Goal: Task Accomplishment & Management: Manage account settings

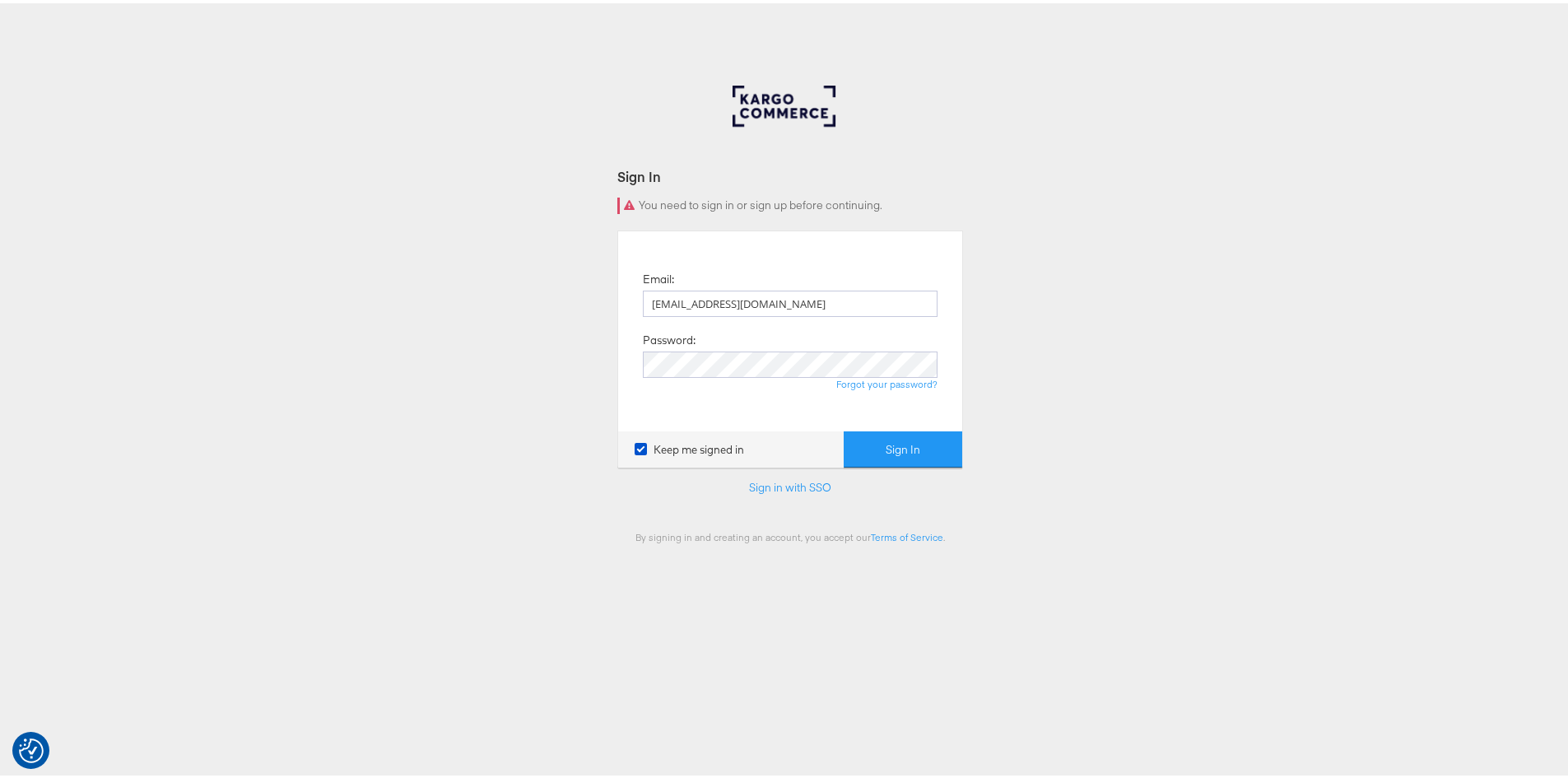
type input "[EMAIL_ADDRESS][DOMAIN_NAME]"
click at [844, 428] on button "Sign In" at bounding box center [903, 446] width 118 height 37
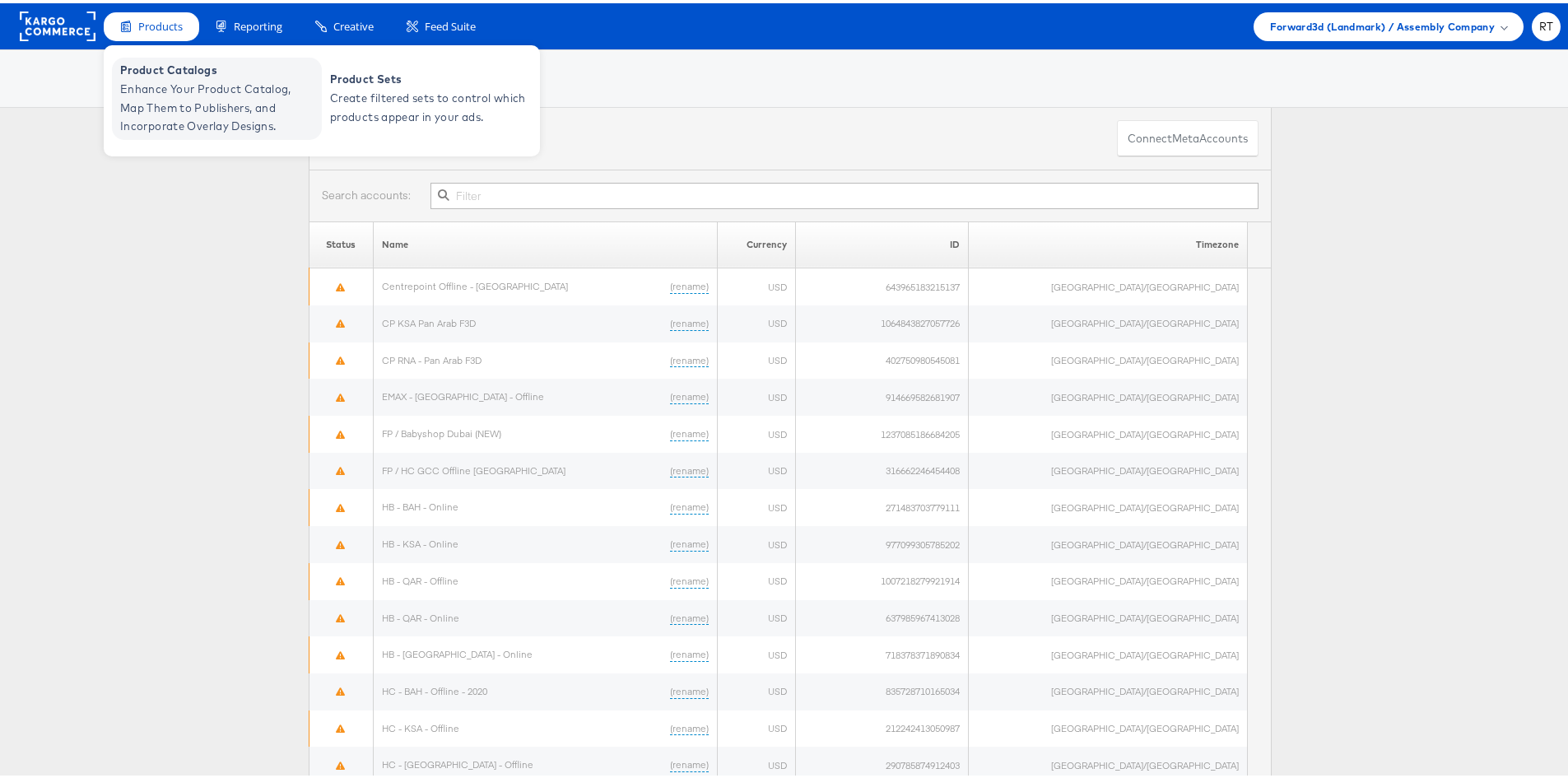
click at [206, 95] on span "Enhance Your Product Catalog, Map Them to Publishers, and Incorporate Overlay D…" at bounding box center [218, 104] width 198 height 56
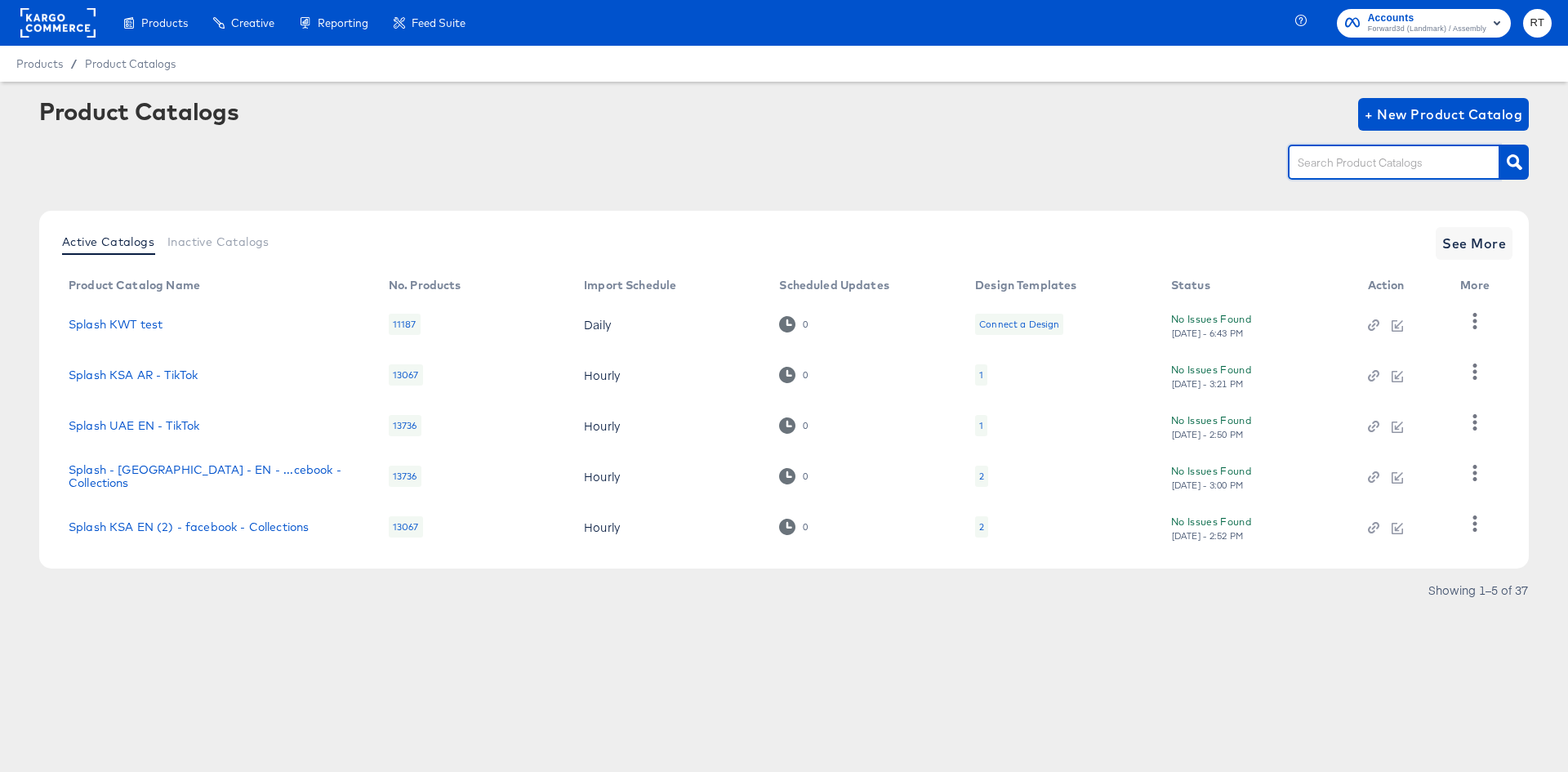
click at [1338, 155] on input "text" at bounding box center [1381, 163] width 174 height 19
type input "uae"
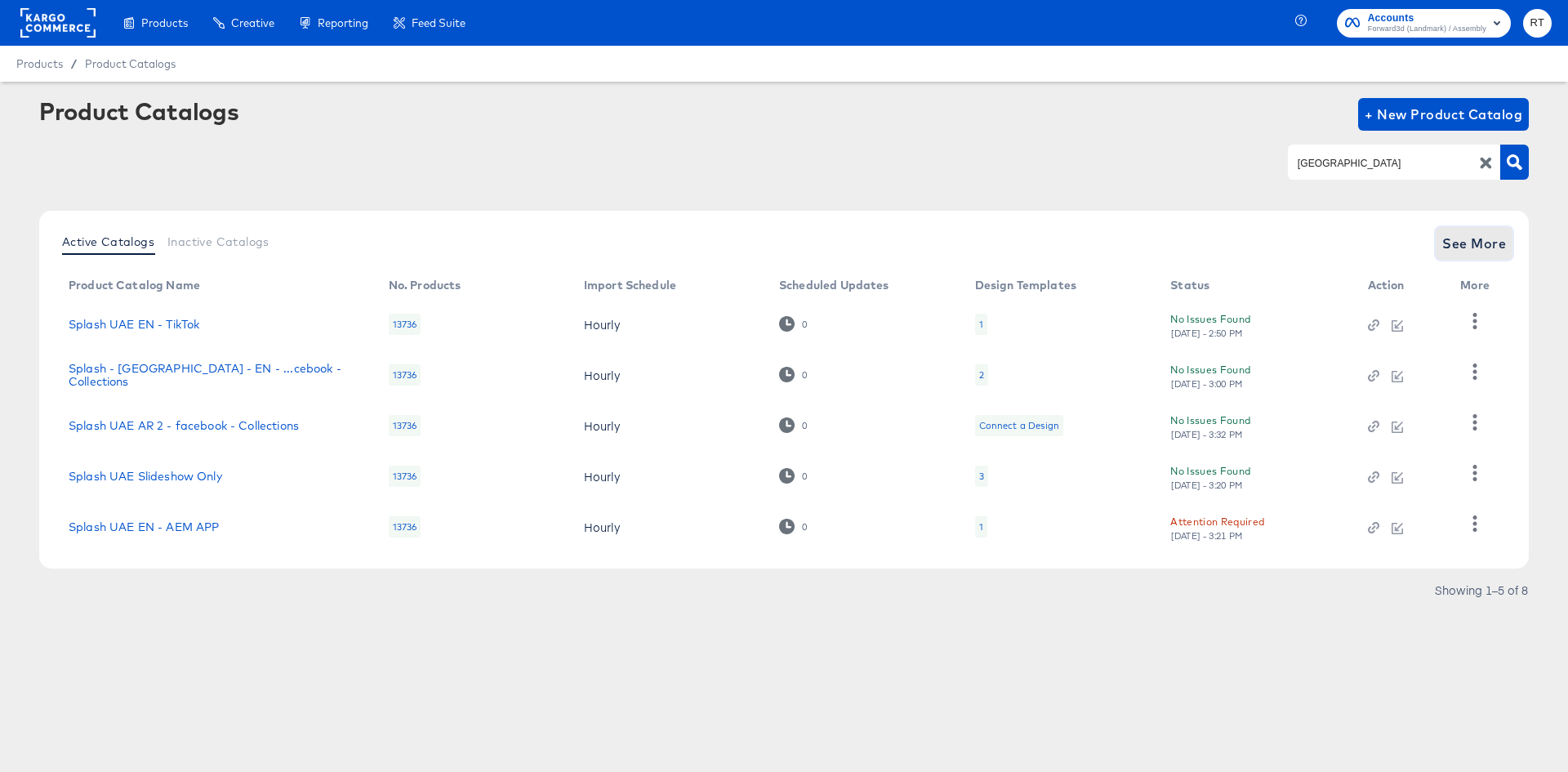
click at [1455, 256] on button "See More" at bounding box center [1475, 243] width 77 height 33
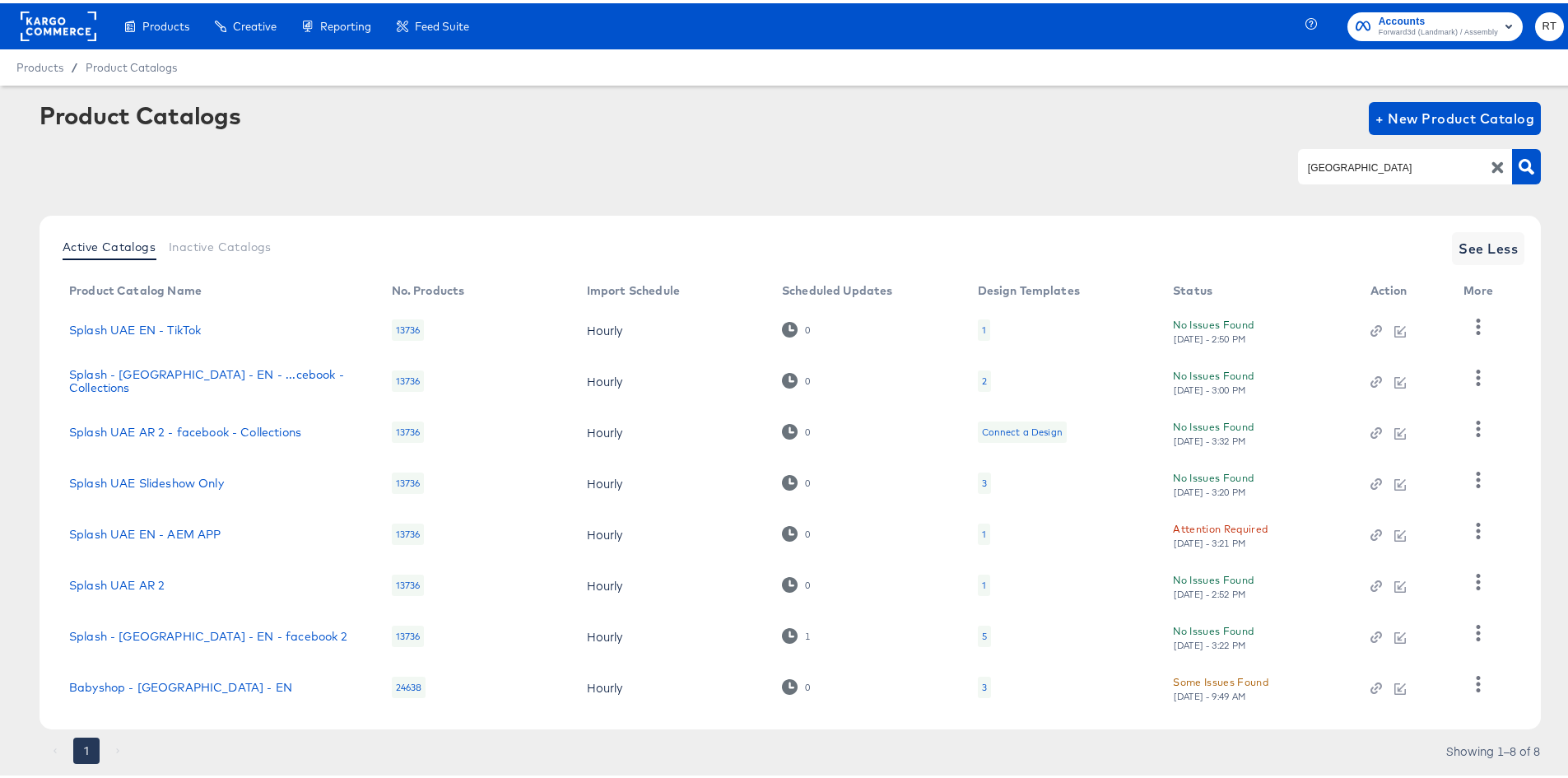
scroll to position [41, 0]
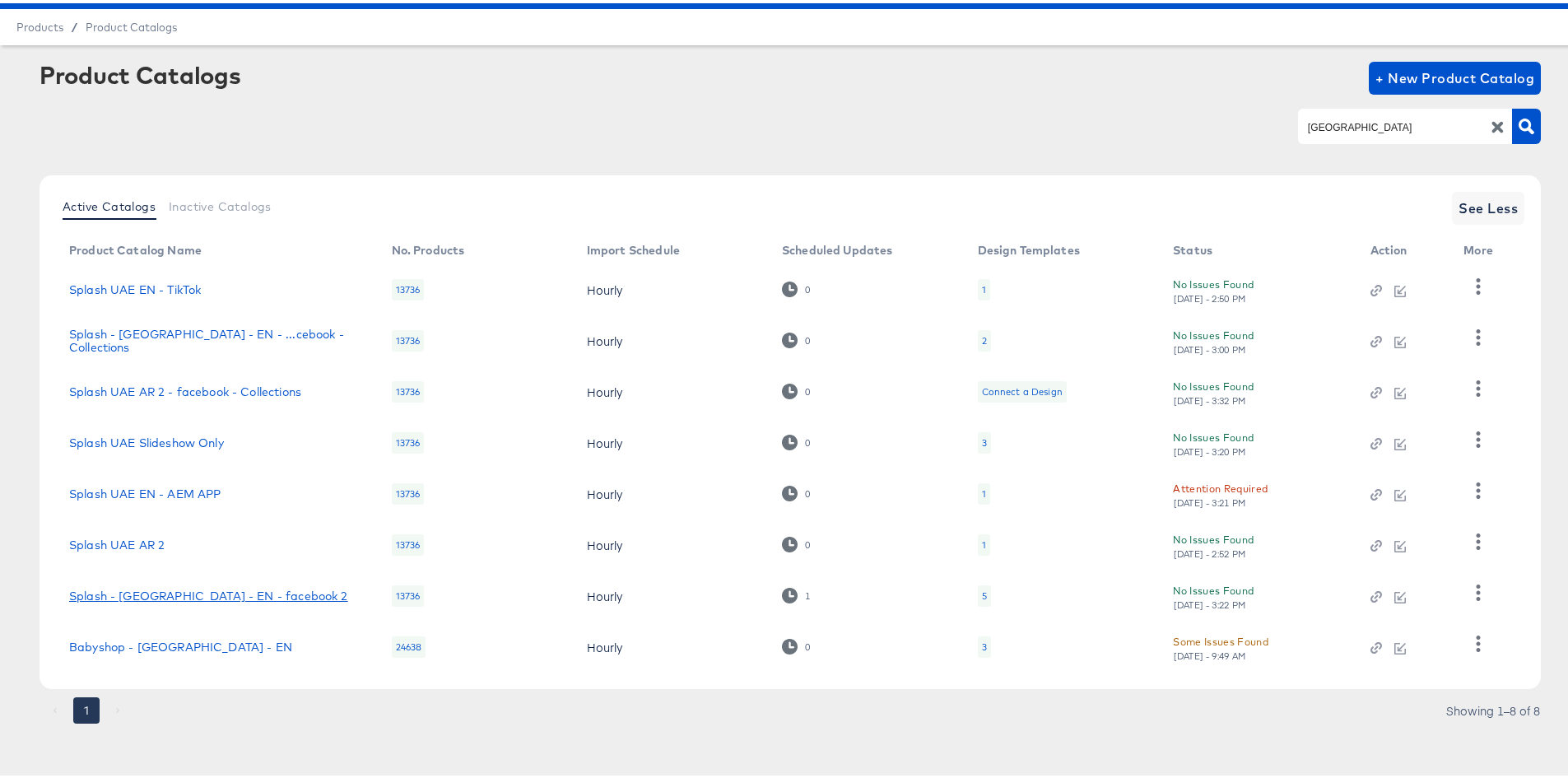
click at [209, 592] on link "Splash - [GEOGRAPHIC_DATA] - EN - facebook 2" at bounding box center [208, 592] width 279 height 13
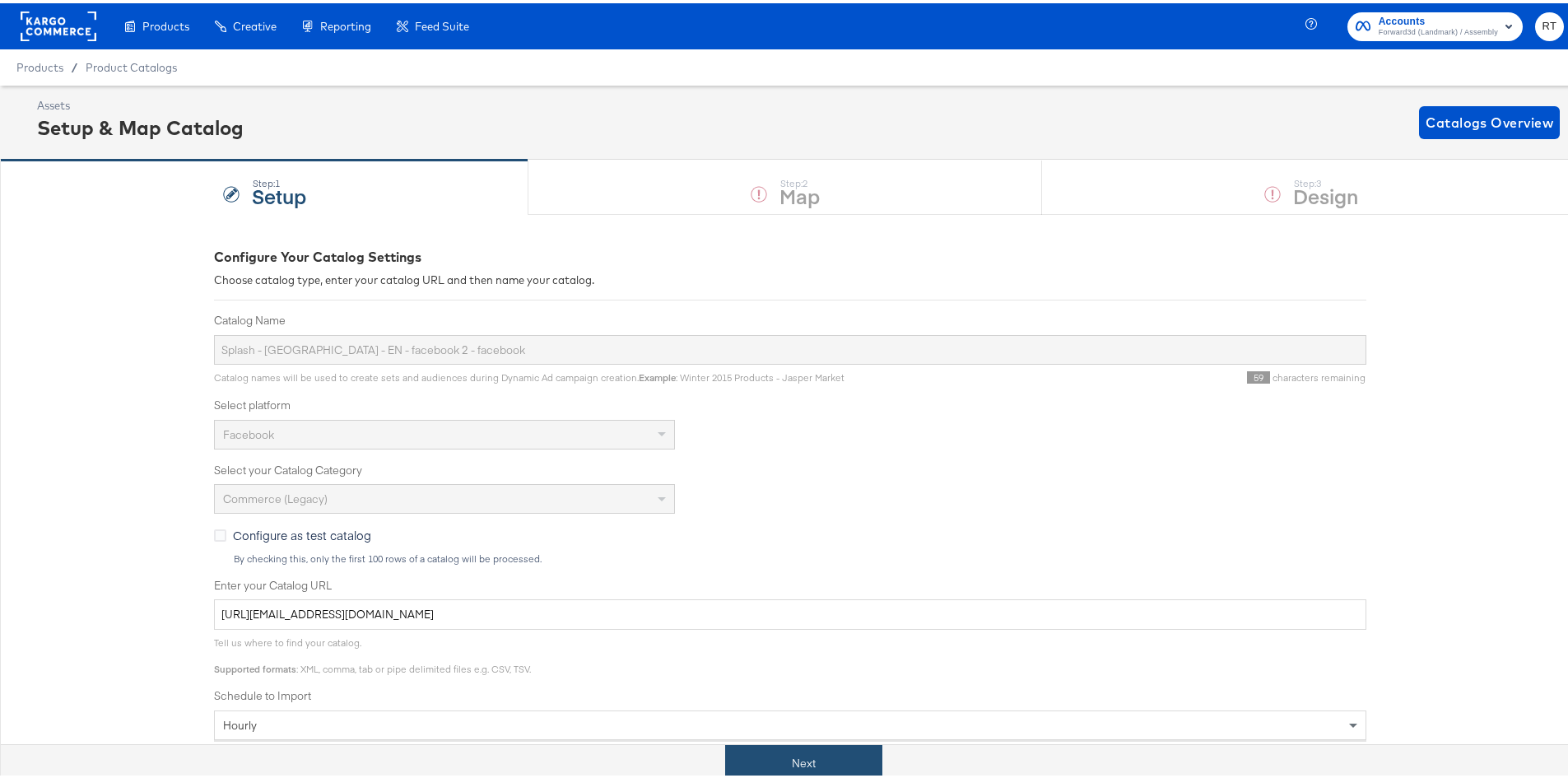
click at [737, 764] on button "Next" at bounding box center [803, 760] width 157 height 37
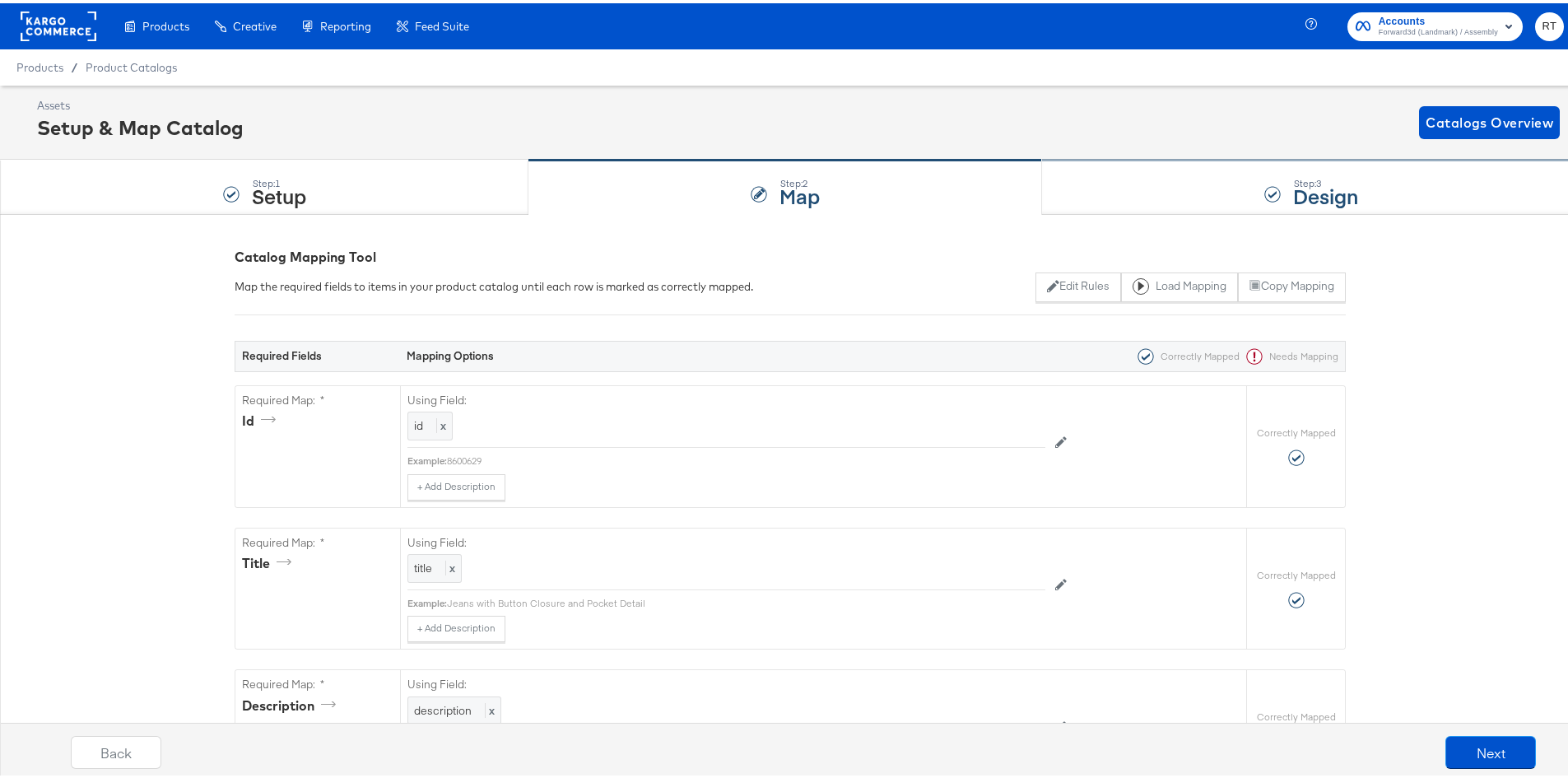
click at [1116, 187] on div "Step: 3 Design" at bounding box center [1311, 184] width 538 height 54
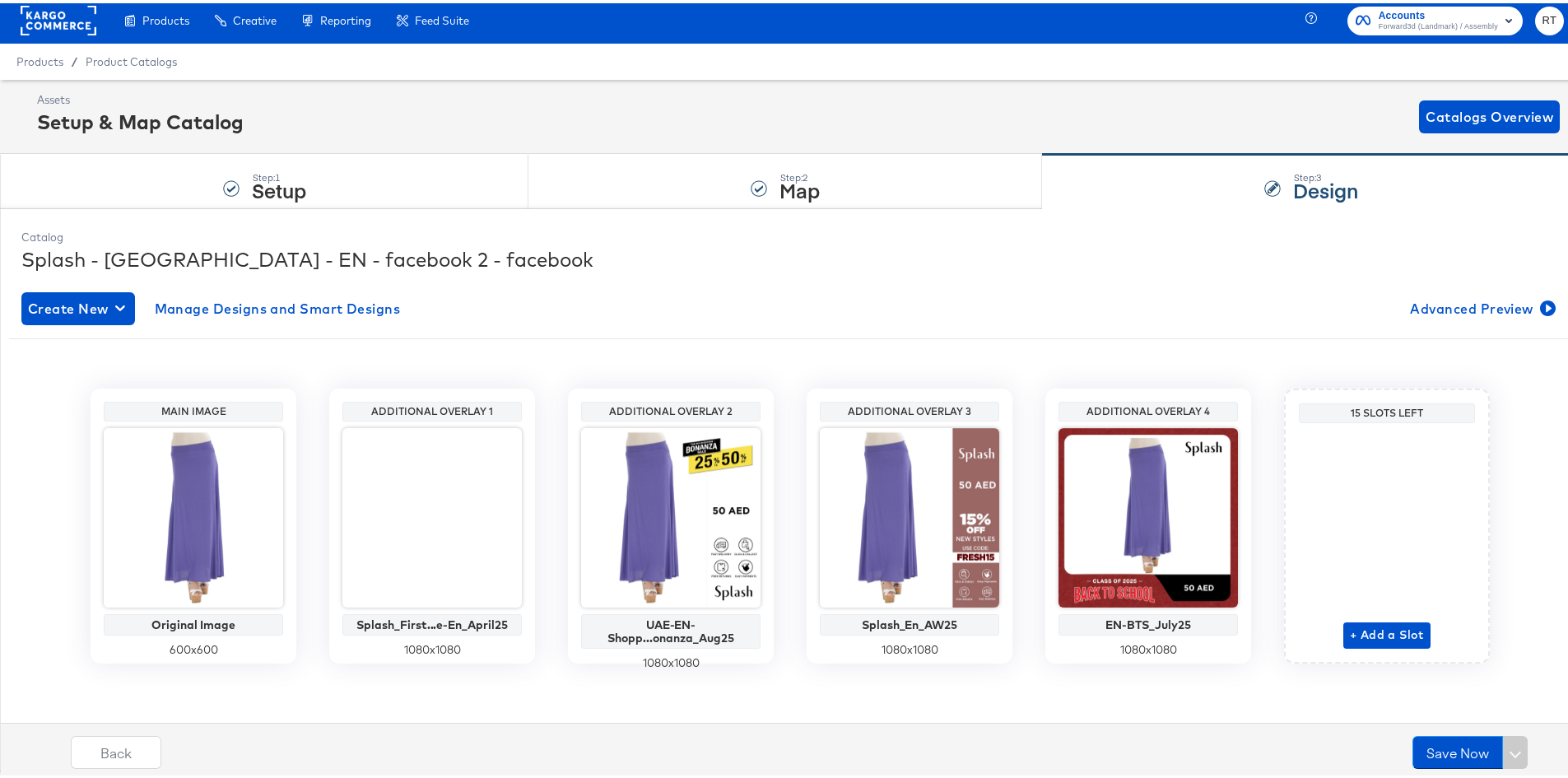
scroll to position [8, 0]
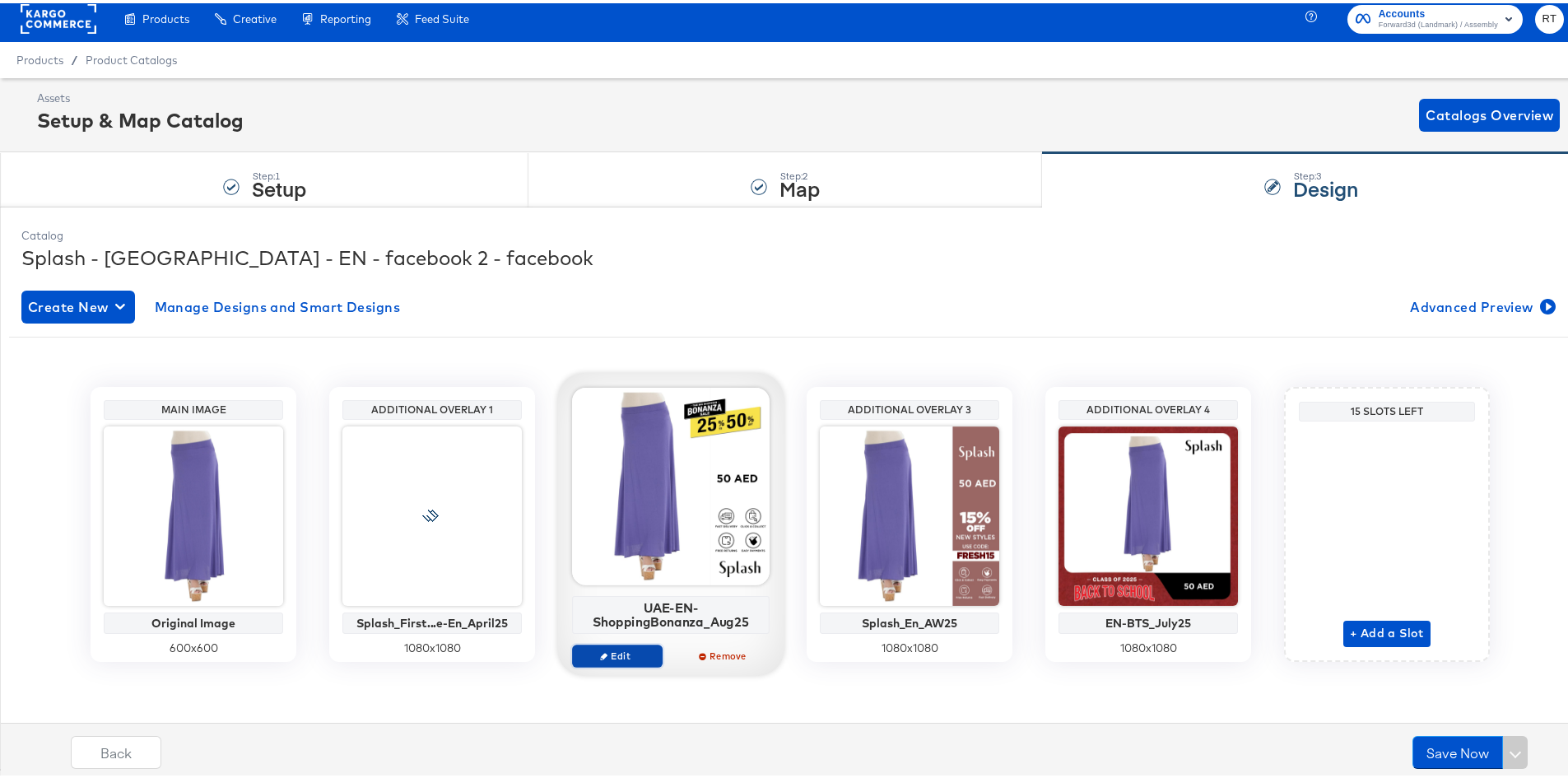
click at [631, 654] on span "Edit" at bounding box center [617, 653] width 76 height 12
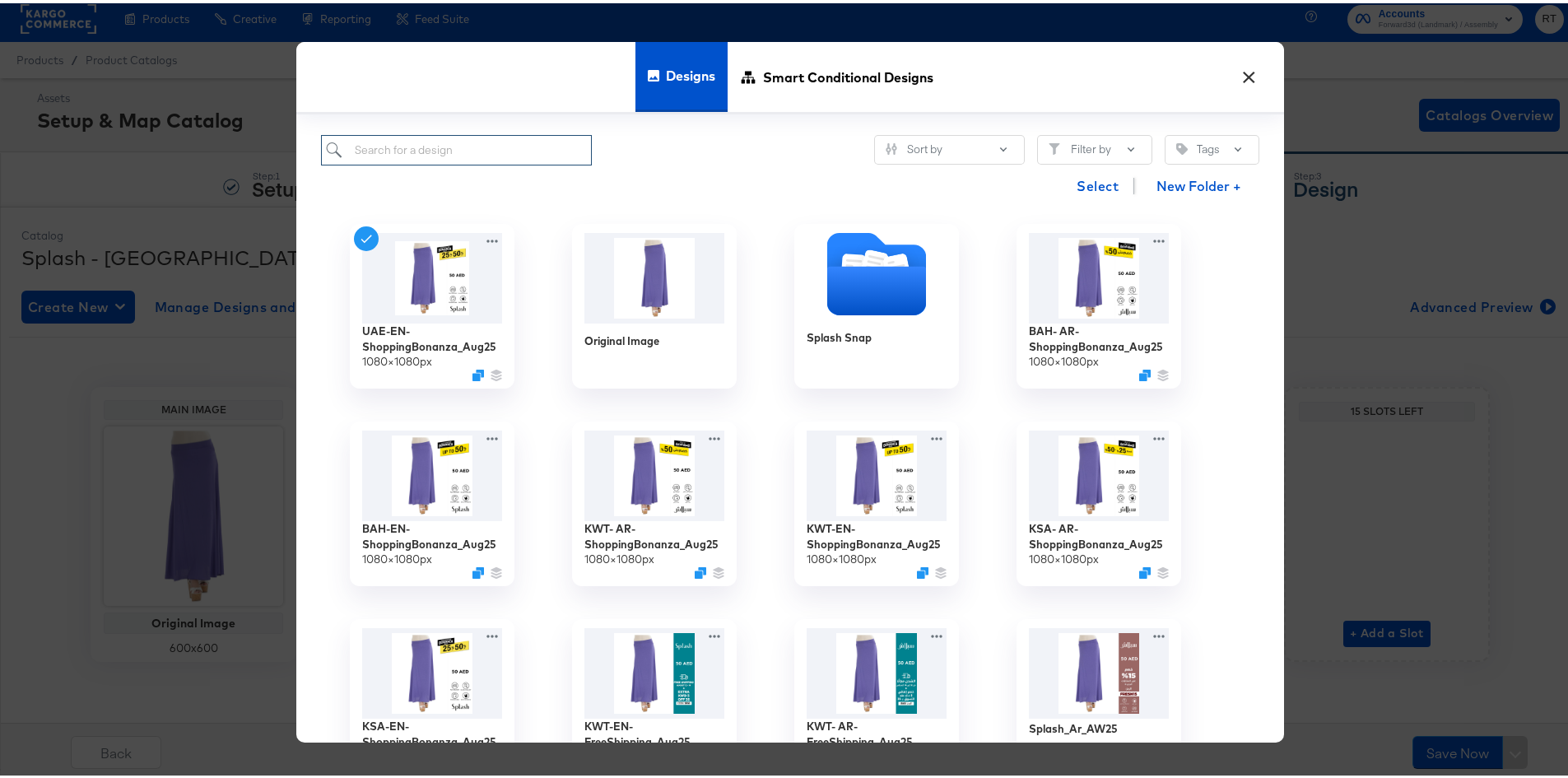
click at [503, 149] on input "search" at bounding box center [457, 147] width 271 height 30
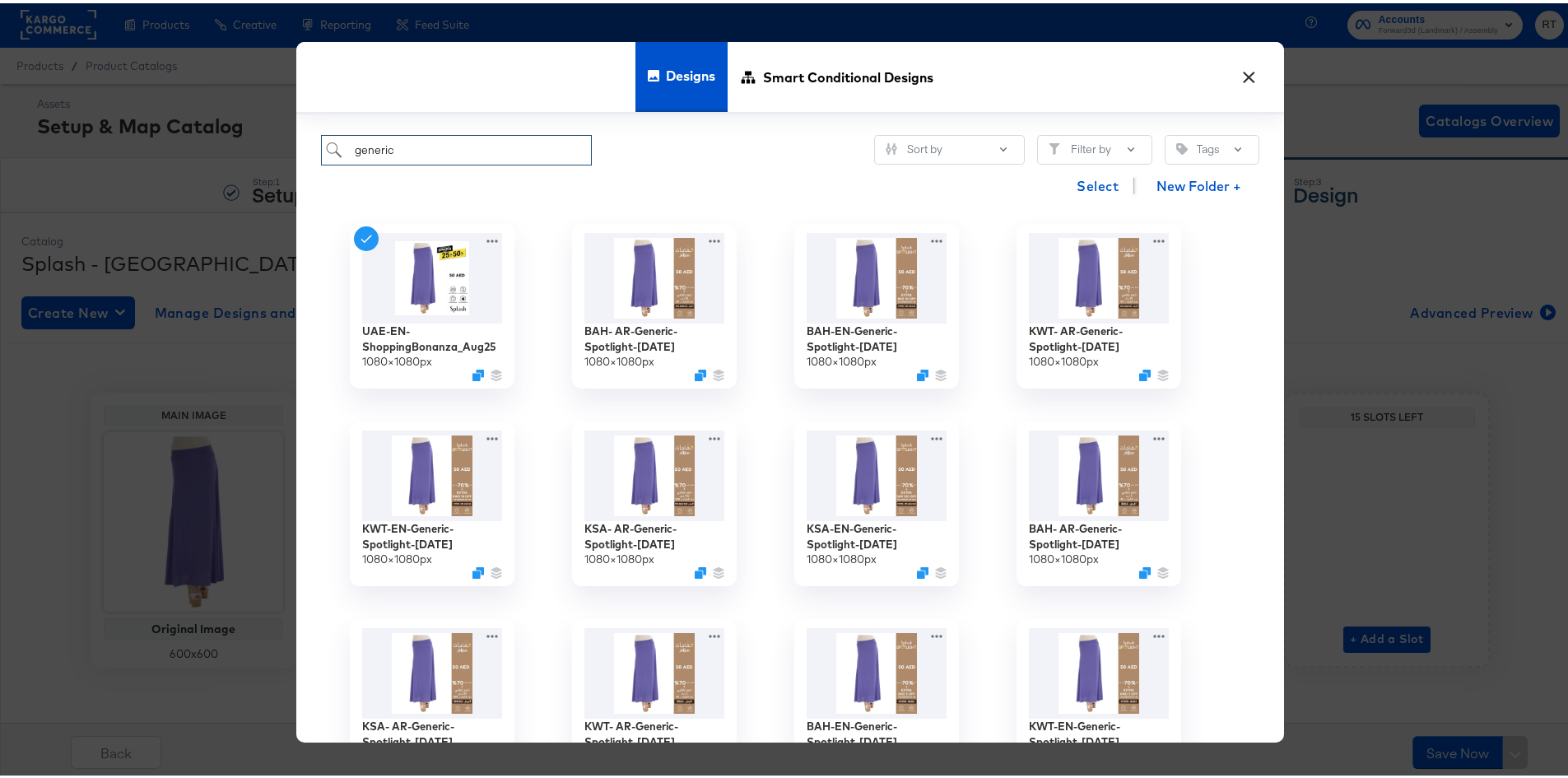
scroll to position [0, 0]
drag, startPoint x: 422, startPoint y: 141, endPoint x: 282, endPoint y: 162, distance: 141.6
click at [282, 162] on div "× Designs Smart Conditional Designs generic Sort by Filter by Tags Select New F…" at bounding box center [790, 389] width 1580 height 778
type input "uae"
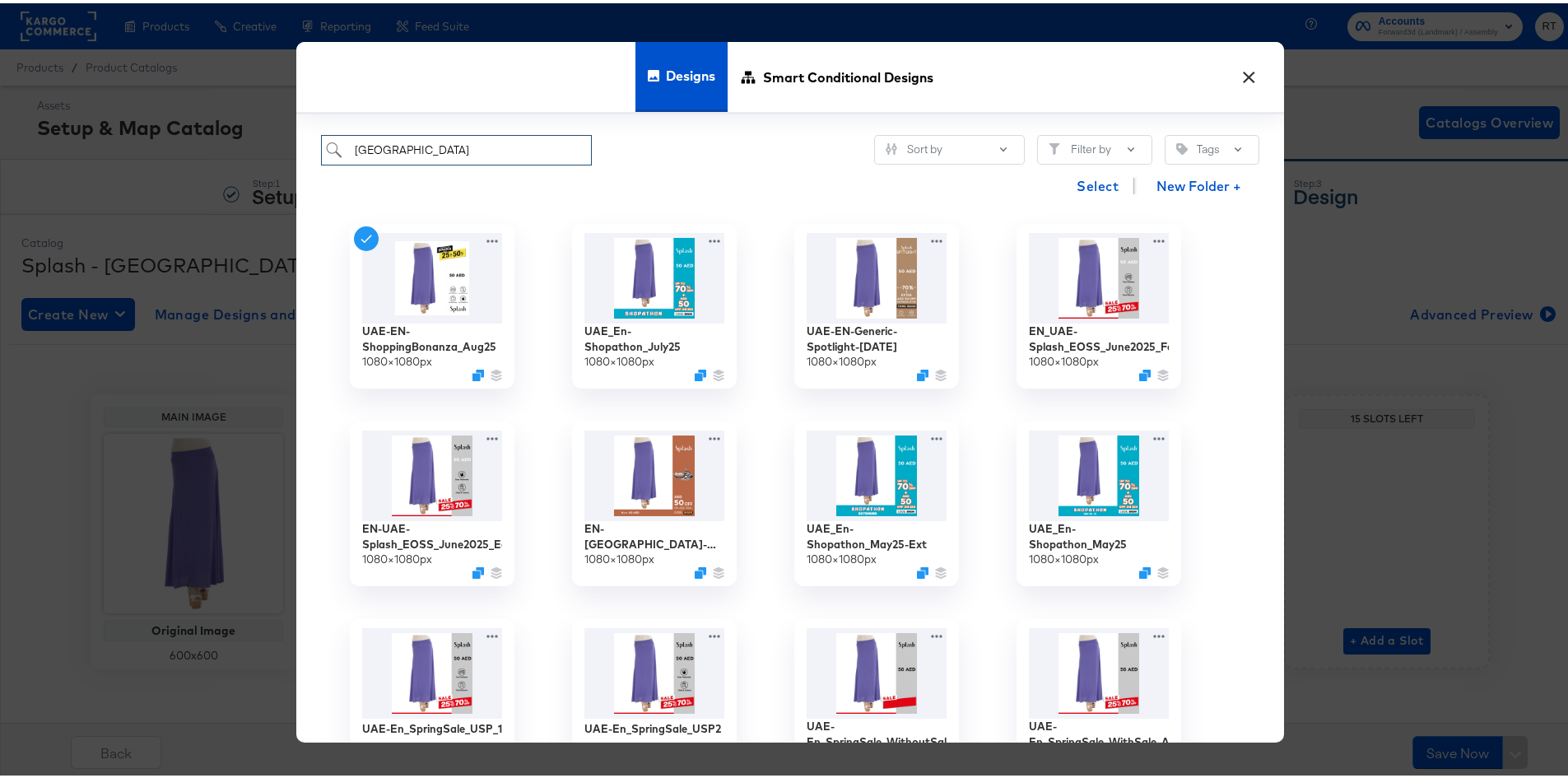
drag, startPoint x: 479, startPoint y: 139, endPoint x: 338, endPoint y: 134, distance: 141.1
click at [338, 134] on input "uae" at bounding box center [457, 147] width 271 height 30
type input "uae"
click at [838, 278] on img at bounding box center [877, 273] width 148 height 95
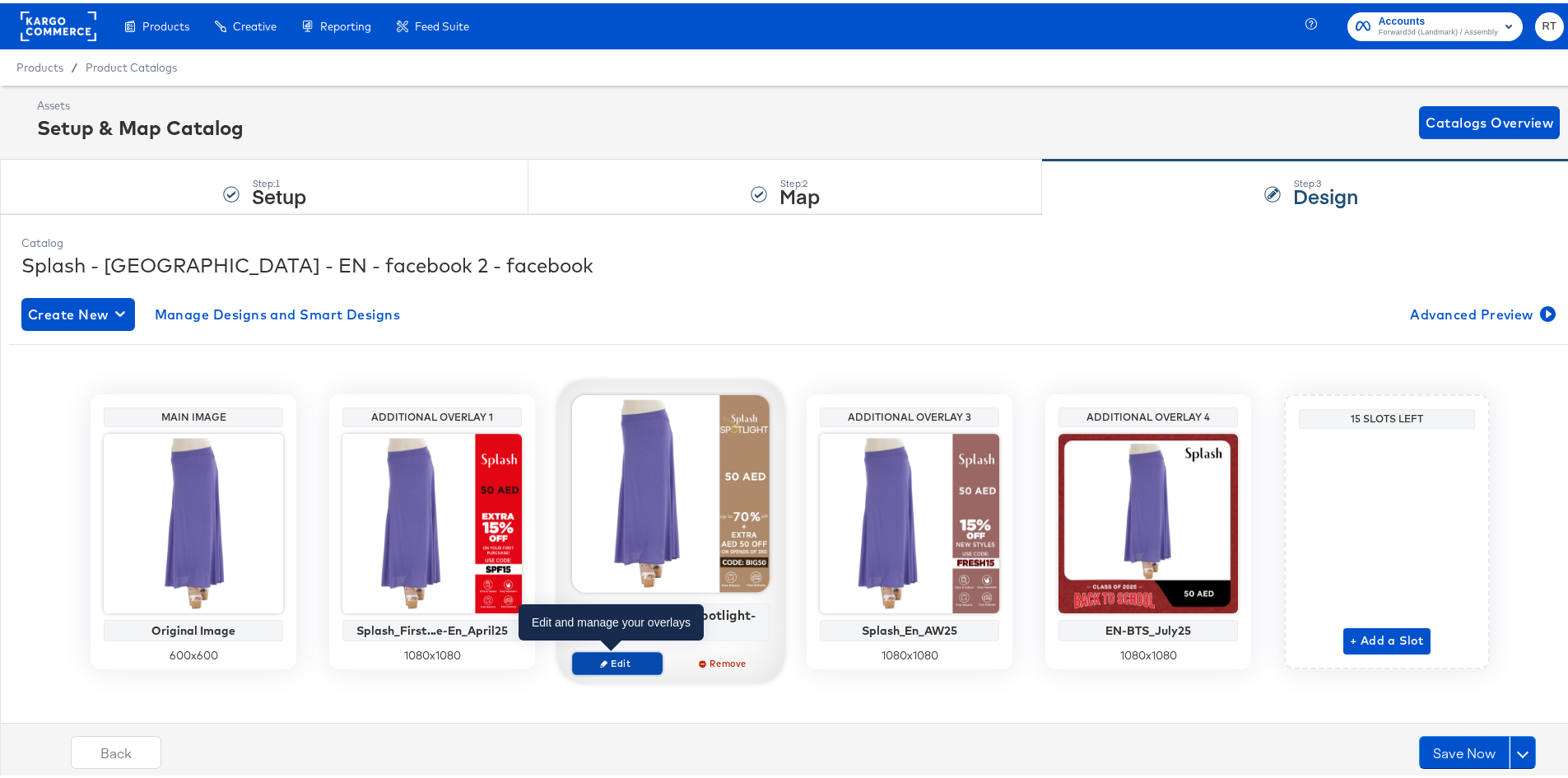
click at [618, 658] on span "Edit" at bounding box center [617, 660] width 76 height 12
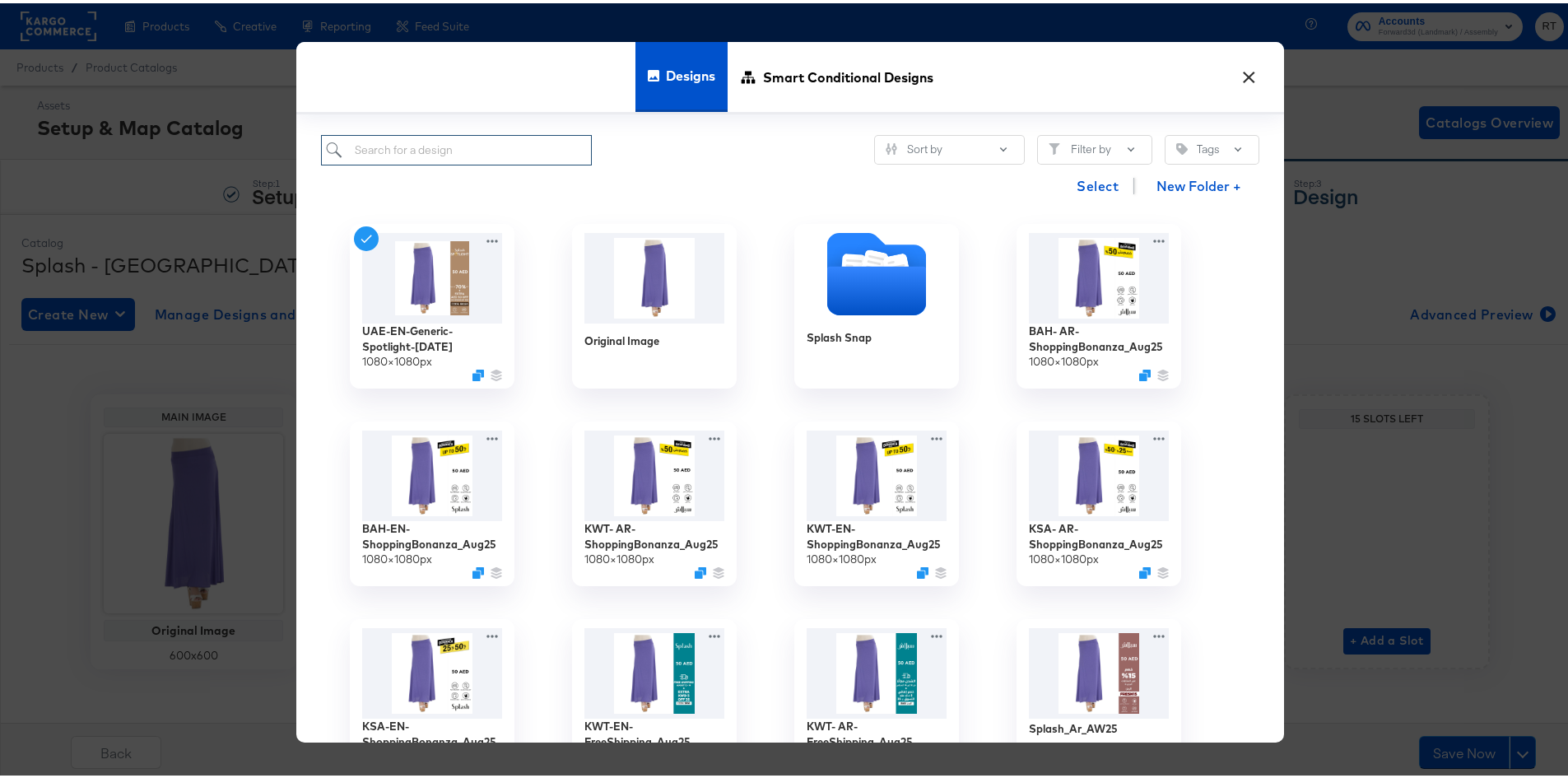
click at [505, 152] on input "search" at bounding box center [457, 147] width 271 height 30
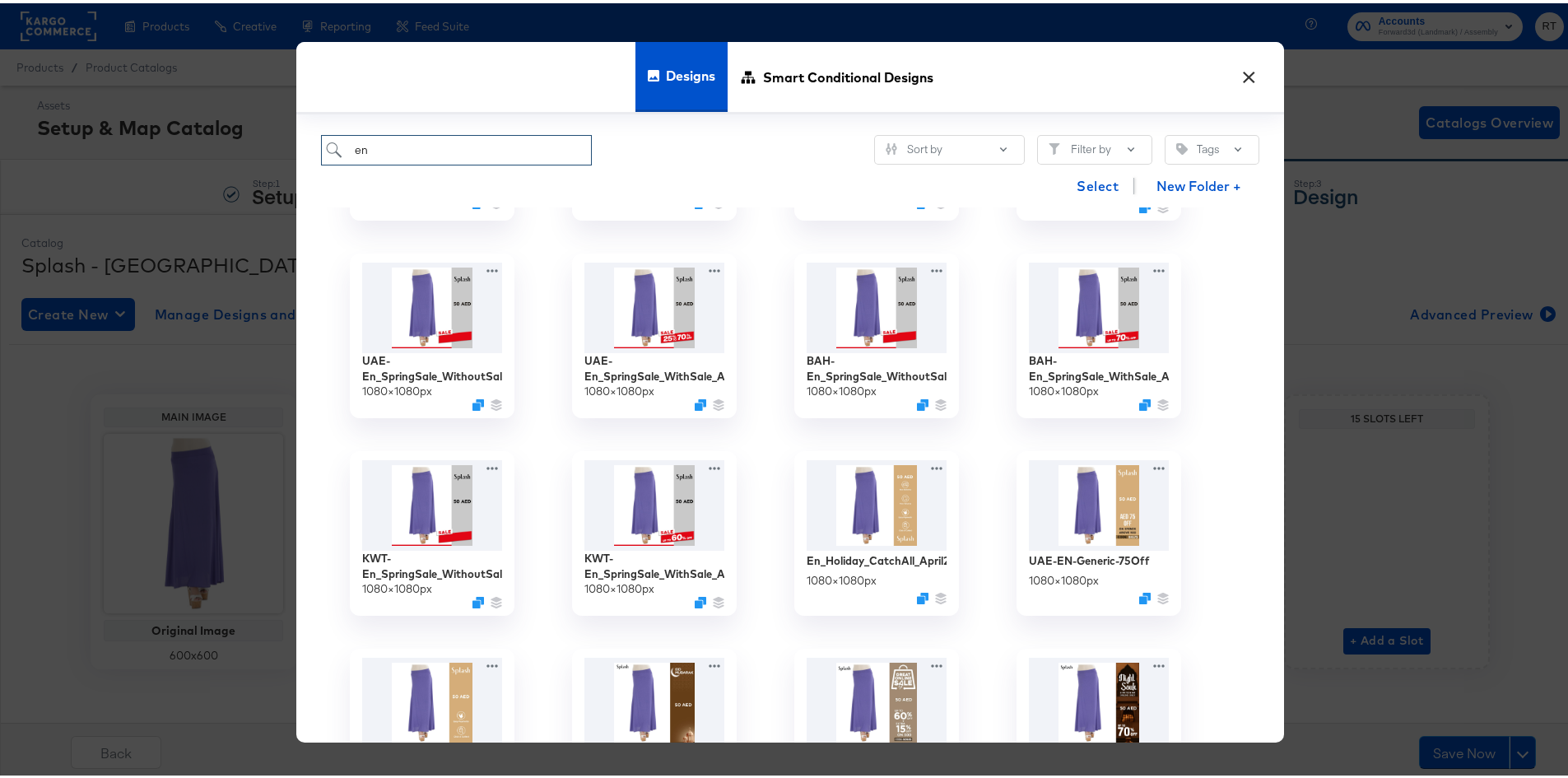
scroll to position [3145, 0]
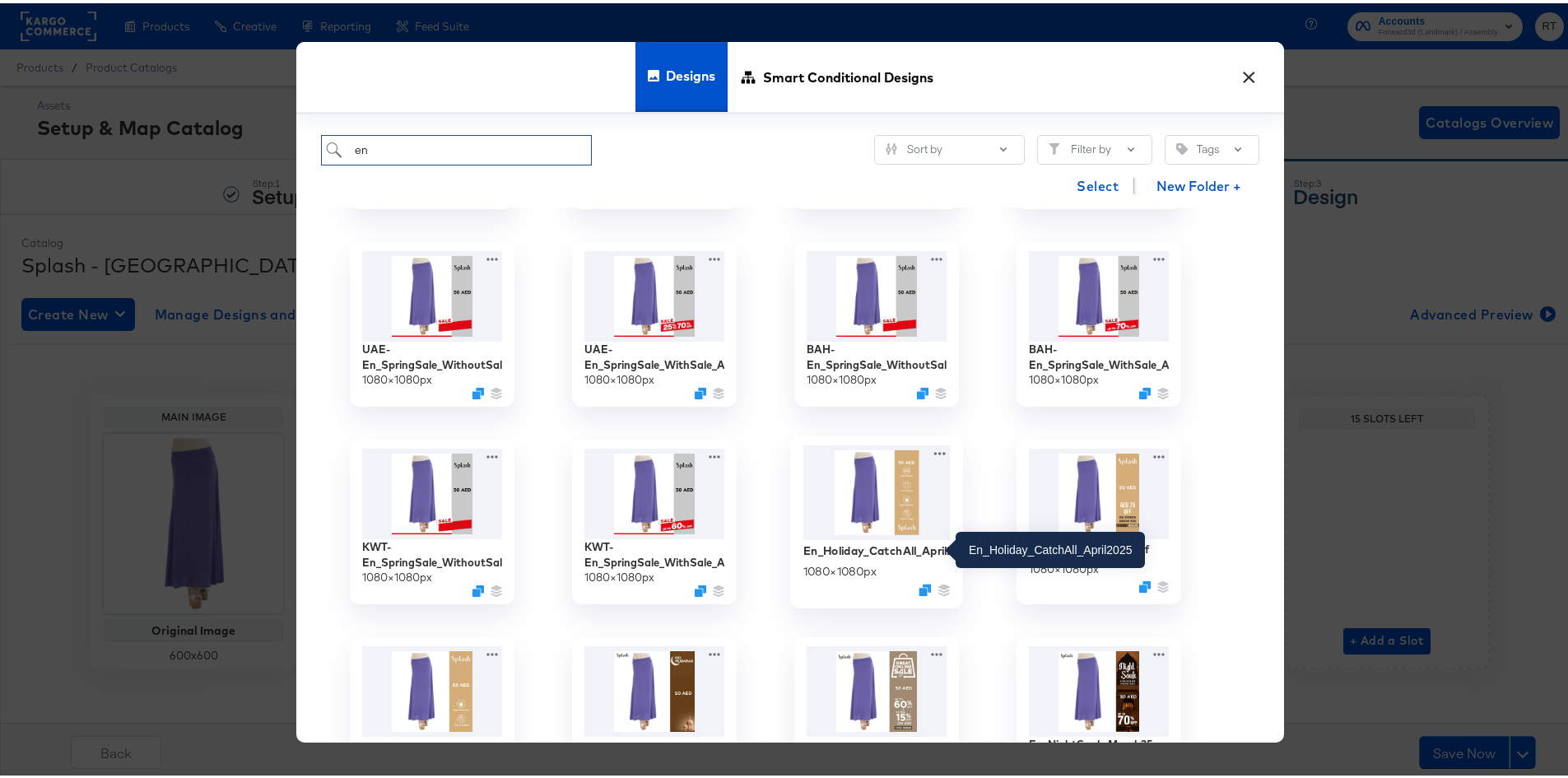
type input "en"
click at [897, 546] on div "En_Holiday_CatchAll_April2025" at bounding box center [877, 547] width 148 height 16
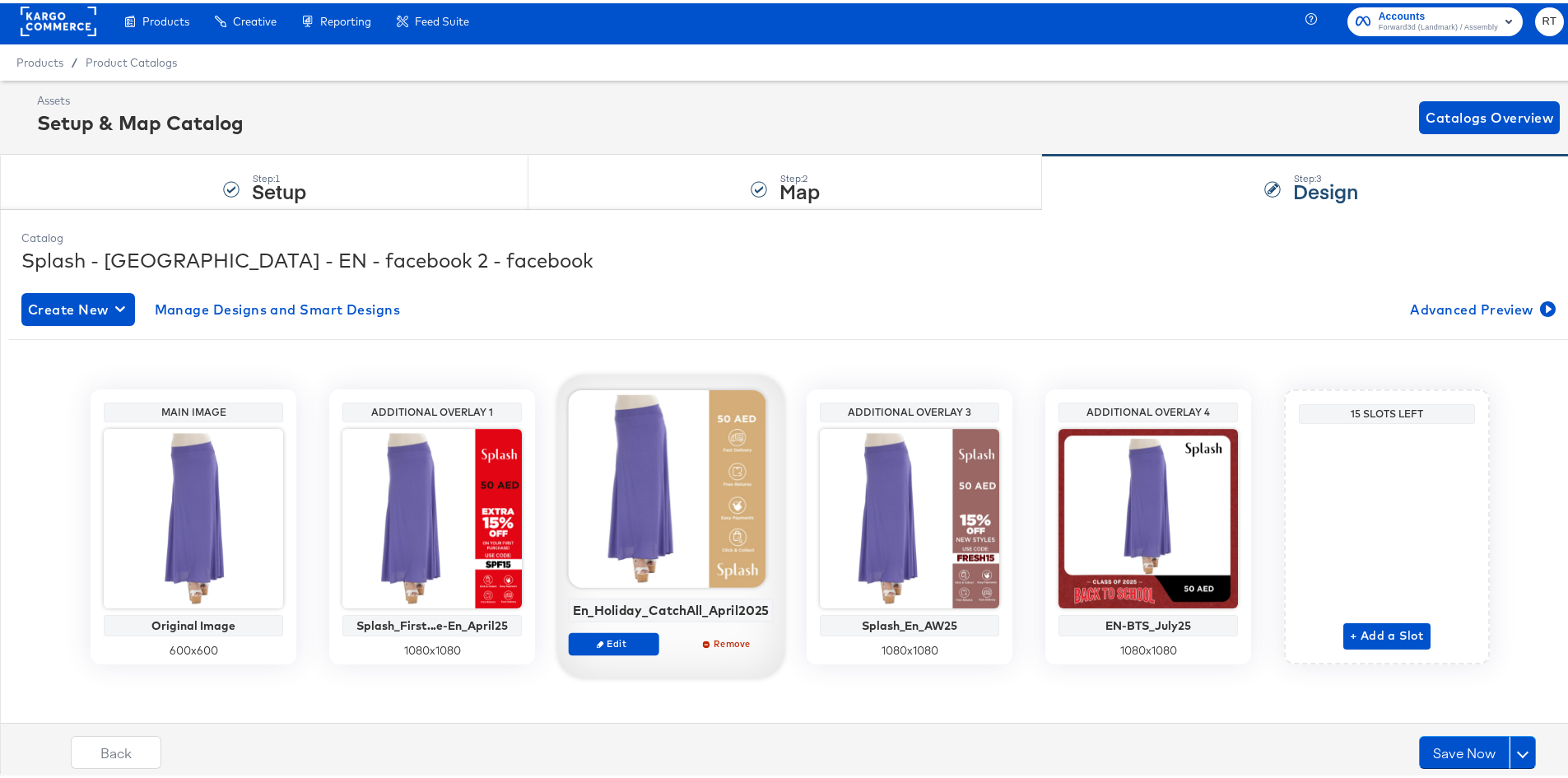
scroll to position [8, 0]
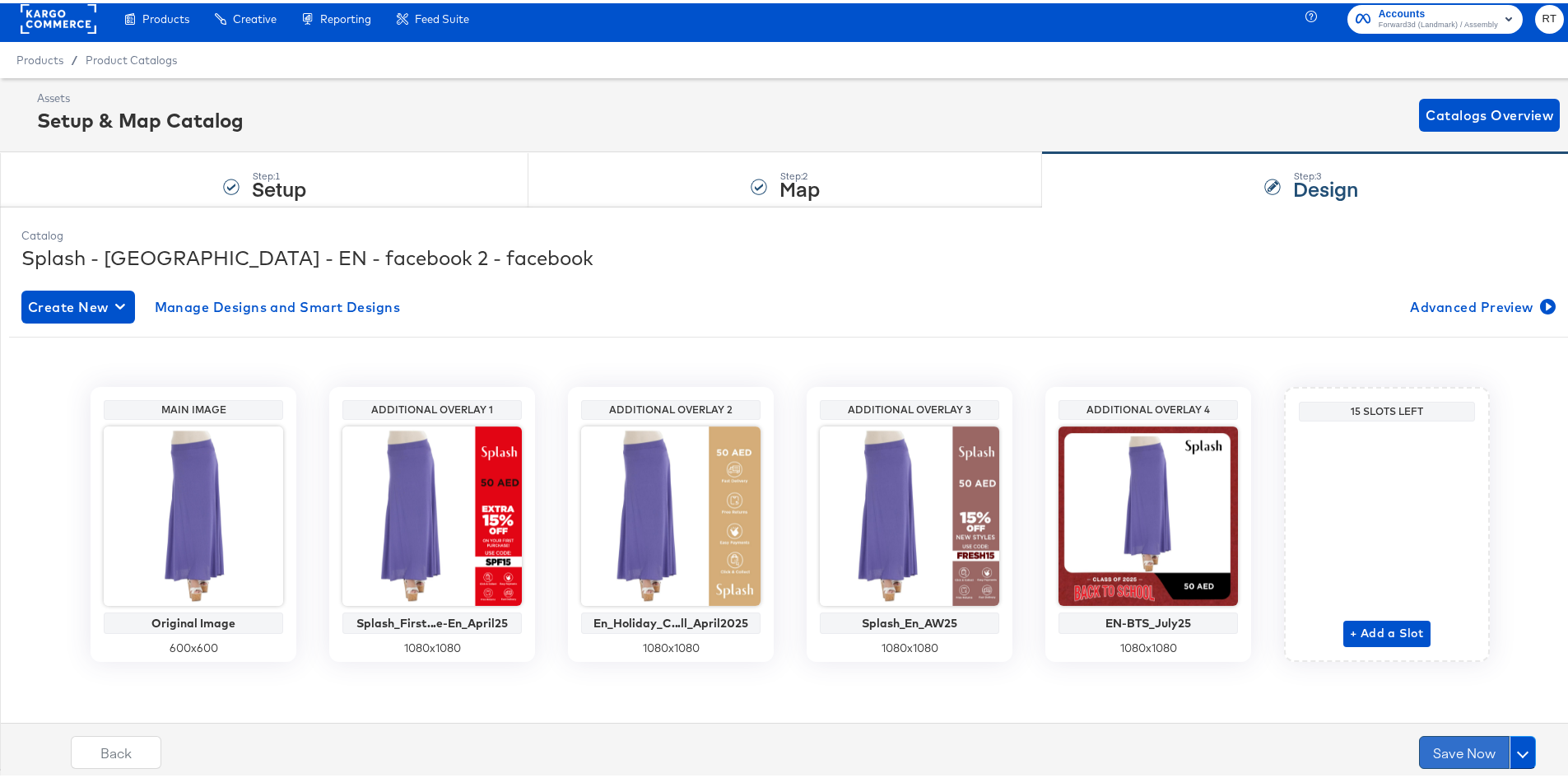
click at [1432, 755] on button "Save Now" at bounding box center [1464, 750] width 91 height 33
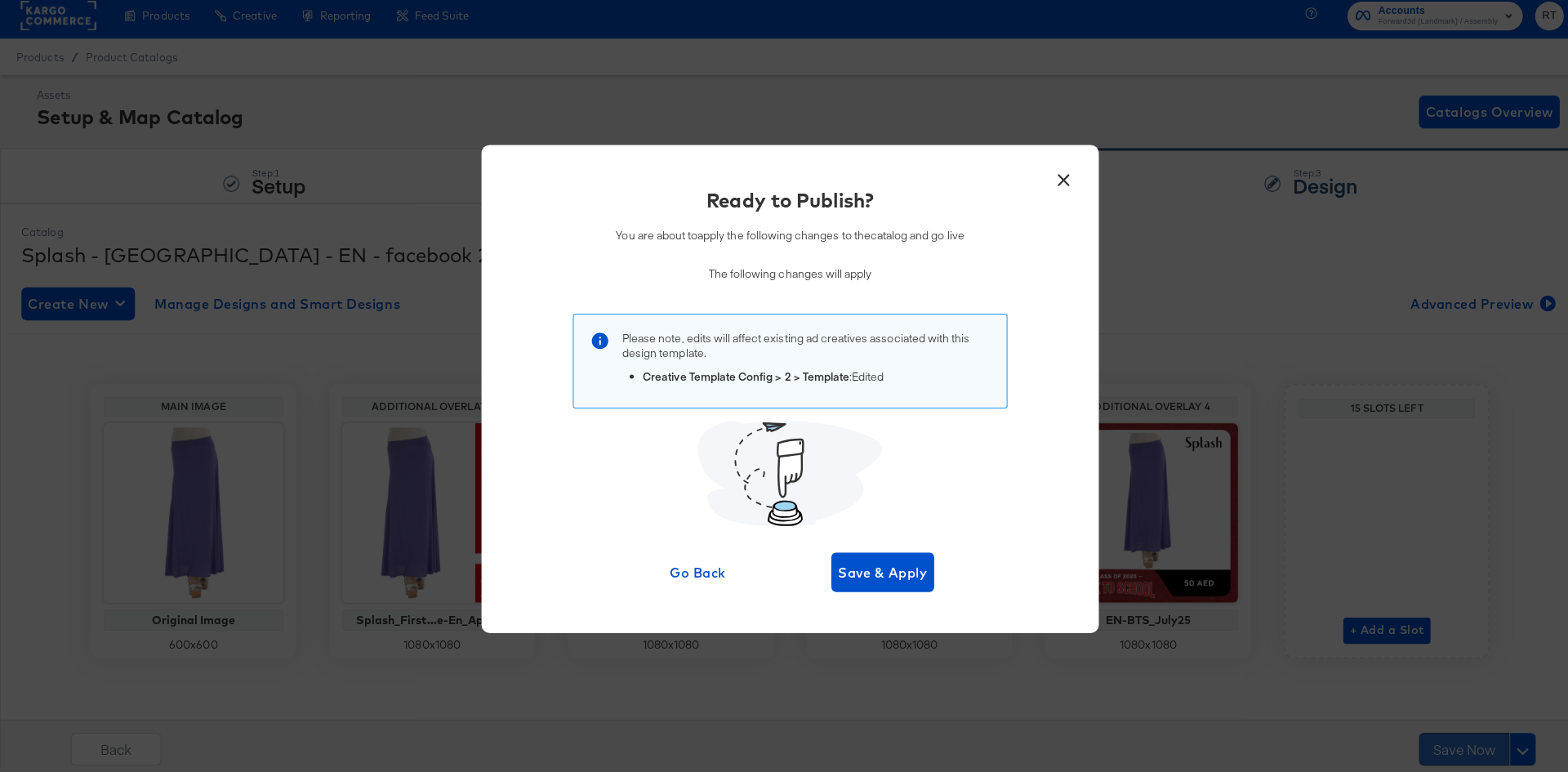
scroll to position [0, 0]
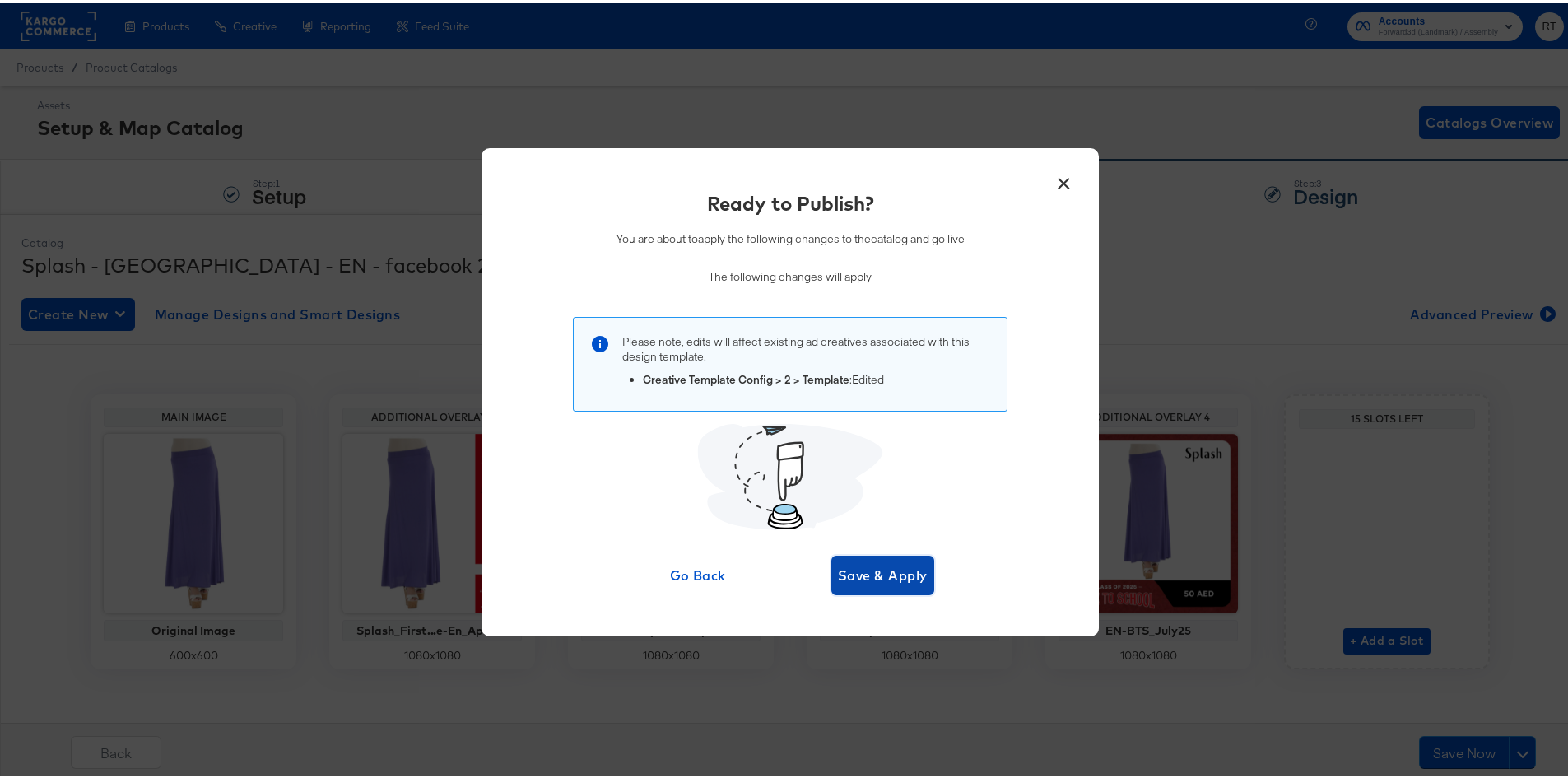
click at [907, 564] on span "Save & Apply" at bounding box center [883, 572] width 90 height 23
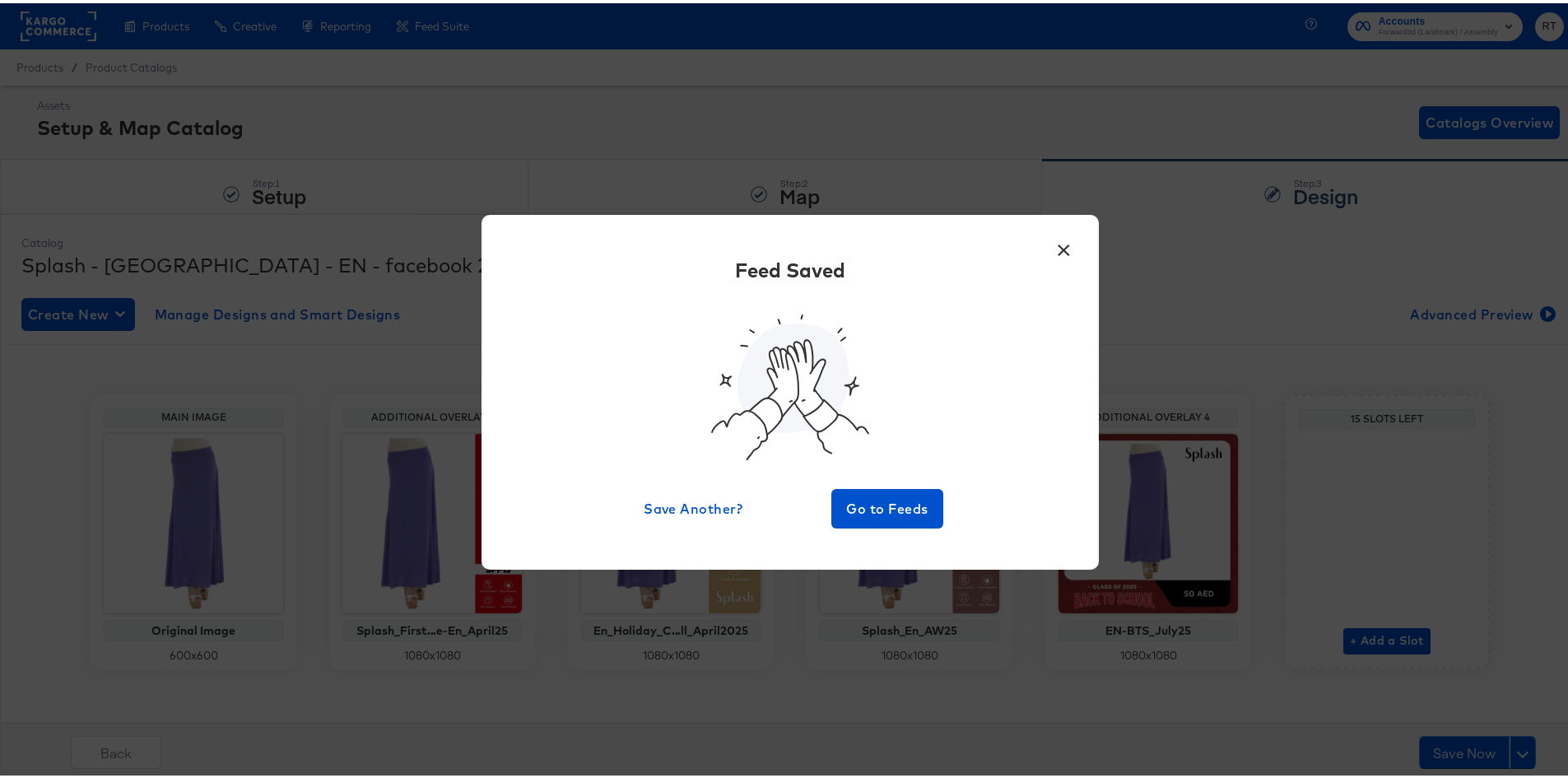
click at [1048, 255] on button "×" at bounding box center [1063, 243] width 29 height 29
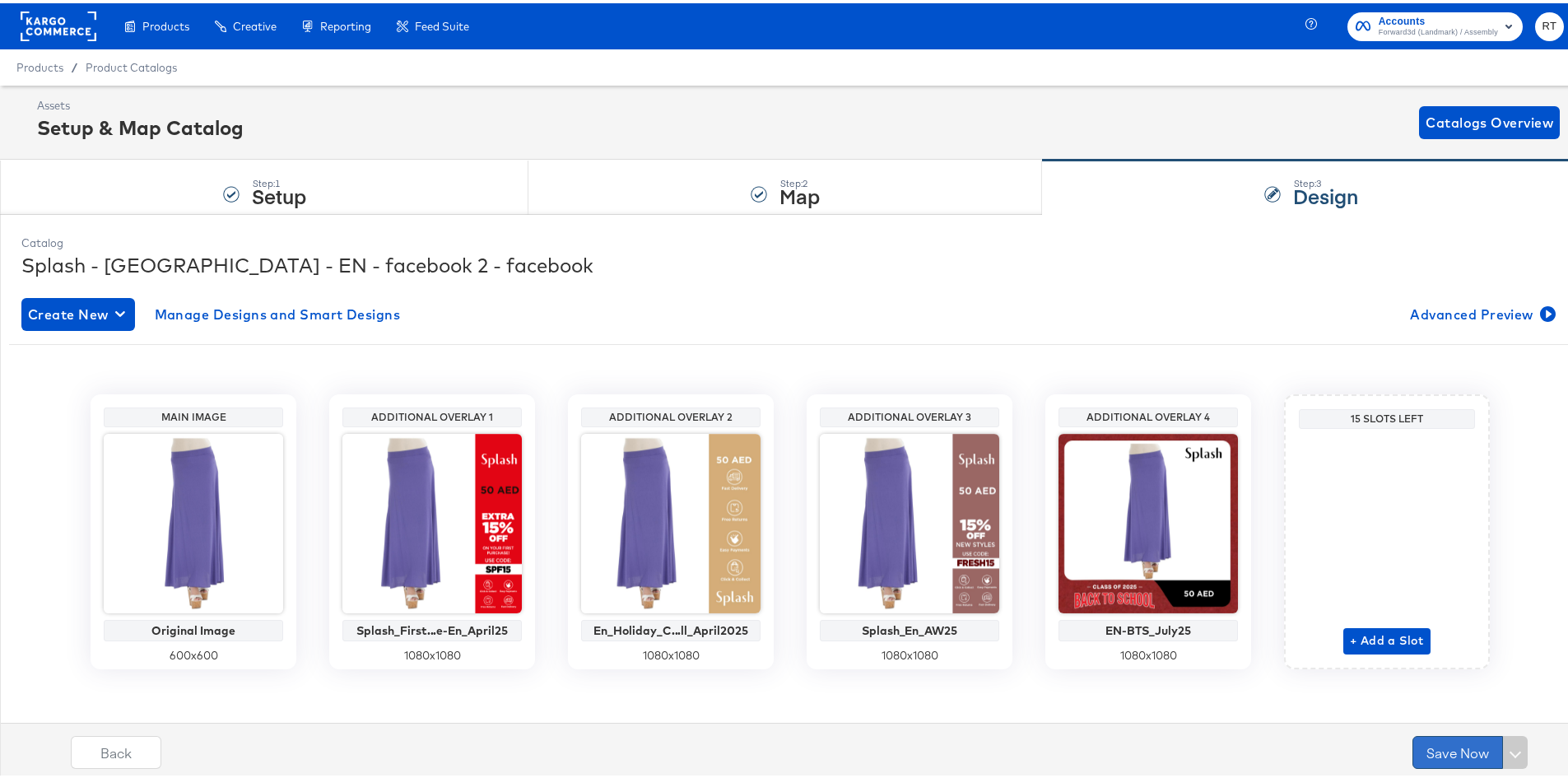
click at [1430, 761] on button "Save Now" at bounding box center [1458, 750] width 91 height 33
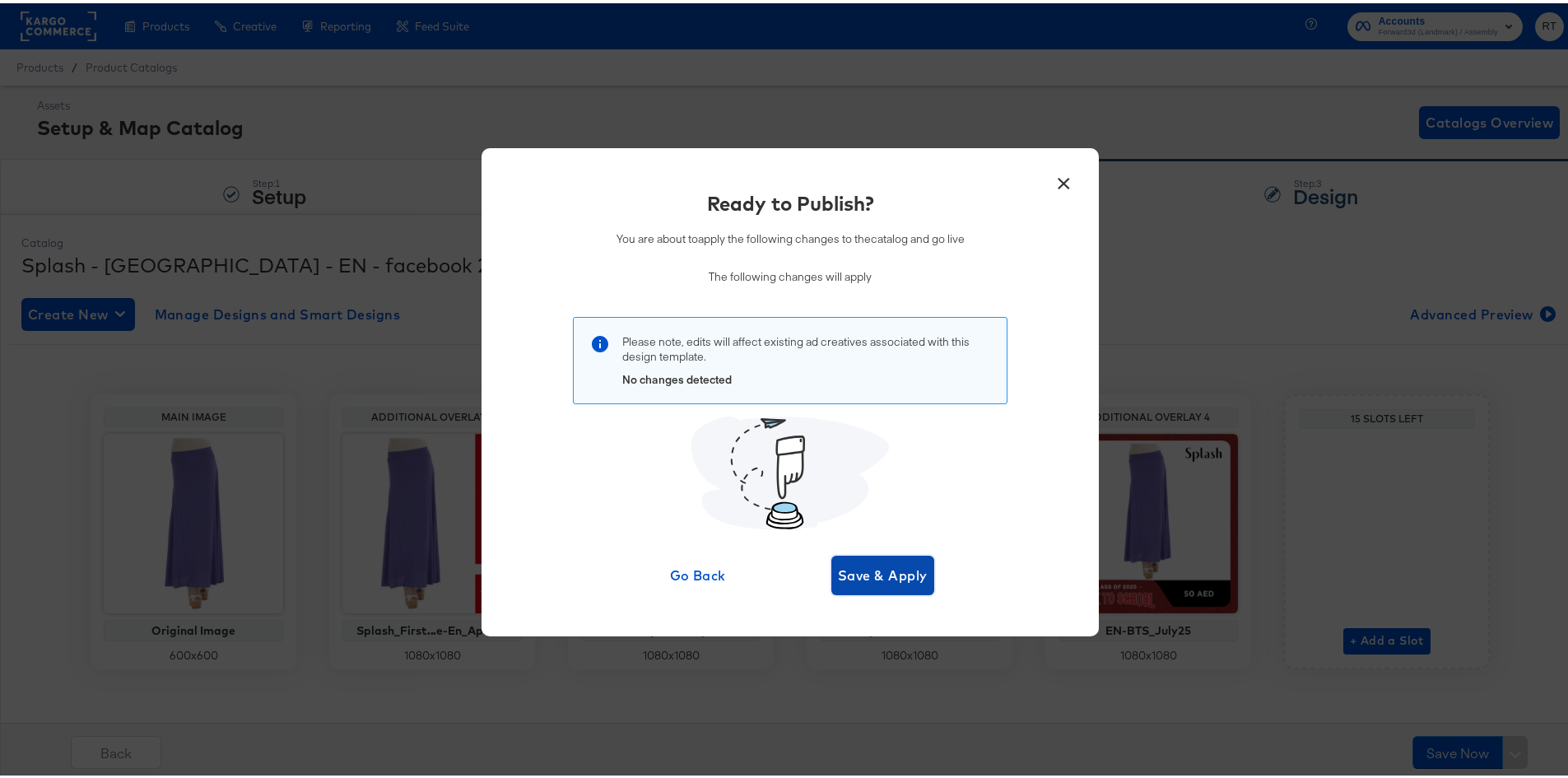
click at [878, 565] on span "Save & Apply" at bounding box center [883, 572] width 90 height 23
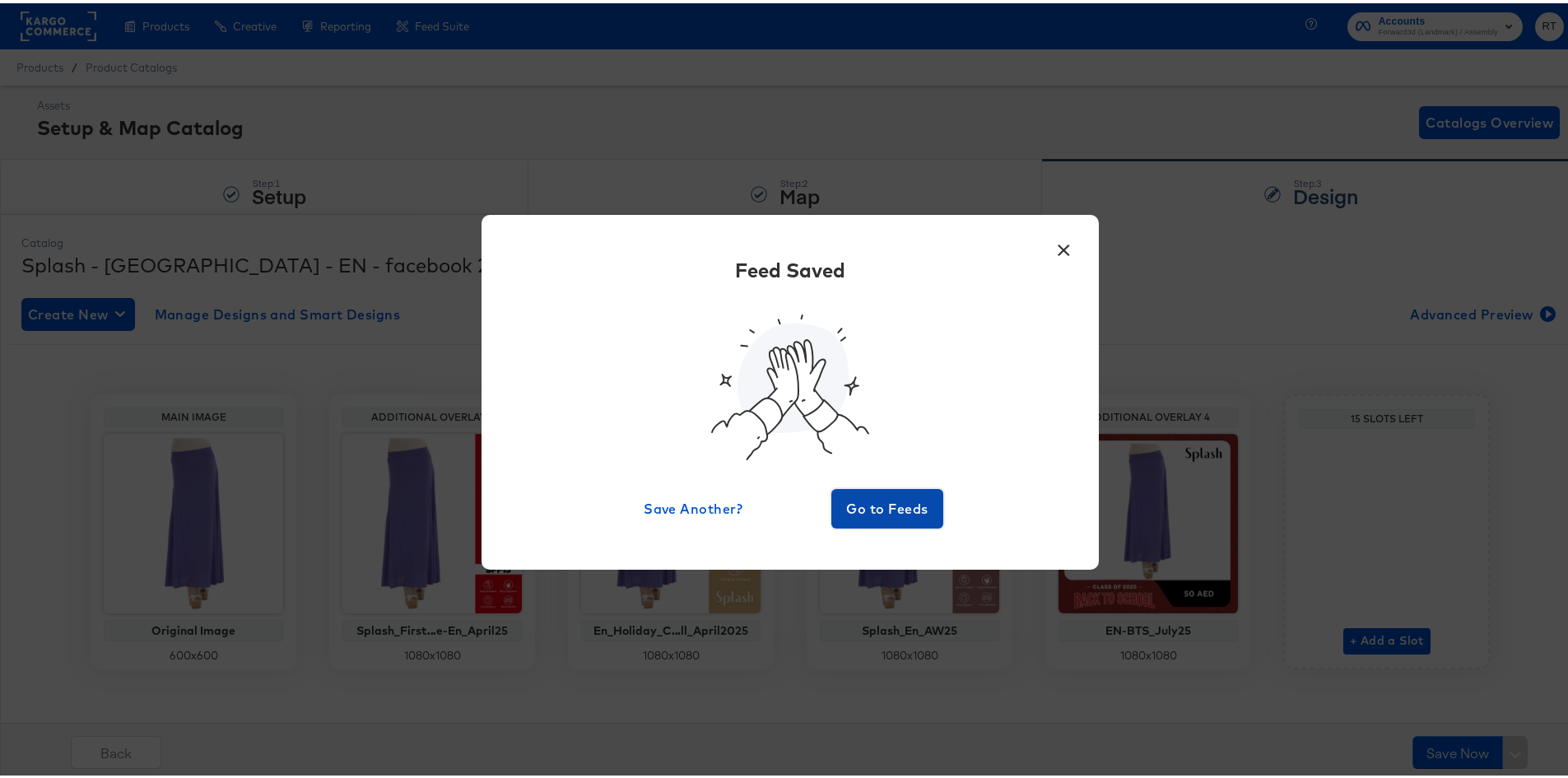
click at [888, 508] on span "Go to Feeds" at bounding box center [887, 505] width 98 height 23
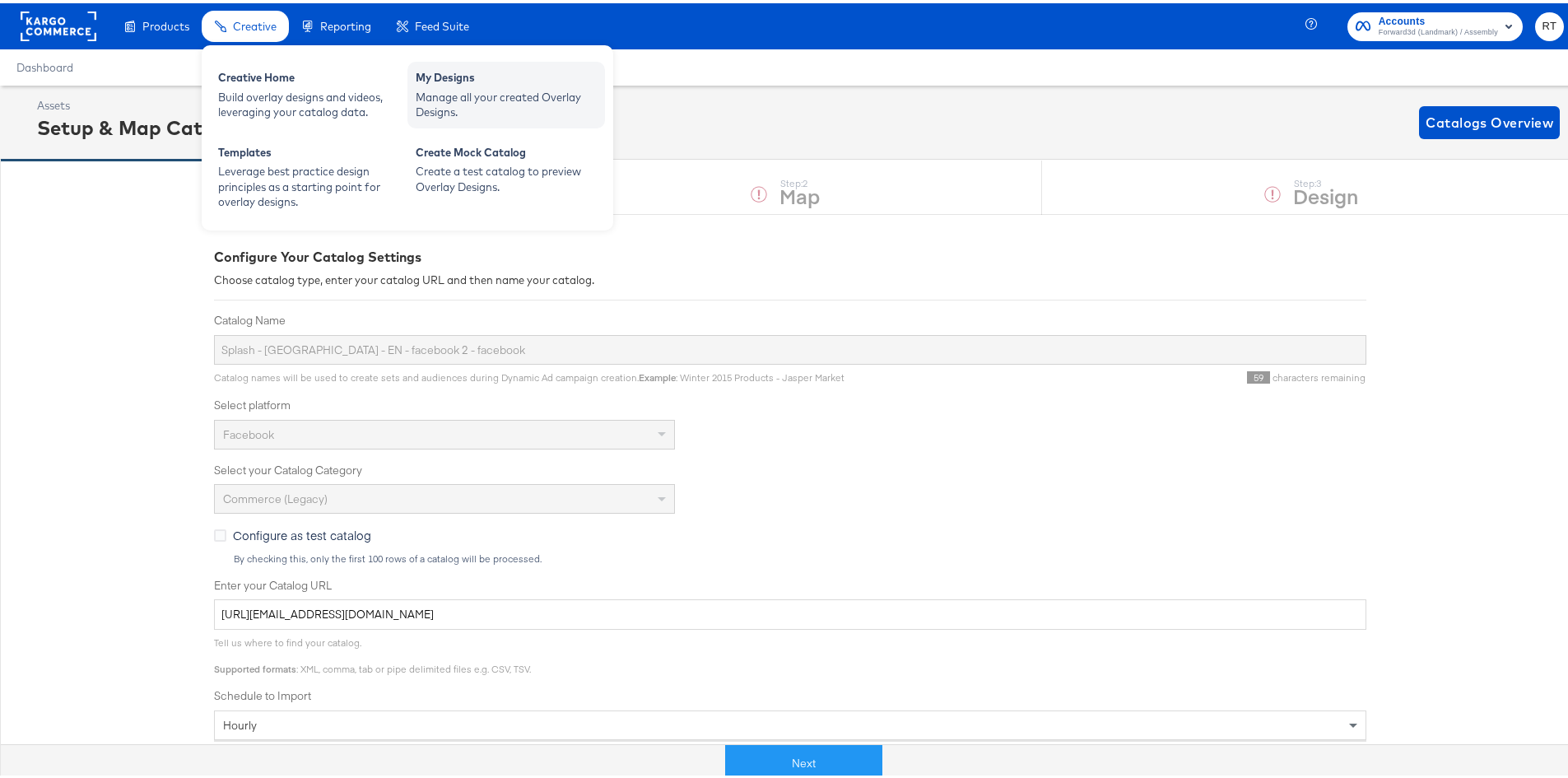
click at [494, 116] on div "Manage all your created Overlay Designs." at bounding box center [507, 101] width 181 height 30
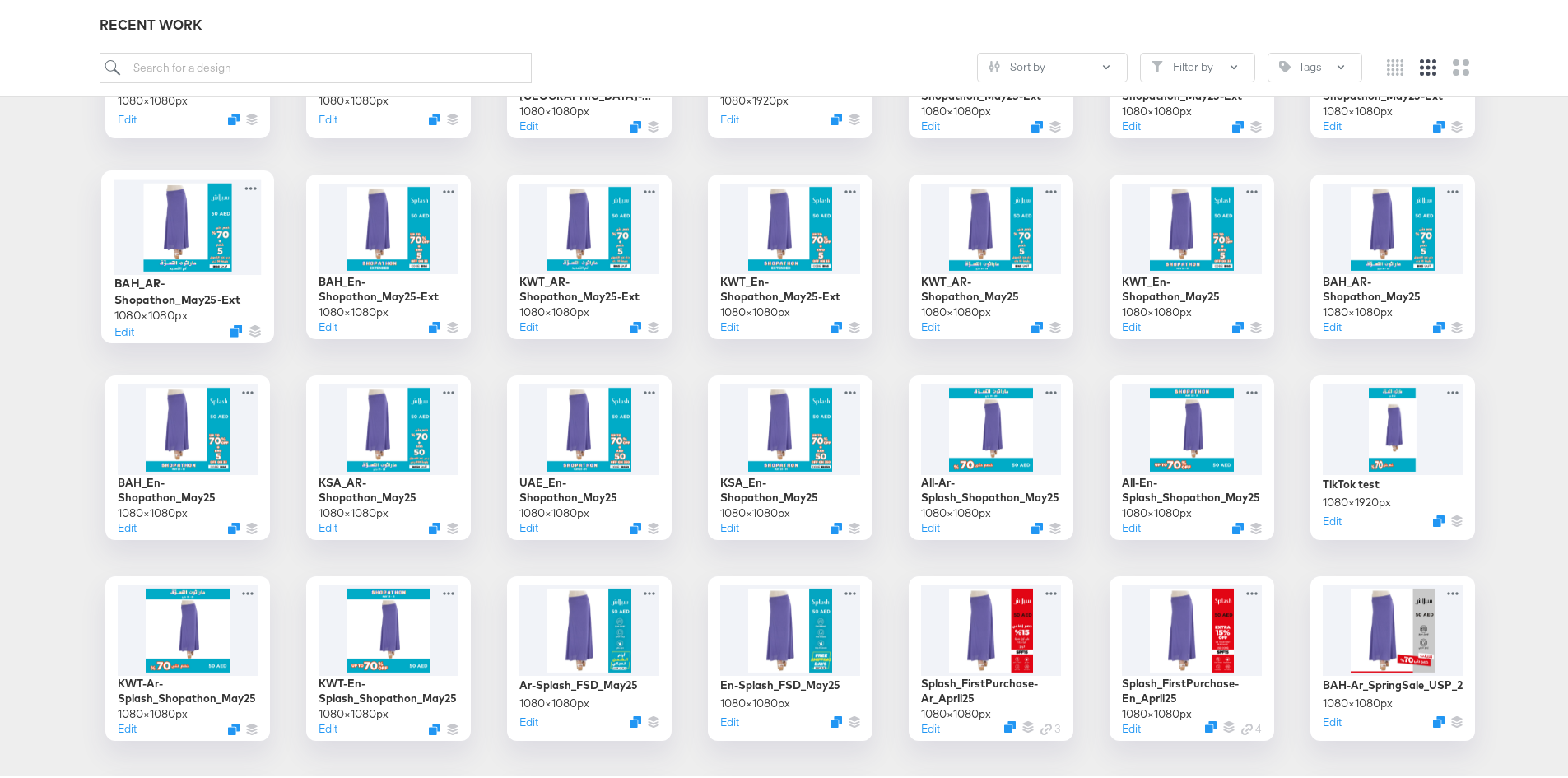
scroll to position [1915, 0]
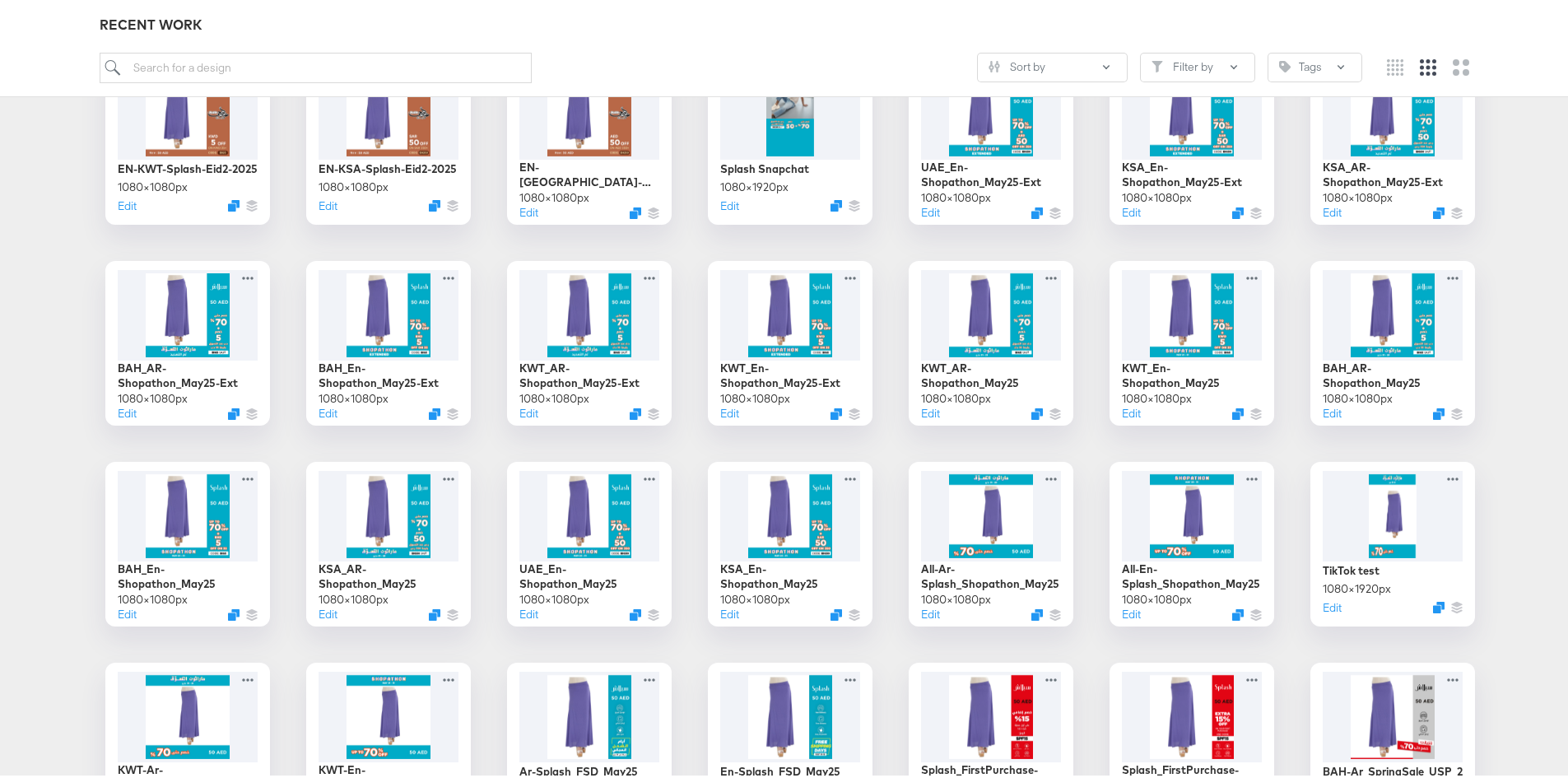
click at [22, 358] on div "Splash Snap BAH- AR-ShoppingBonanza_Aug25 1080 × 1080 px Edit BAH-EN-ShoppingBo…" at bounding box center [790, 239] width 1547 height 3581
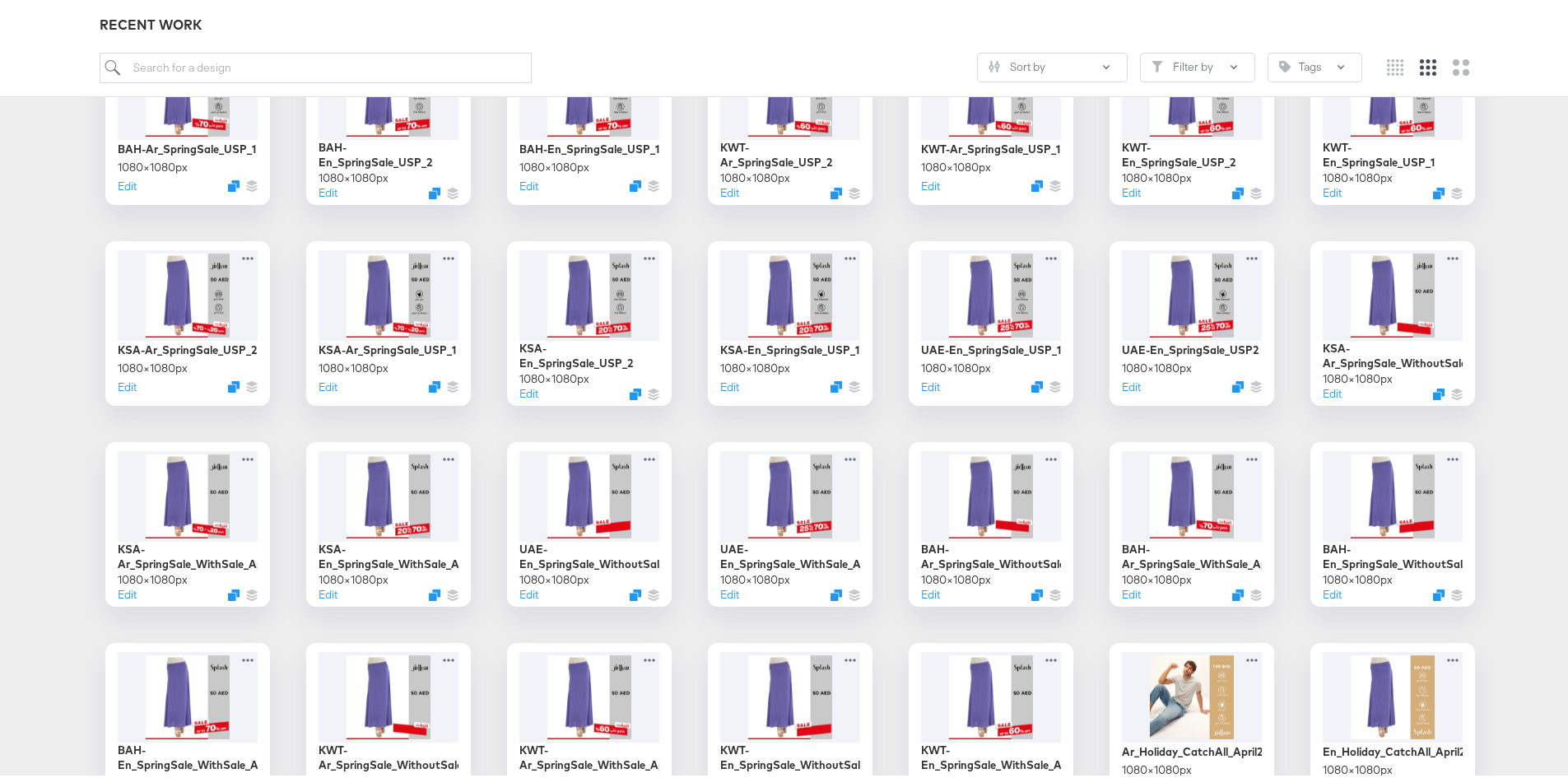
scroll to position [2985, 0]
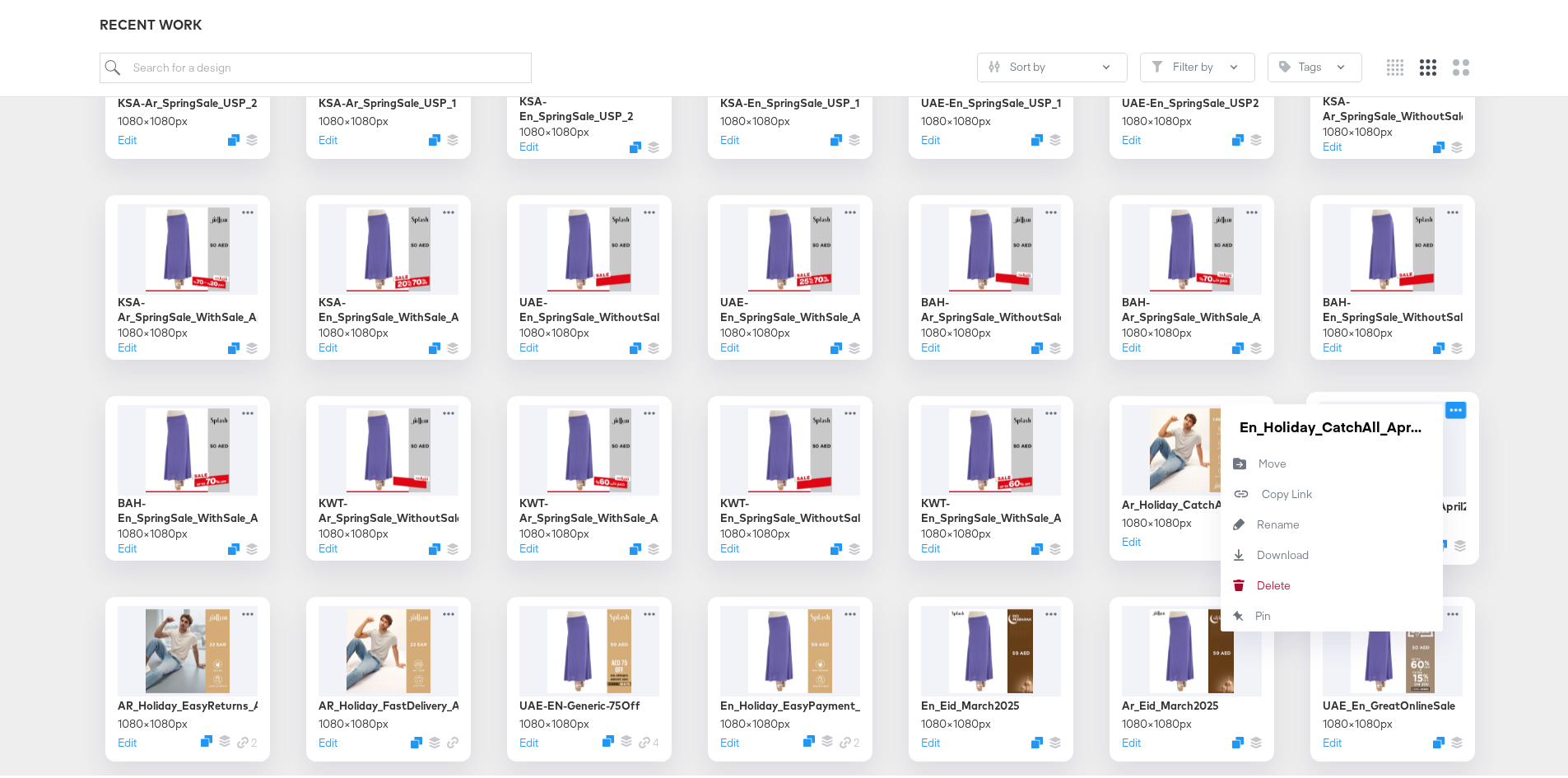
click at [1448, 405] on icon at bounding box center [1456, 407] width 21 height 17
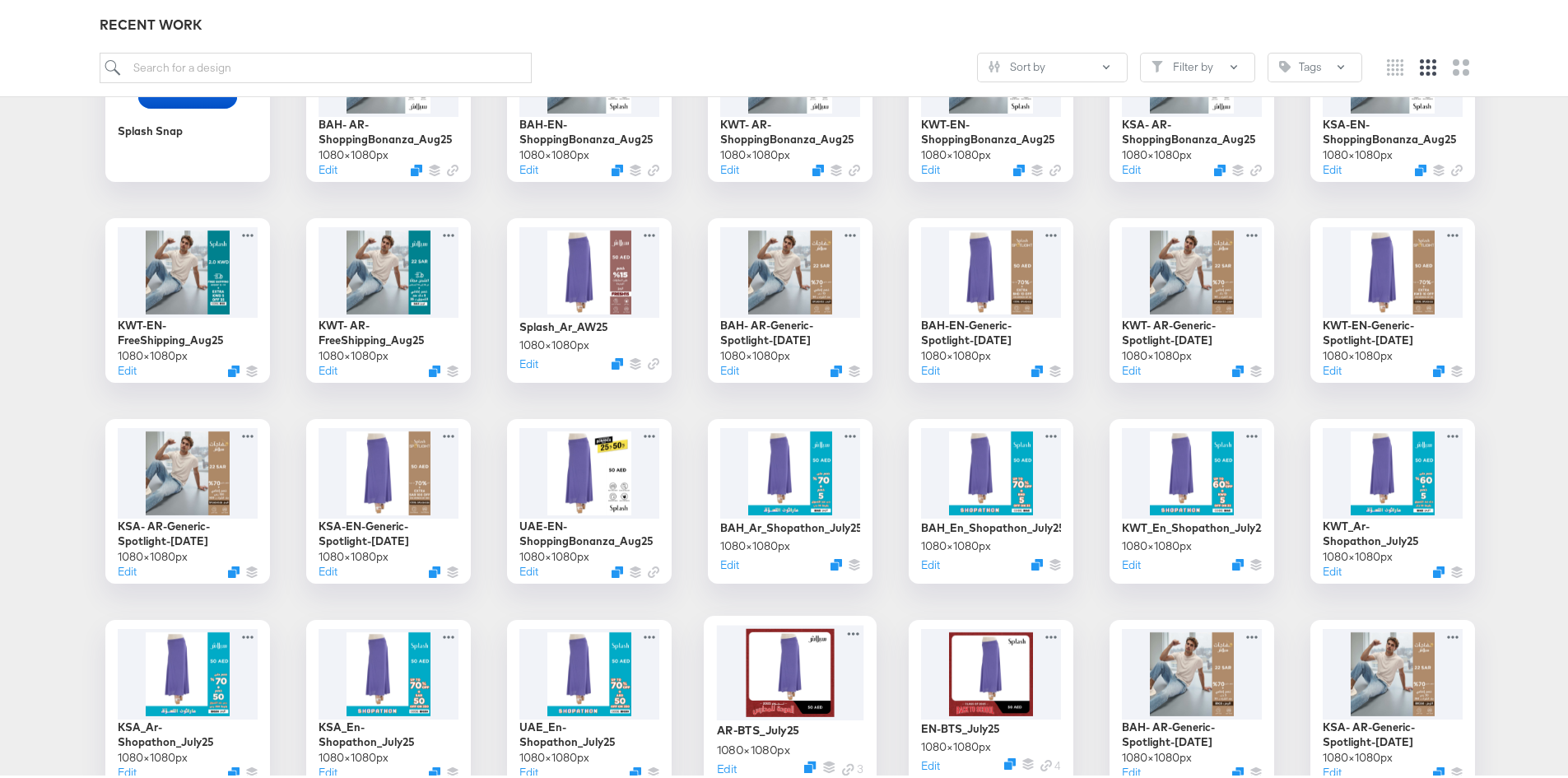
scroll to position [268, 0]
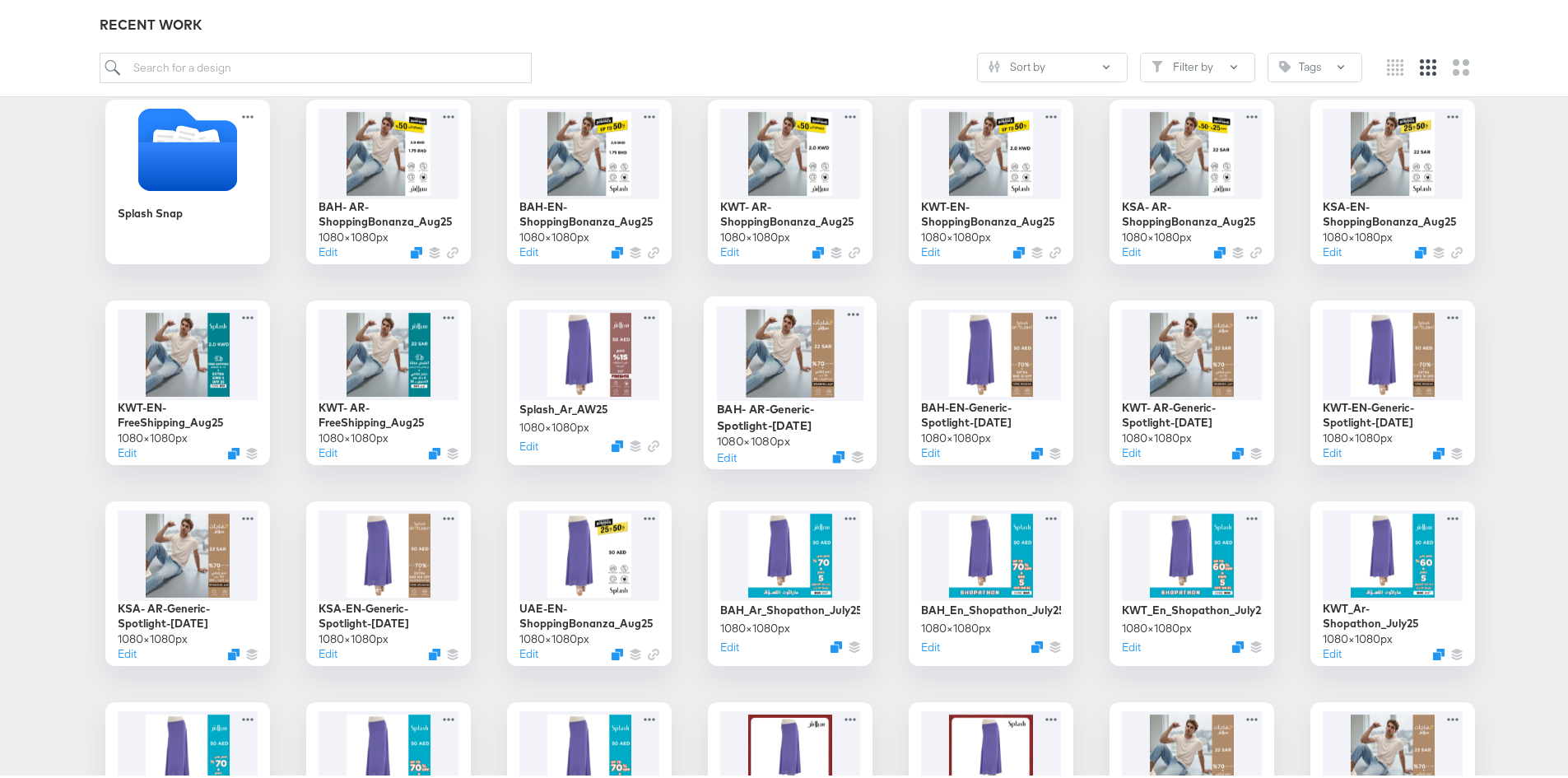
click at [821, 352] on div at bounding box center [790, 350] width 148 height 95
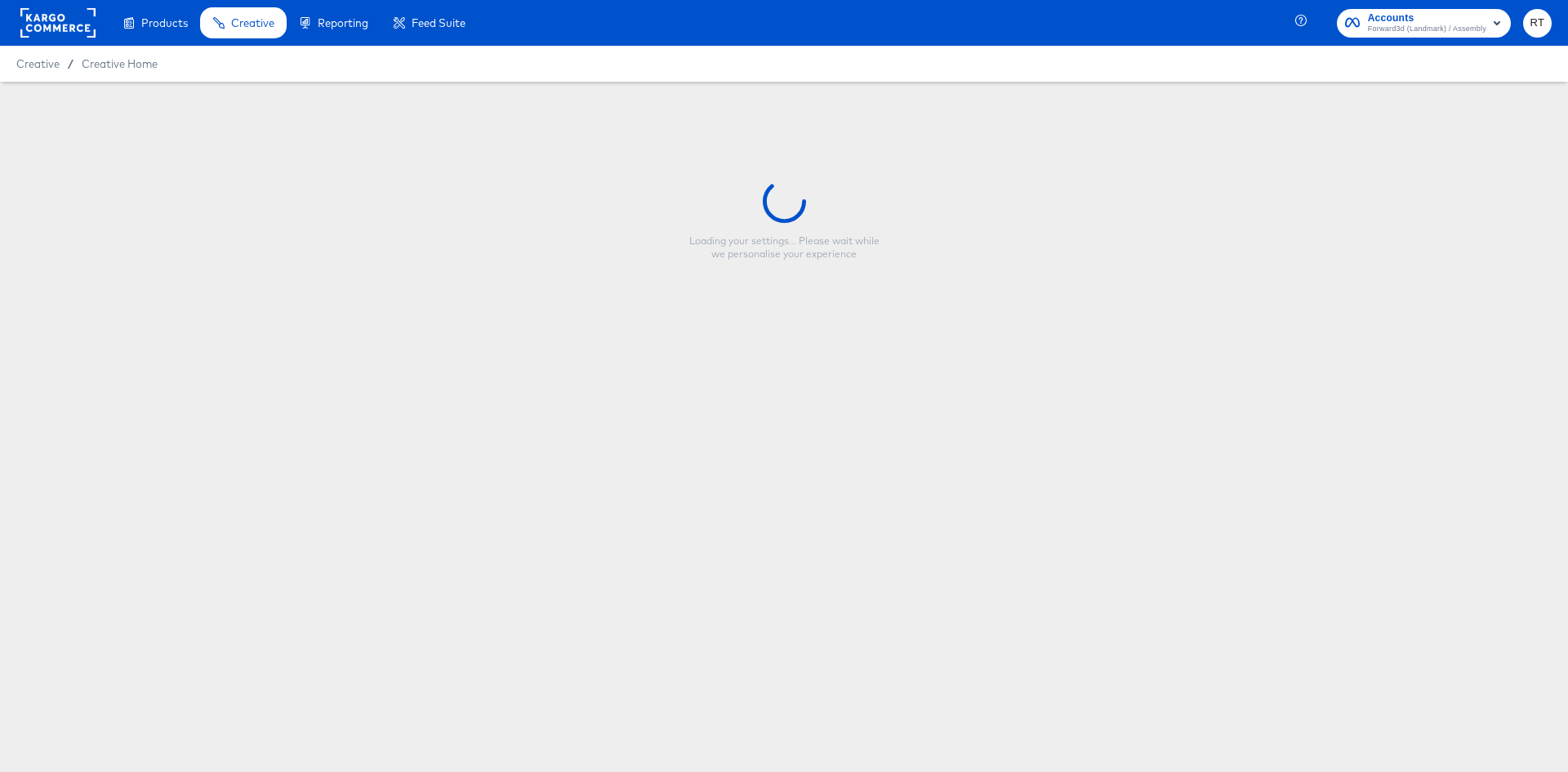
type input "BAH- AR-Generic-Spotlight-Aug25"
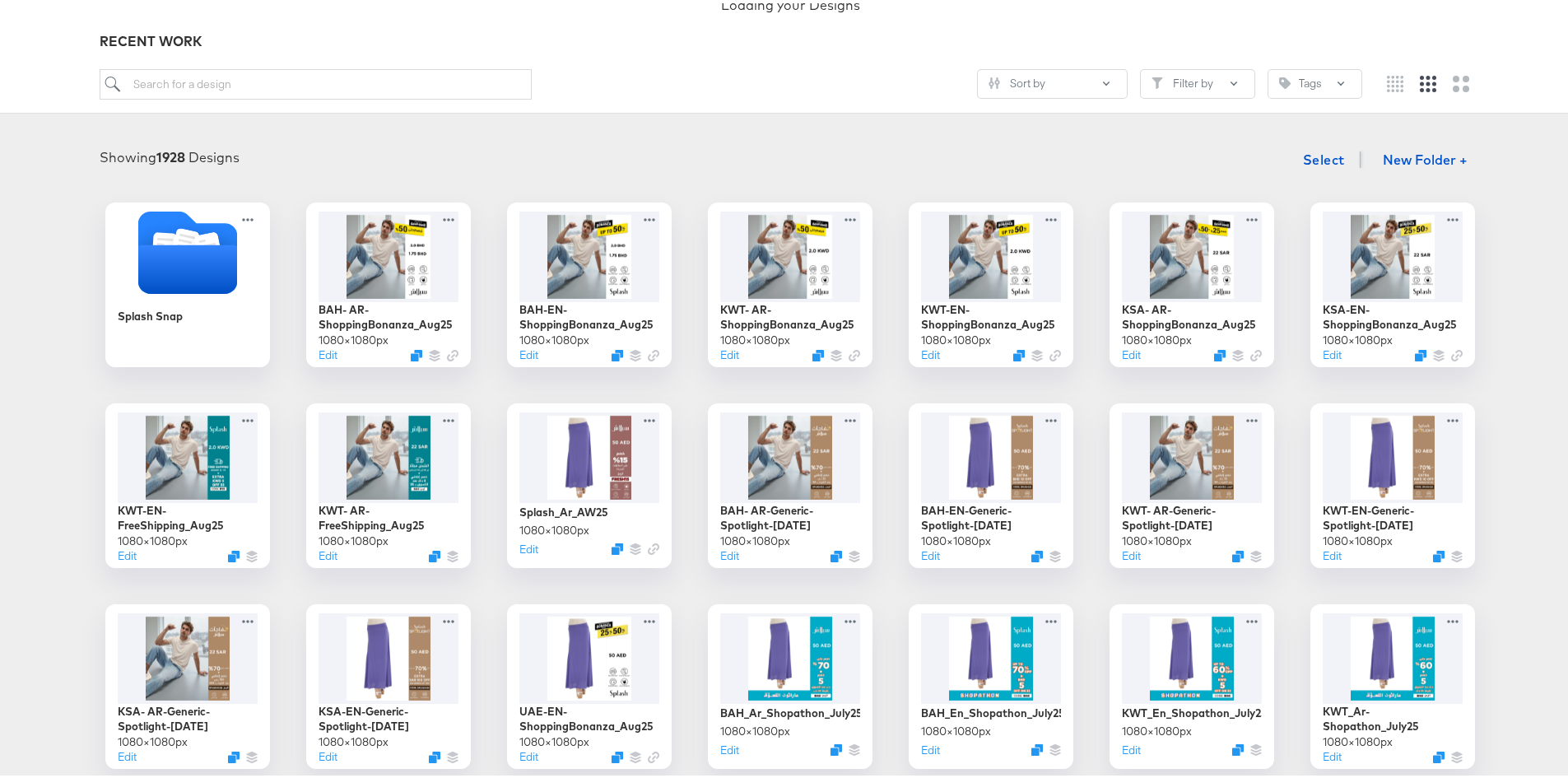
scroll to position [247, 0]
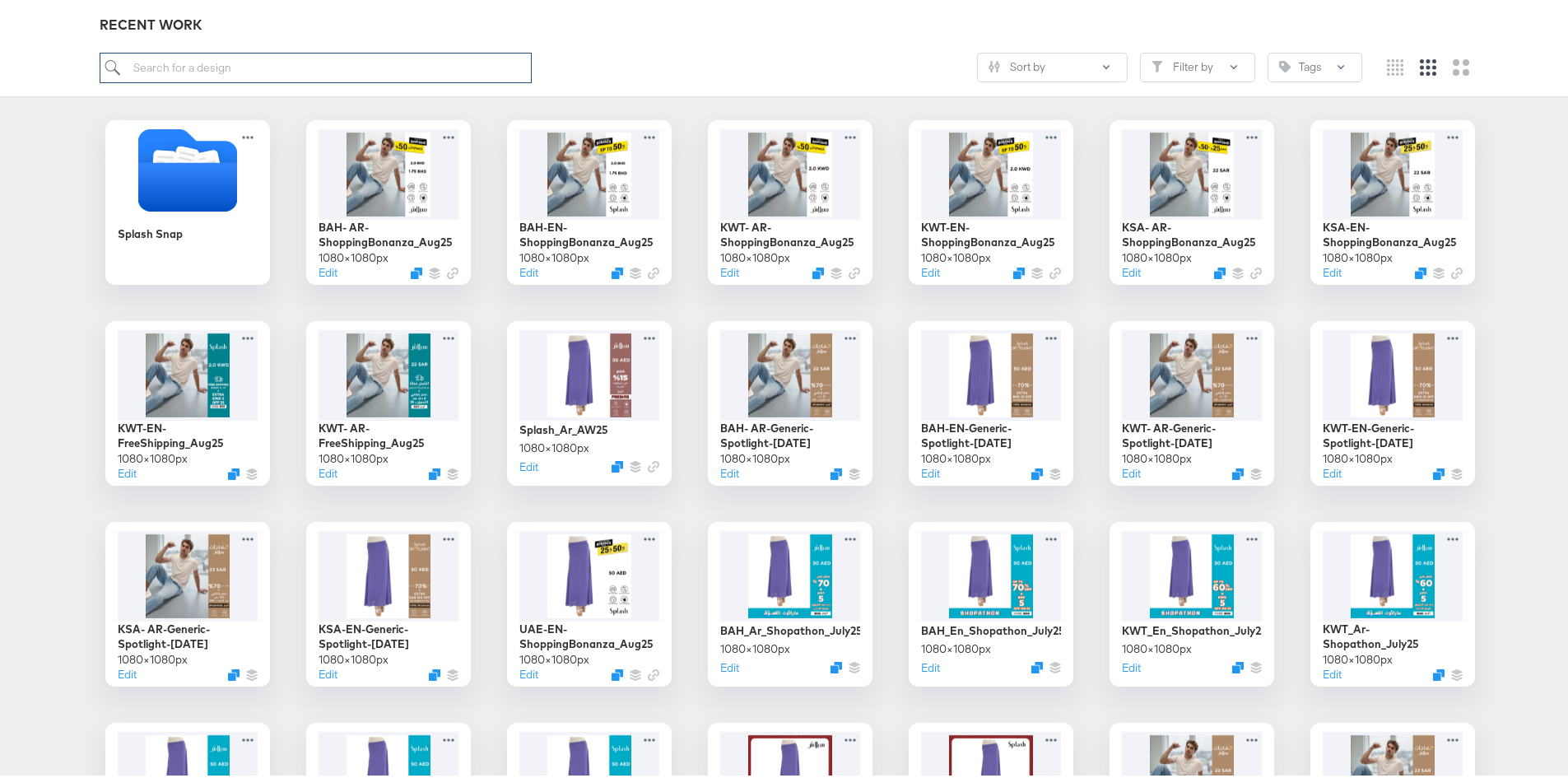
click at [278, 77] on input "search" at bounding box center [316, 64] width 433 height 30
type input "uae"
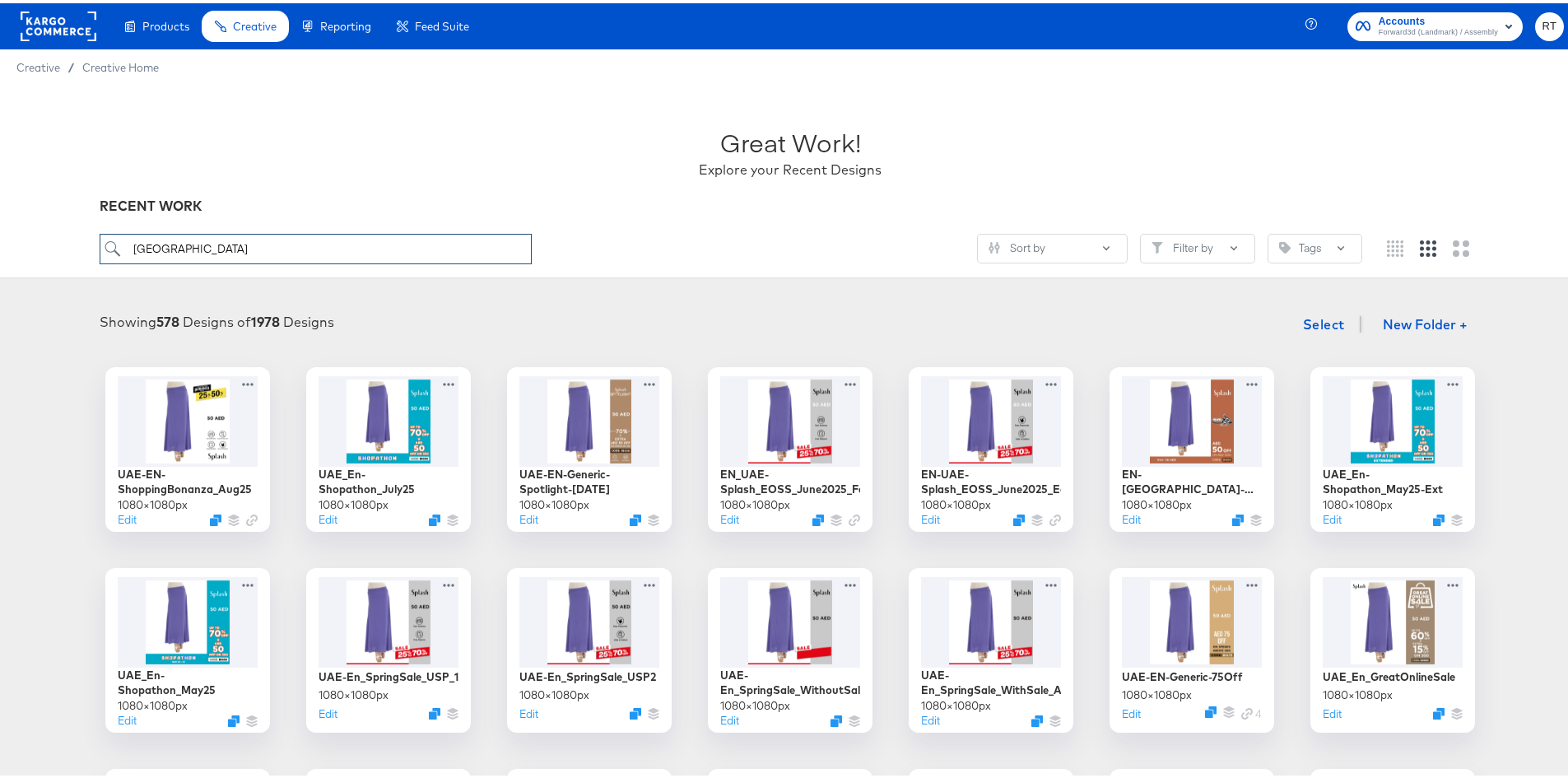
drag, startPoint x: 188, startPoint y: 250, endPoint x: 128, endPoint y: 244, distance: 60.3
click at [128, 244] on input "[GEOGRAPHIC_DATA]" at bounding box center [316, 245] width 433 height 30
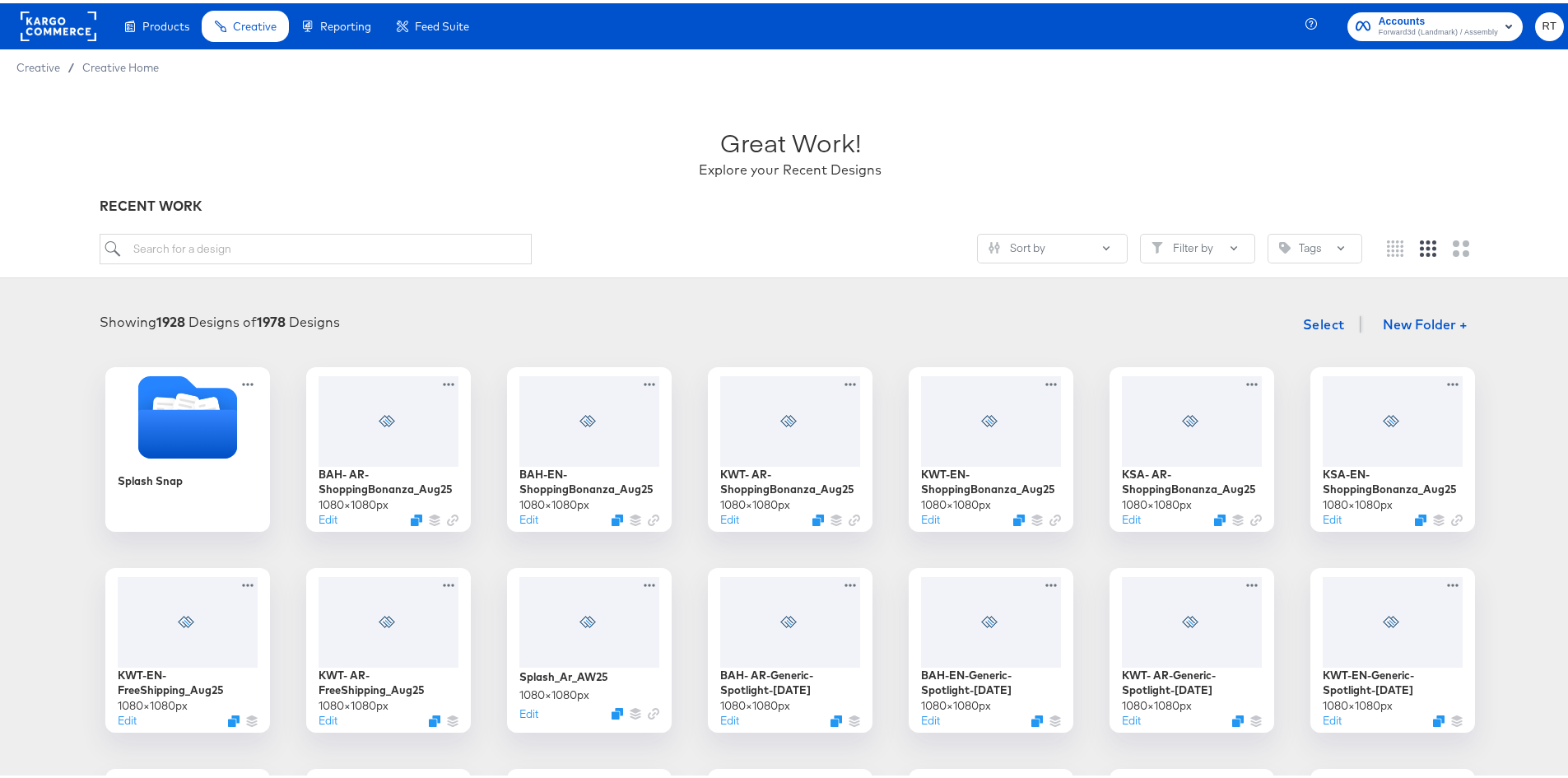
click at [72, 258] on div "Great Work! Explore your Recent Designs RECENT WORK Sort by Filter by Tags" at bounding box center [790, 178] width 1580 height 193
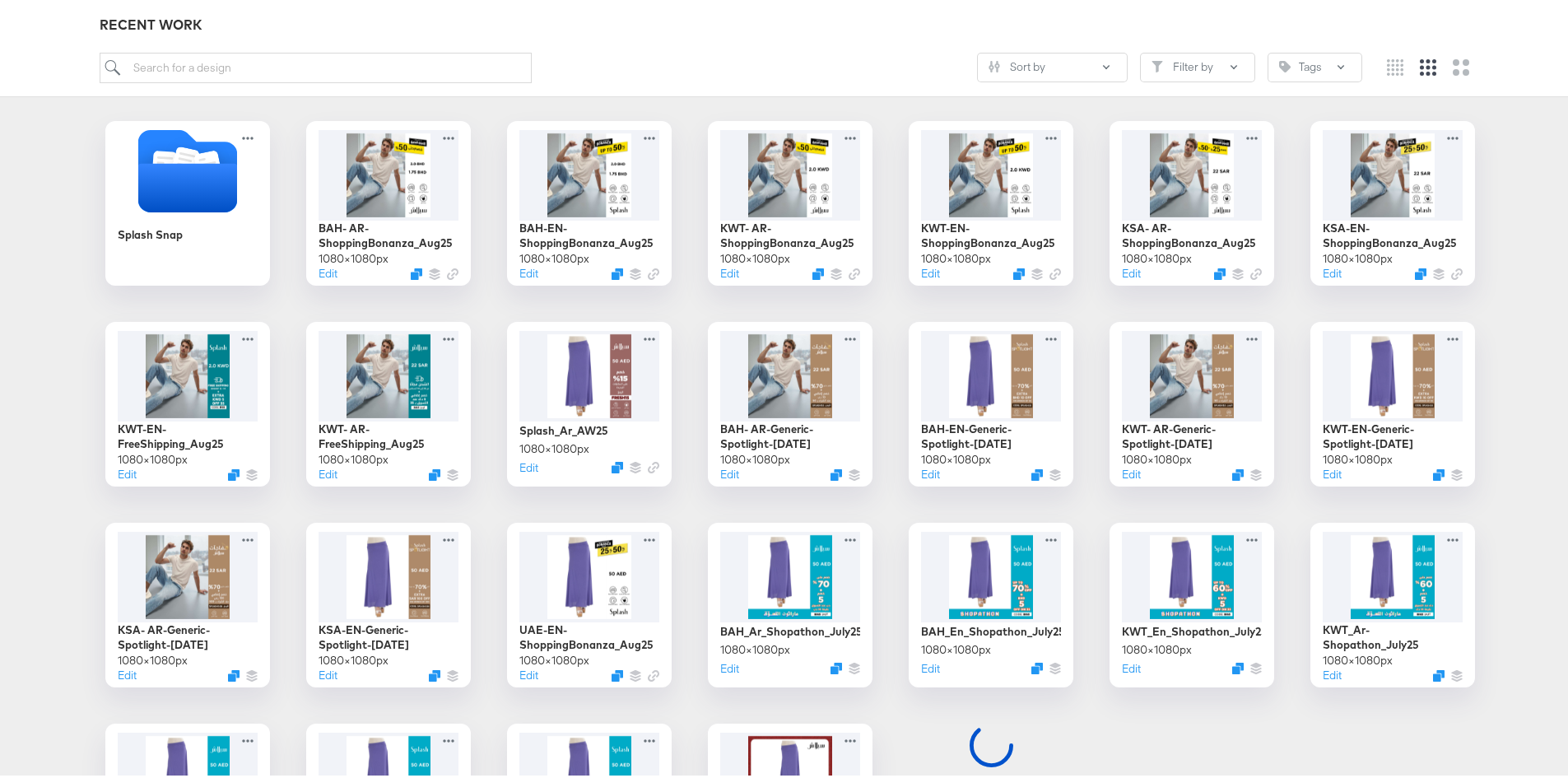
scroll to position [247, 0]
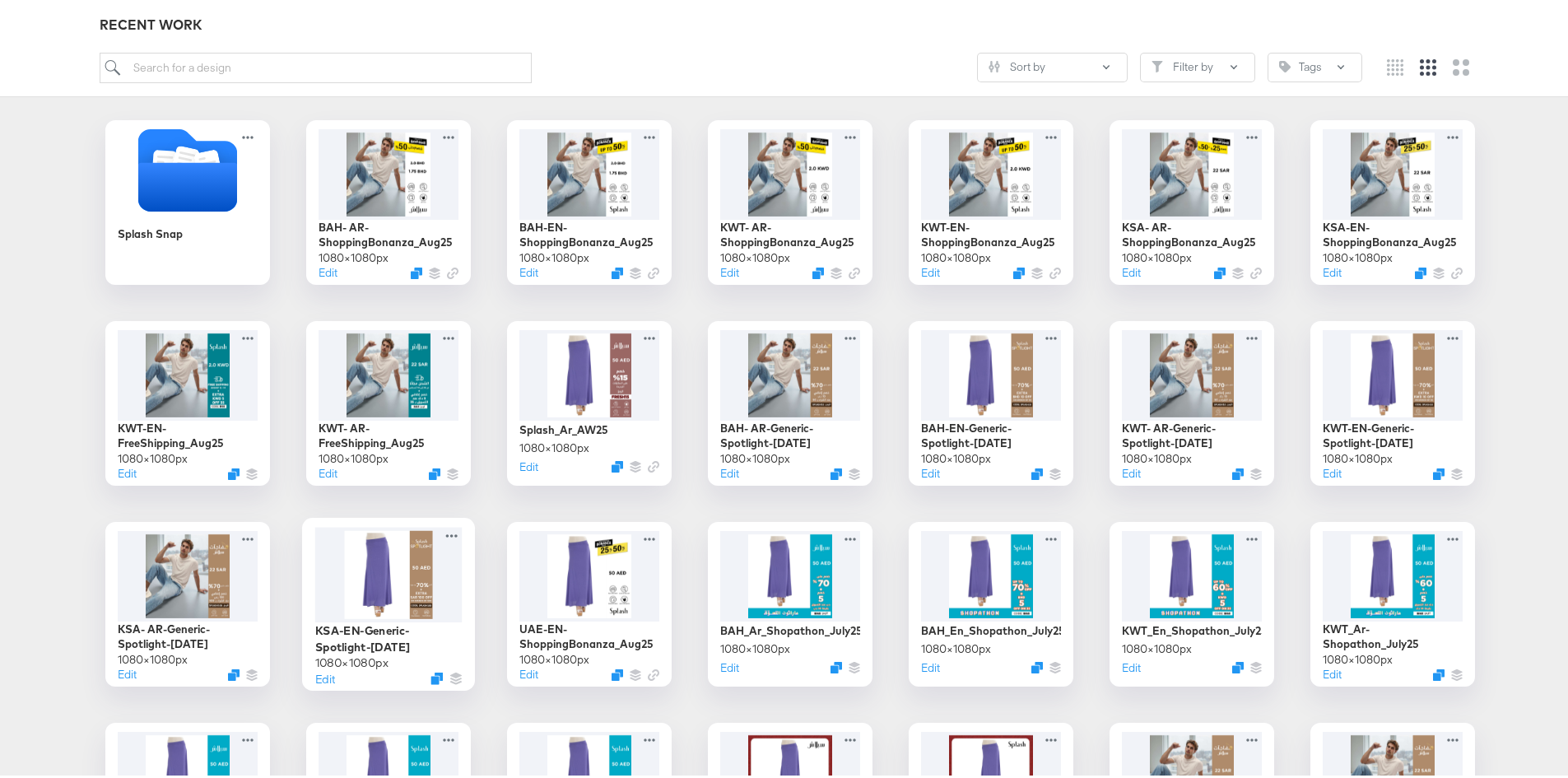
click at [381, 586] on div at bounding box center [388, 572] width 148 height 96
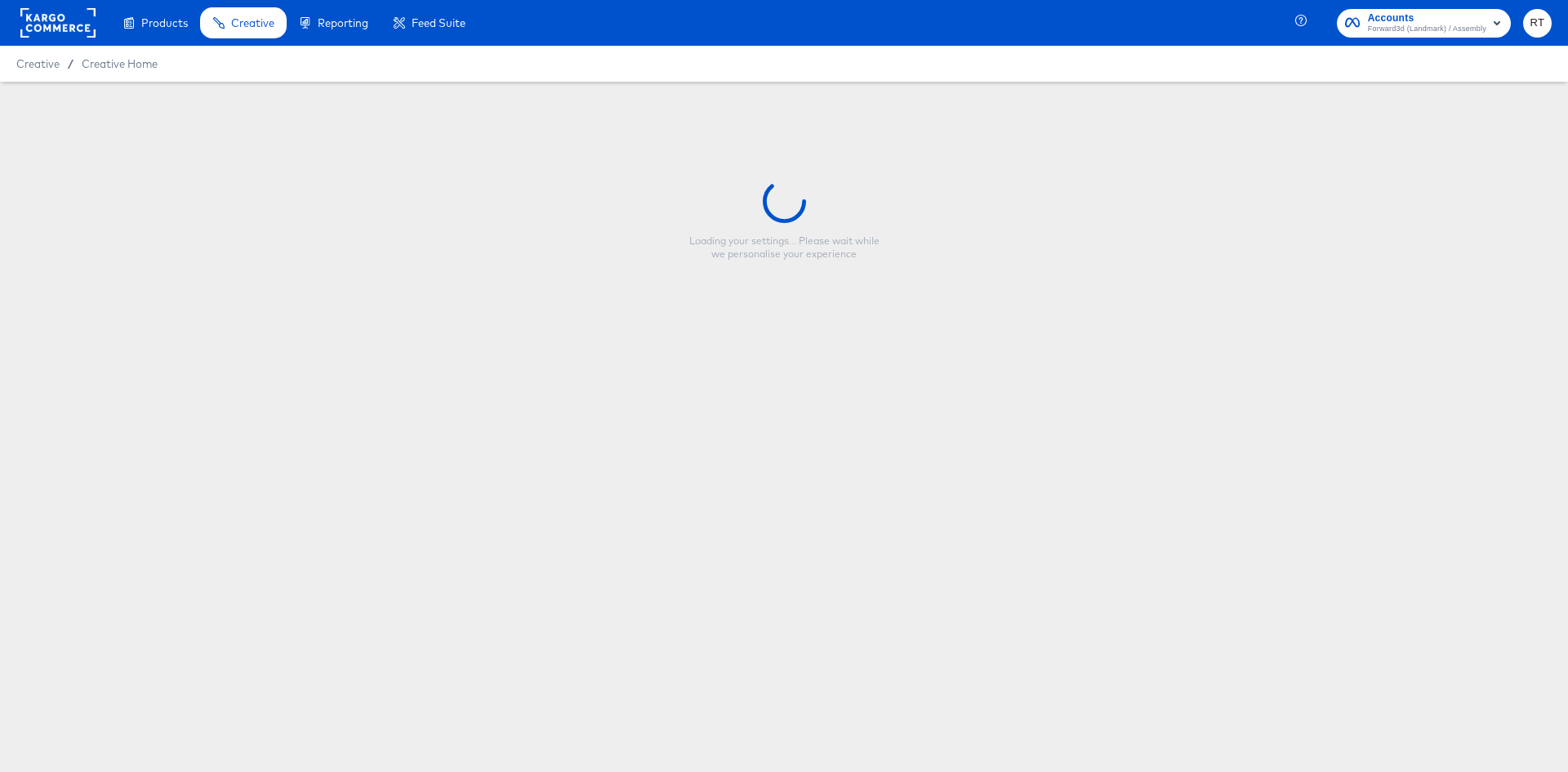
type input "KSA-EN-Generic-Spotlight-Aug25"
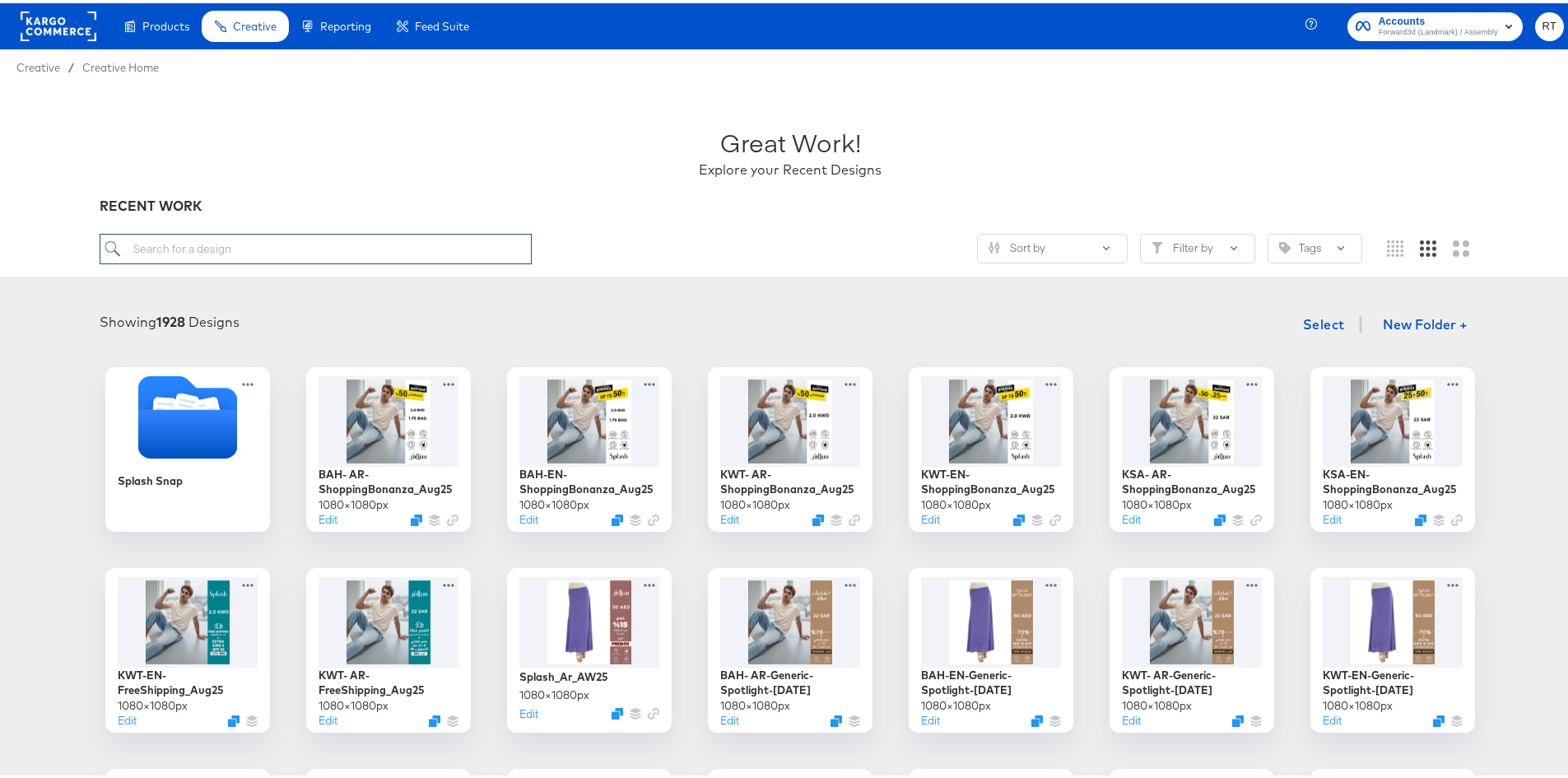
click at [335, 240] on input "search" at bounding box center [316, 245] width 433 height 30
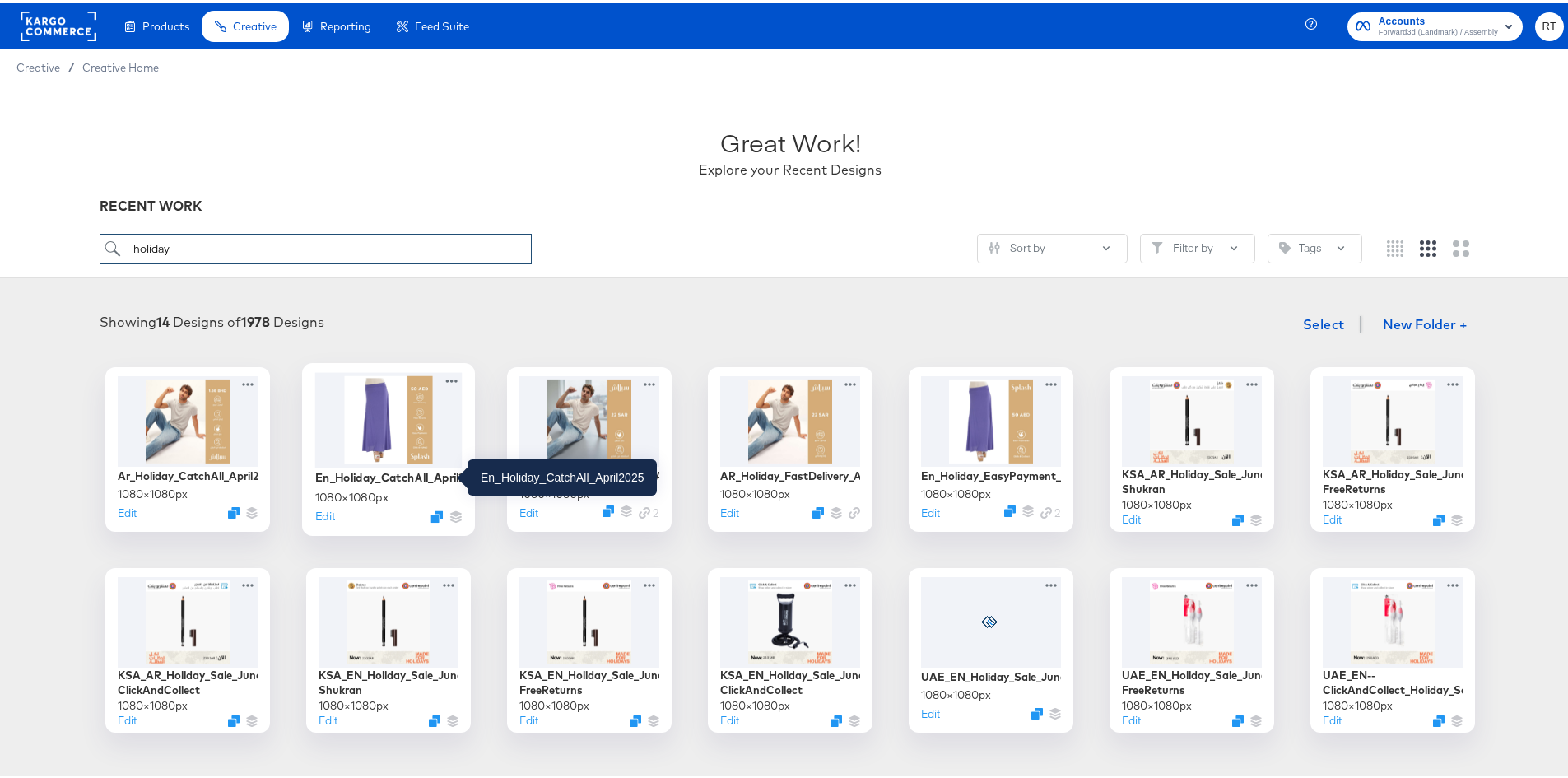
type input "holiday"
click at [398, 472] on div "En_Holiday_CatchAll_April2025" at bounding box center [388, 474] width 148 height 16
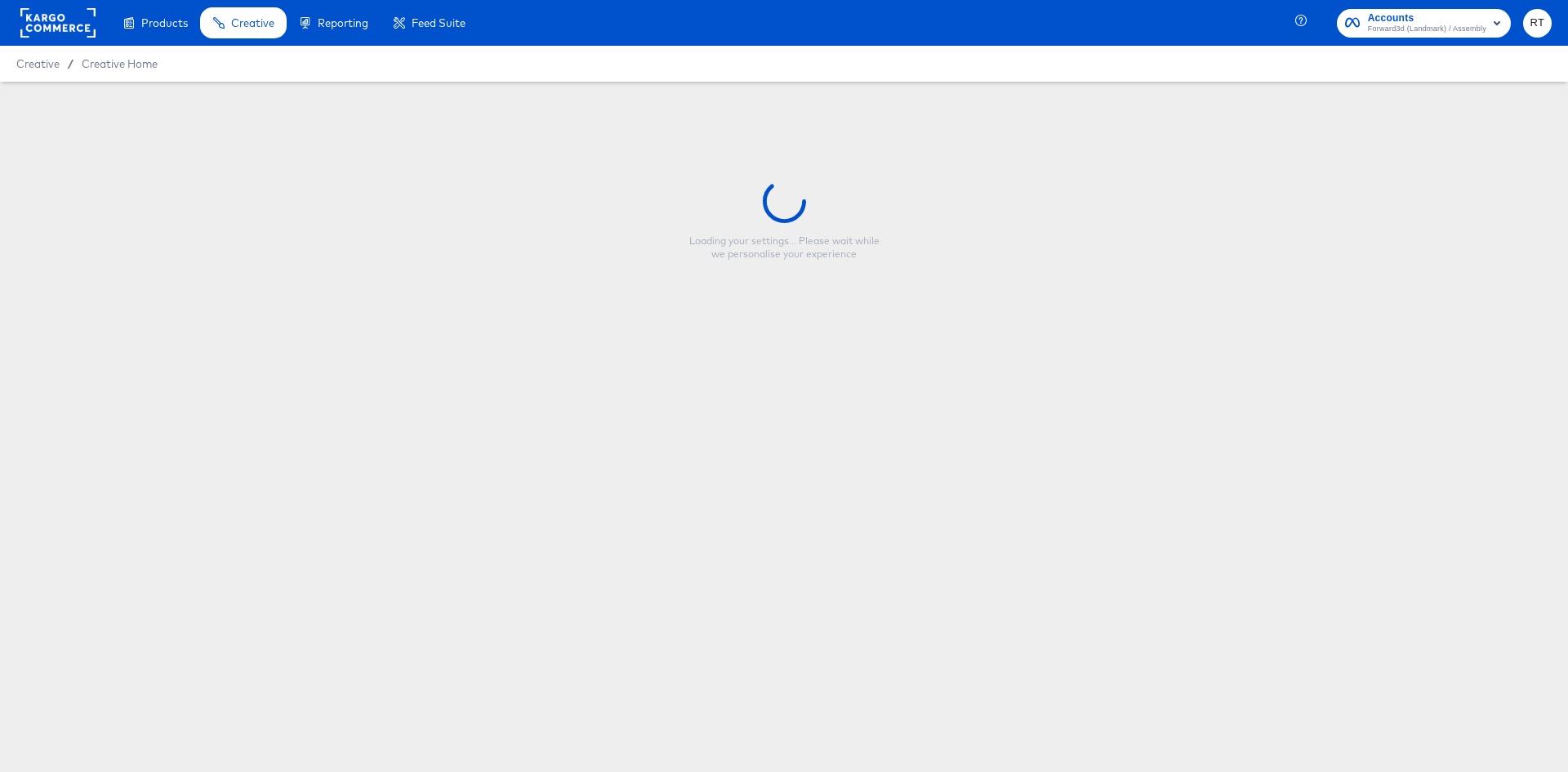
type input "En_Holiday_CatchAll_April2025"
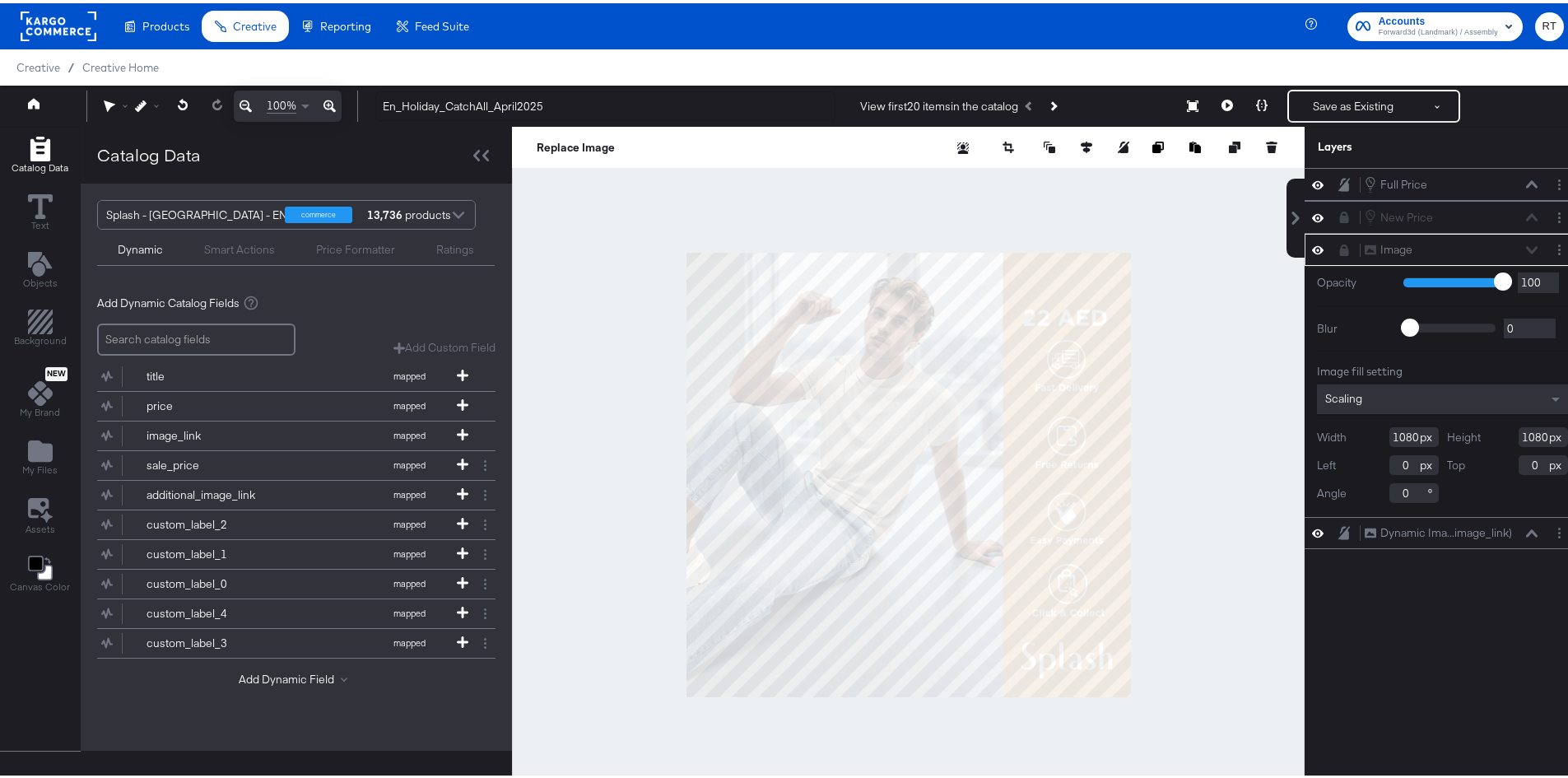
click at [601, 400] on div at bounding box center [908, 471] width 792 height 697
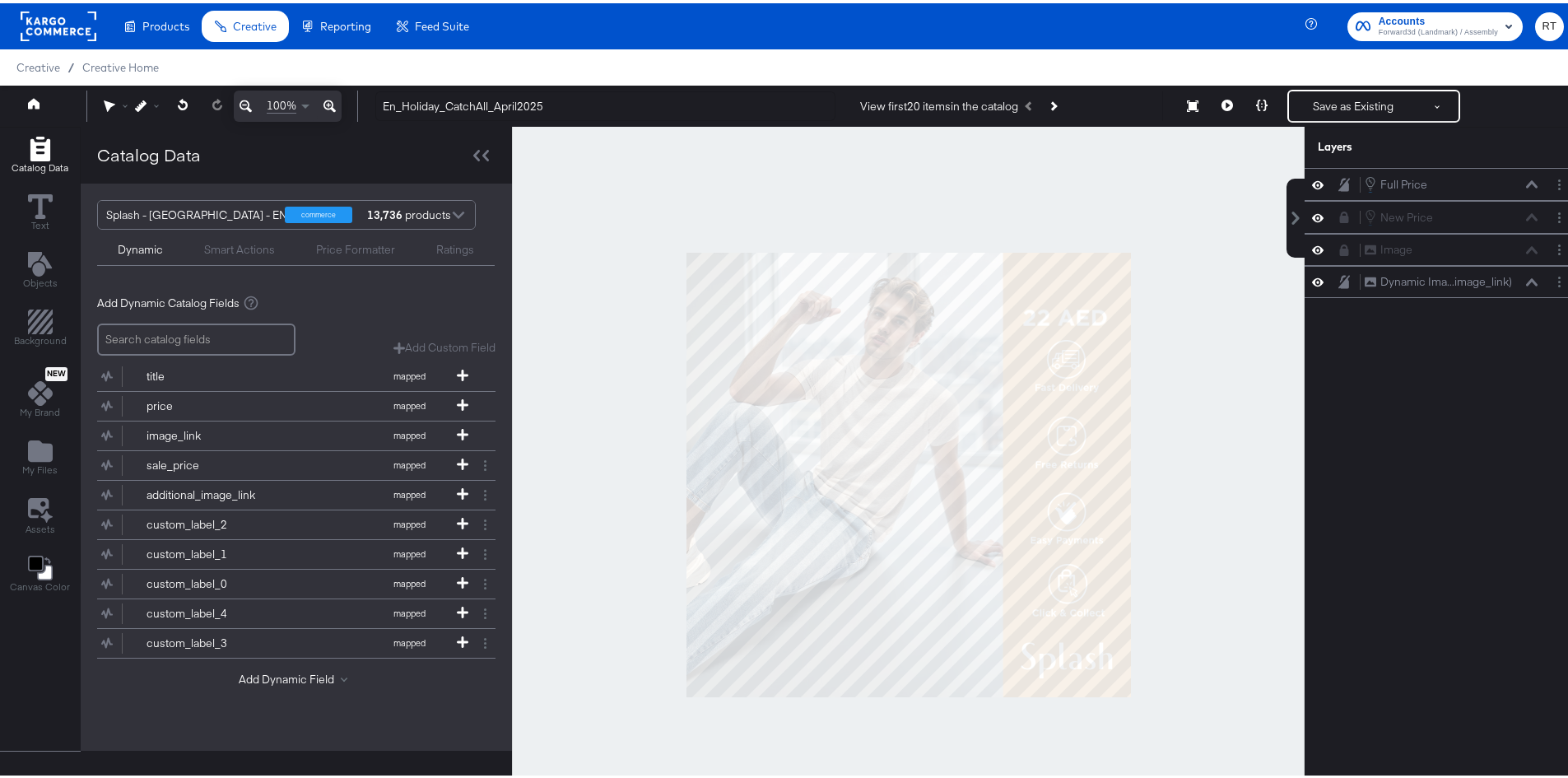
click at [600, 426] on div at bounding box center [908, 471] width 792 height 697
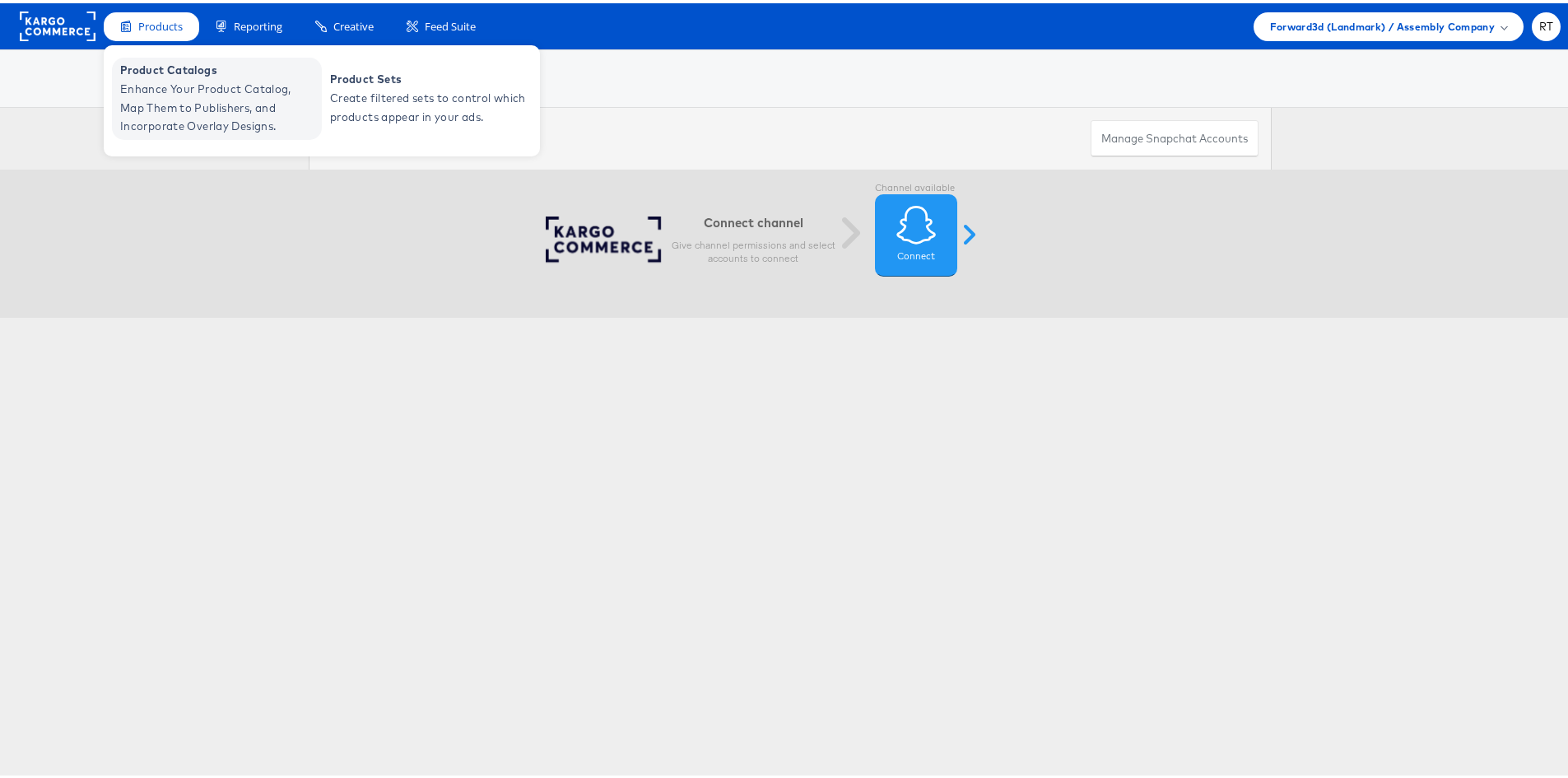
click at [187, 87] on span "Enhance Your Product Catalog, Map Them to Publishers, and Incorporate Overlay D…" at bounding box center [218, 104] width 198 height 56
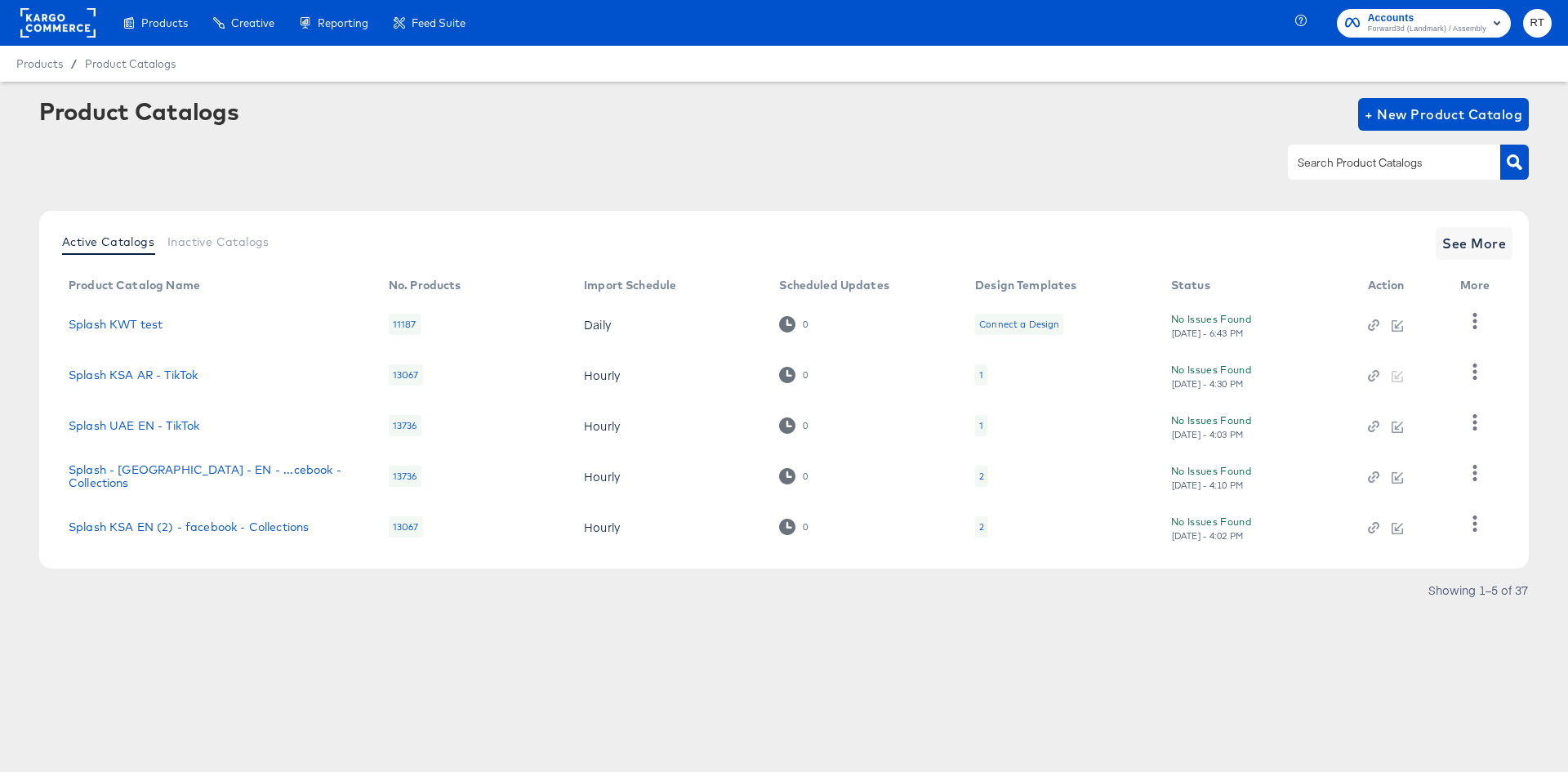
click at [1336, 164] on input "text" at bounding box center [1381, 163] width 174 height 19
type input "uae"
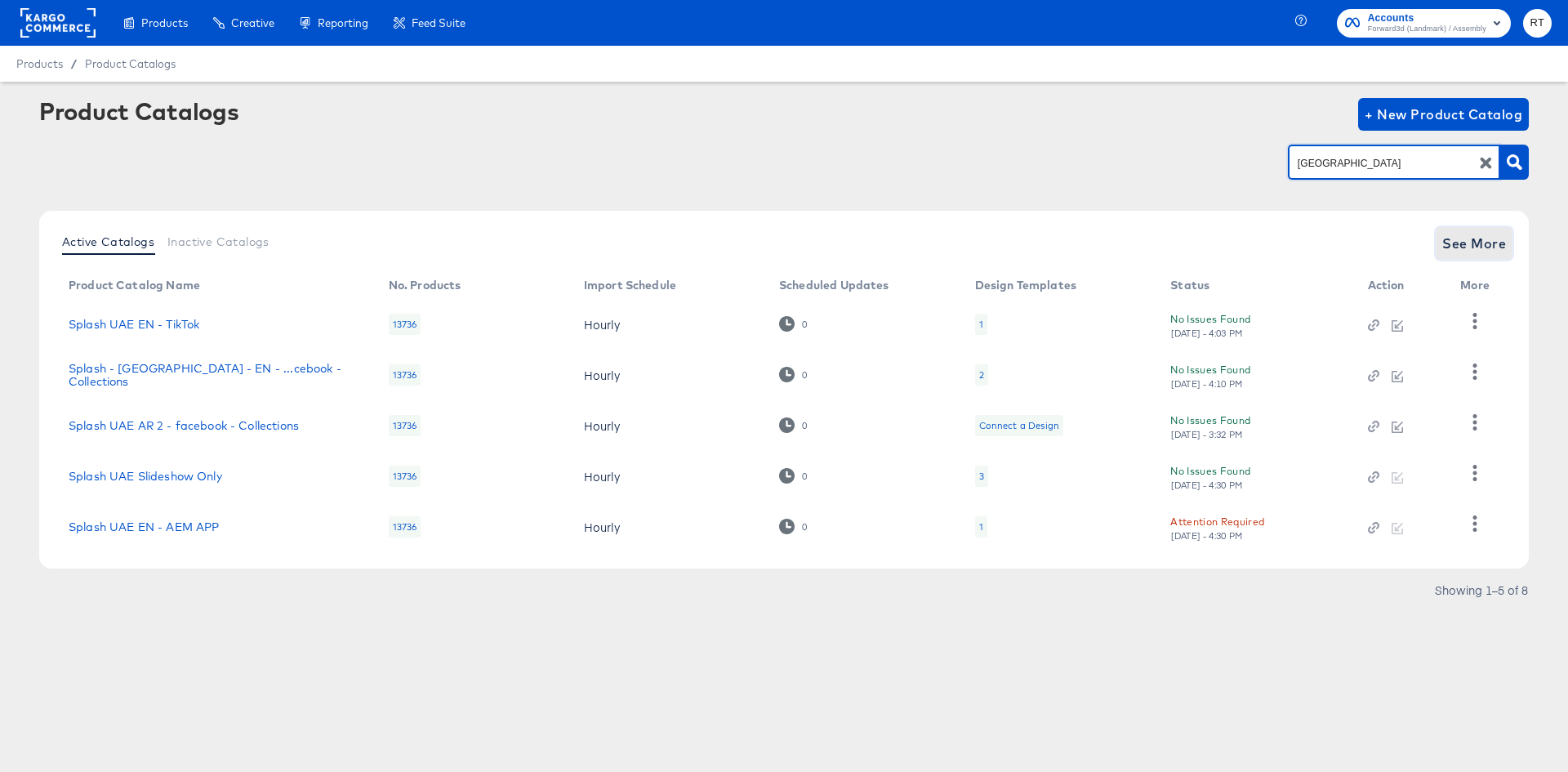
click at [1476, 242] on span "See More" at bounding box center [1474, 243] width 63 height 23
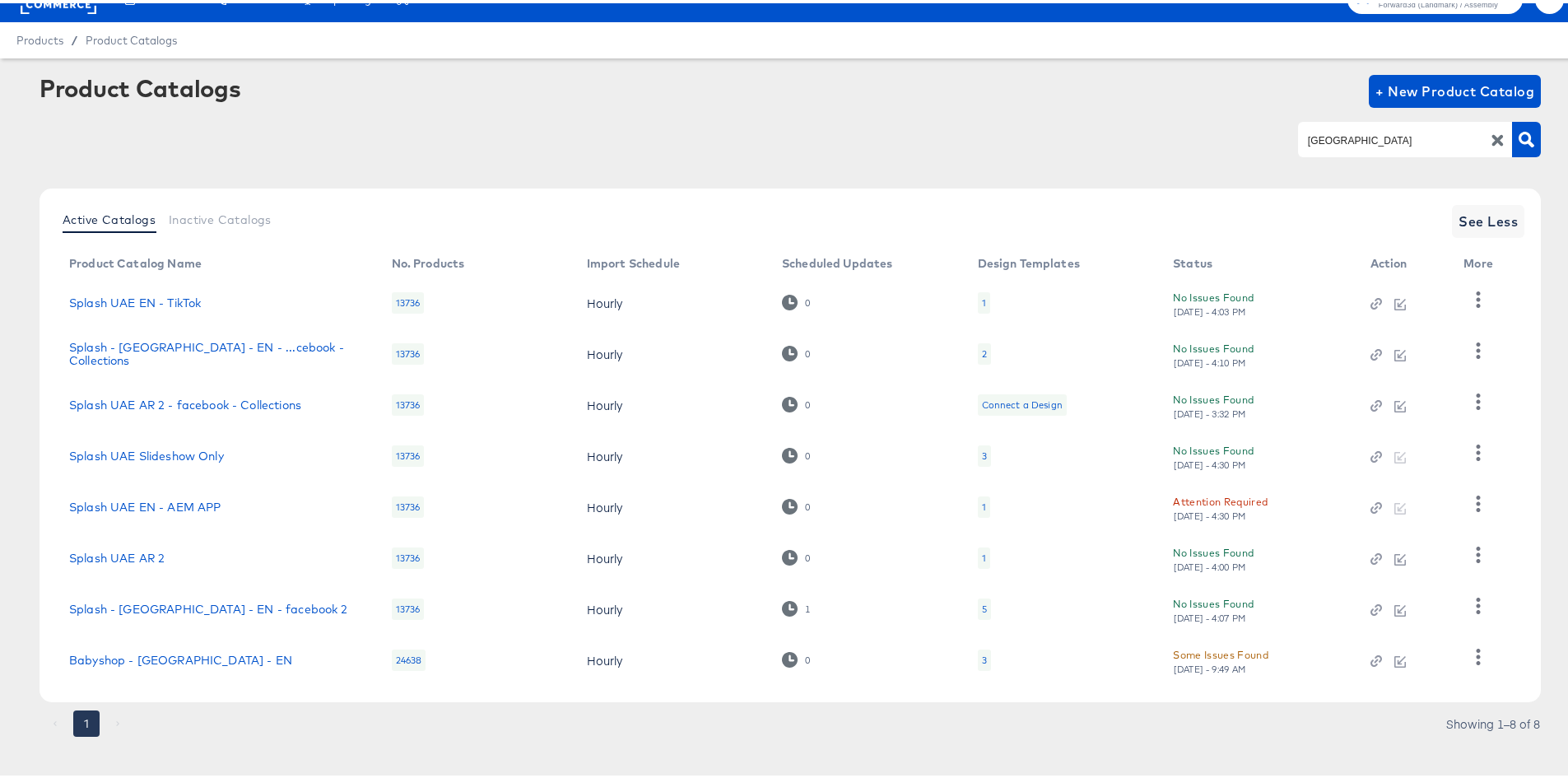
scroll to position [41, 0]
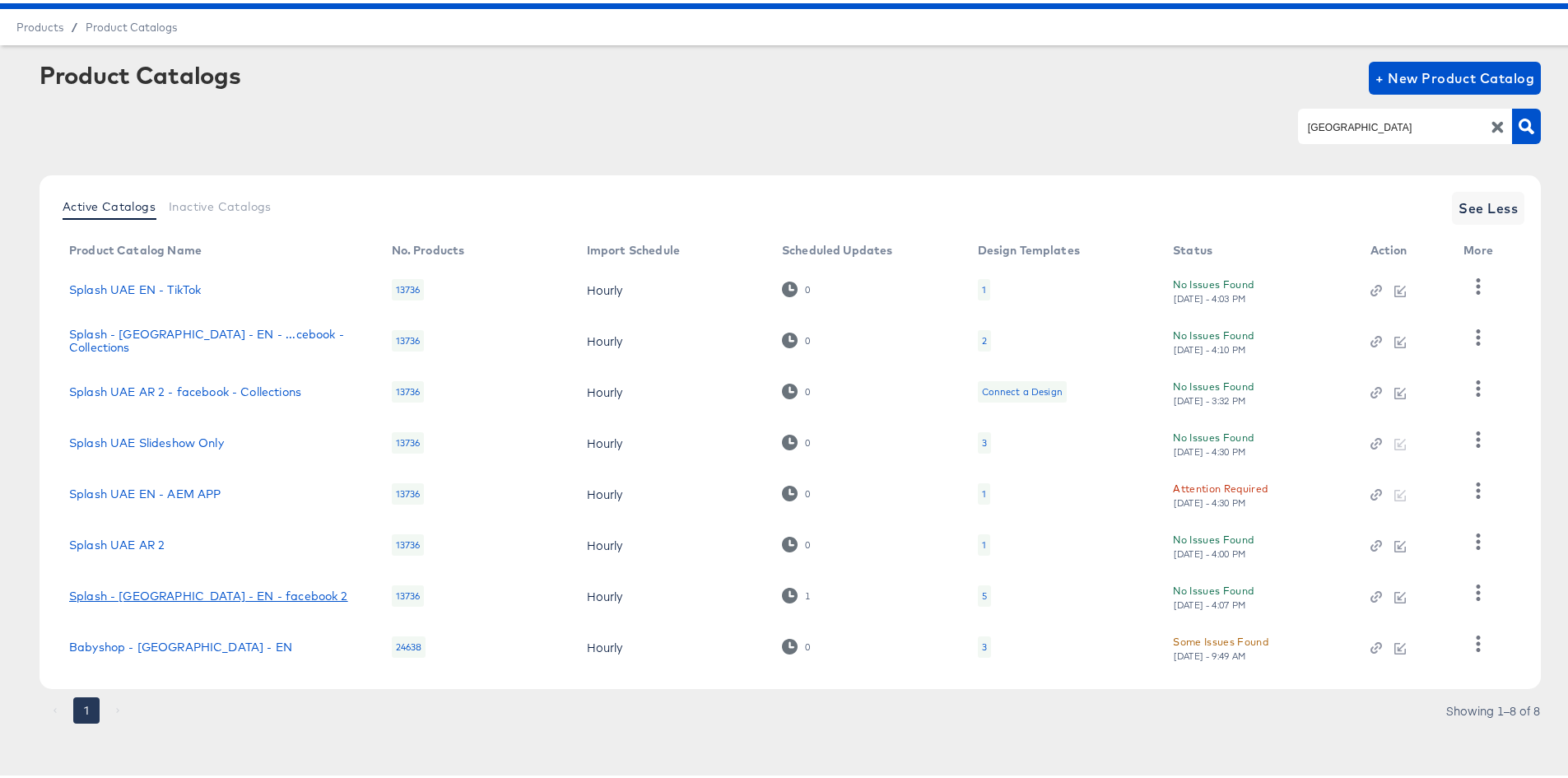
click at [129, 591] on link "Splash - UAE - EN - facebook 2" at bounding box center [208, 592] width 279 height 13
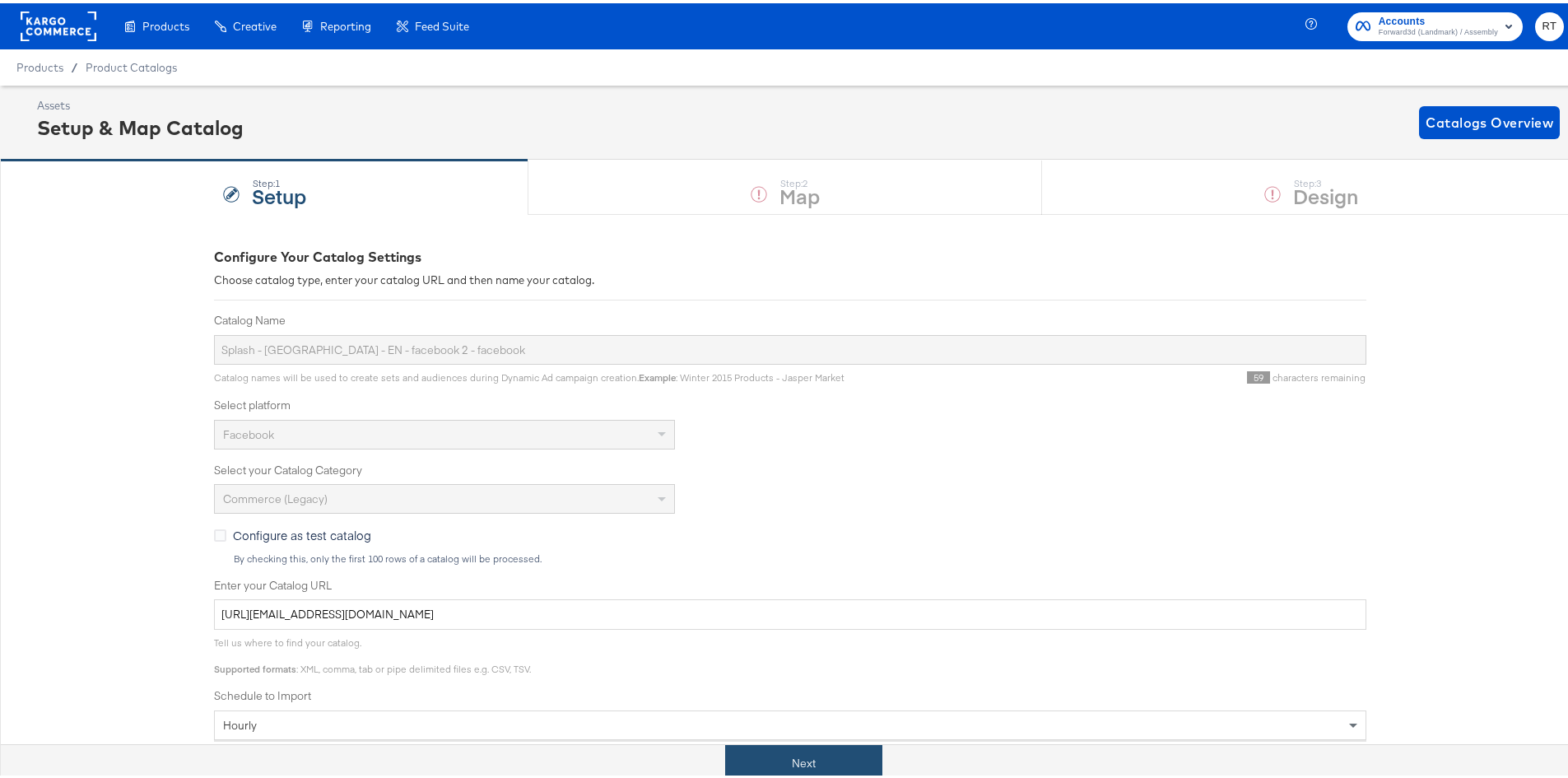
click at [793, 770] on button "Next" at bounding box center [803, 760] width 157 height 37
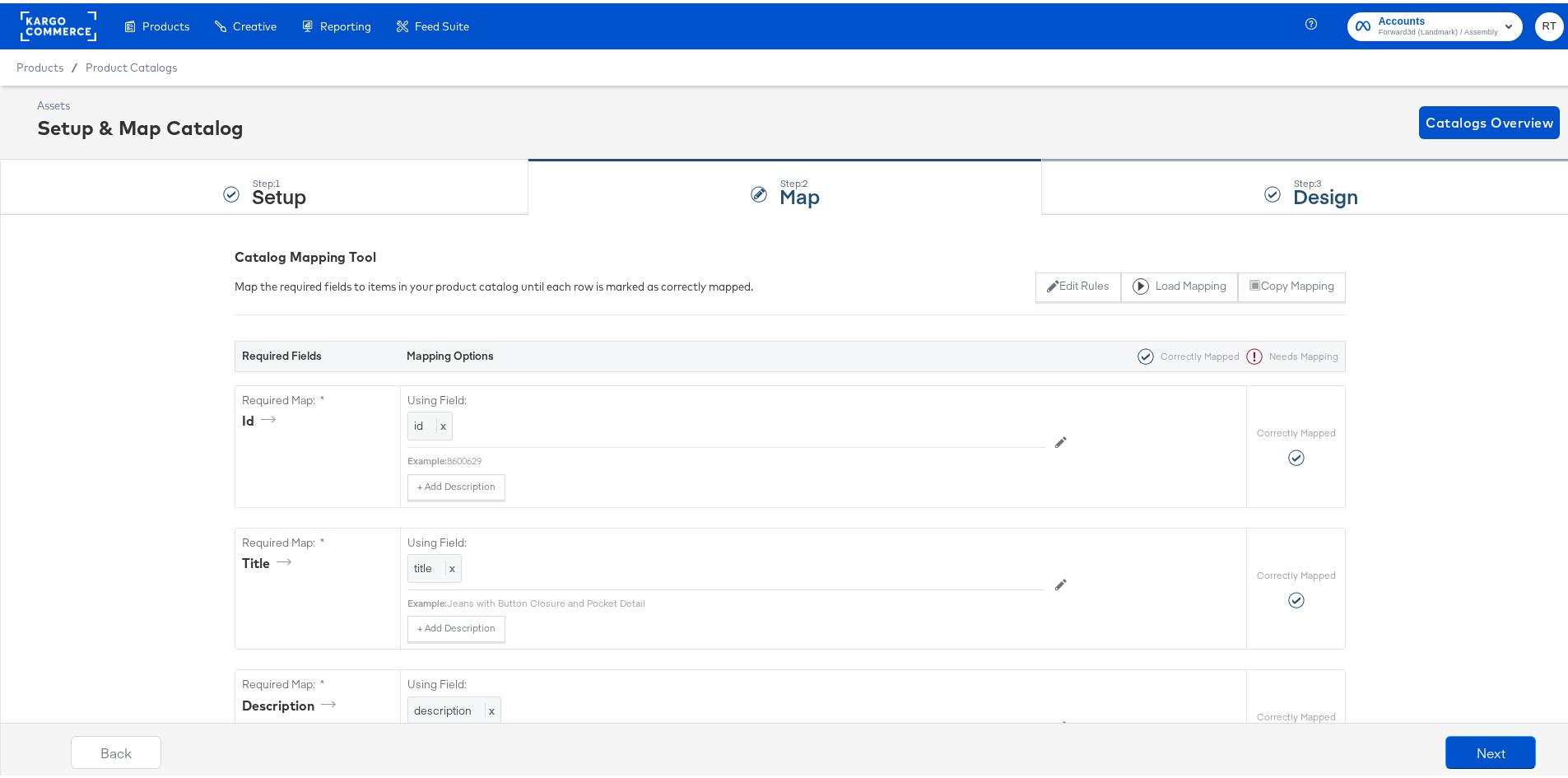
click at [1131, 184] on div "Step: 3 Design" at bounding box center [1311, 184] width 538 height 54
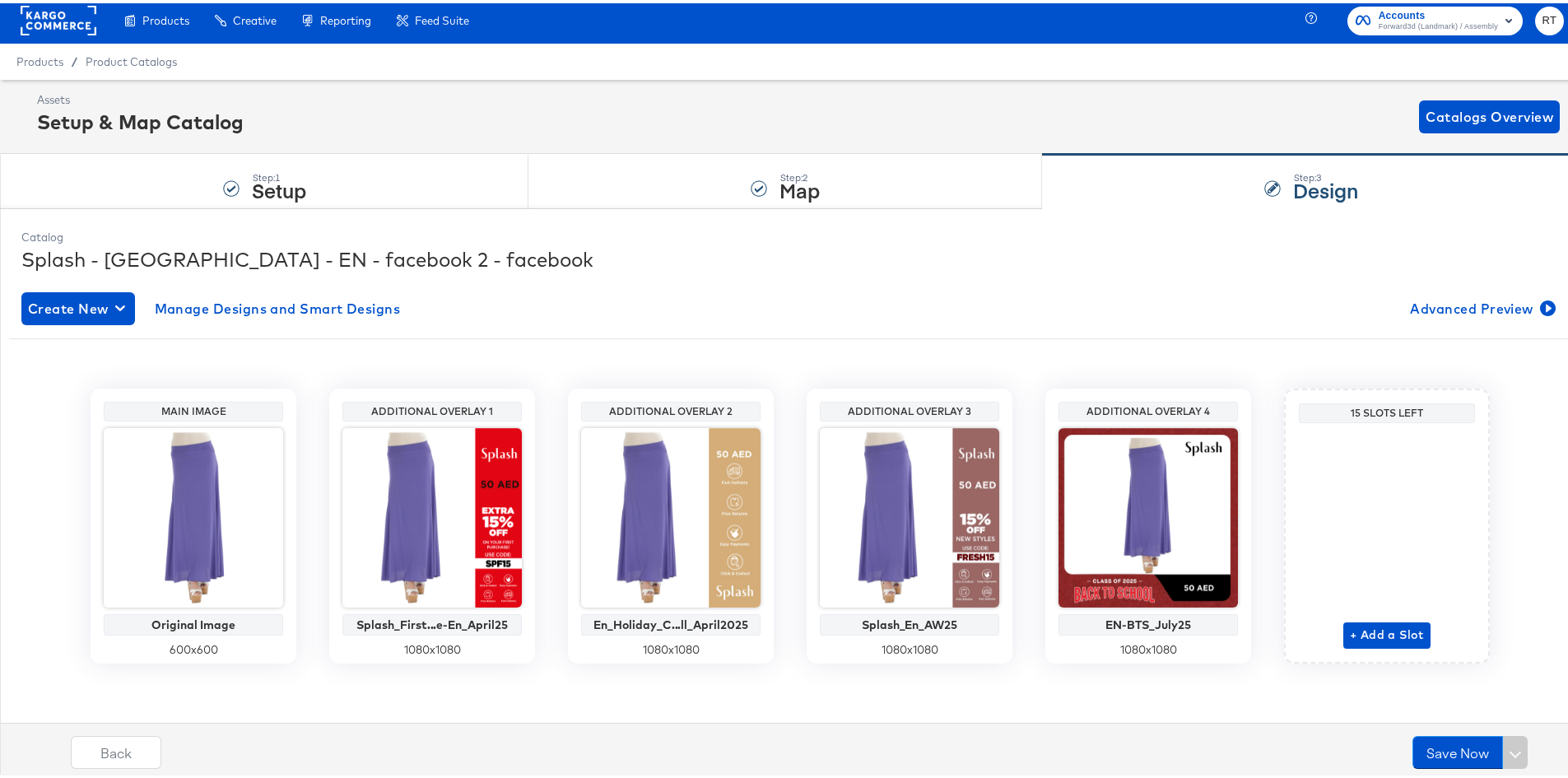
scroll to position [8, 0]
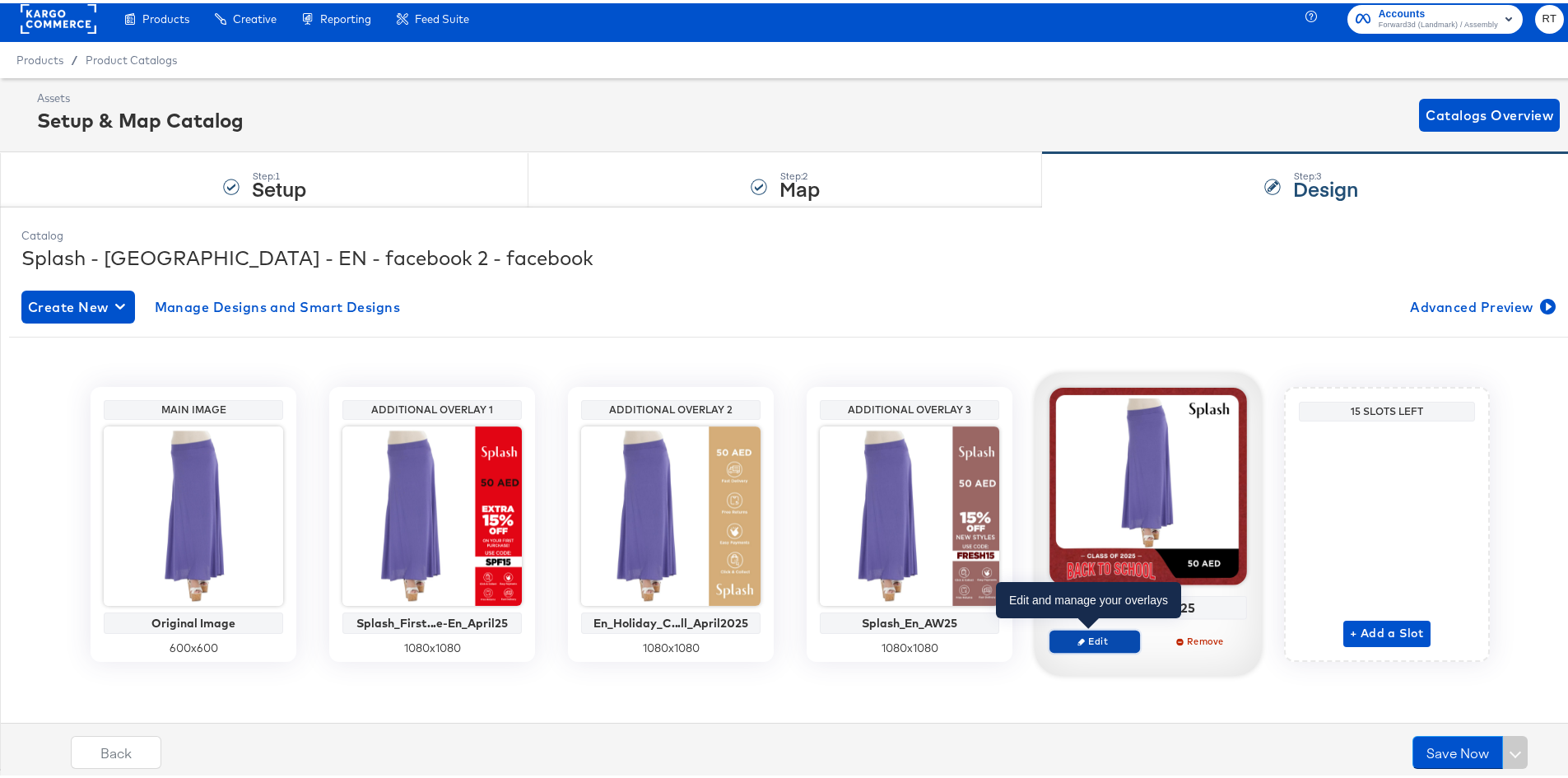
click at [1098, 643] on span "Edit" at bounding box center [1095, 638] width 76 height 12
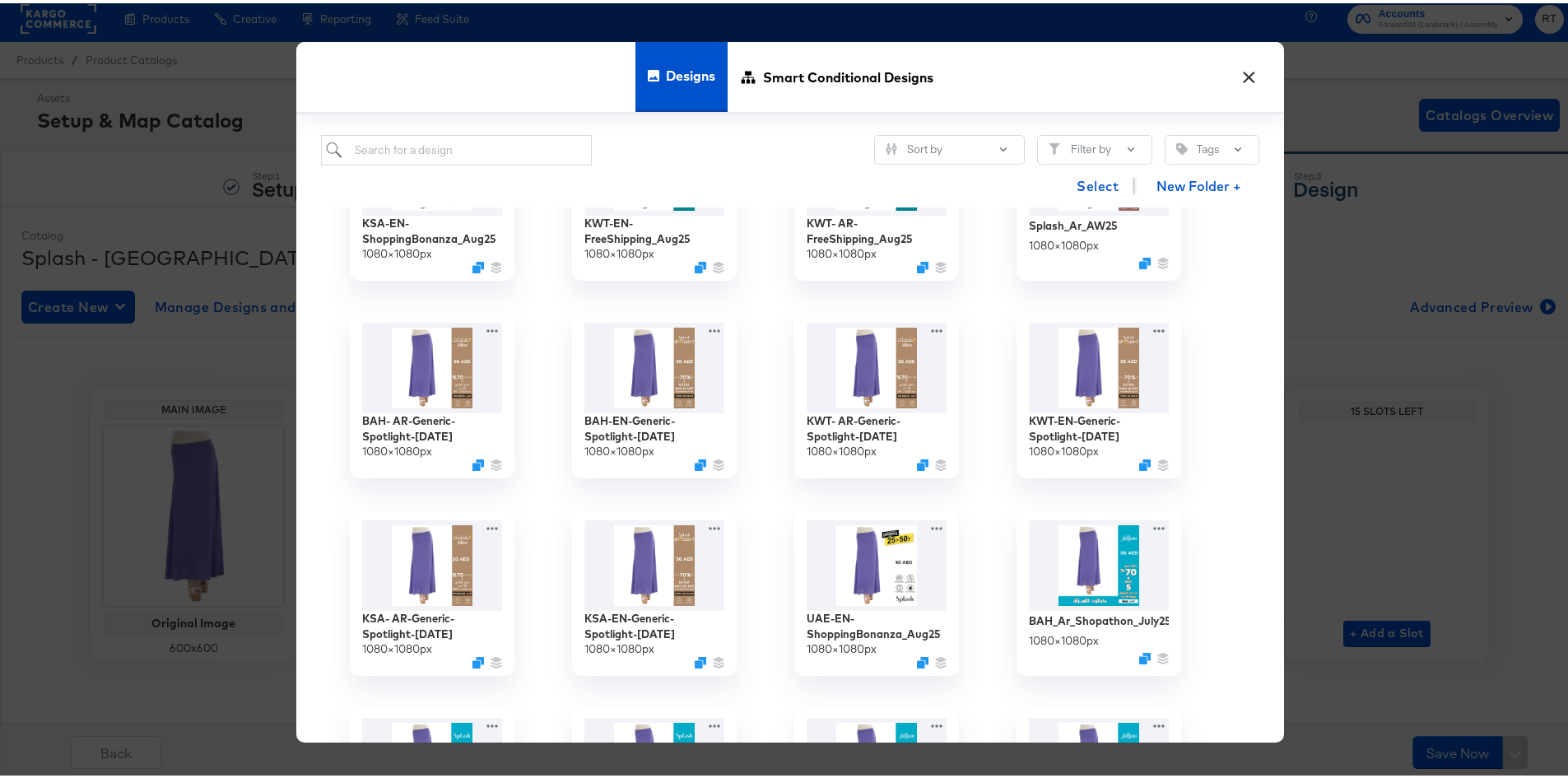
scroll to position [577, 0]
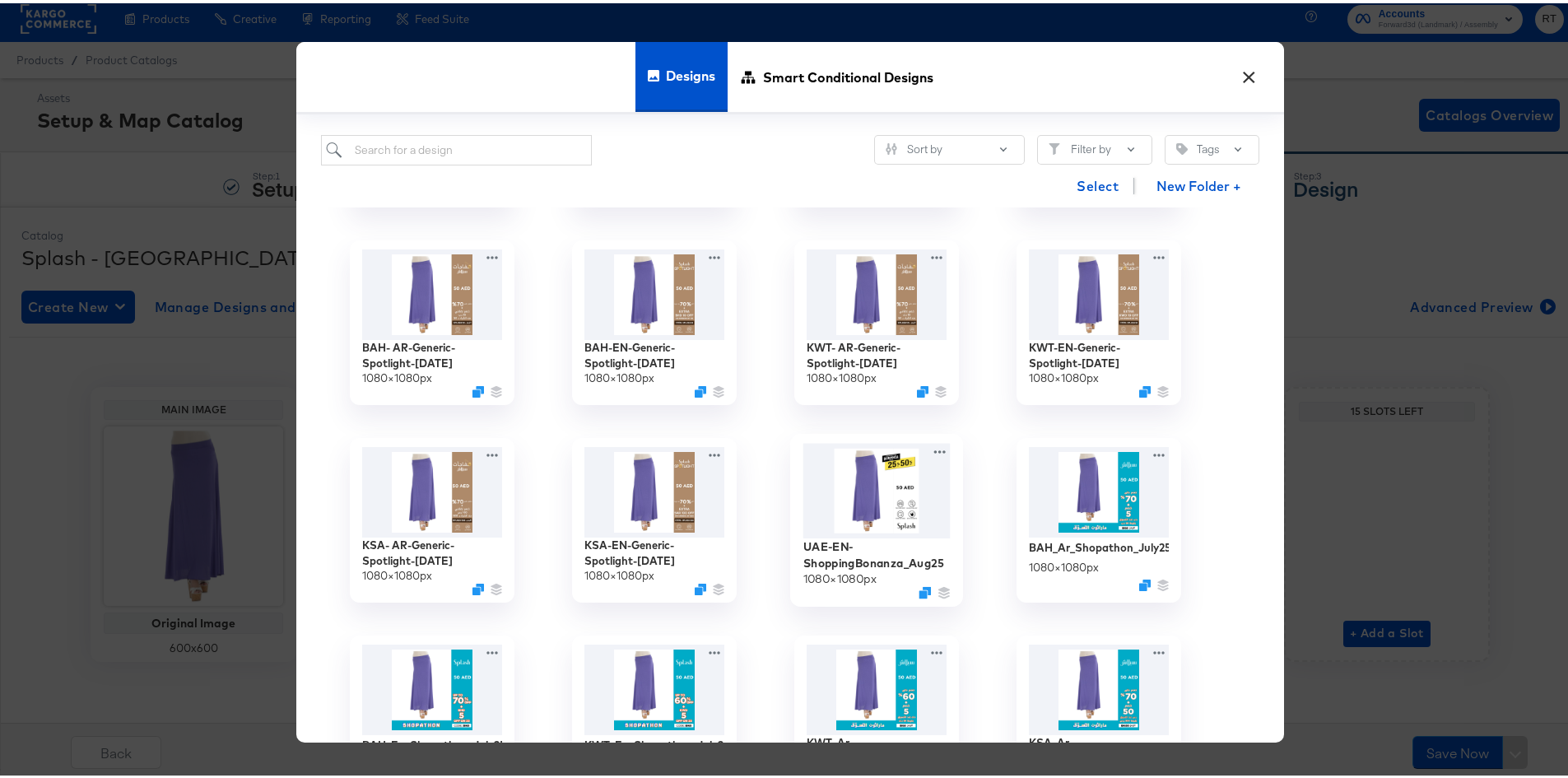
click at [878, 512] on img at bounding box center [877, 487] width 148 height 96
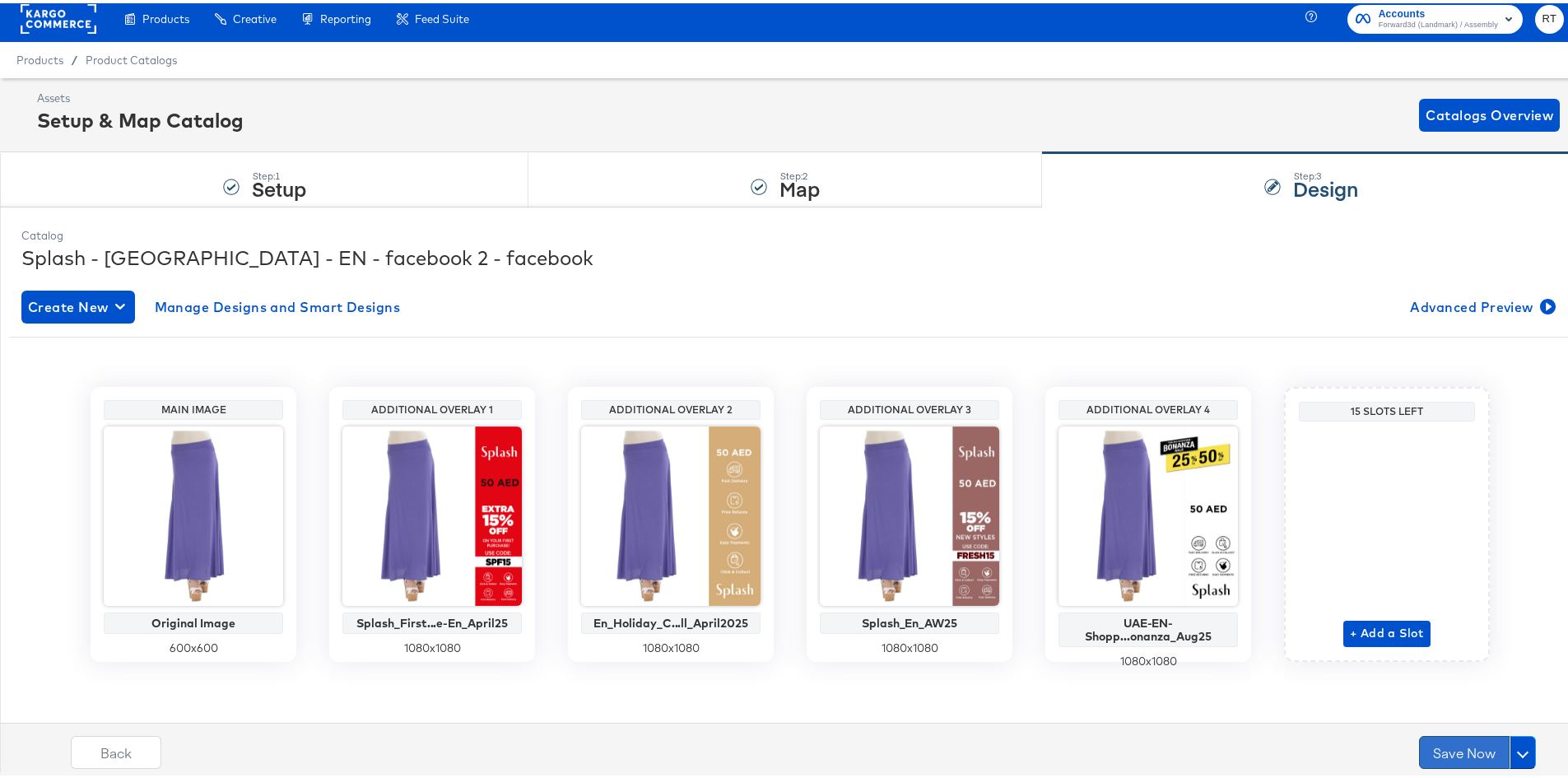
click at [1436, 738] on button "Save Now" at bounding box center [1464, 750] width 91 height 33
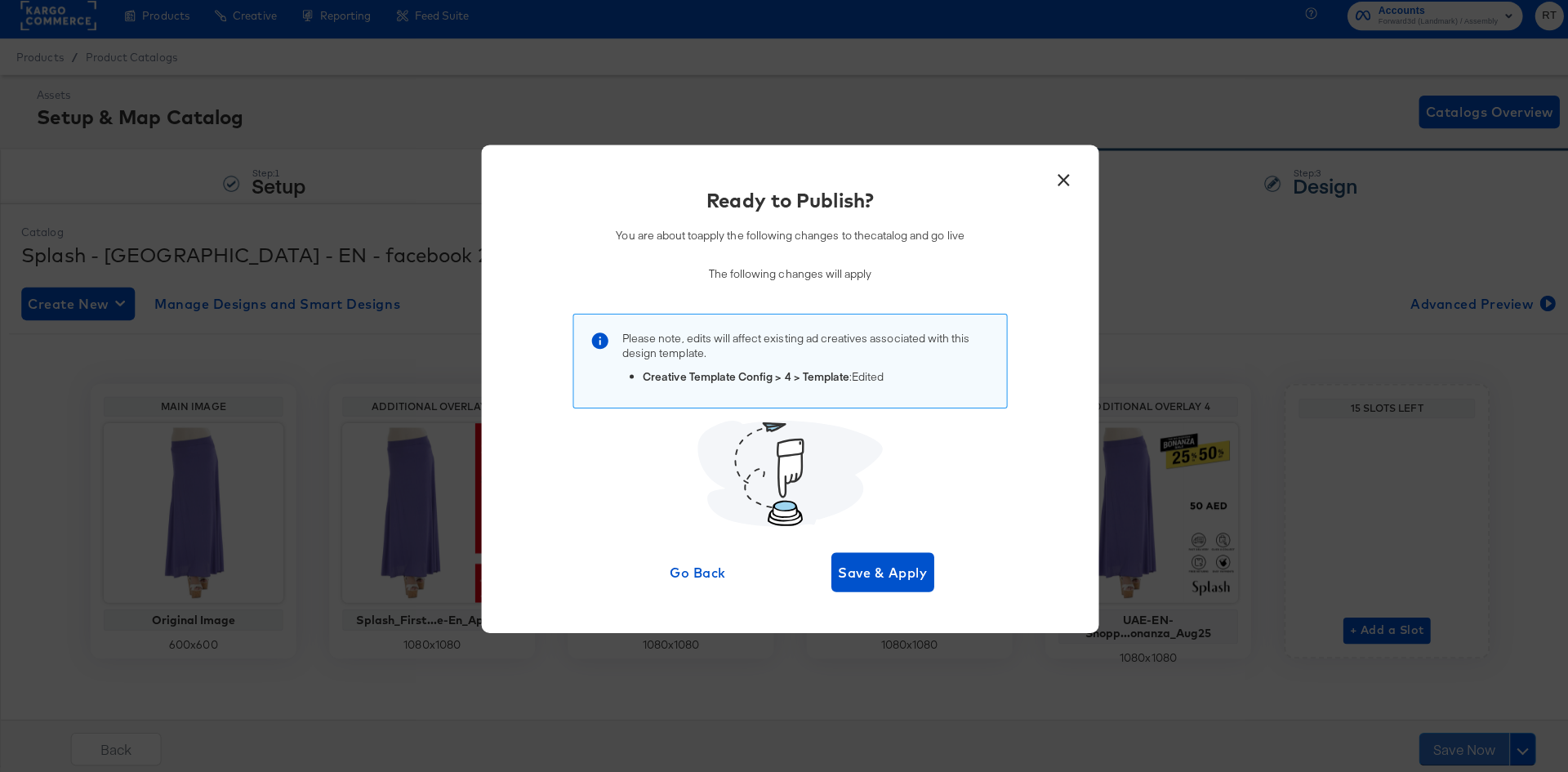
scroll to position [0, 0]
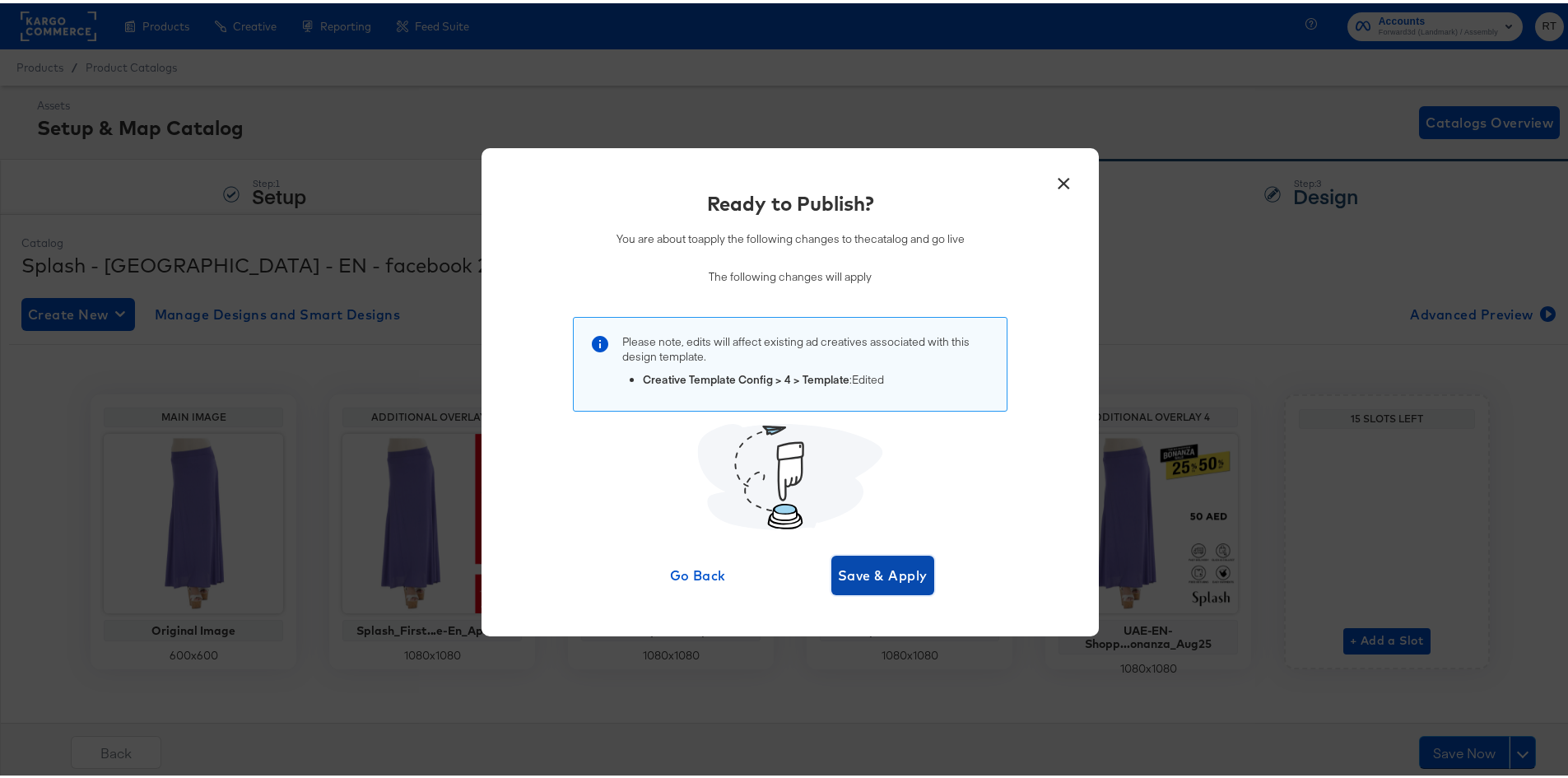
click at [891, 561] on span "Save & Apply" at bounding box center [883, 572] width 90 height 23
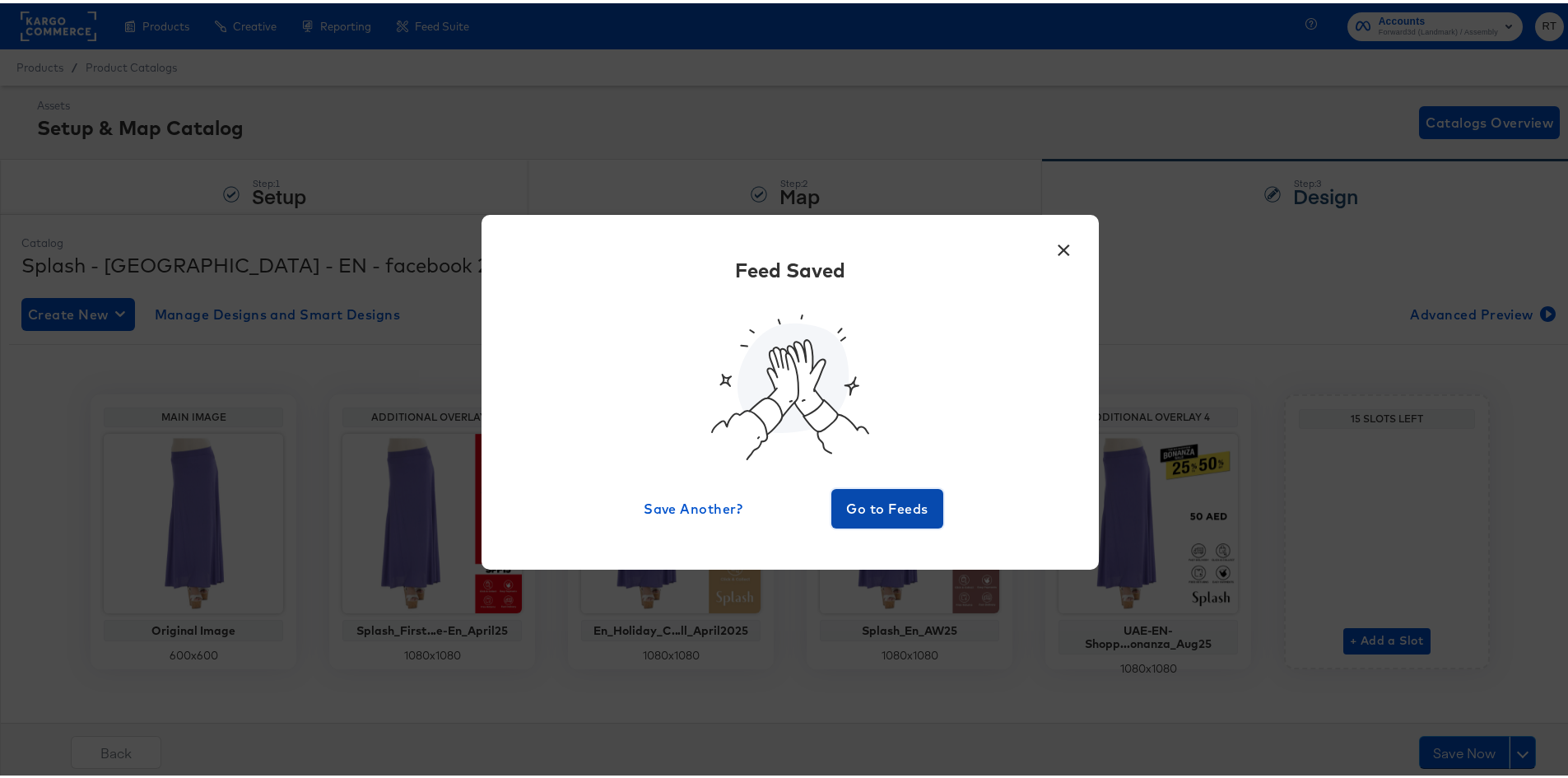
click at [862, 503] on span "Go to Feeds" at bounding box center [887, 505] width 98 height 23
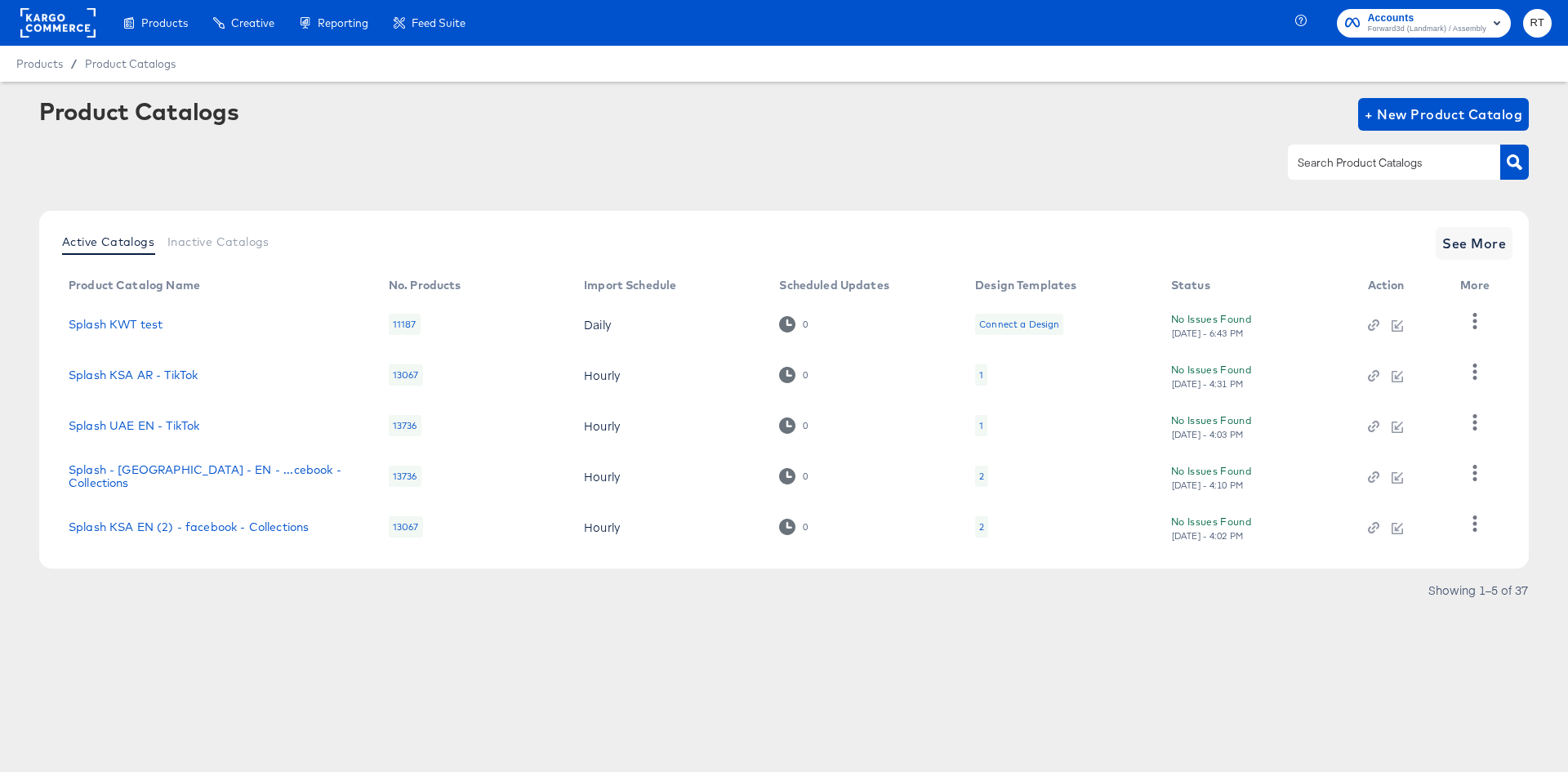
click at [48, 23] on rect at bounding box center [58, 23] width 75 height 29
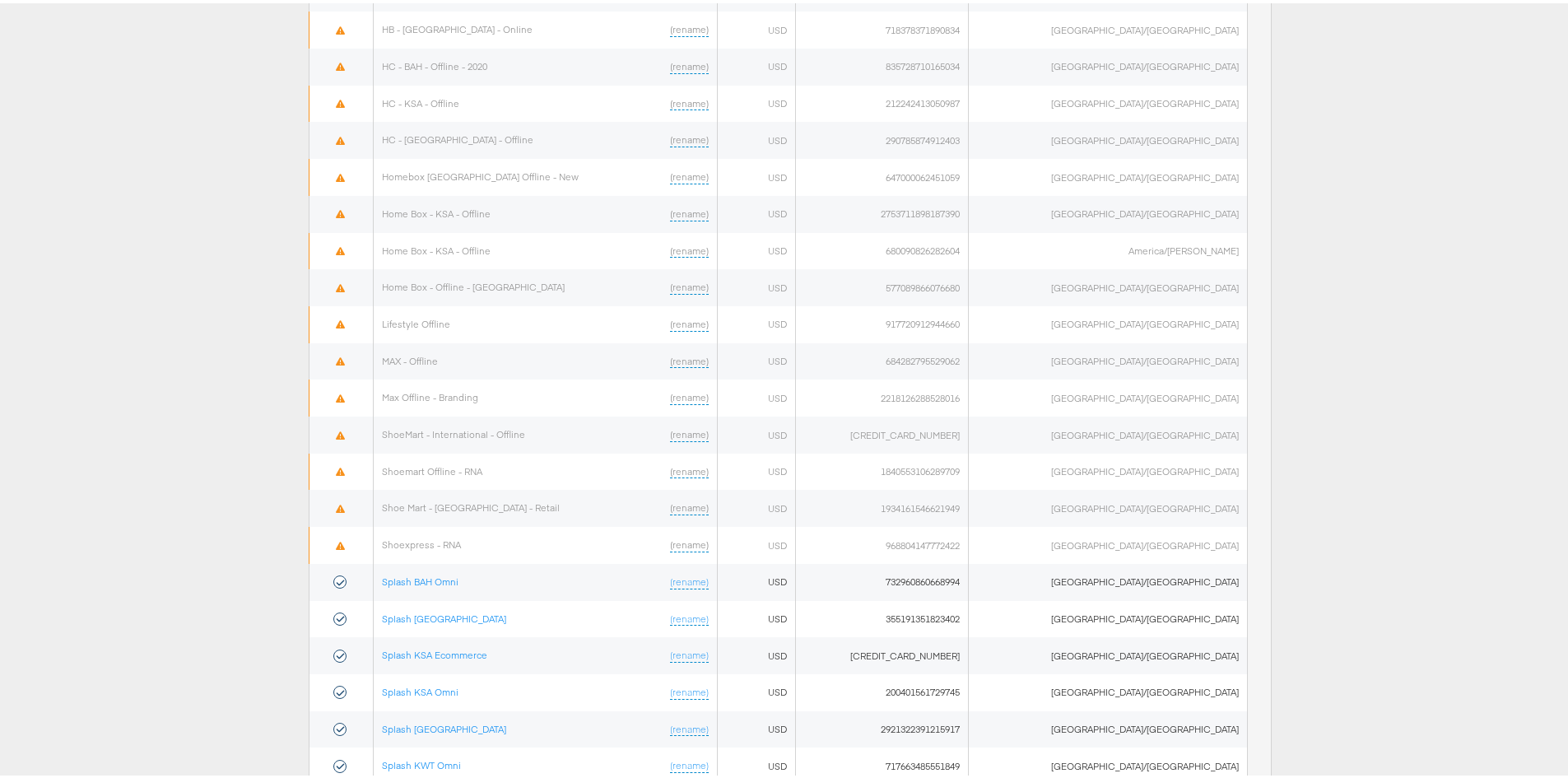
scroll to position [793, 0]
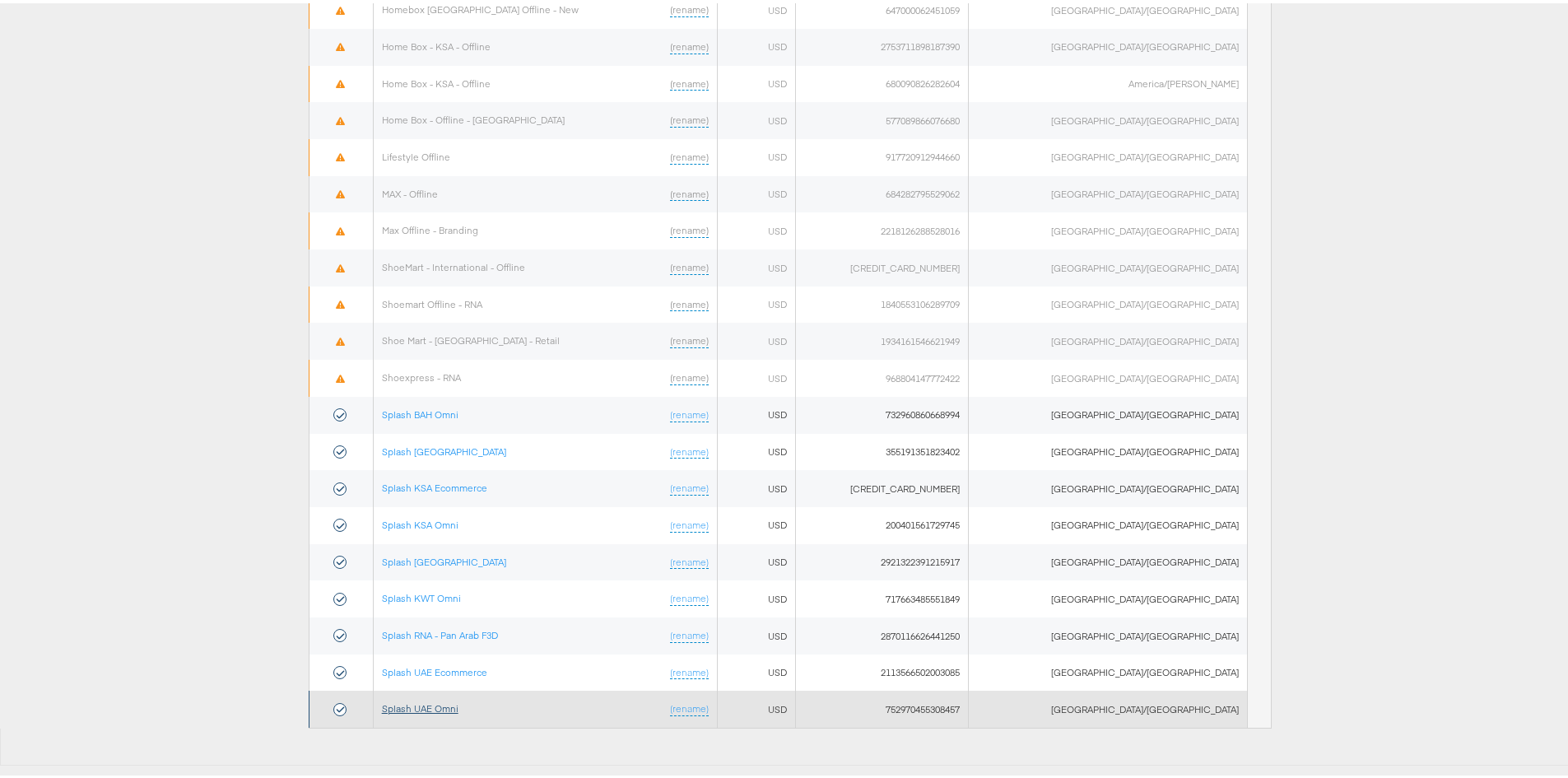
click at [447, 704] on link "Splash UAE Omni" at bounding box center [420, 705] width 77 height 12
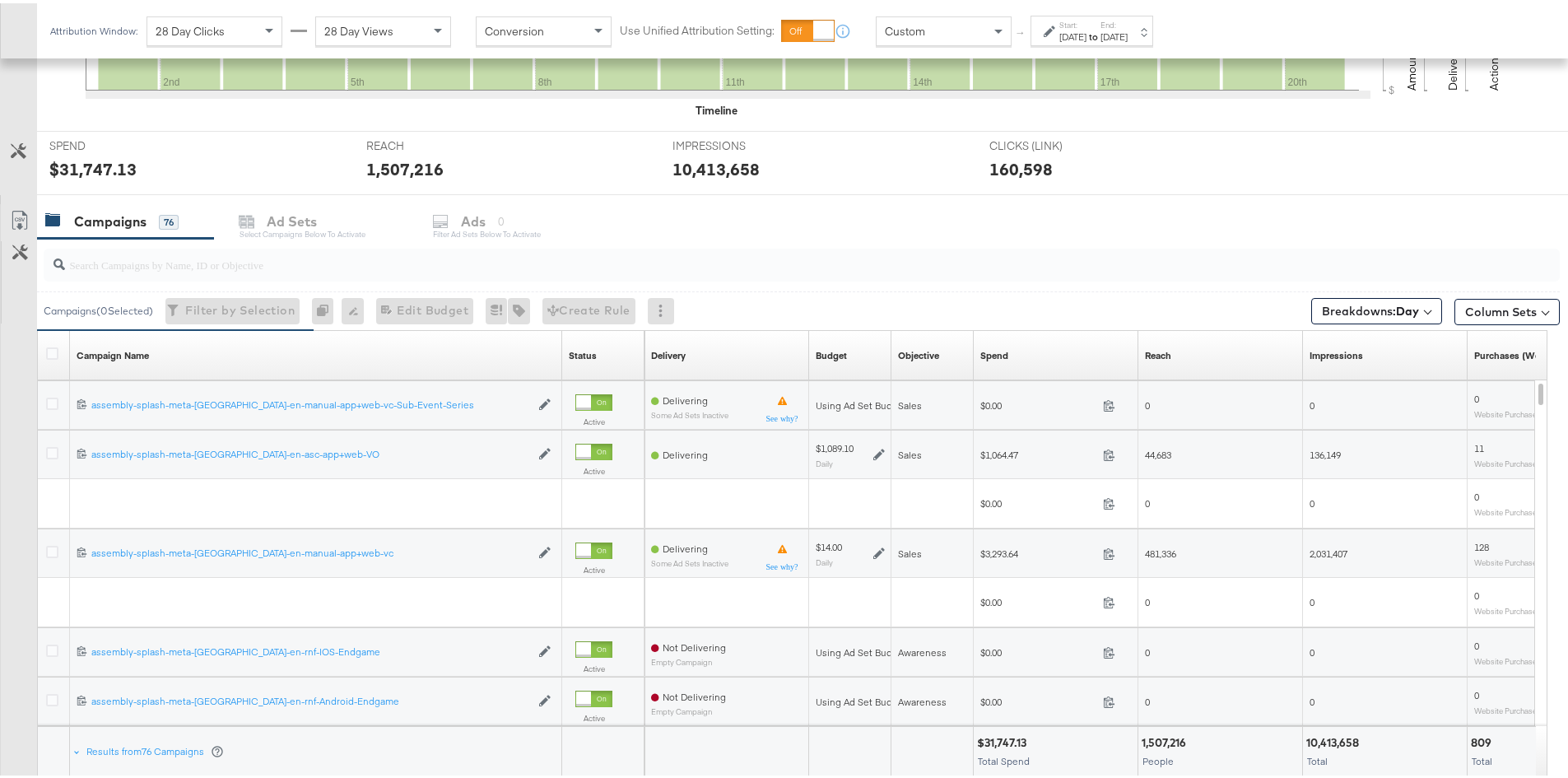
scroll to position [577, 0]
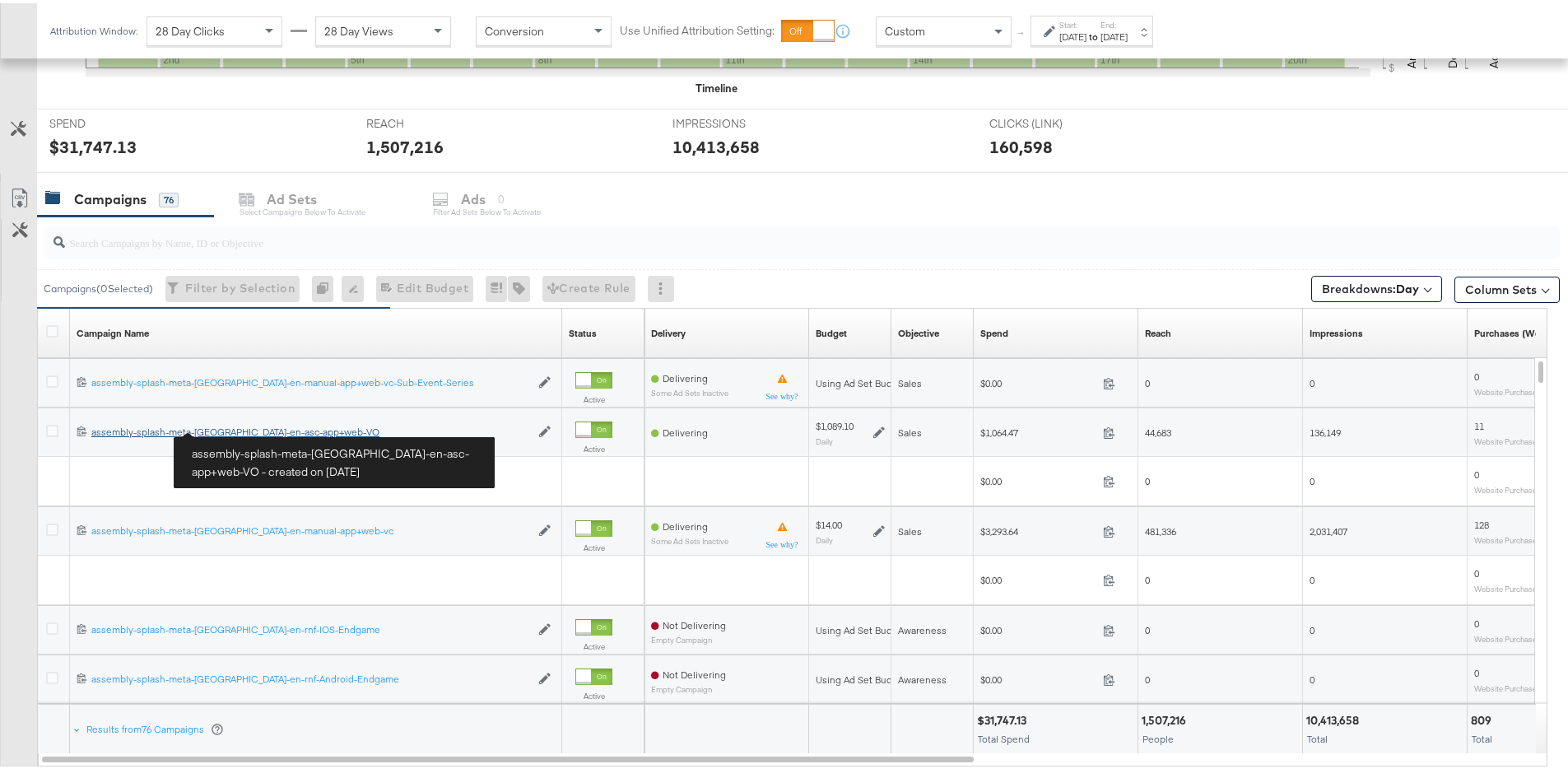
click at [236, 427] on div "assembly-splash-meta-[GEOGRAPHIC_DATA]-en-asc-app+web-VO assembly-splash-meta-[…" at bounding box center [311, 428] width 438 height 13
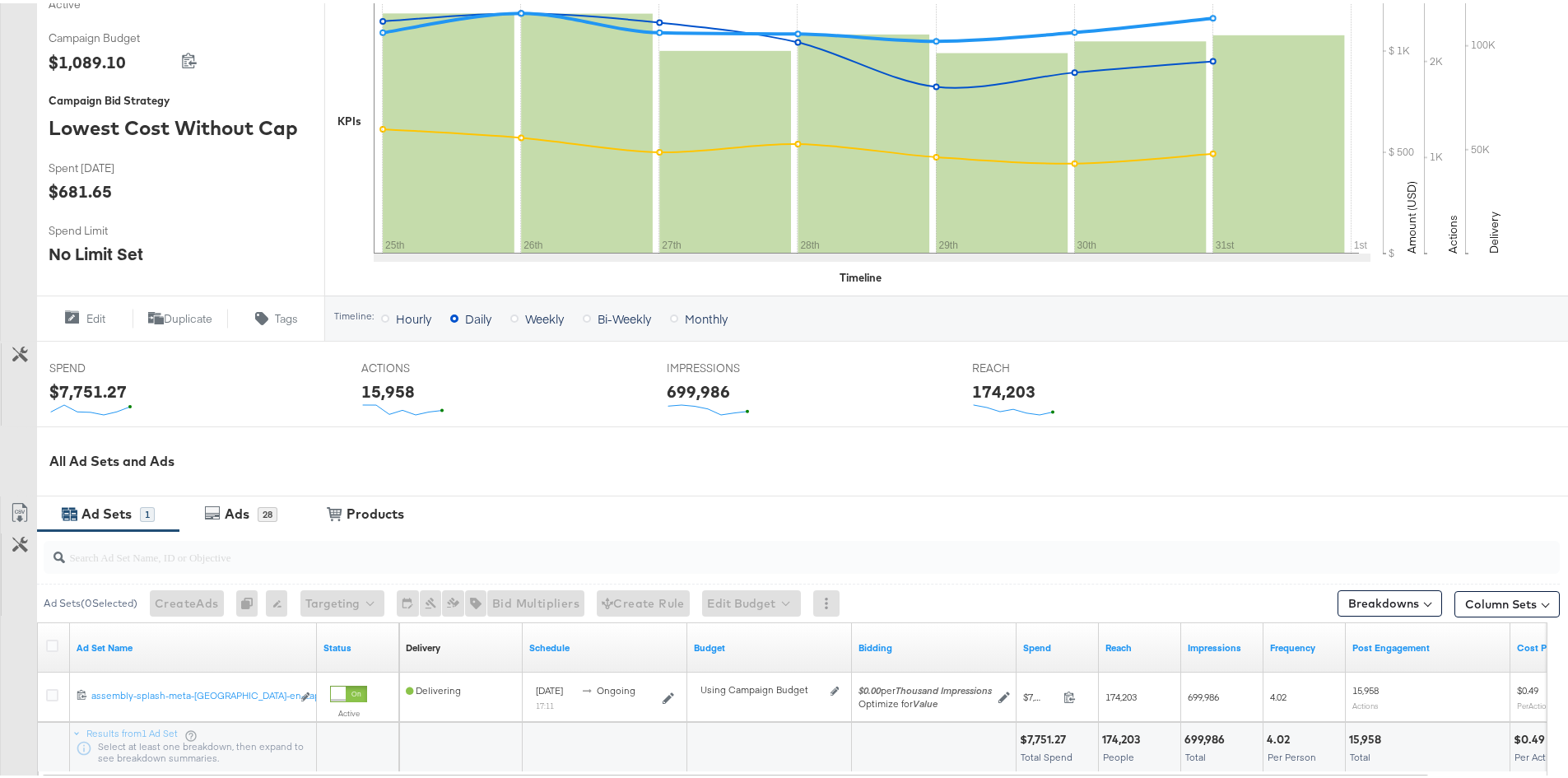
scroll to position [469, 0]
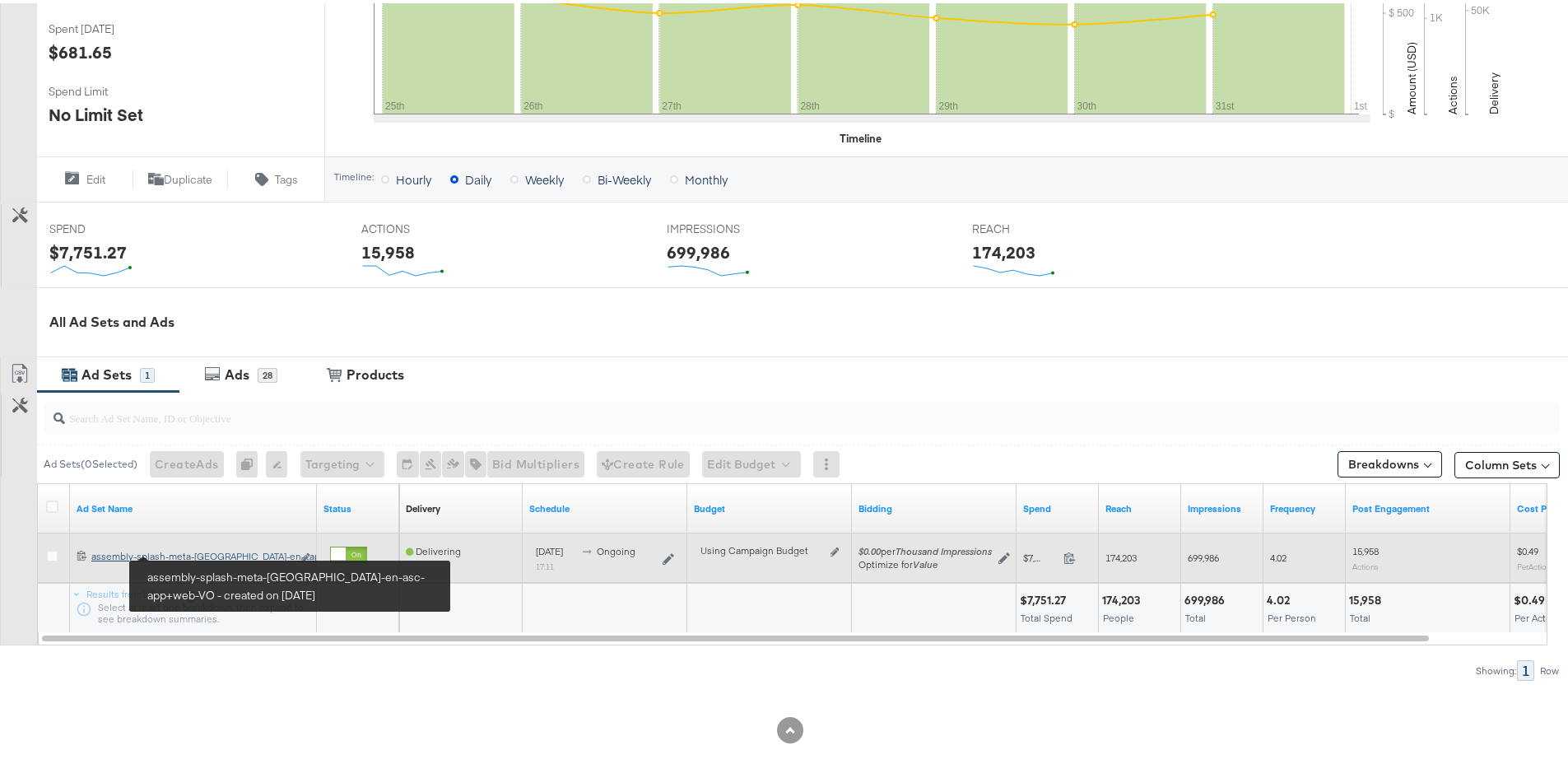
click at [144, 554] on div "assembly-splash-meta-[GEOGRAPHIC_DATA]-en-asc-app+web-VO assembly-splash-meta-[…" at bounding box center [192, 553] width 200 height 13
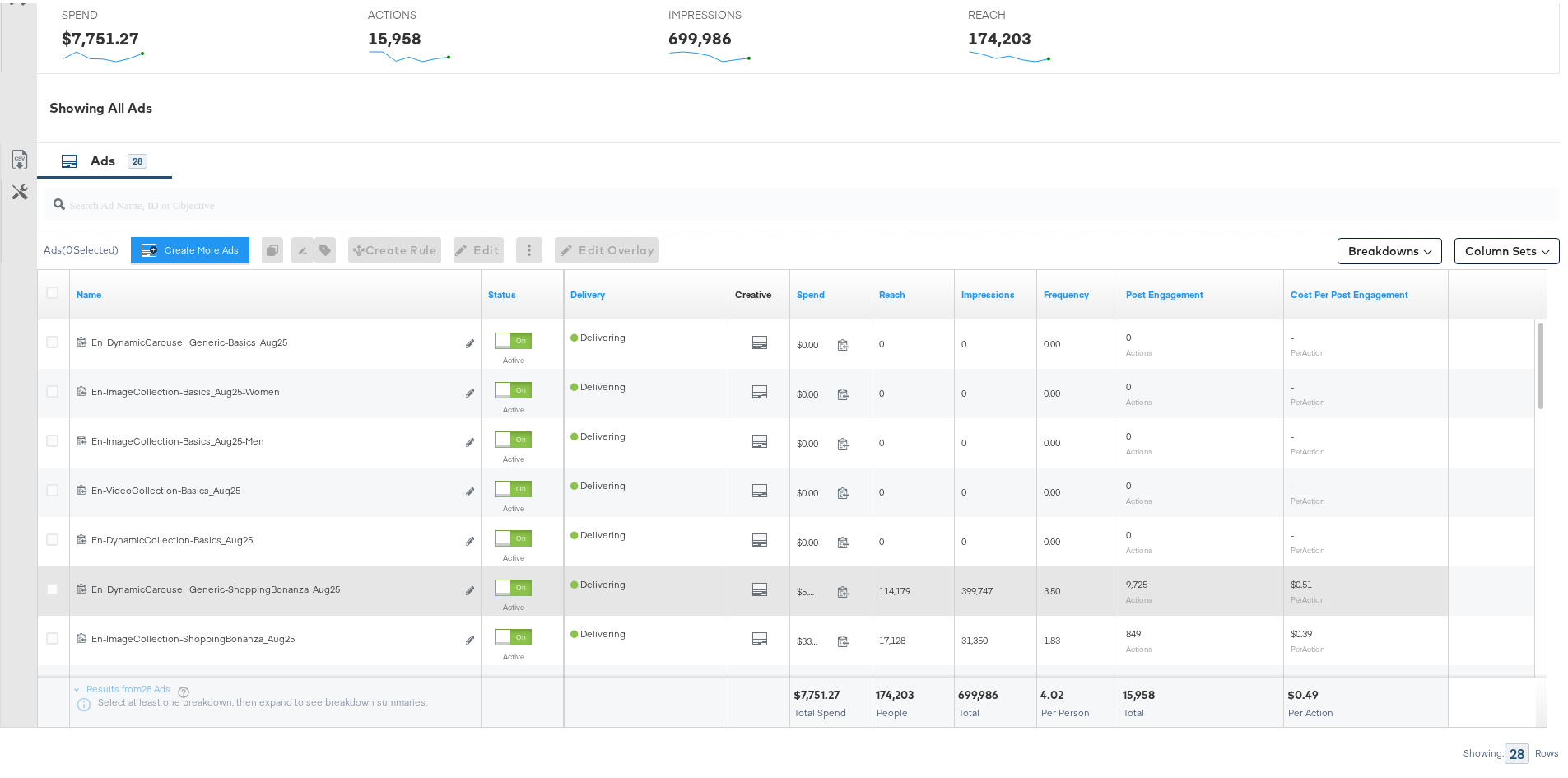
scroll to position [818, 0]
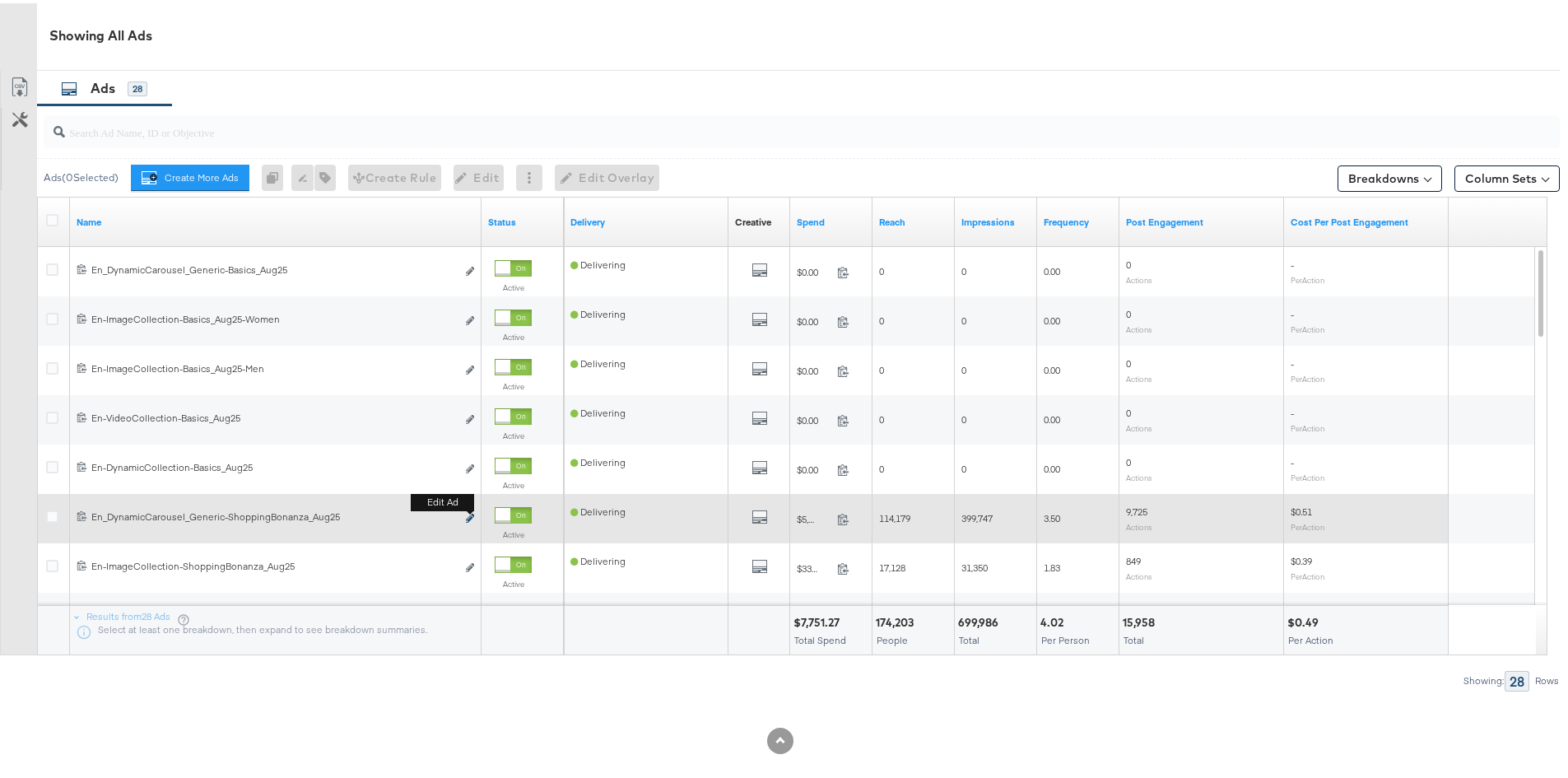
click at [469, 508] on b "Edit ad" at bounding box center [442, 499] width 63 height 17
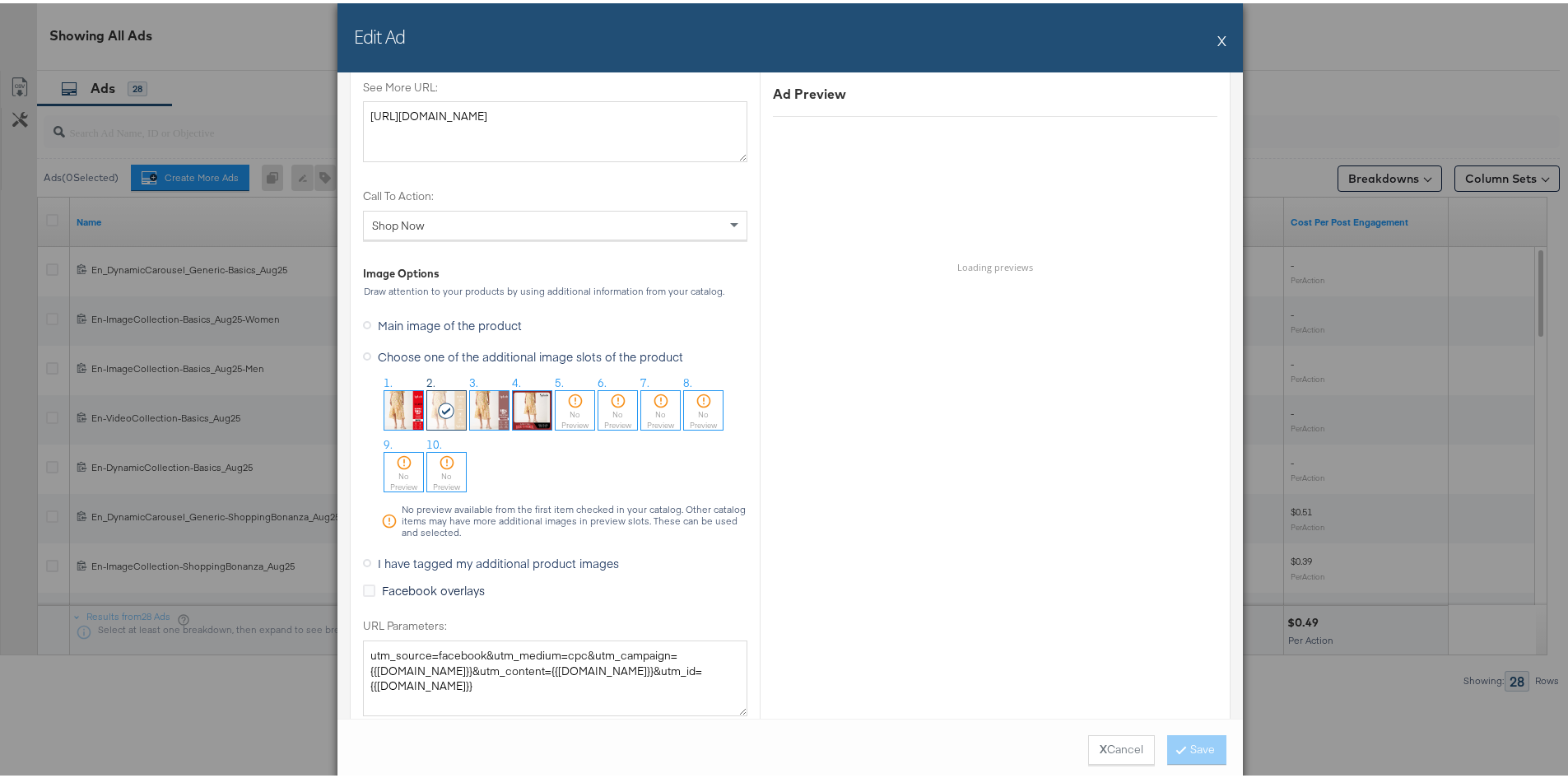
scroll to position [1483, 0]
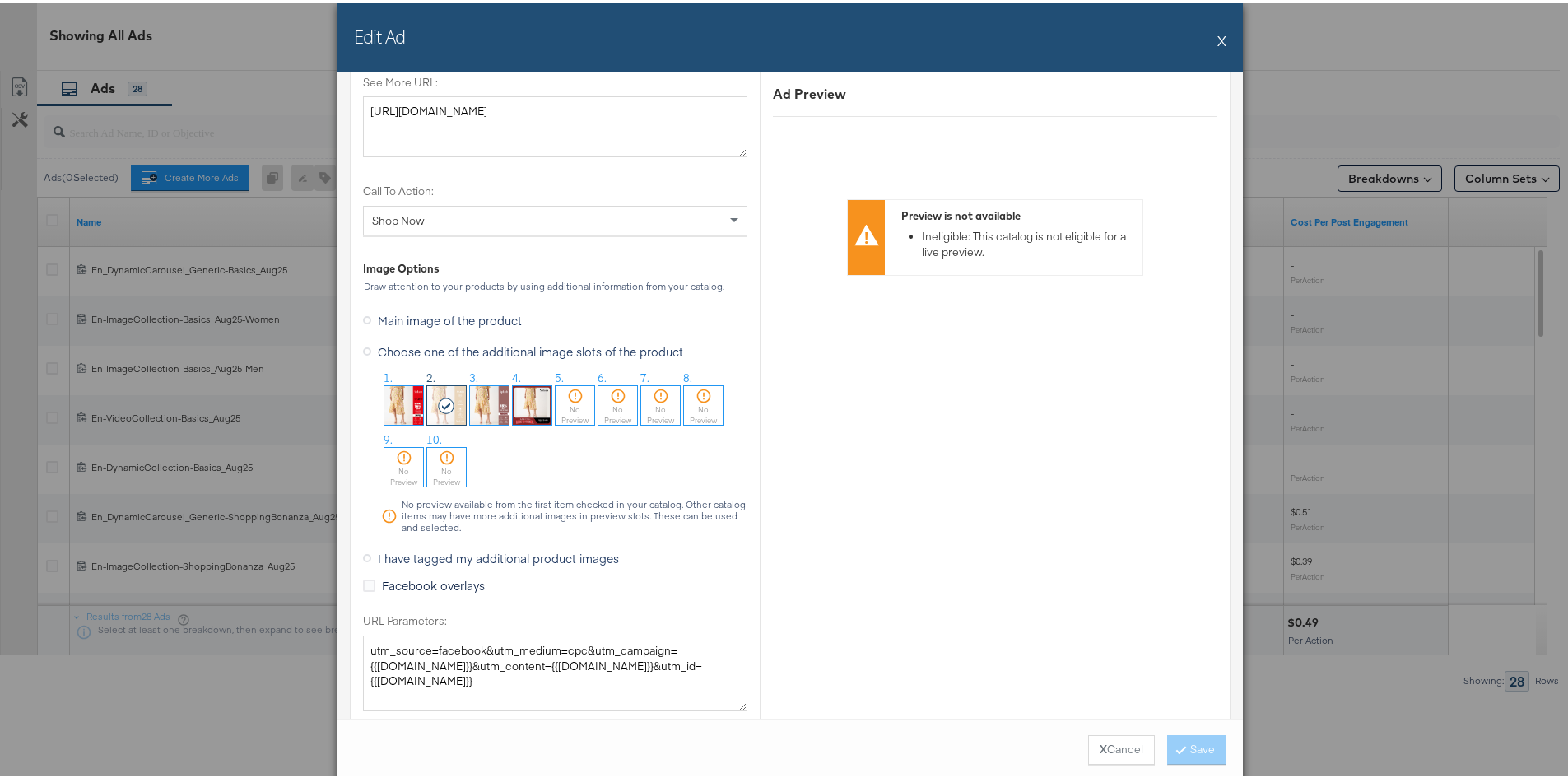
click at [529, 401] on img at bounding box center [532, 402] width 39 height 39
click at [1195, 750] on button "Save" at bounding box center [1196, 747] width 60 height 29
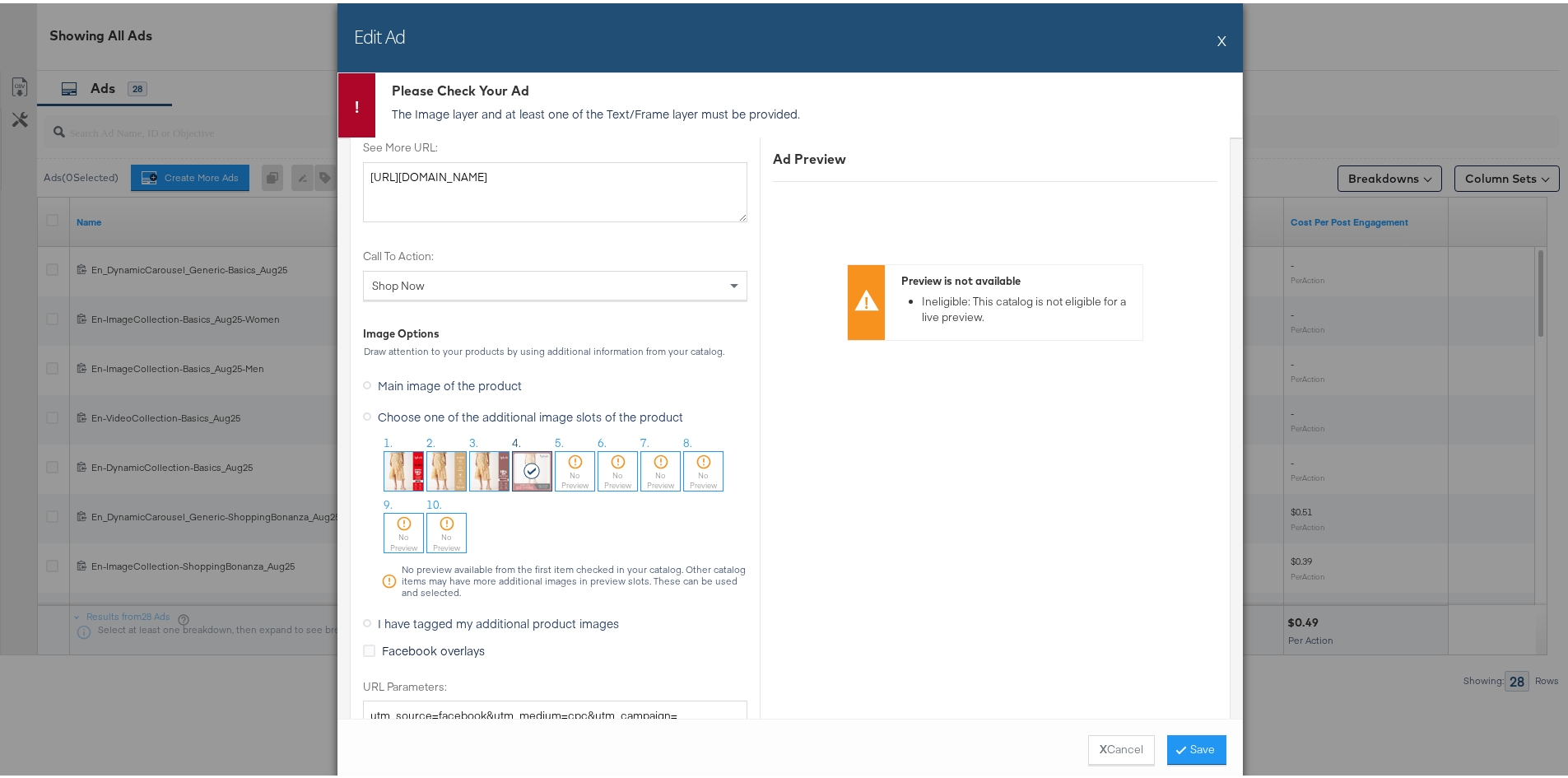
click at [1218, 32] on button "X" at bounding box center [1222, 37] width 9 height 33
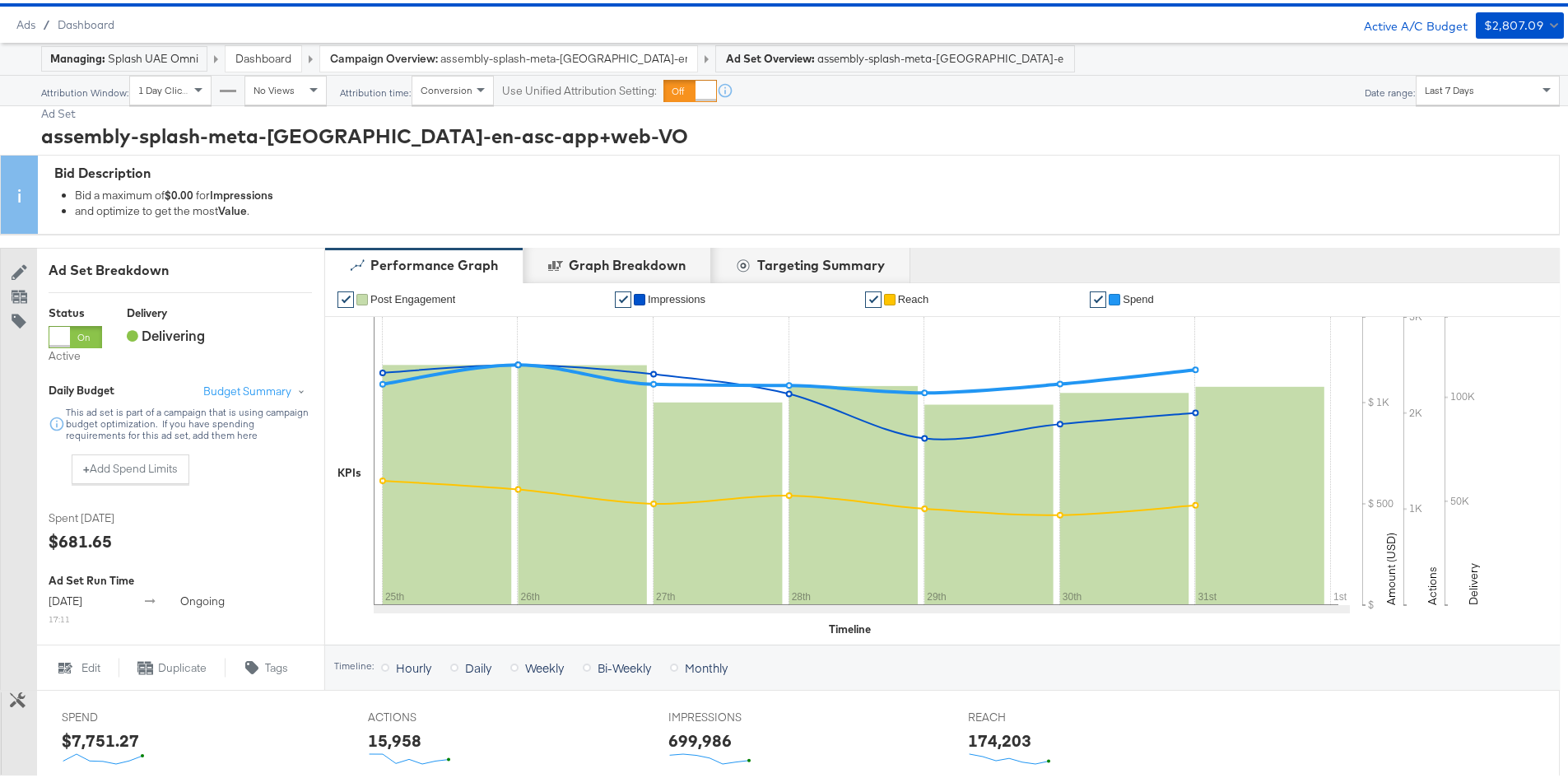
scroll to position [0, 0]
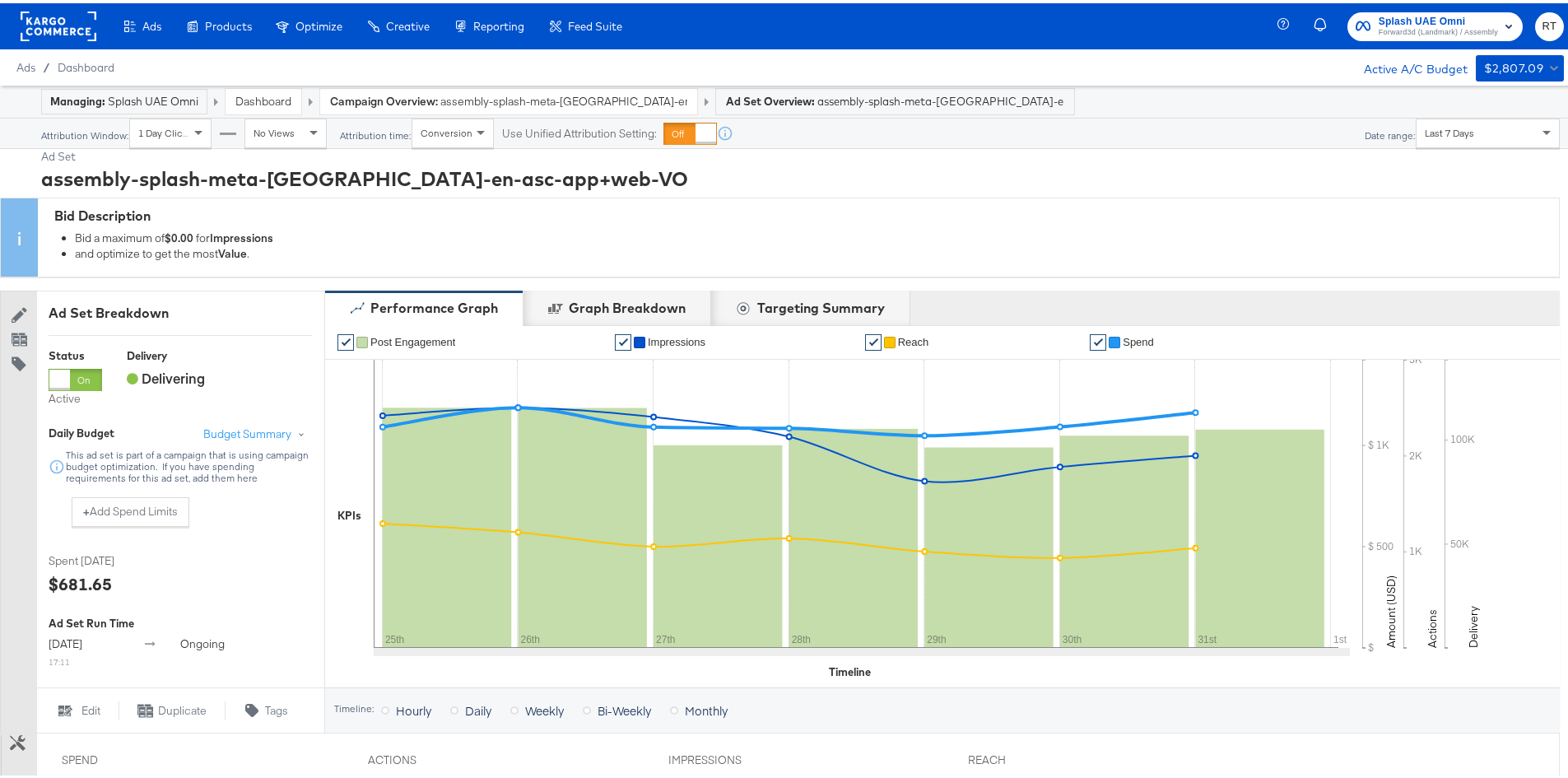
click at [1411, 28] on span "Forward3d (Landmark) / Assembly" at bounding box center [1439, 29] width 119 height 13
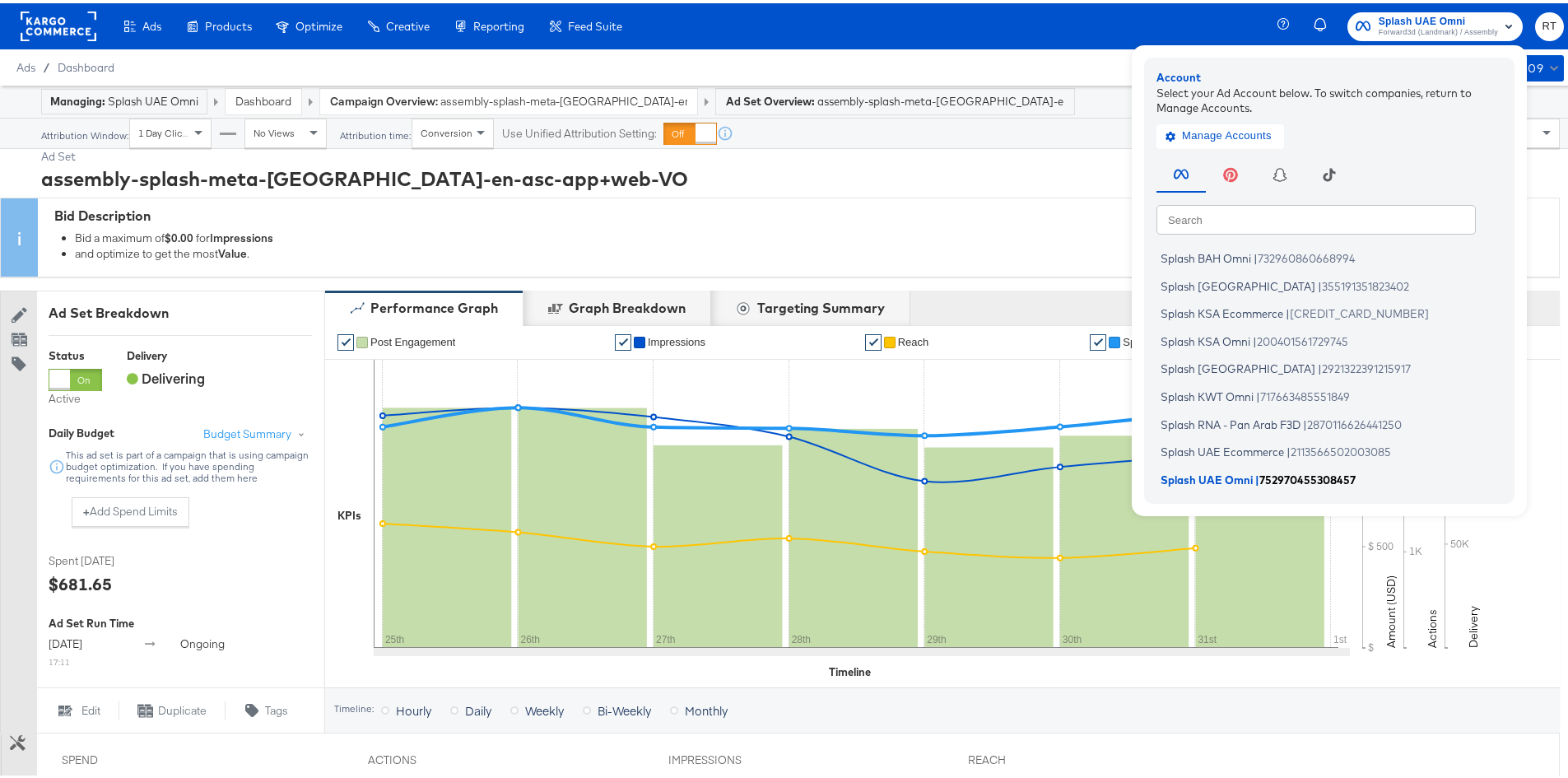
click at [1211, 481] on span "Splash UAE Omni" at bounding box center [1206, 476] width 92 height 13
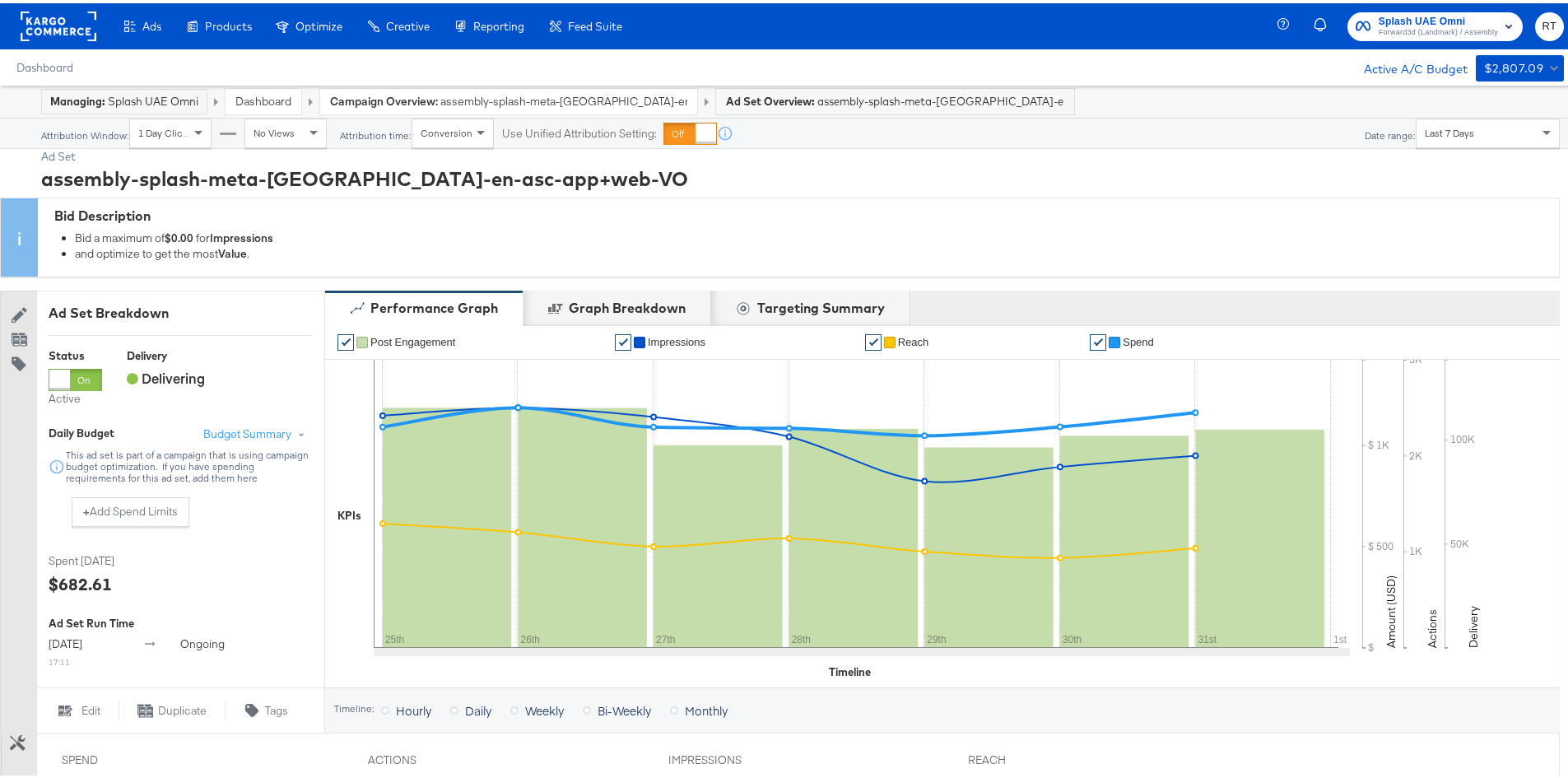
click at [80, 18] on rect at bounding box center [59, 23] width 76 height 29
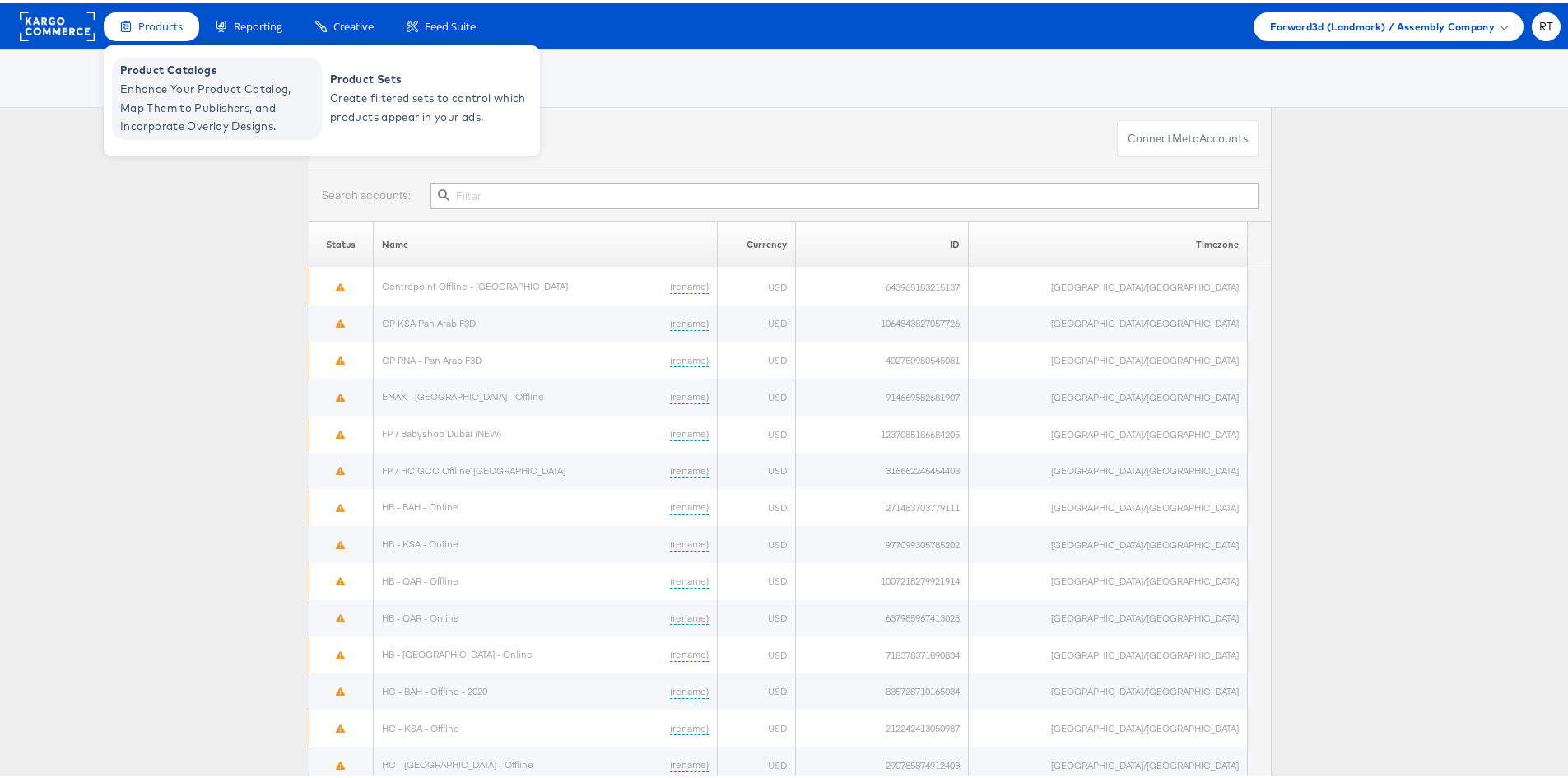
click at [199, 74] on span "Product Catalogs" at bounding box center [218, 67] width 198 height 19
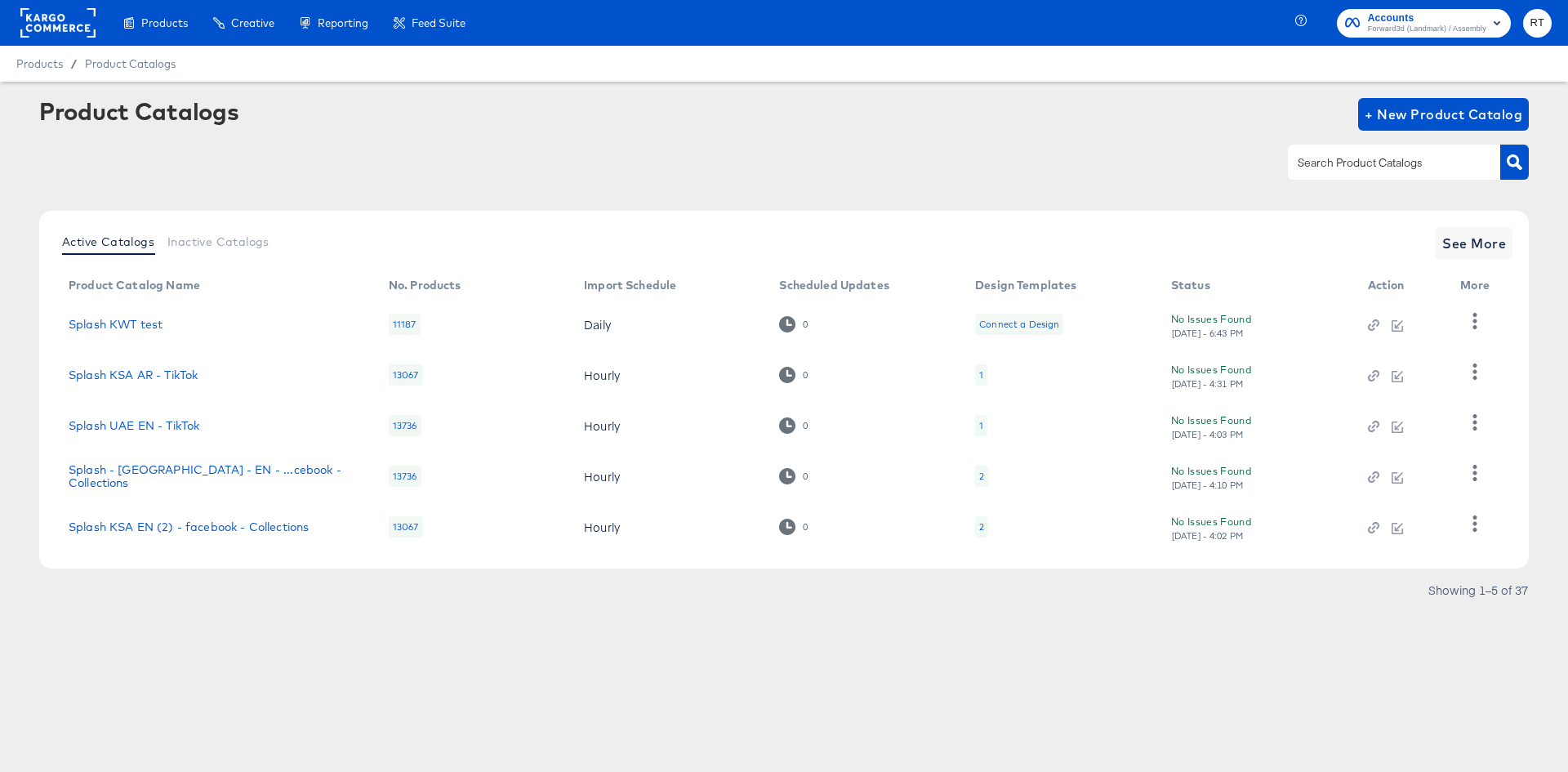
click at [1355, 166] on input "text" at bounding box center [1381, 163] width 174 height 19
type input "[GEOGRAPHIC_DATA]"
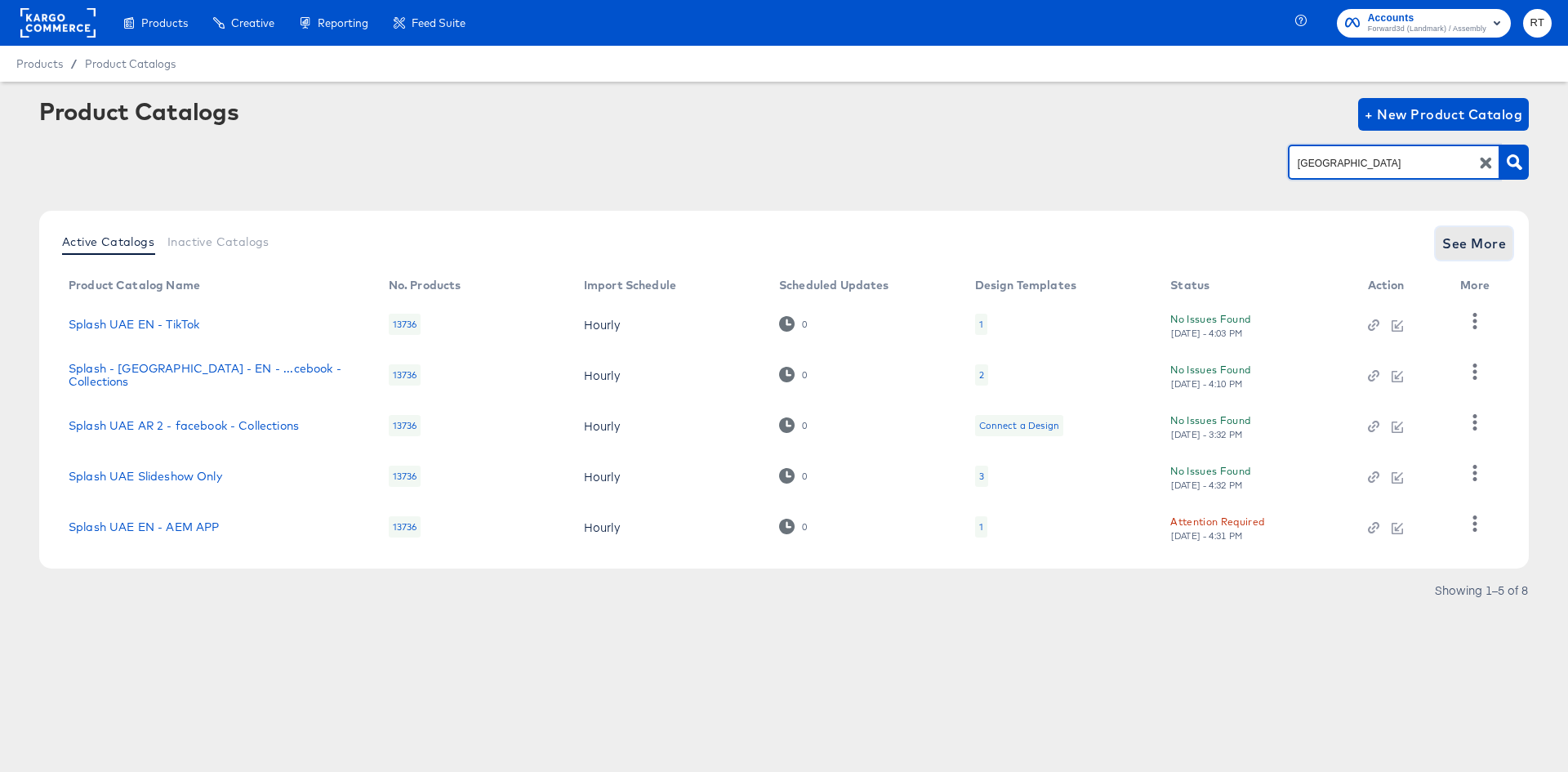
click at [1459, 247] on span "See More" at bounding box center [1474, 243] width 63 height 23
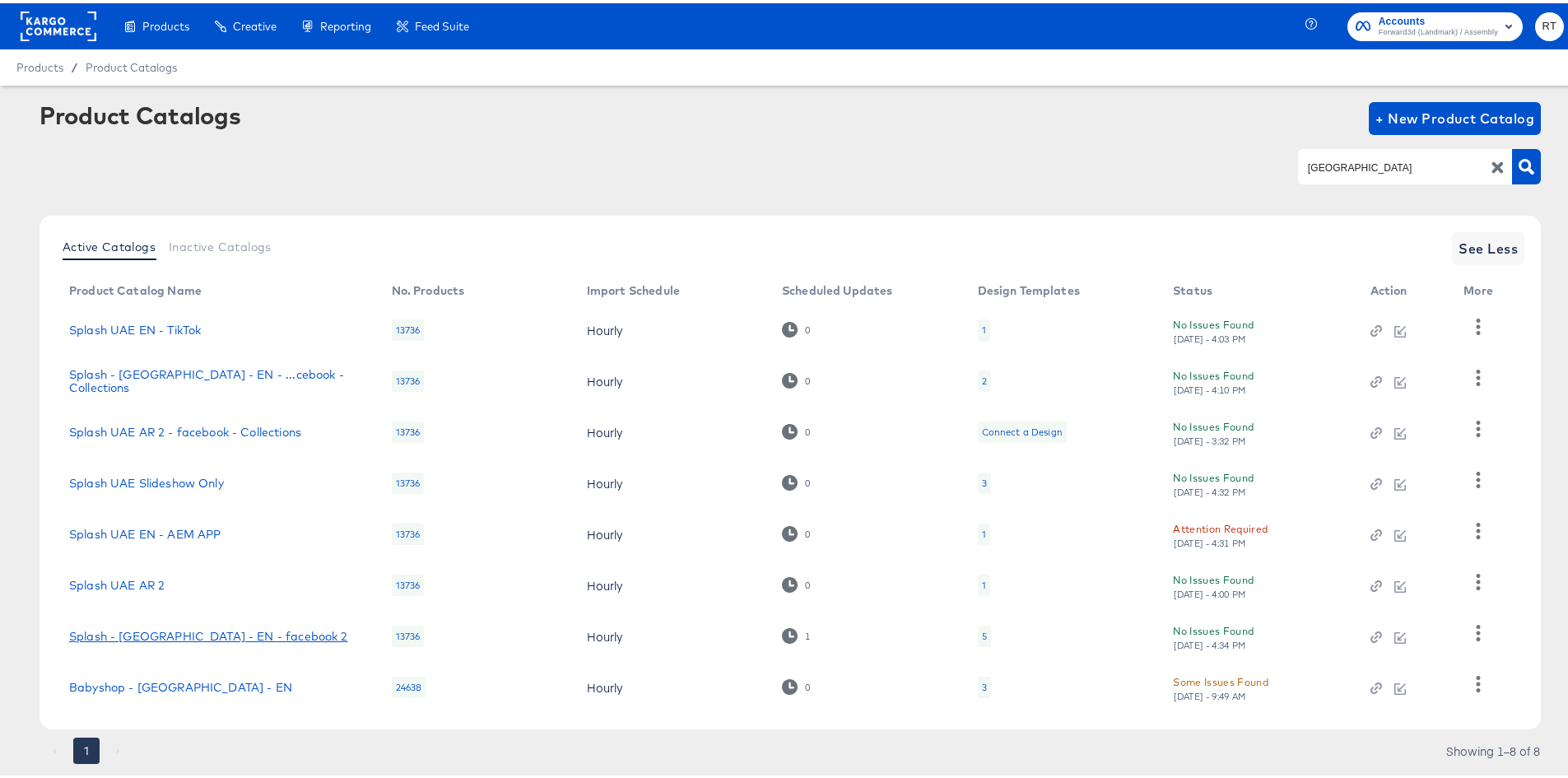
click at [185, 633] on link "Splash - [GEOGRAPHIC_DATA] - EN - facebook 2" at bounding box center [208, 633] width 279 height 13
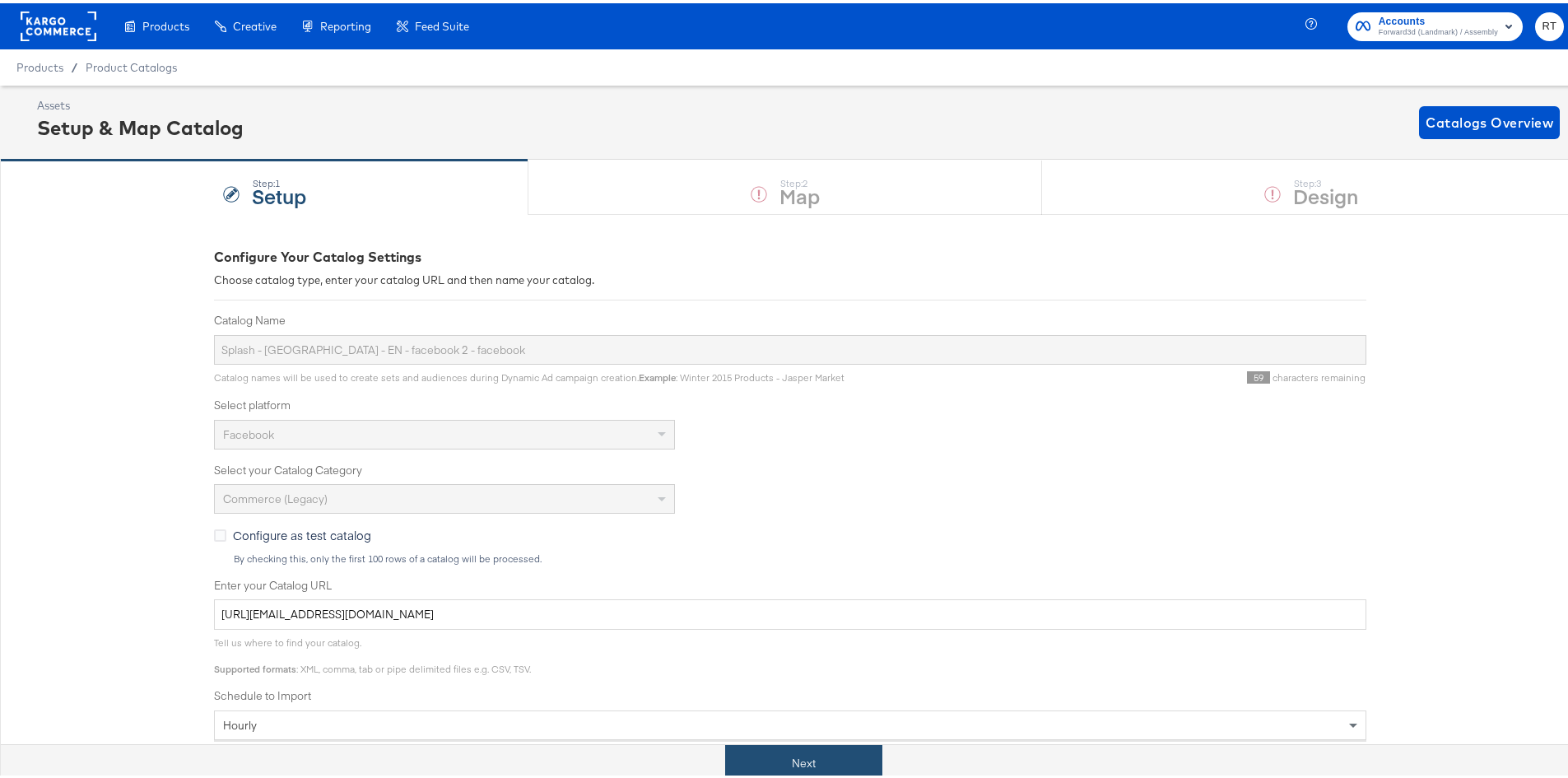
click at [816, 774] on button "Next" at bounding box center [803, 760] width 157 height 37
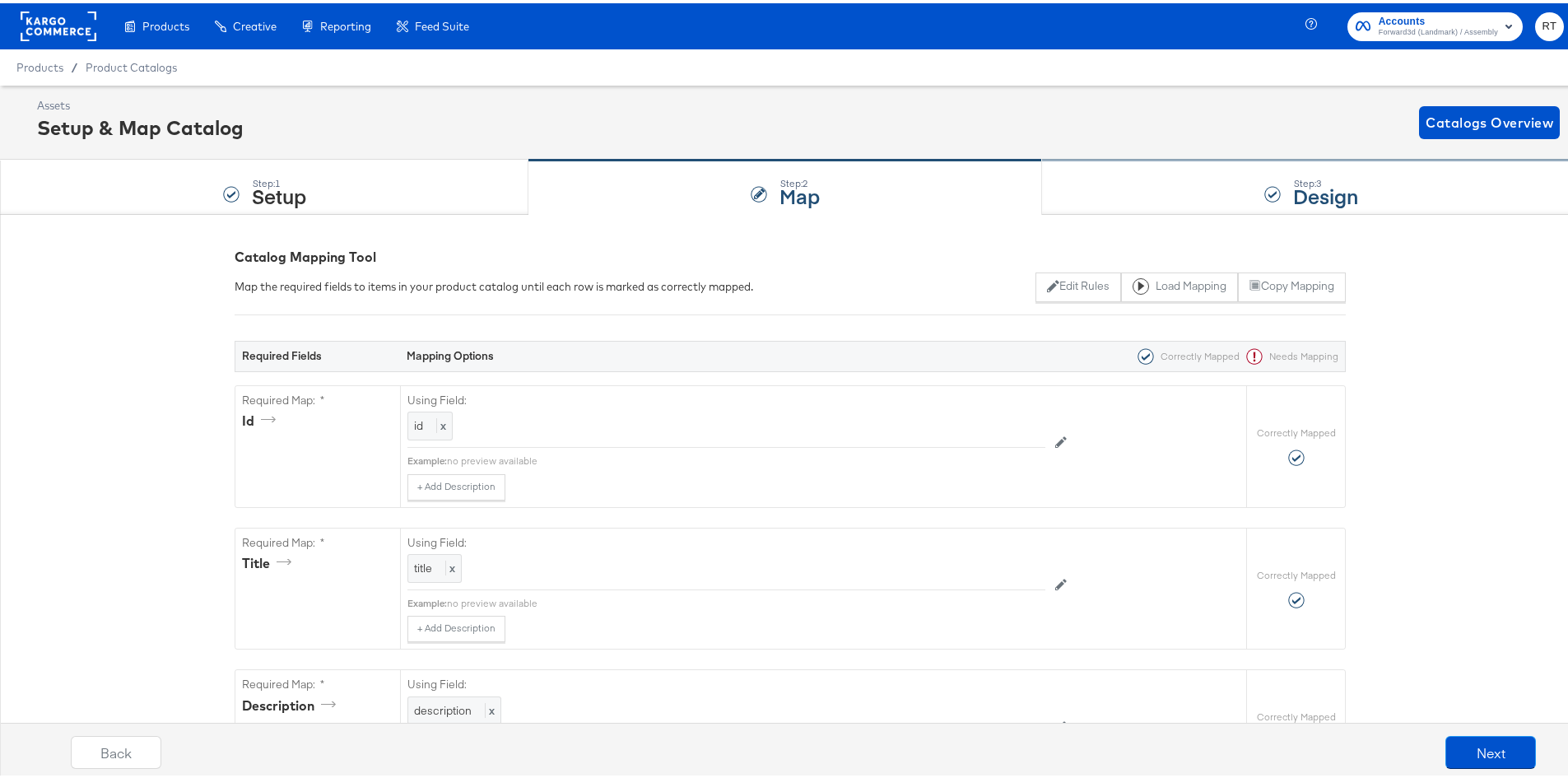
click at [1204, 162] on div "Step: 3 Design" at bounding box center [1311, 184] width 538 height 54
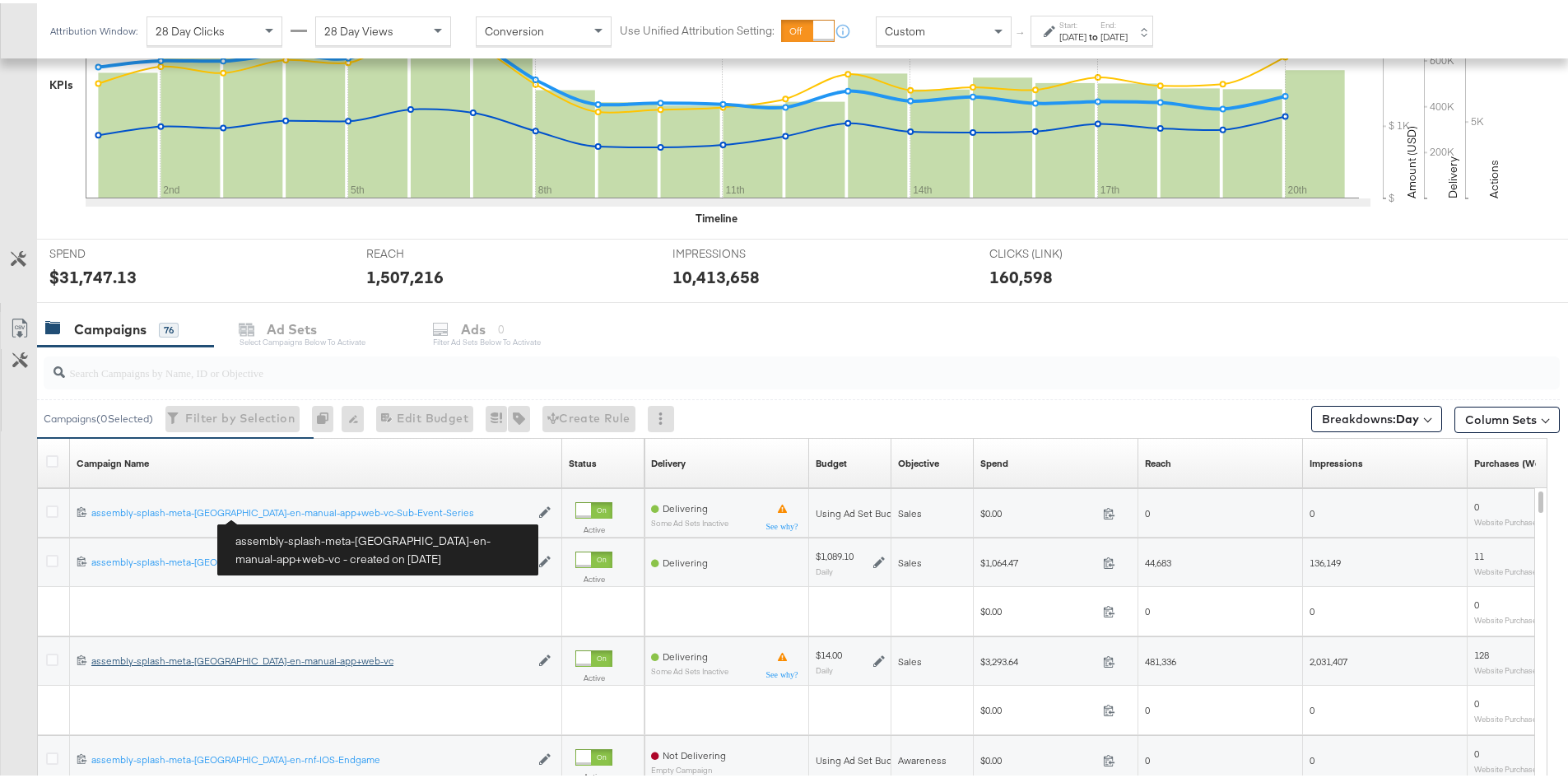
scroll to position [587, 0]
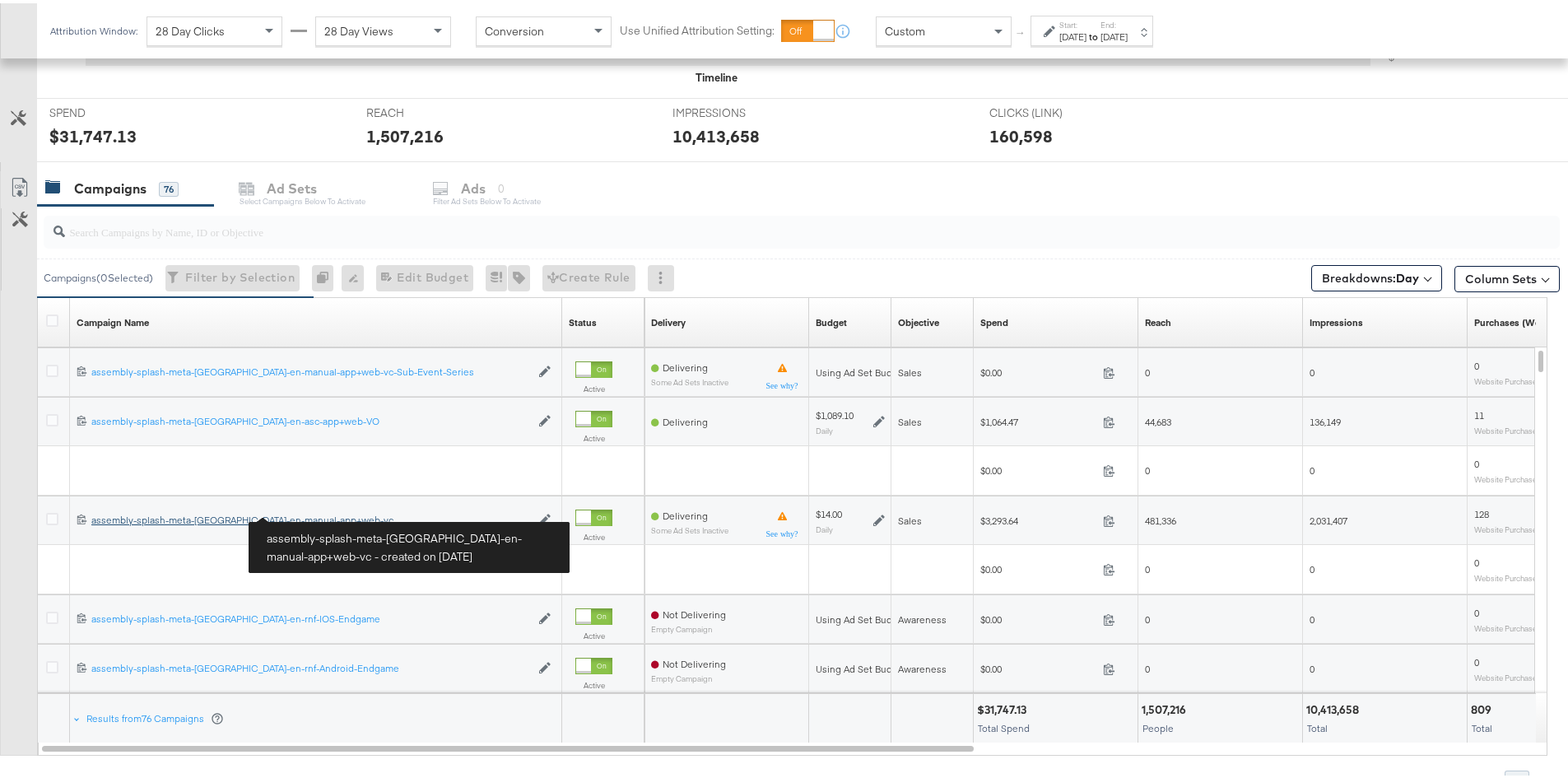
click at [275, 516] on div "assembly-splash-meta-uae-en-manual-app+web-vc assembly-splash-meta-uae-en-manua…" at bounding box center [311, 516] width 438 height 13
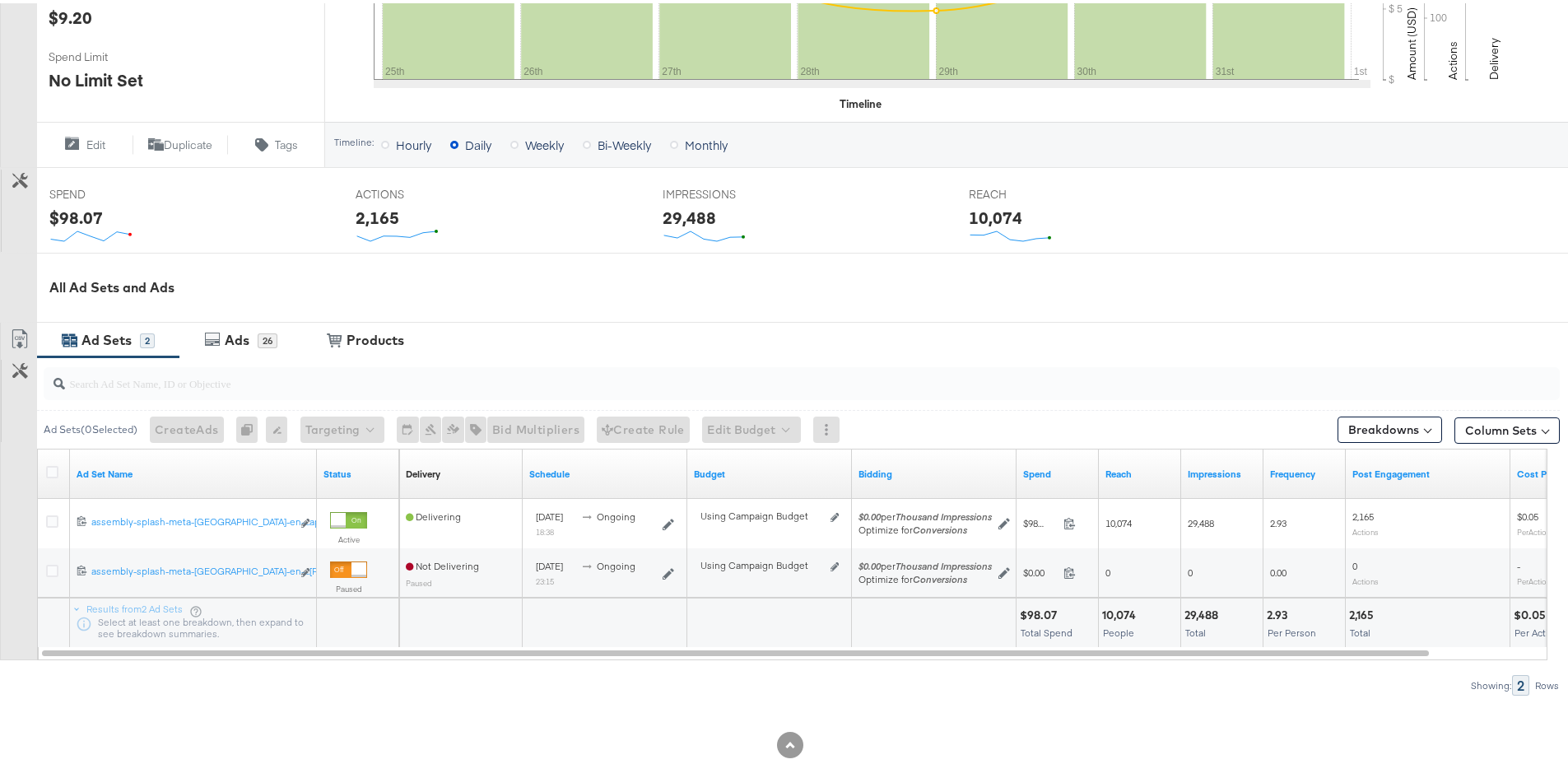
scroll to position [518, 0]
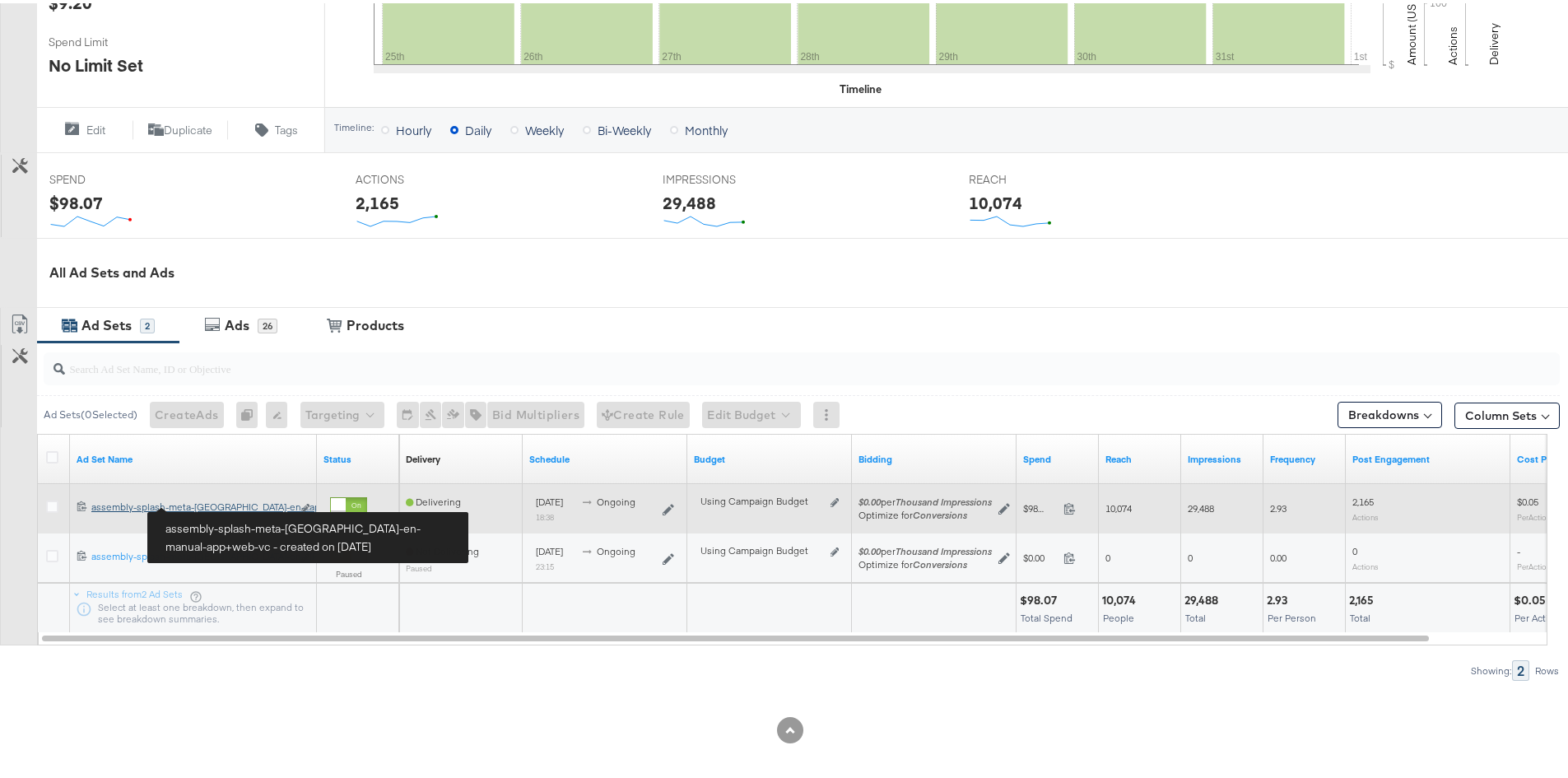
click at [209, 502] on div "assembly-splash-meta-uae-en-manual-app+web-vc assembly-splash-meta-uae-en-...ap…" at bounding box center [192, 503] width 200 height 13
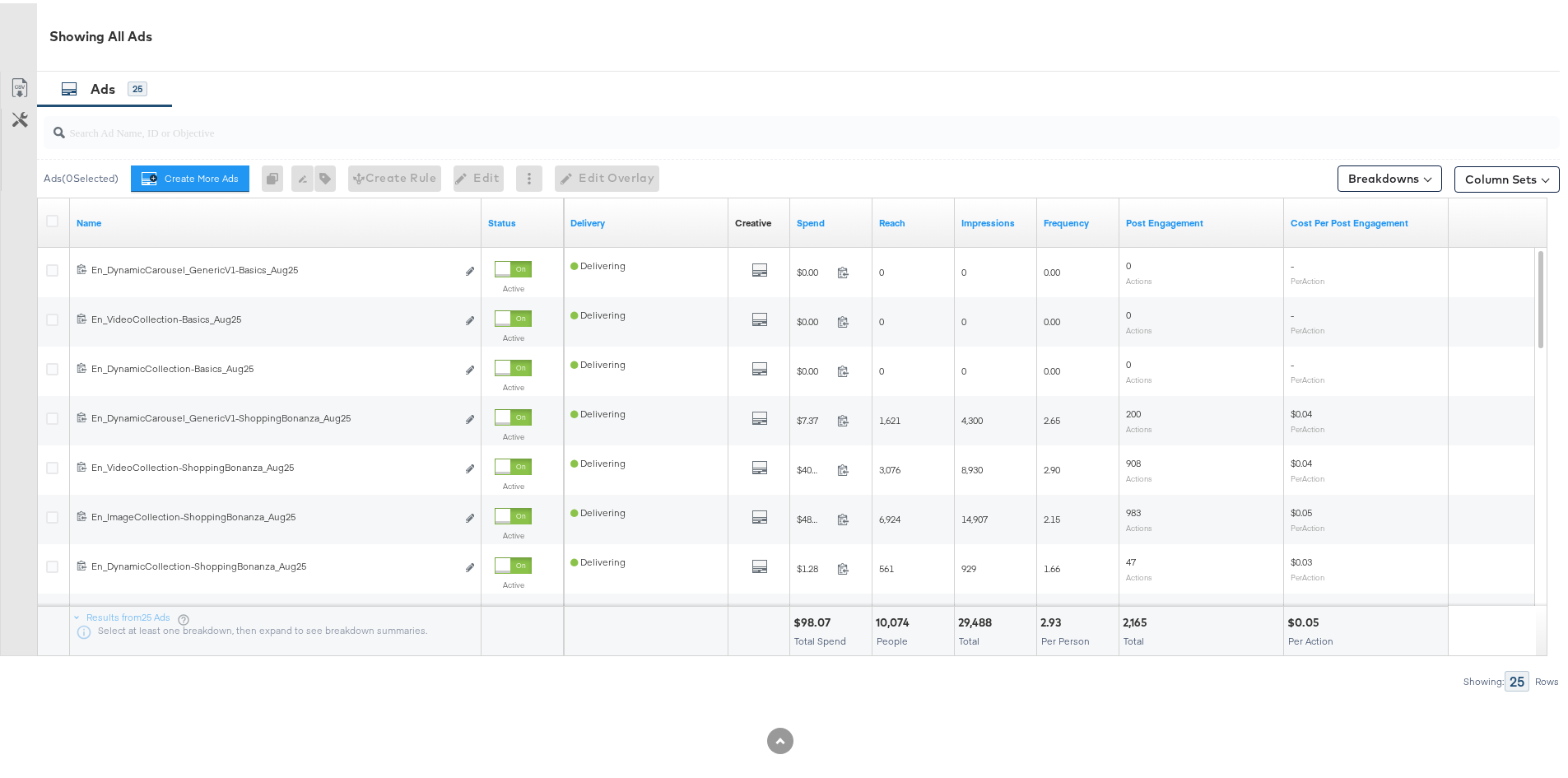
scroll to position [844, 0]
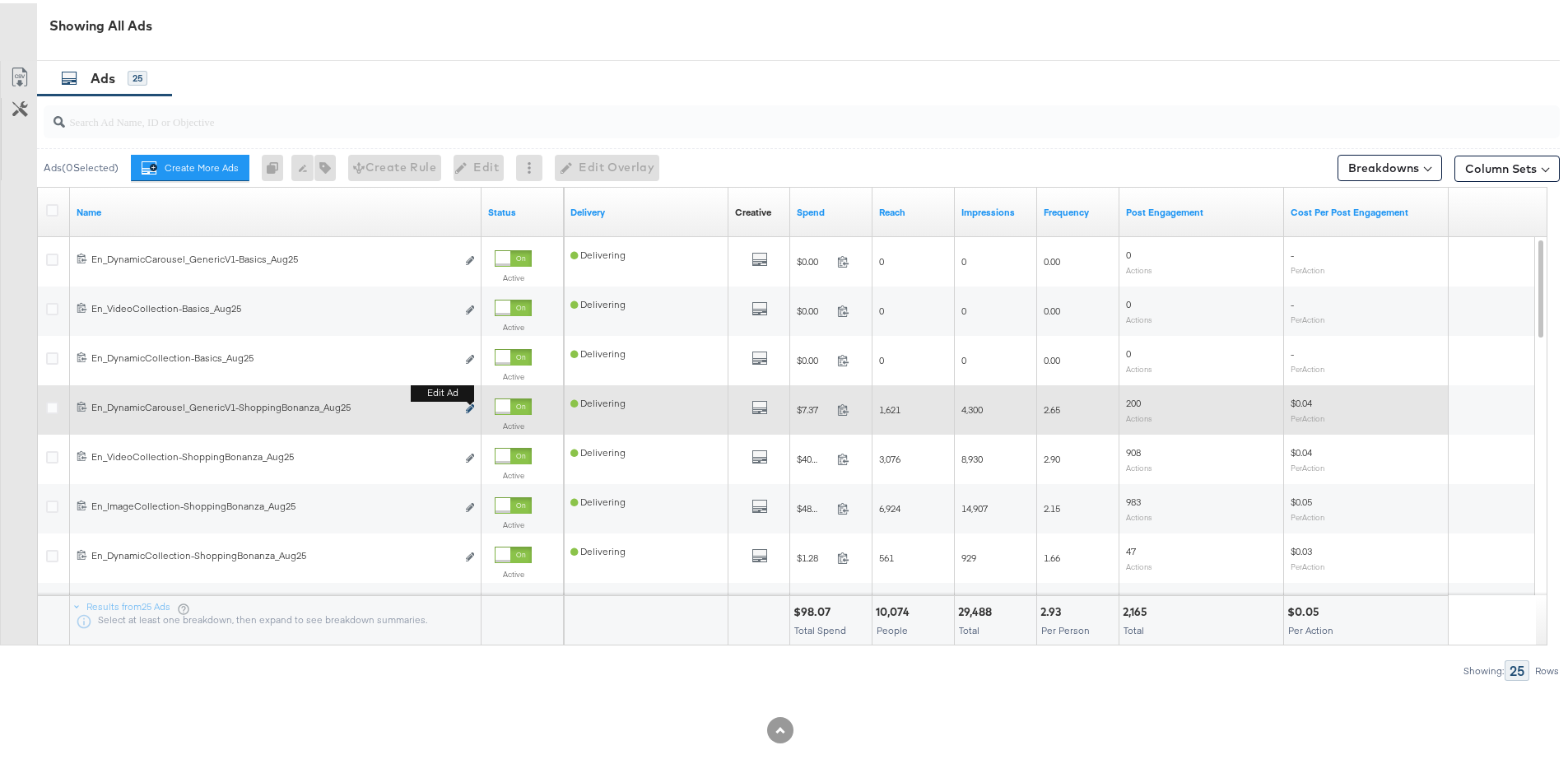
click at [468, 399] on b "Edit ad" at bounding box center [442, 390] width 63 height 17
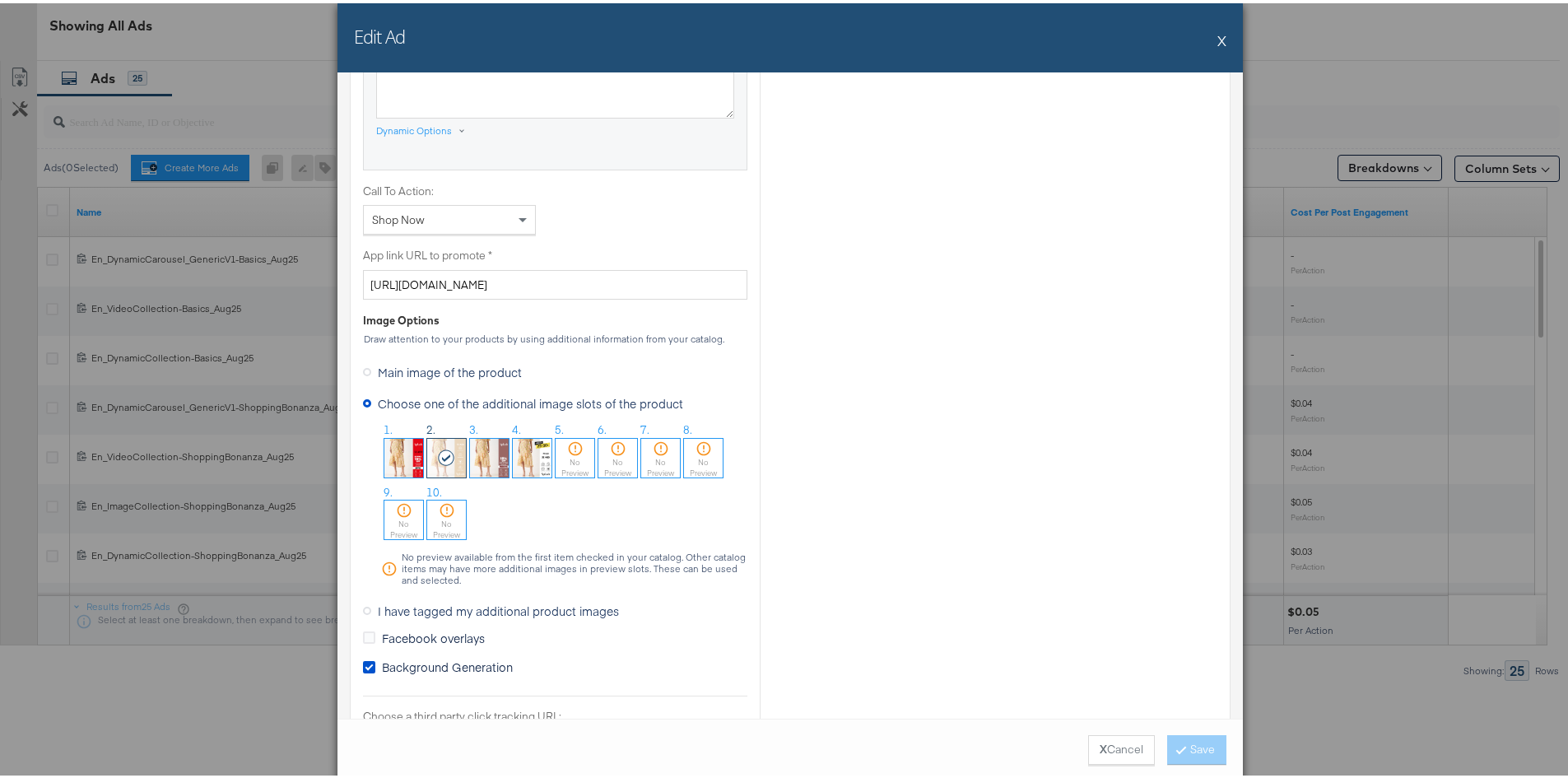
scroll to position [1153, 0]
click at [518, 454] on img at bounding box center [532, 453] width 39 height 39
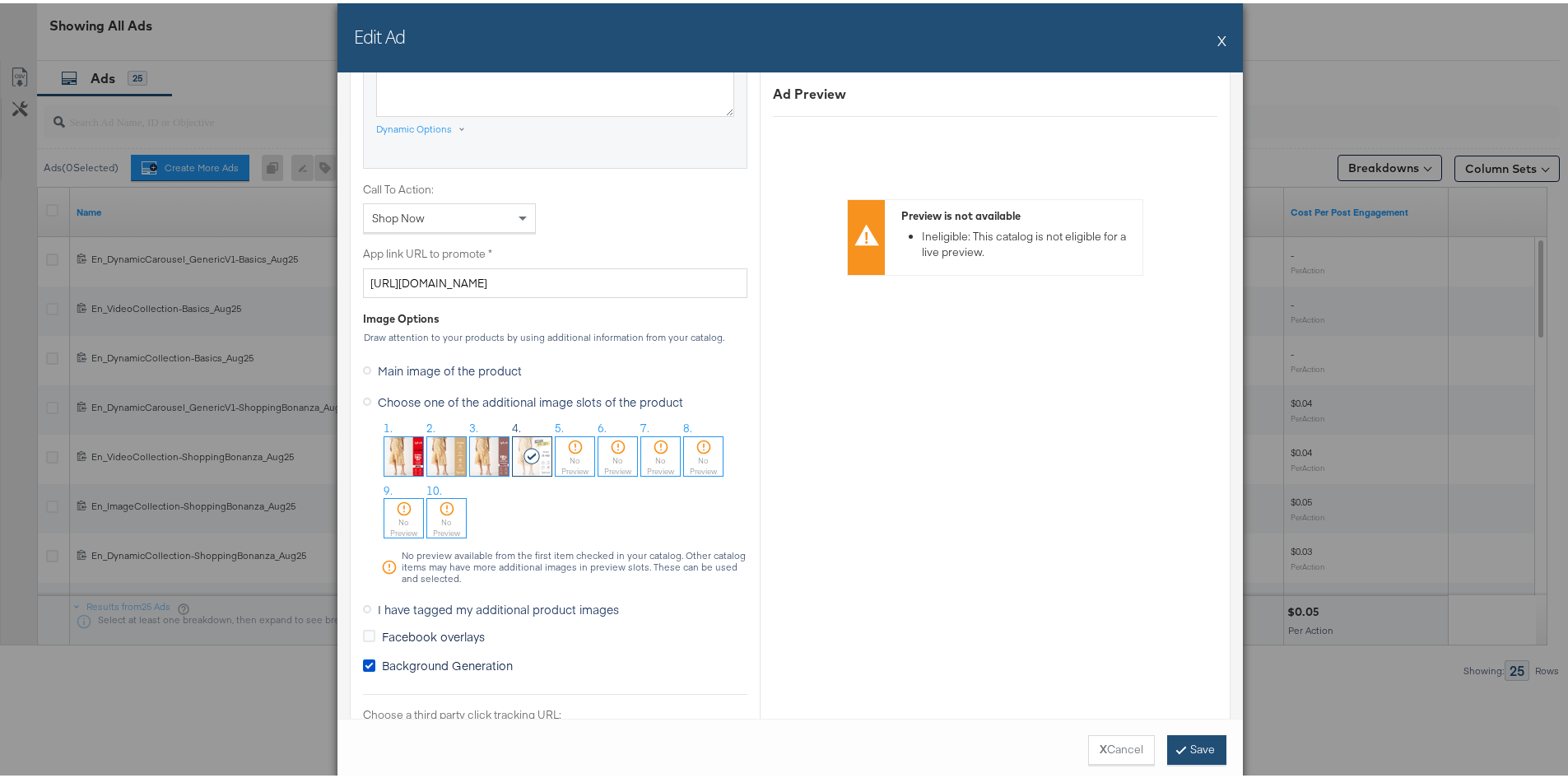
click at [1184, 740] on button "Save" at bounding box center [1196, 747] width 60 height 29
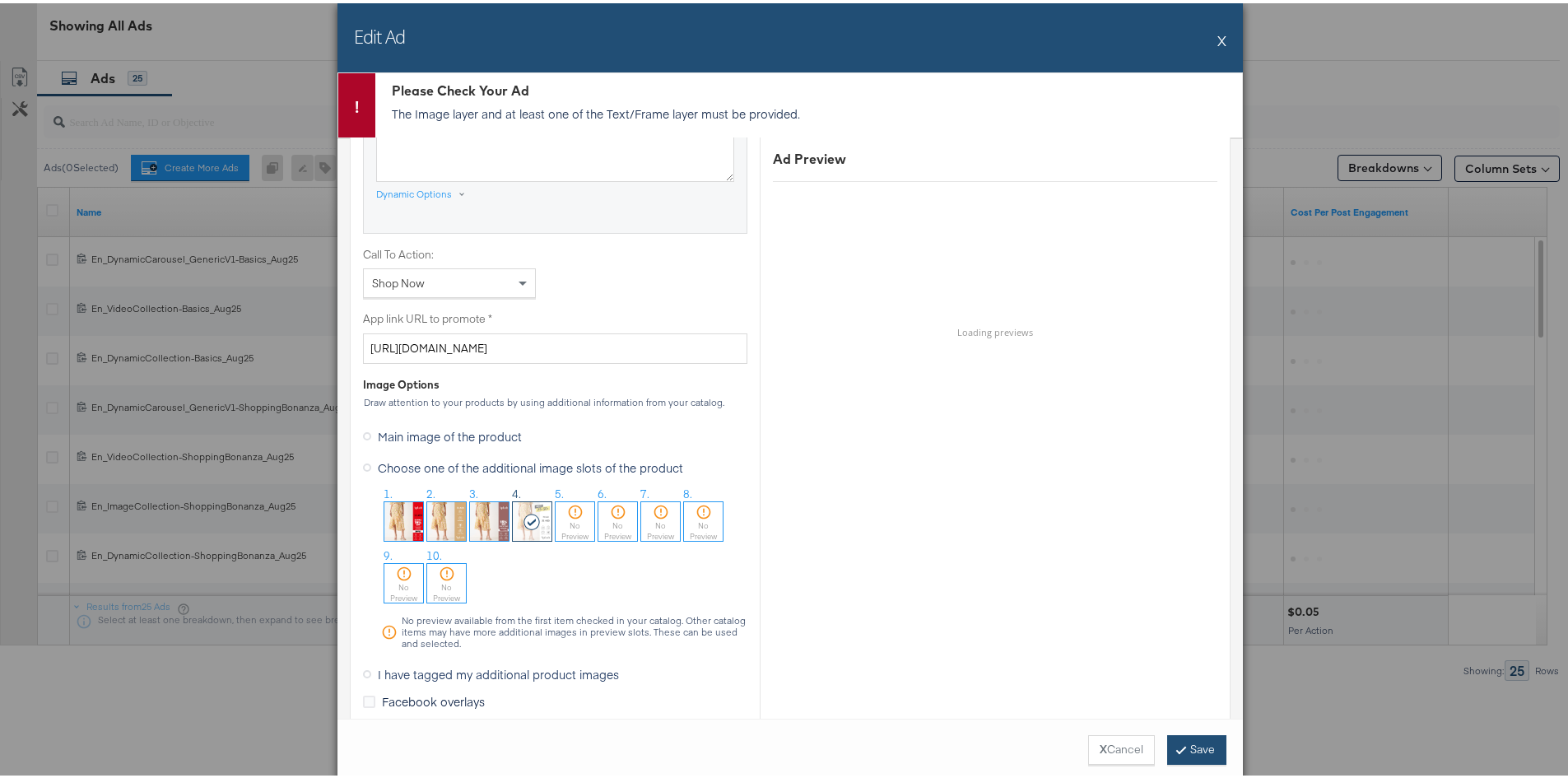
click at [1181, 740] on button "Save" at bounding box center [1196, 747] width 60 height 29
click at [1181, 747] on button "Save" at bounding box center [1196, 747] width 60 height 29
click at [1220, 45] on button "X" at bounding box center [1222, 37] width 9 height 33
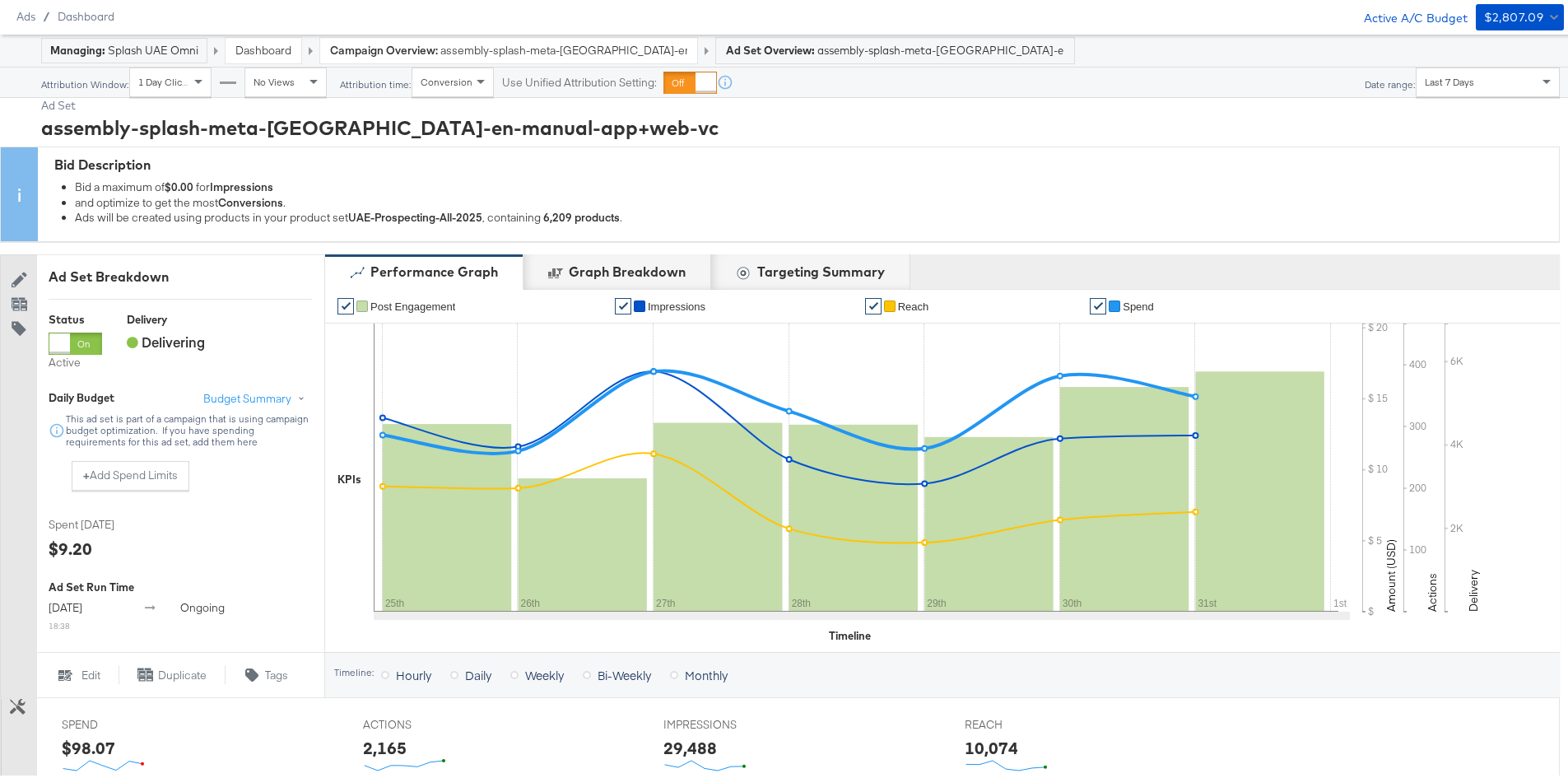
scroll to position [0, 0]
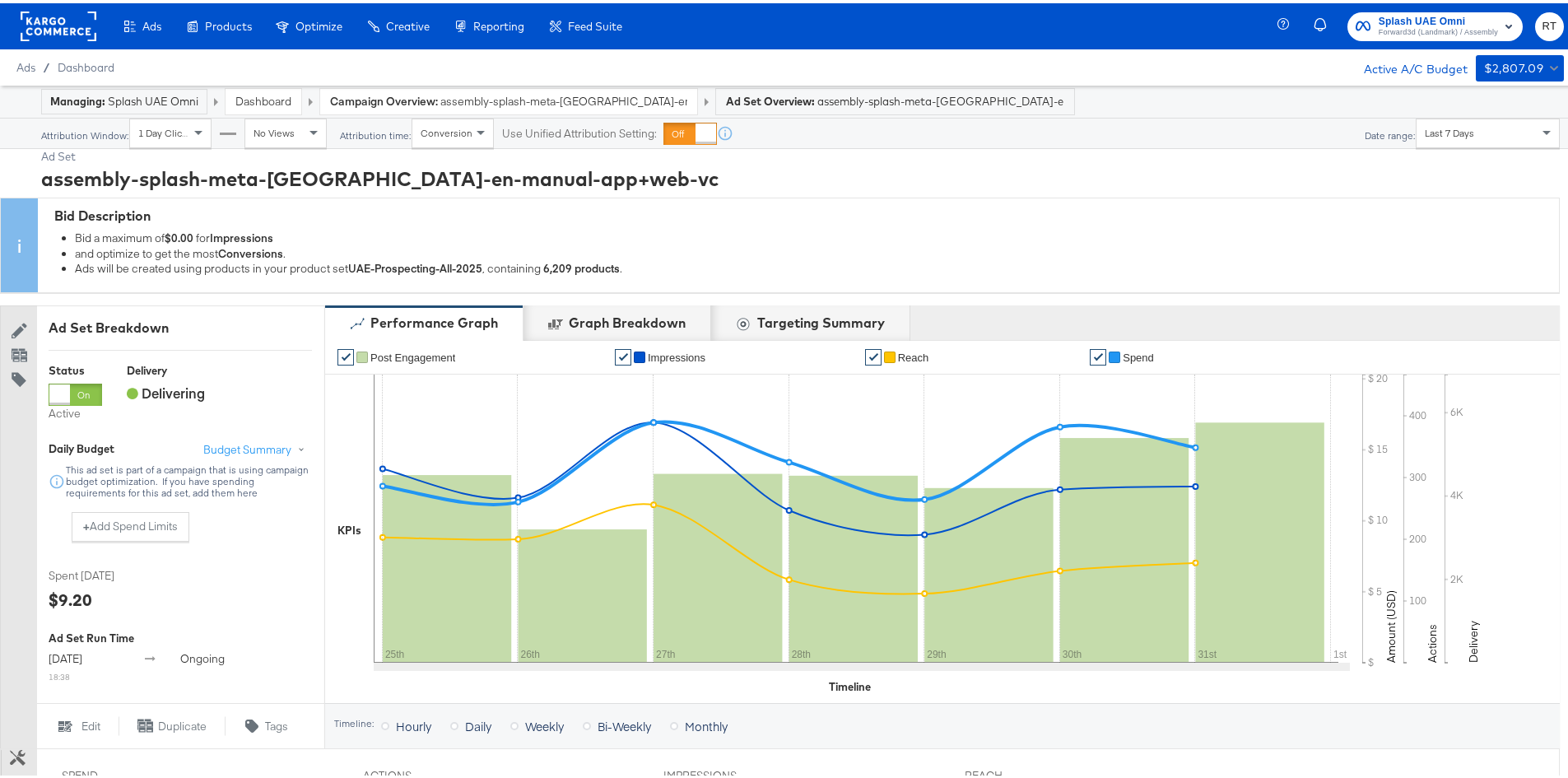
click at [67, 28] on rect at bounding box center [59, 23] width 76 height 29
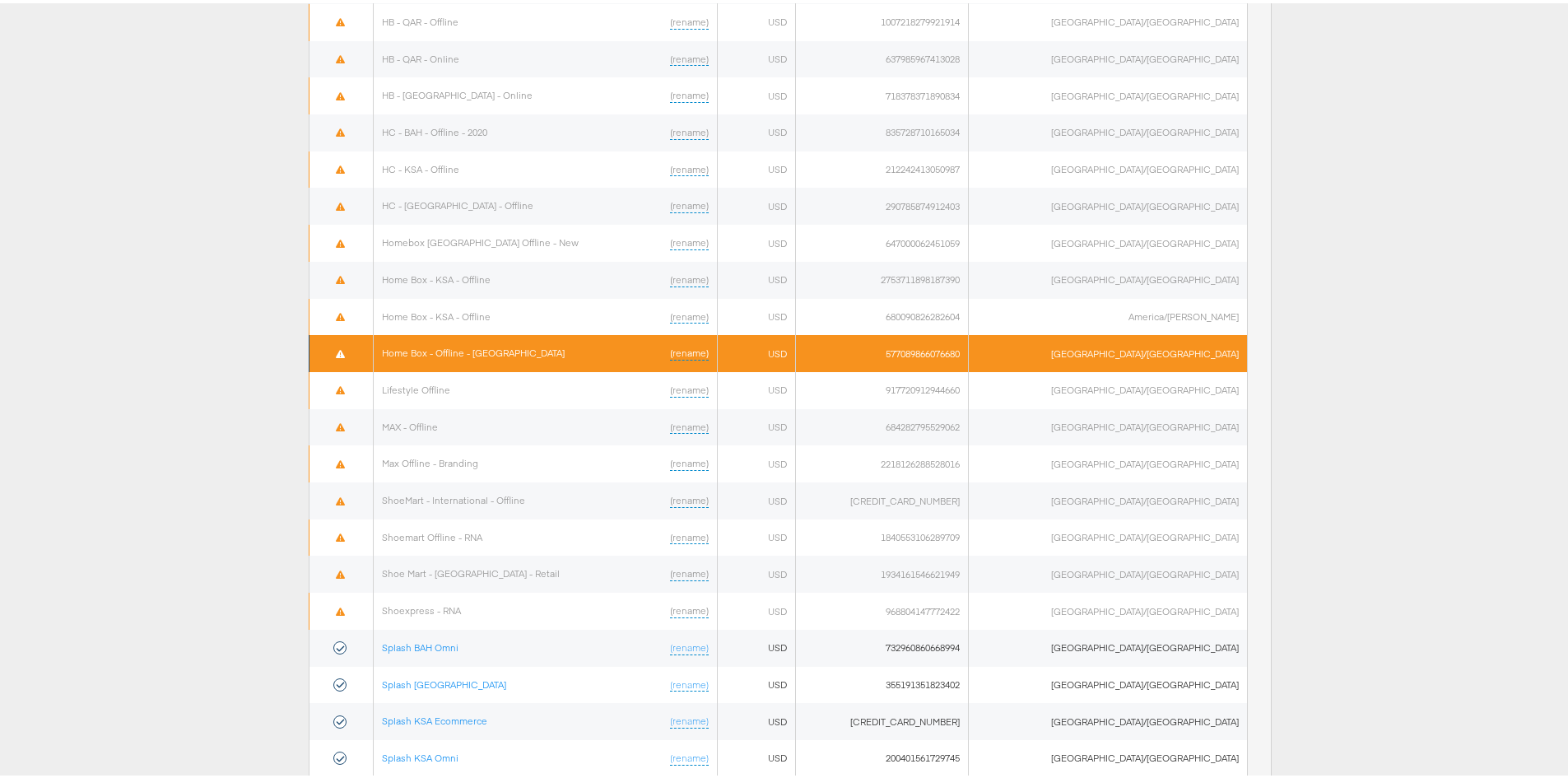
scroll to position [793, 0]
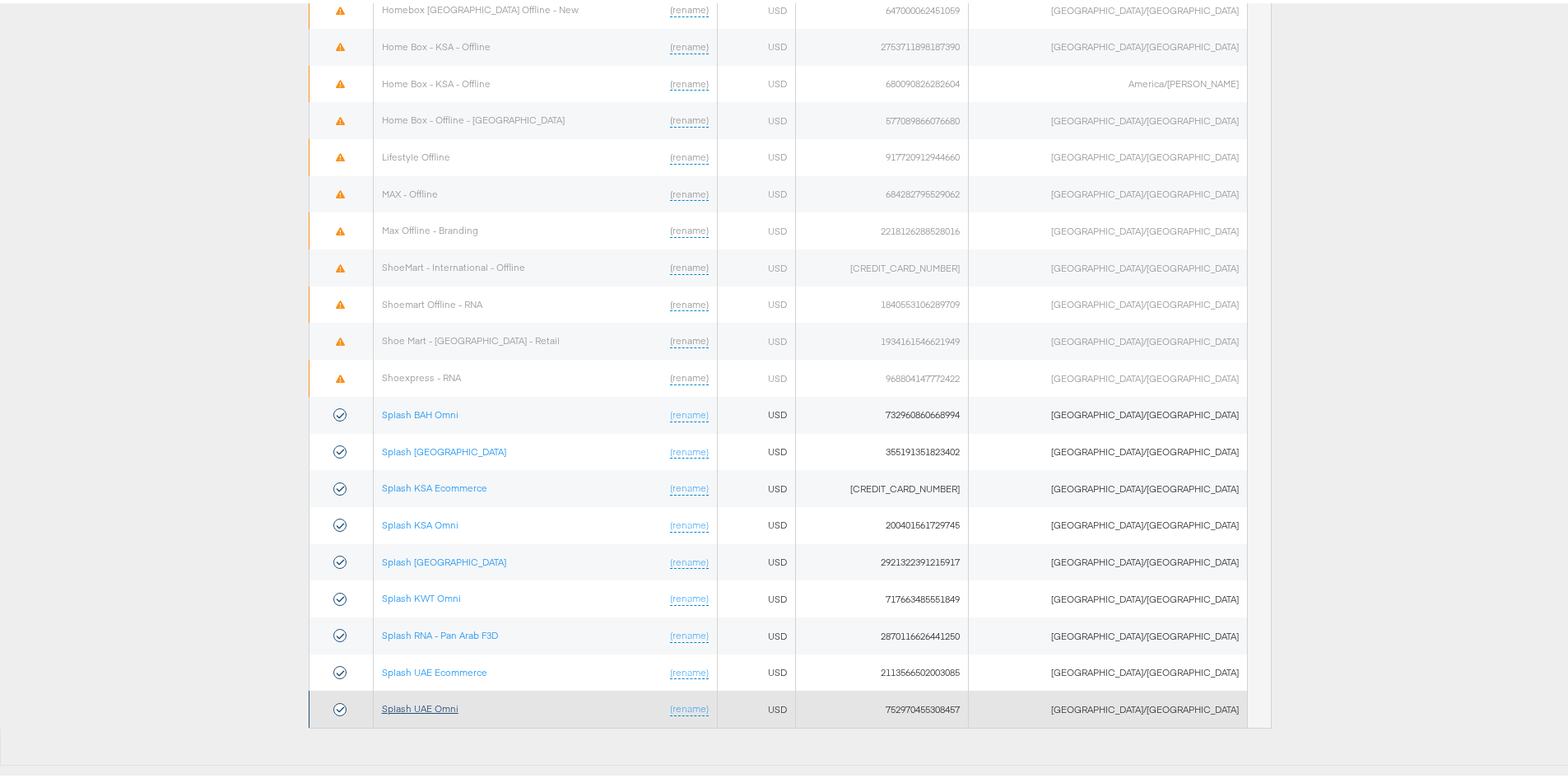
click at [425, 703] on link "Splash UAE Omni" at bounding box center [420, 705] width 77 height 12
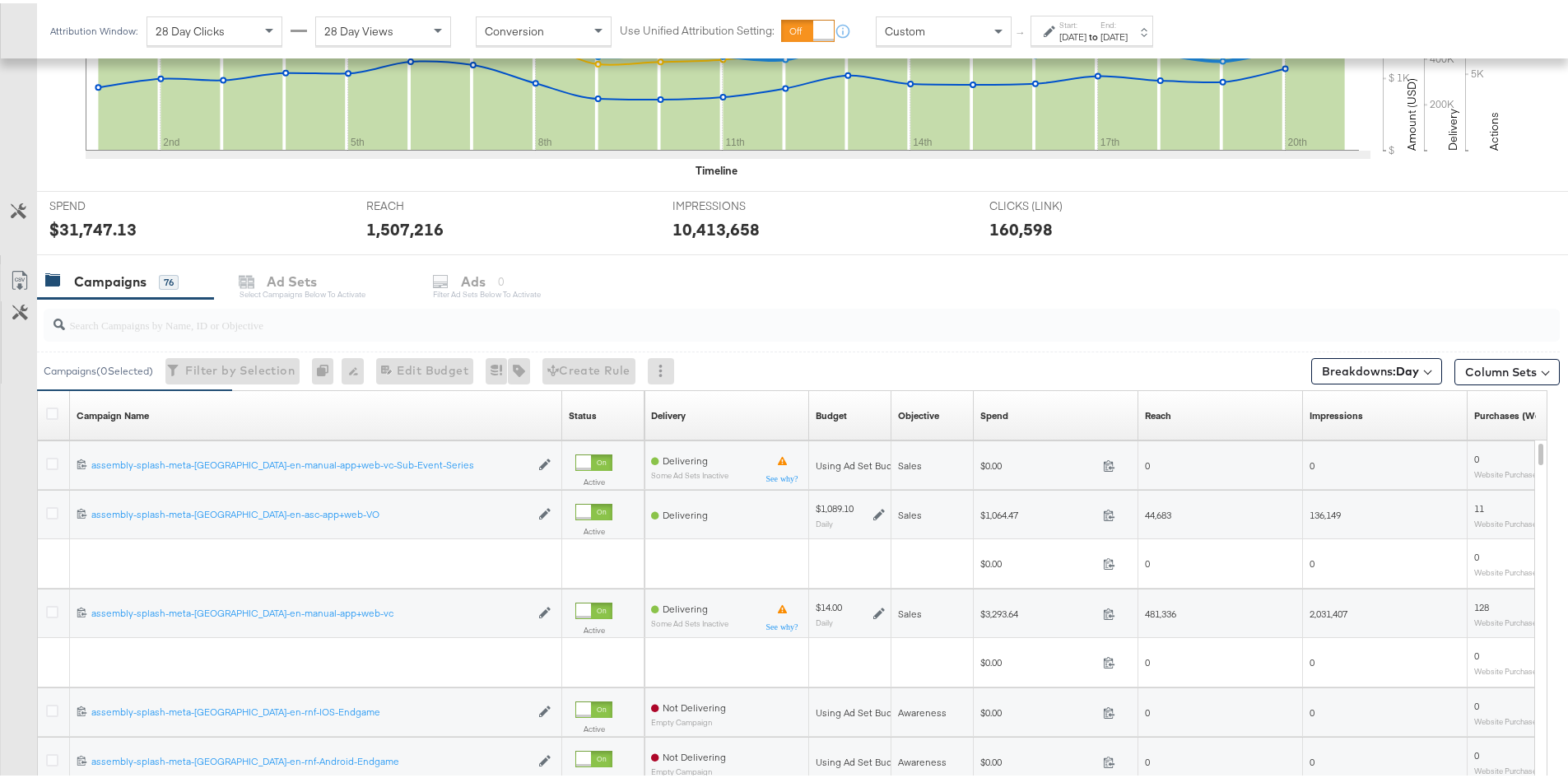
scroll to position [635, 0]
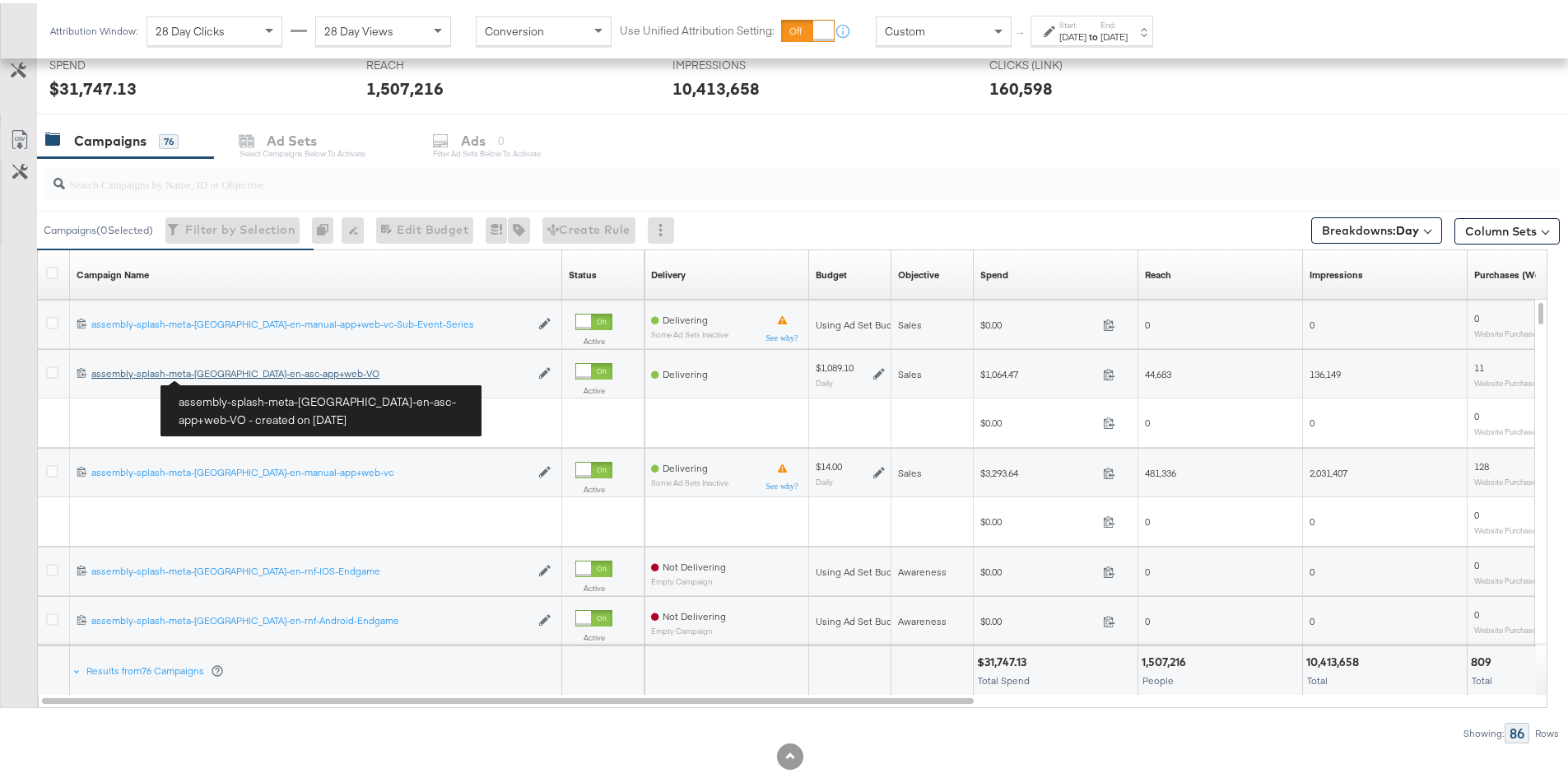
click at [223, 375] on div "assembly-splash-meta-[GEOGRAPHIC_DATA]-en-asc-app+web-VO assembly-splash-meta-[…" at bounding box center [311, 370] width 438 height 13
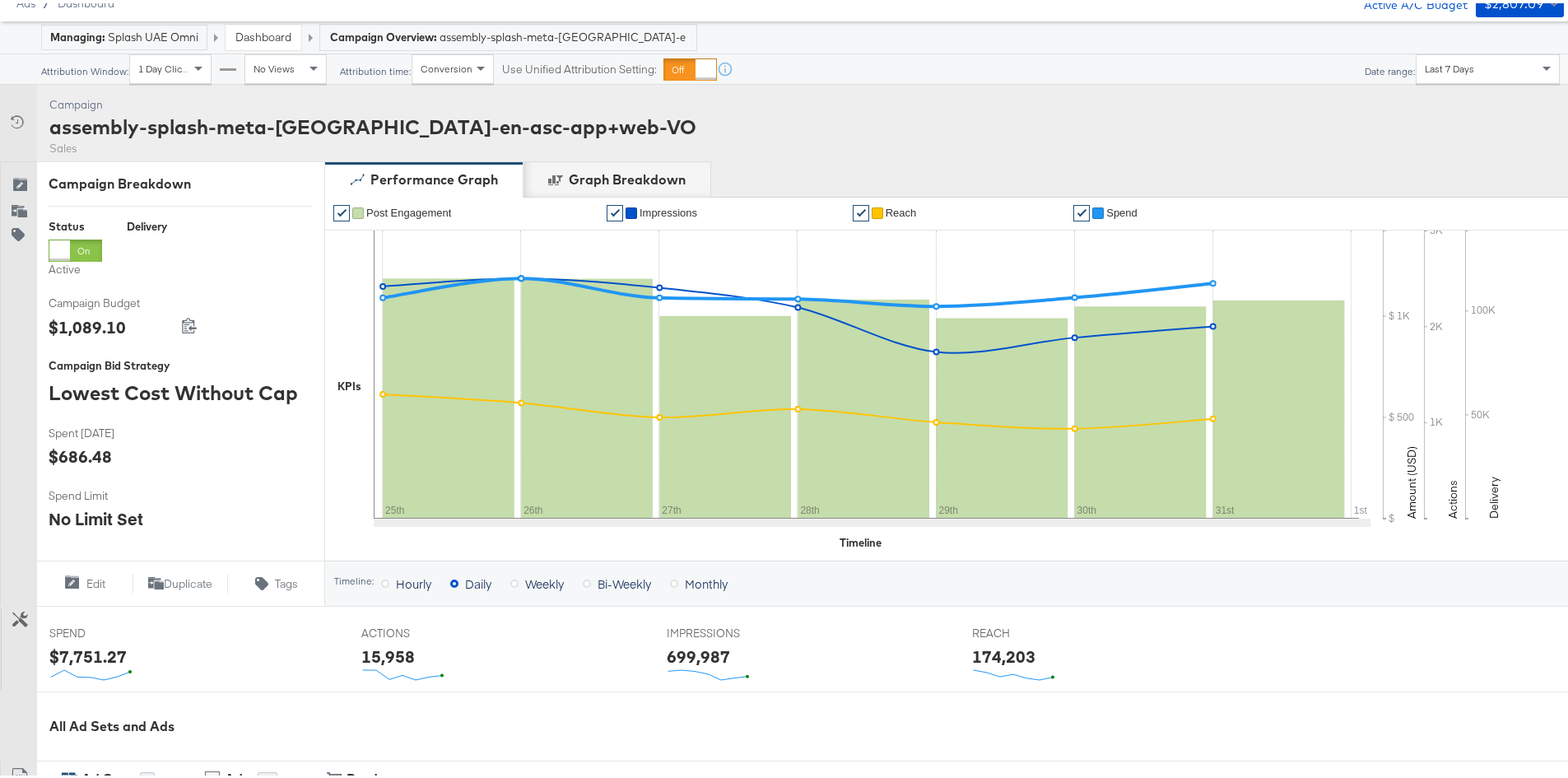
scroll to position [466, 0]
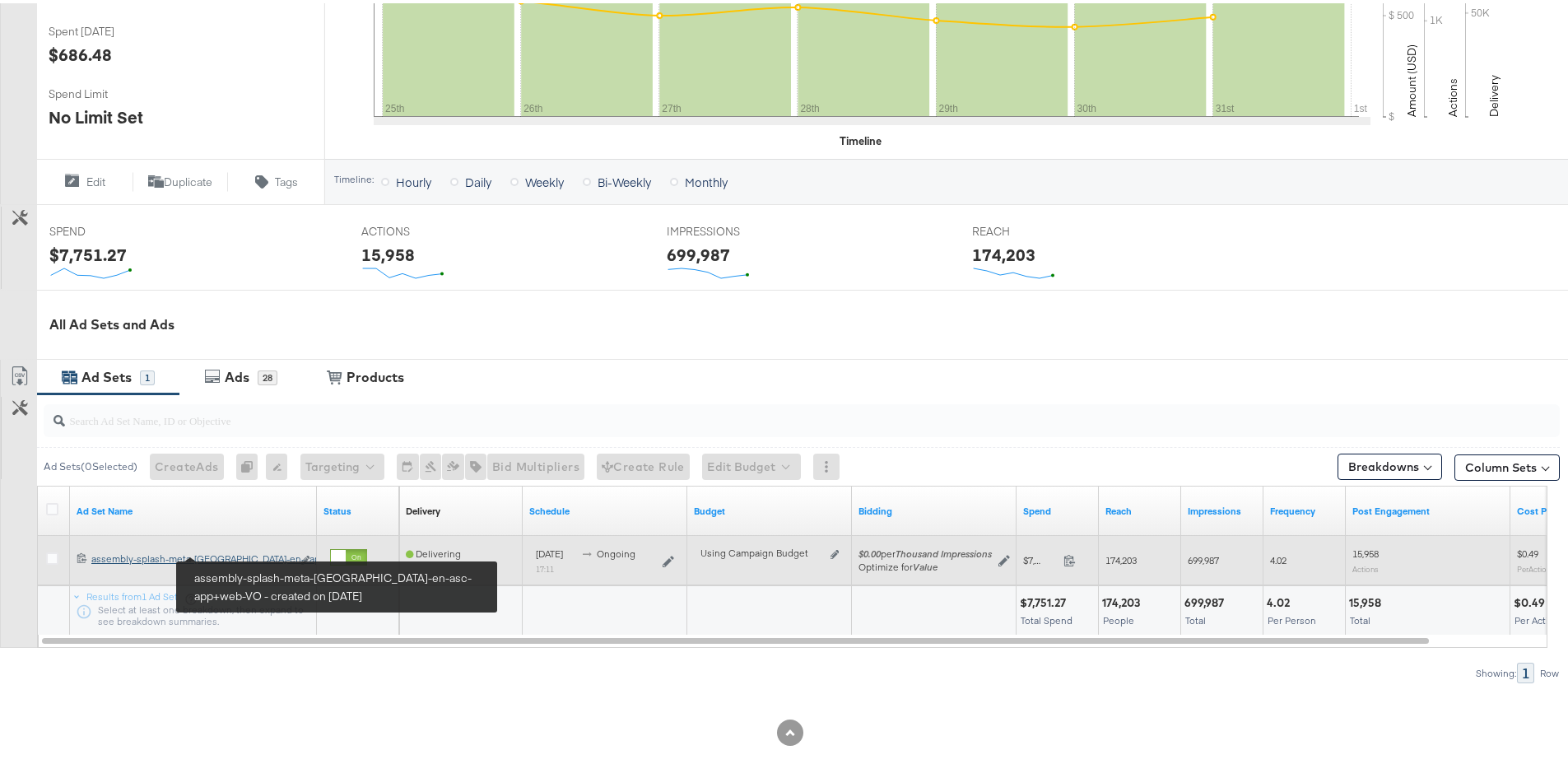
click at [238, 551] on div "assembly-splash-meta-uae-en-asc-app+web-VO assembly-splash-meta-uae-en-...app+w…" at bounding box center [192, 555] width 200 height 13
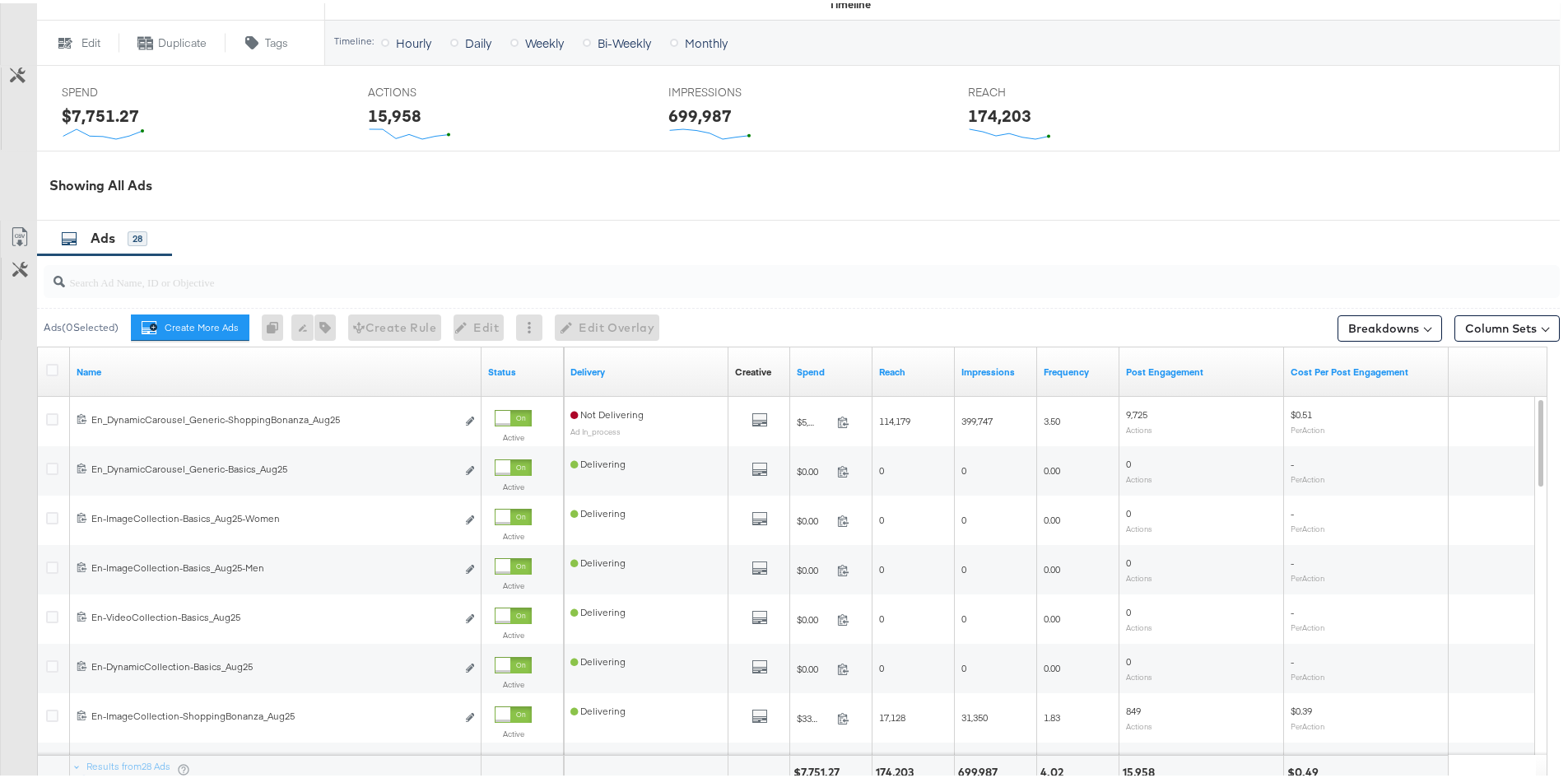
scroll to position [818, 0]
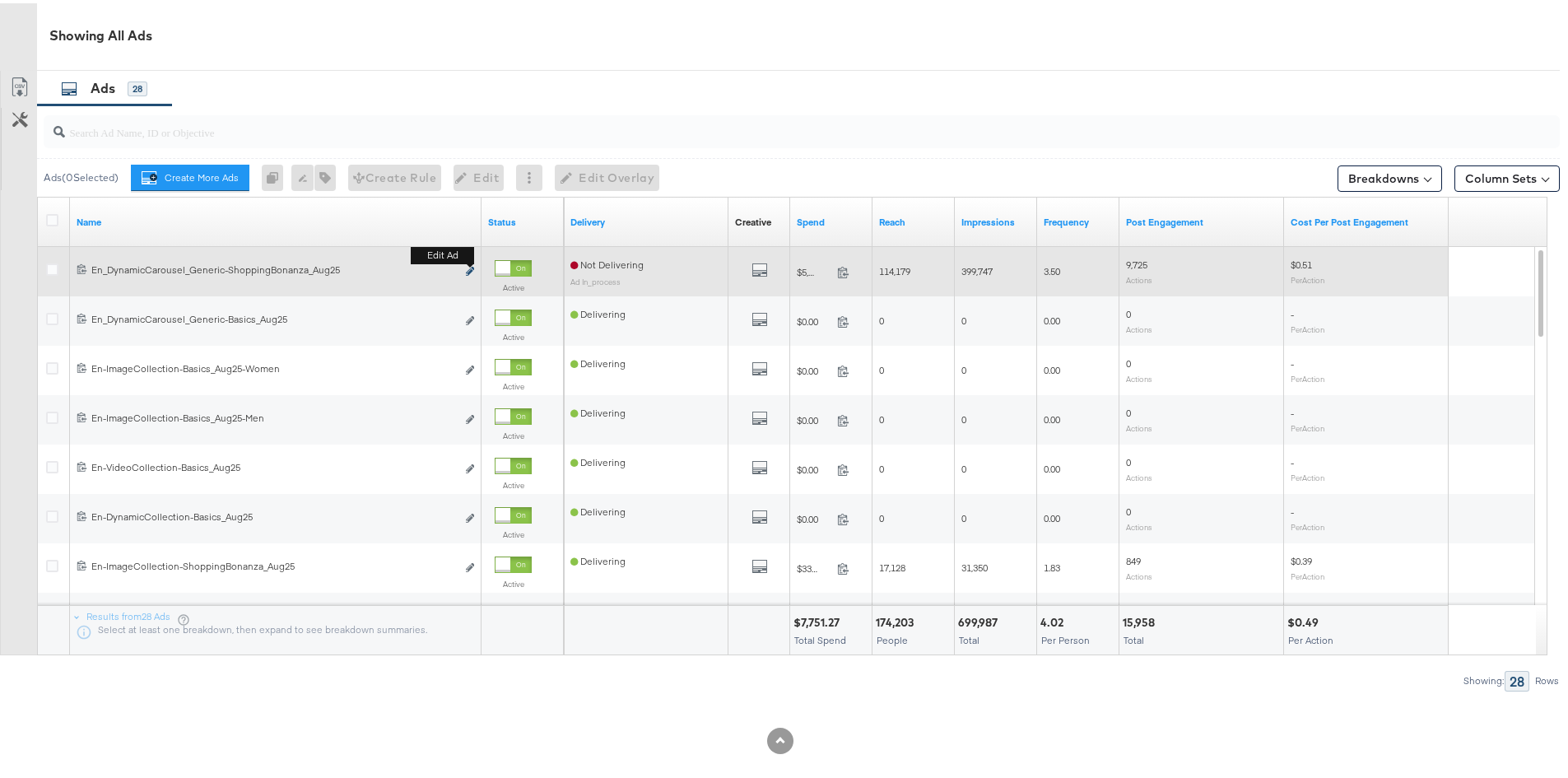
click at [468, 266] on icon "link" at bounding box center [470, 268] width 9 height 9
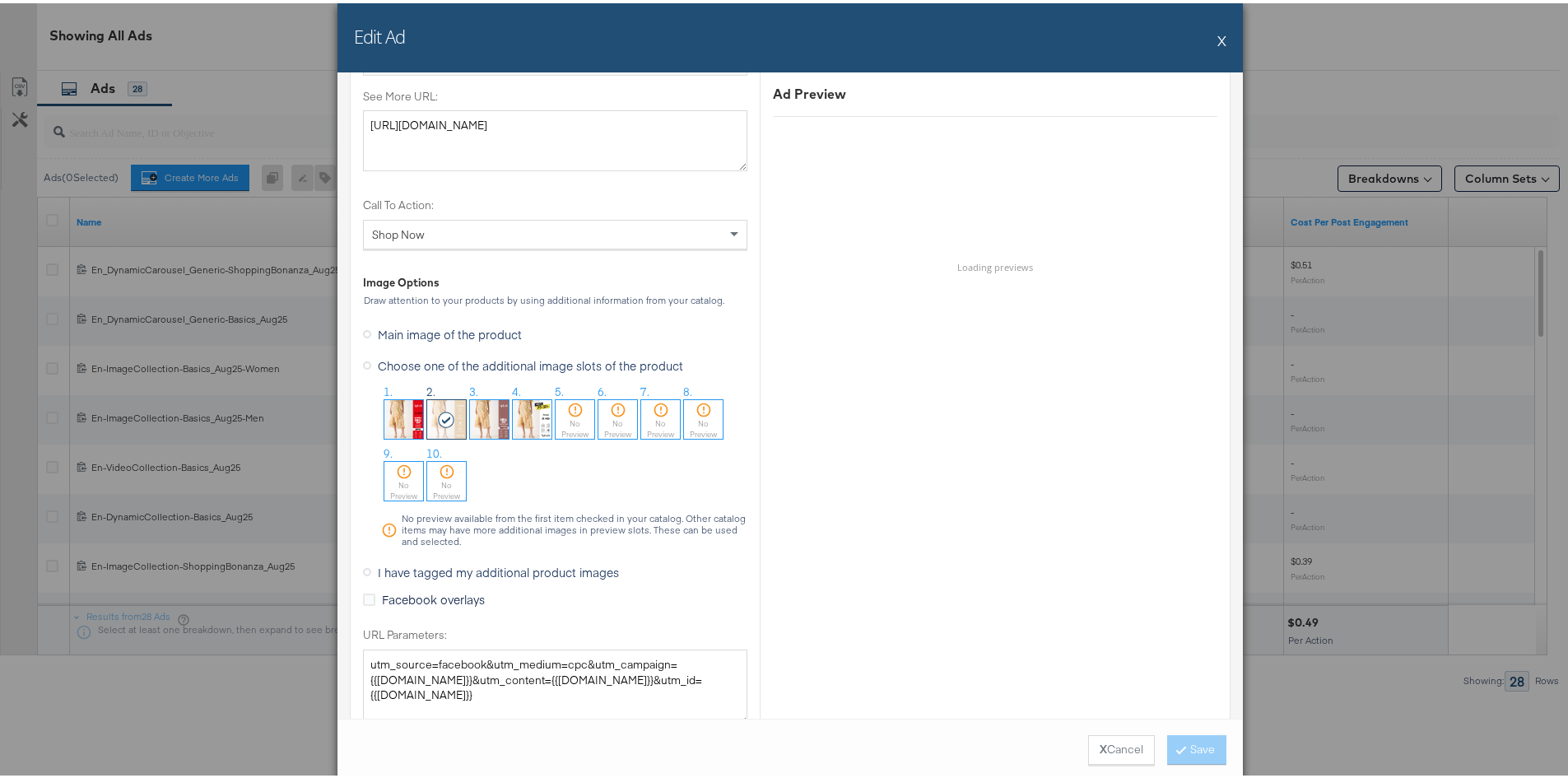
scroll to position [1483, 0]
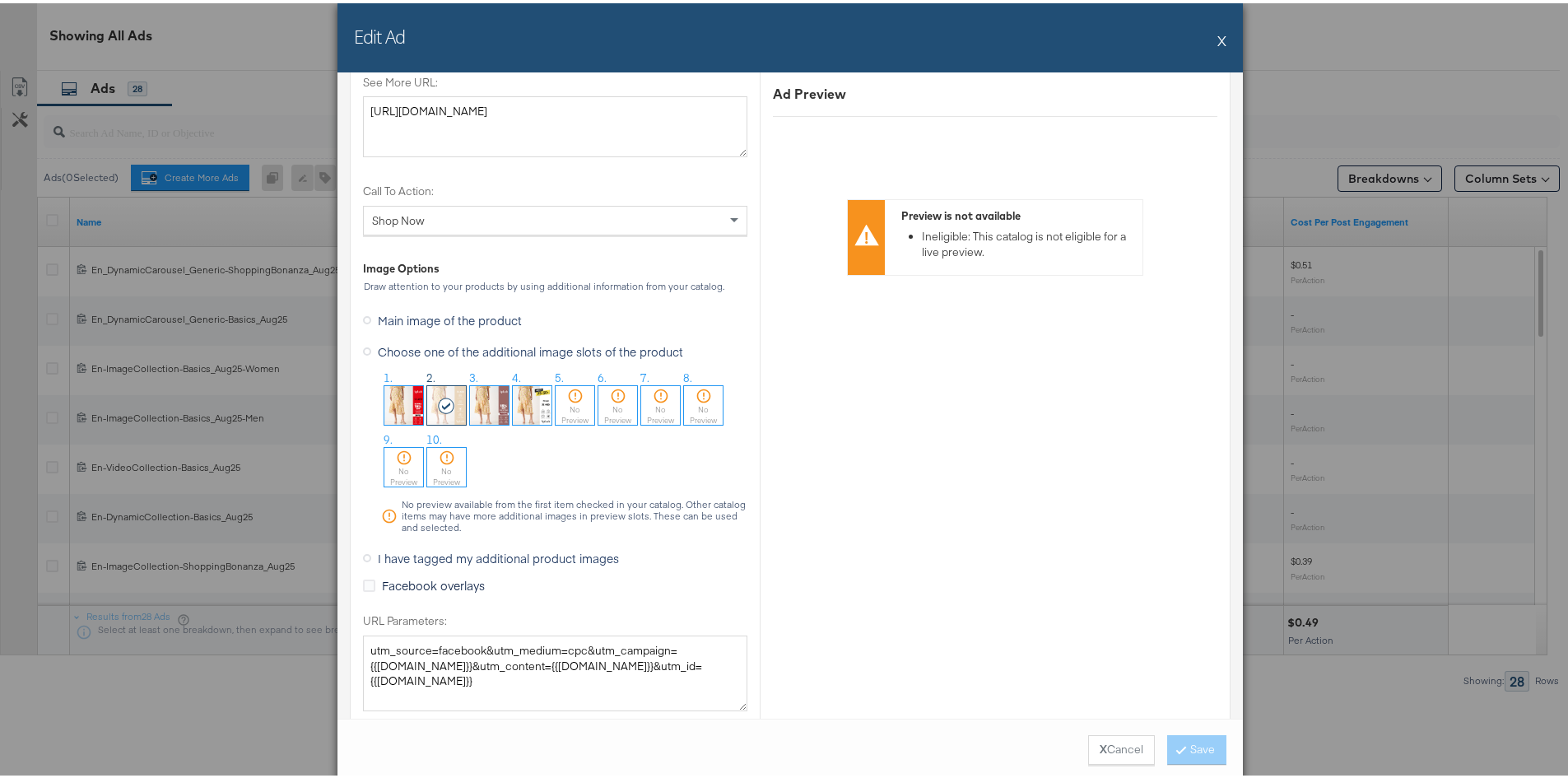
click at [520, 402] on img at bounding box center [532, 402] width 39 height 39
click at [1176, 751] on button "Save" at bounding box center [1196, 747] width 60 height 29
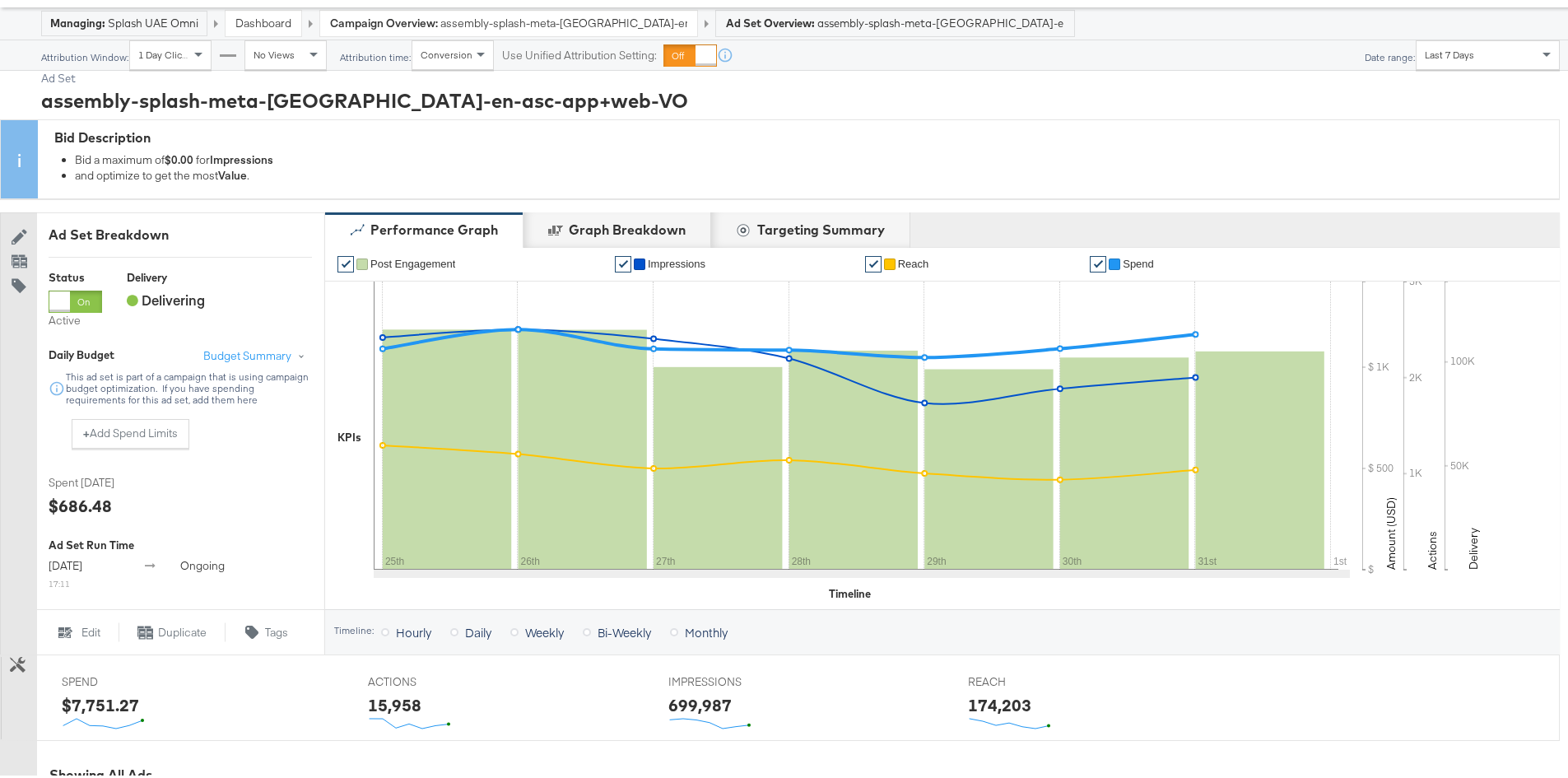
scroll to position [0, 0]
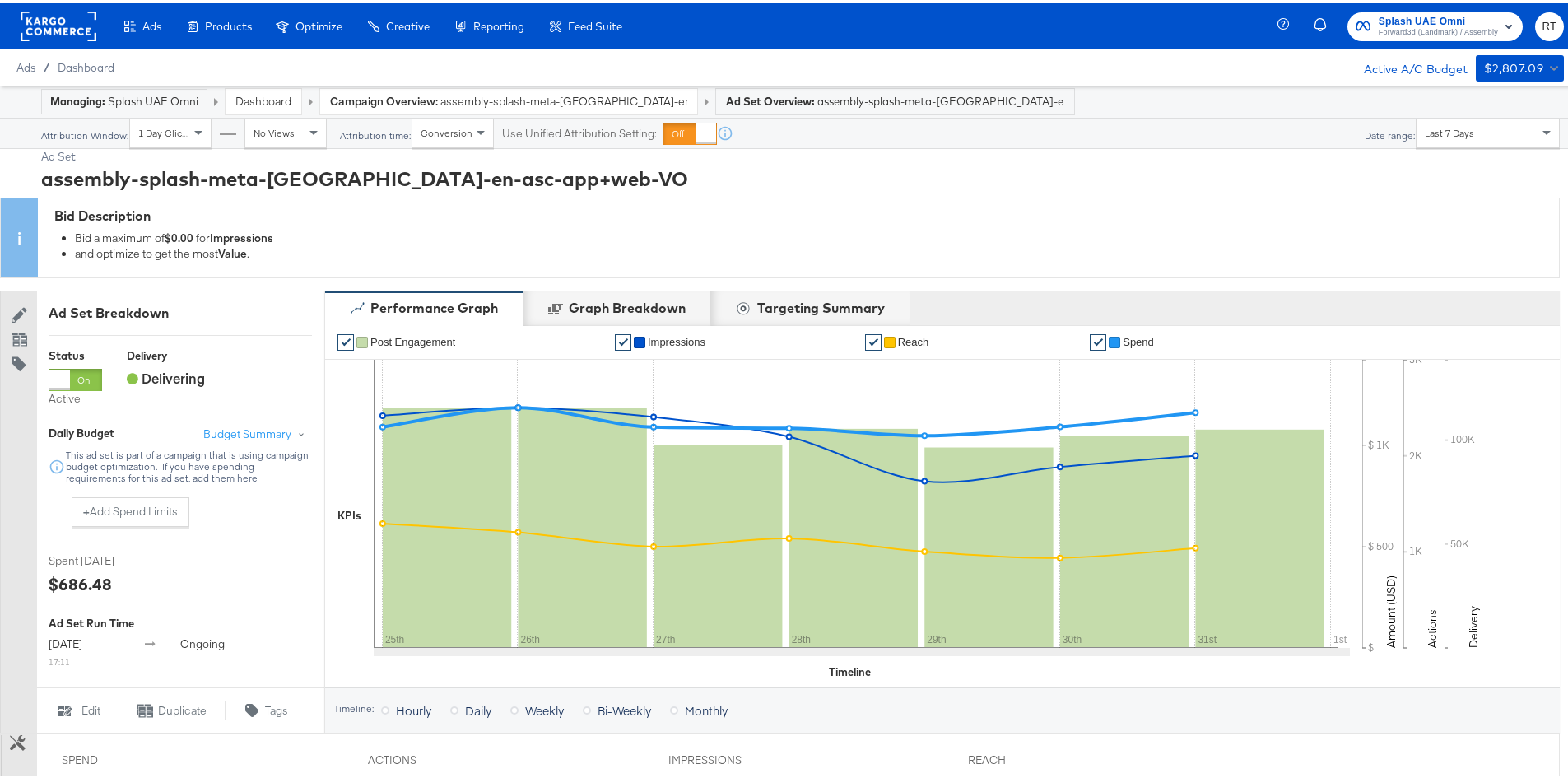
click at [1424, 29] on span "Forward3d (Landmark) / Assembly" at bounding box center [1439, 29] width 119 height 13
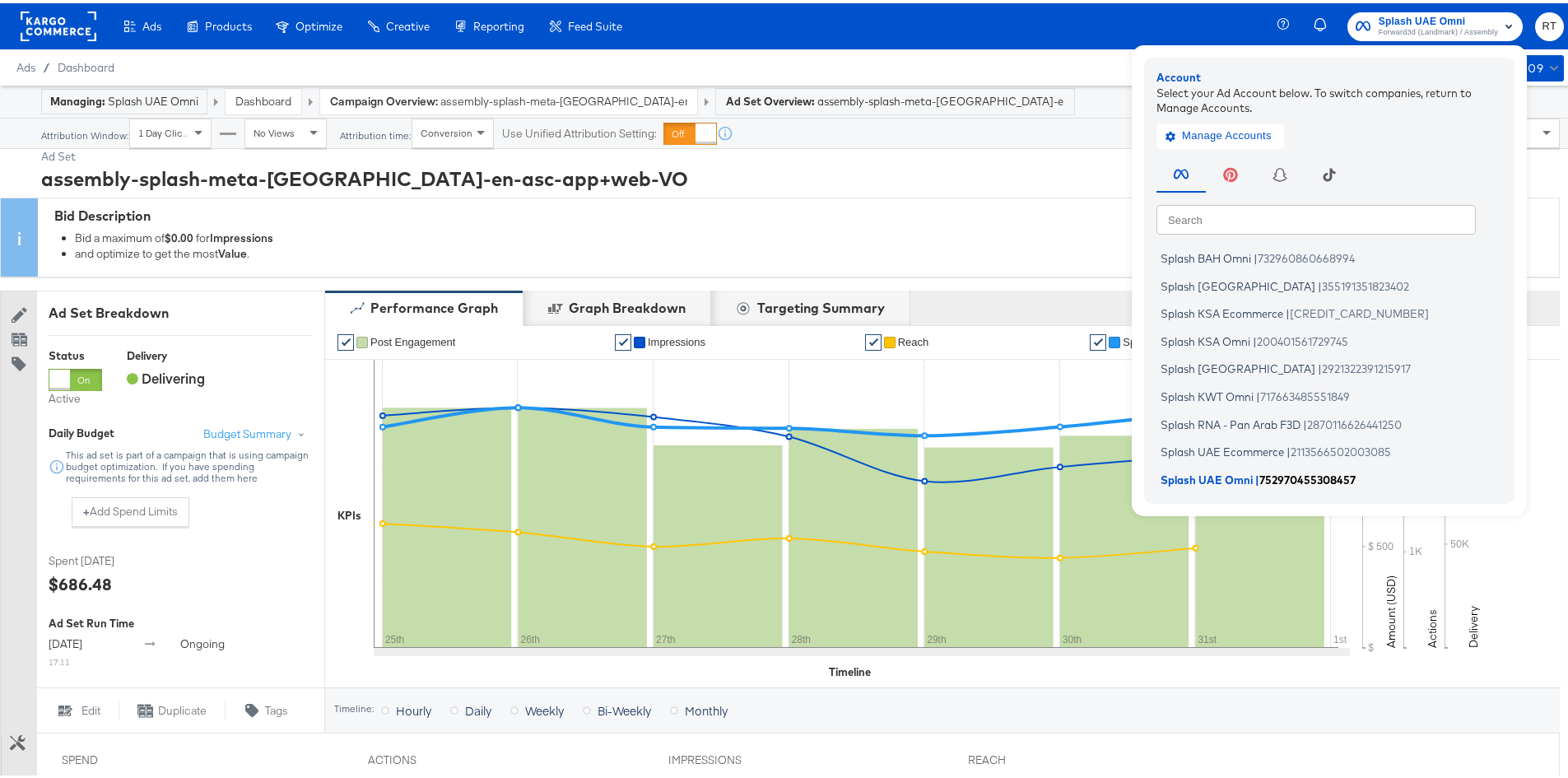
click at [1184, 479] on span "Splash UAE Omni" at bounding box center [1206, 476] width 92 height 13
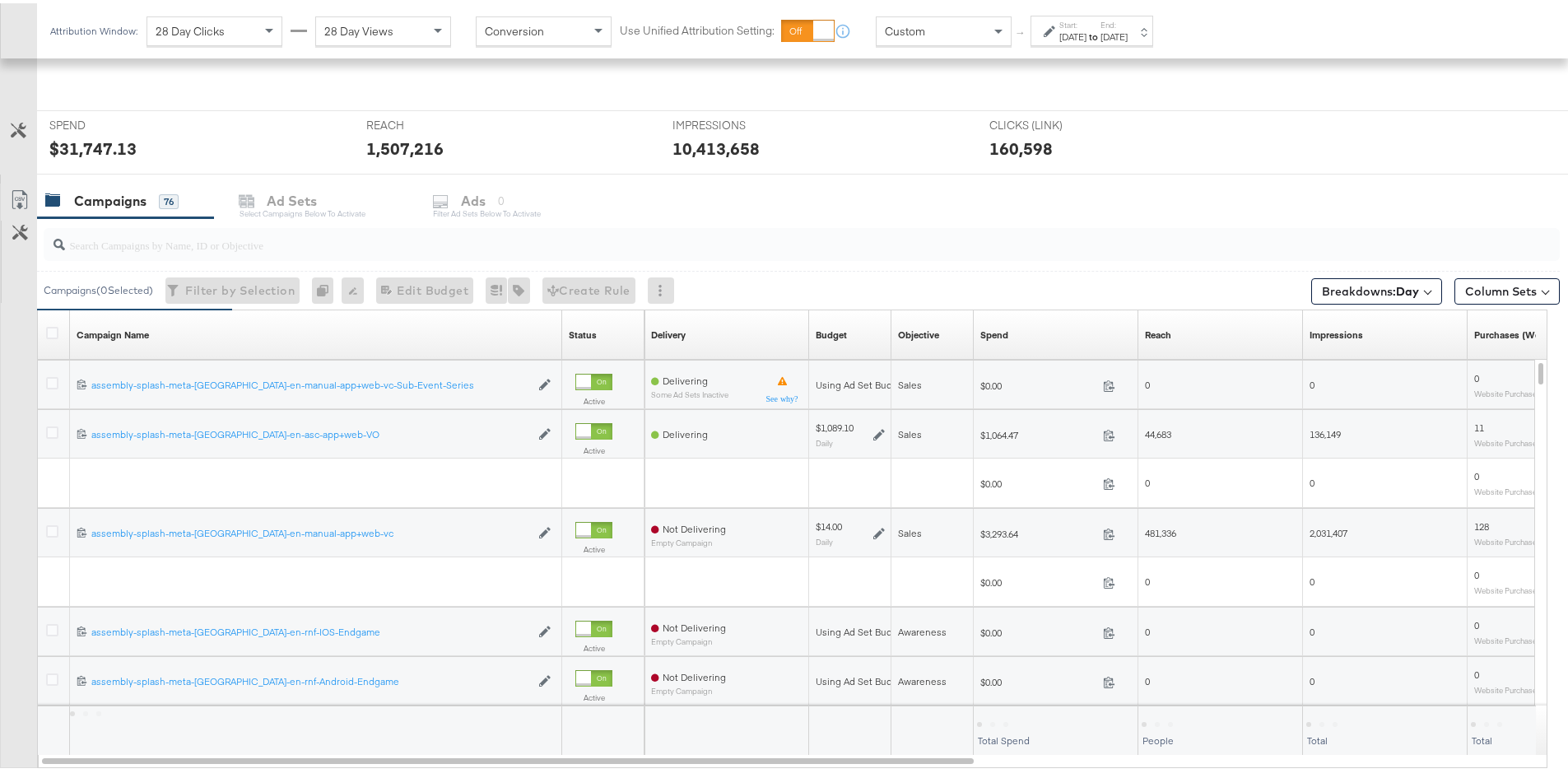
scroll to position [528, 0]
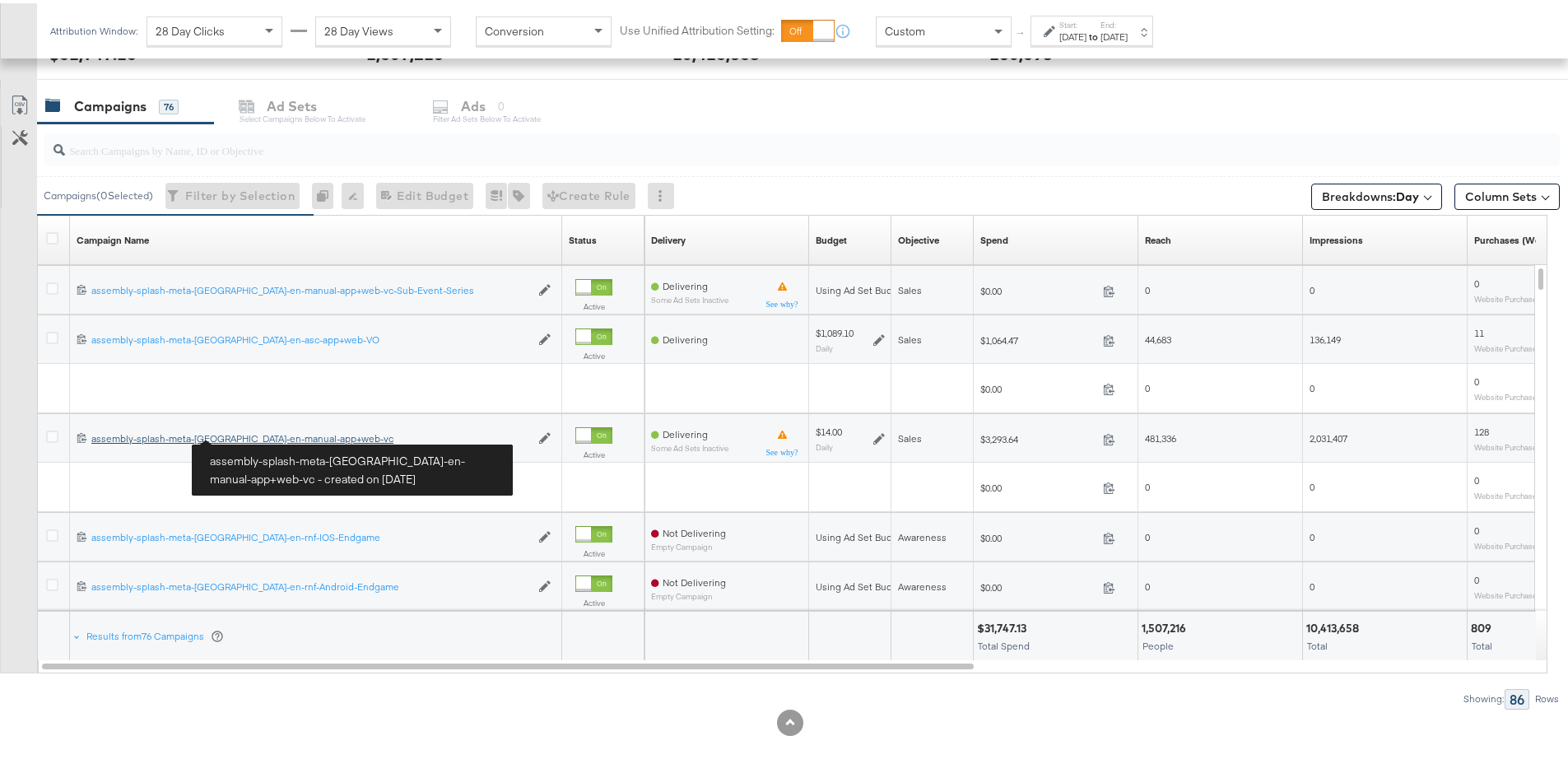
click at [254, 434] on div "assembly-splash-meta-[GEOGRAPHIC_DATA]-en-manual-app+web-vc assembly-splash-met…" at bounding box center [311, 435] width 438 height 13
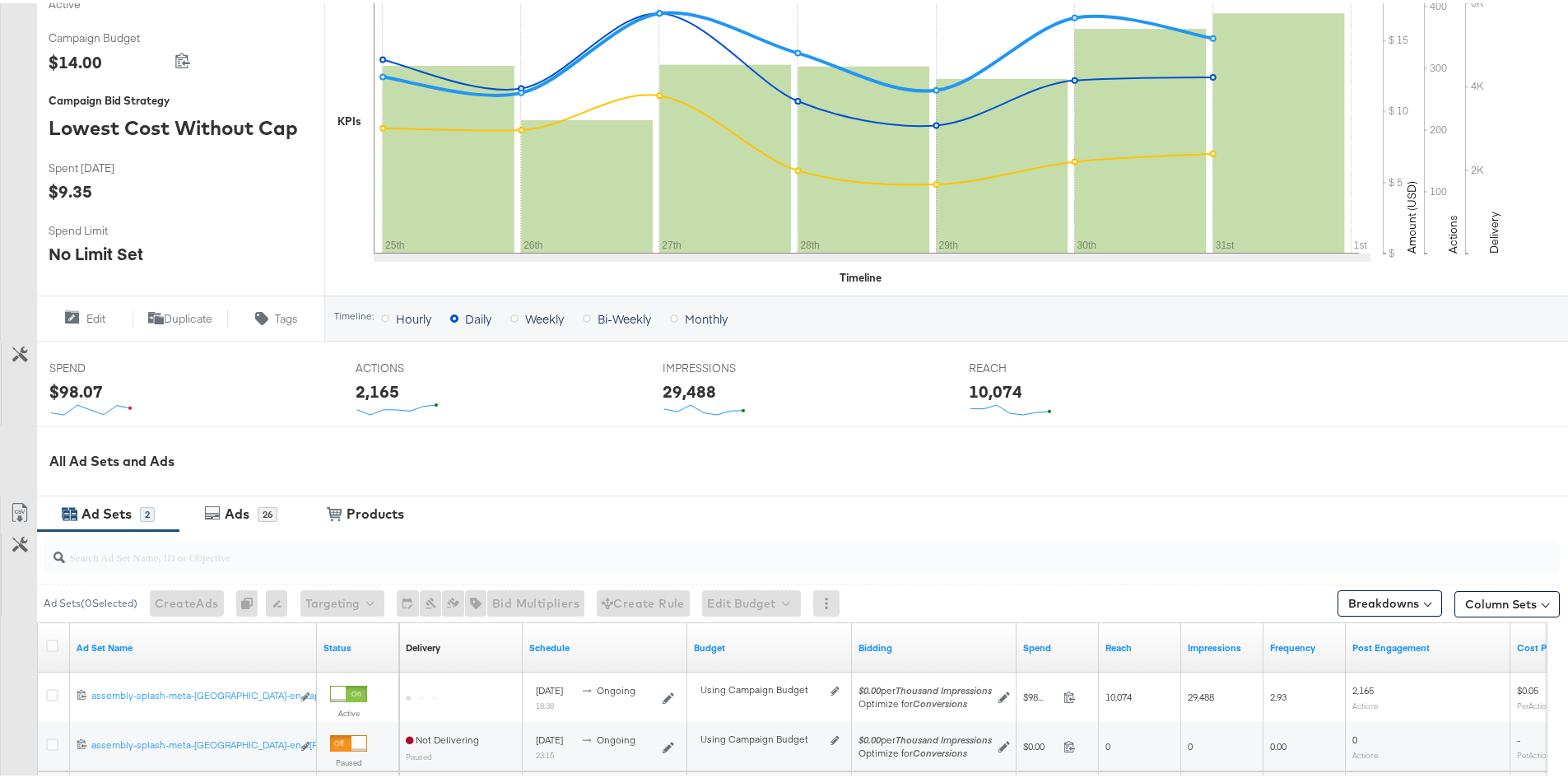
scroll to position [518, 0]
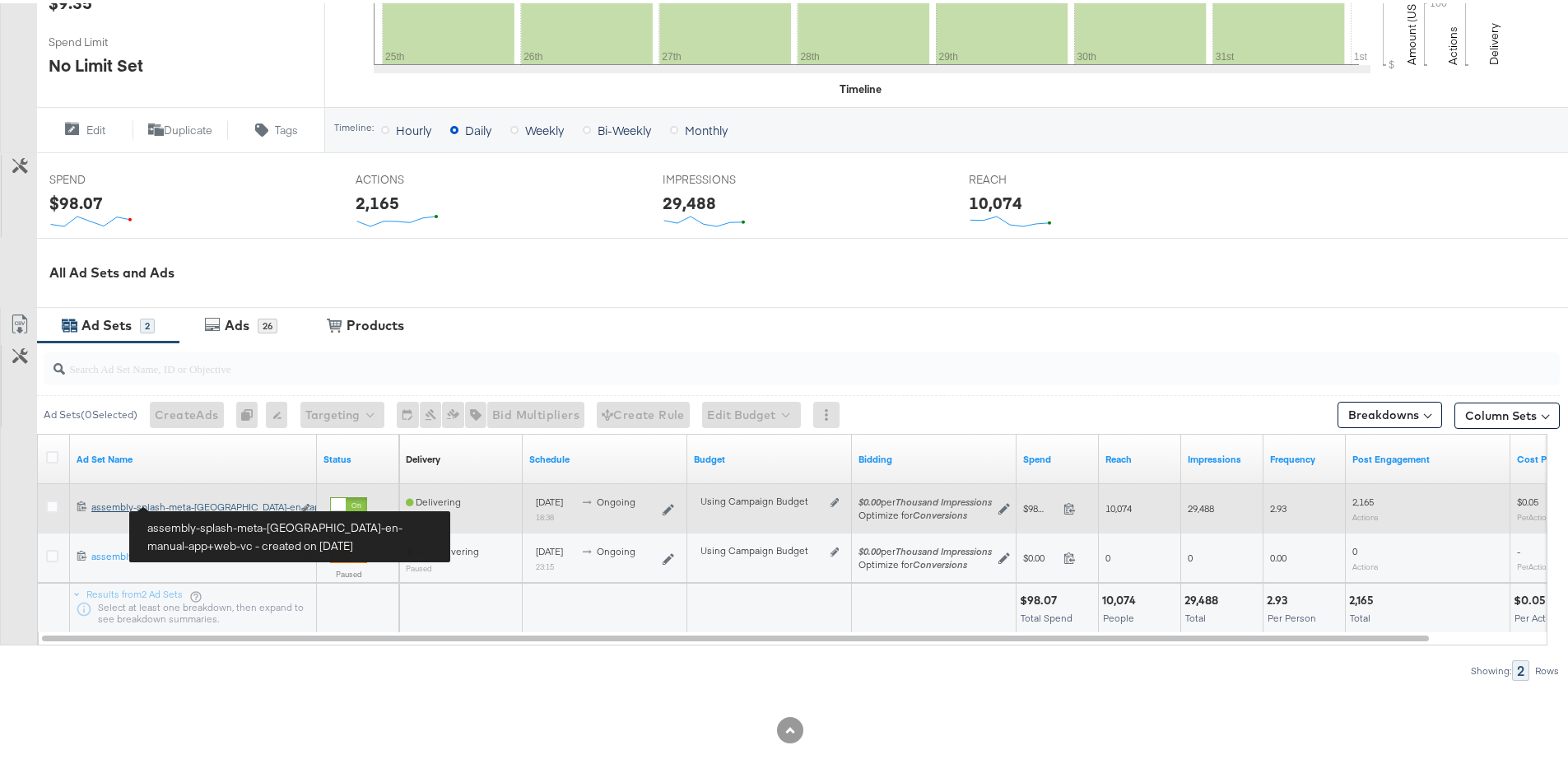
click at [134, 506] on div "assembly-splash-meta-uae-en-manual-app+web-vc assembly-splash-meta-uae-en-...ap…" at bounding box center [192, 503] width 200 height 13
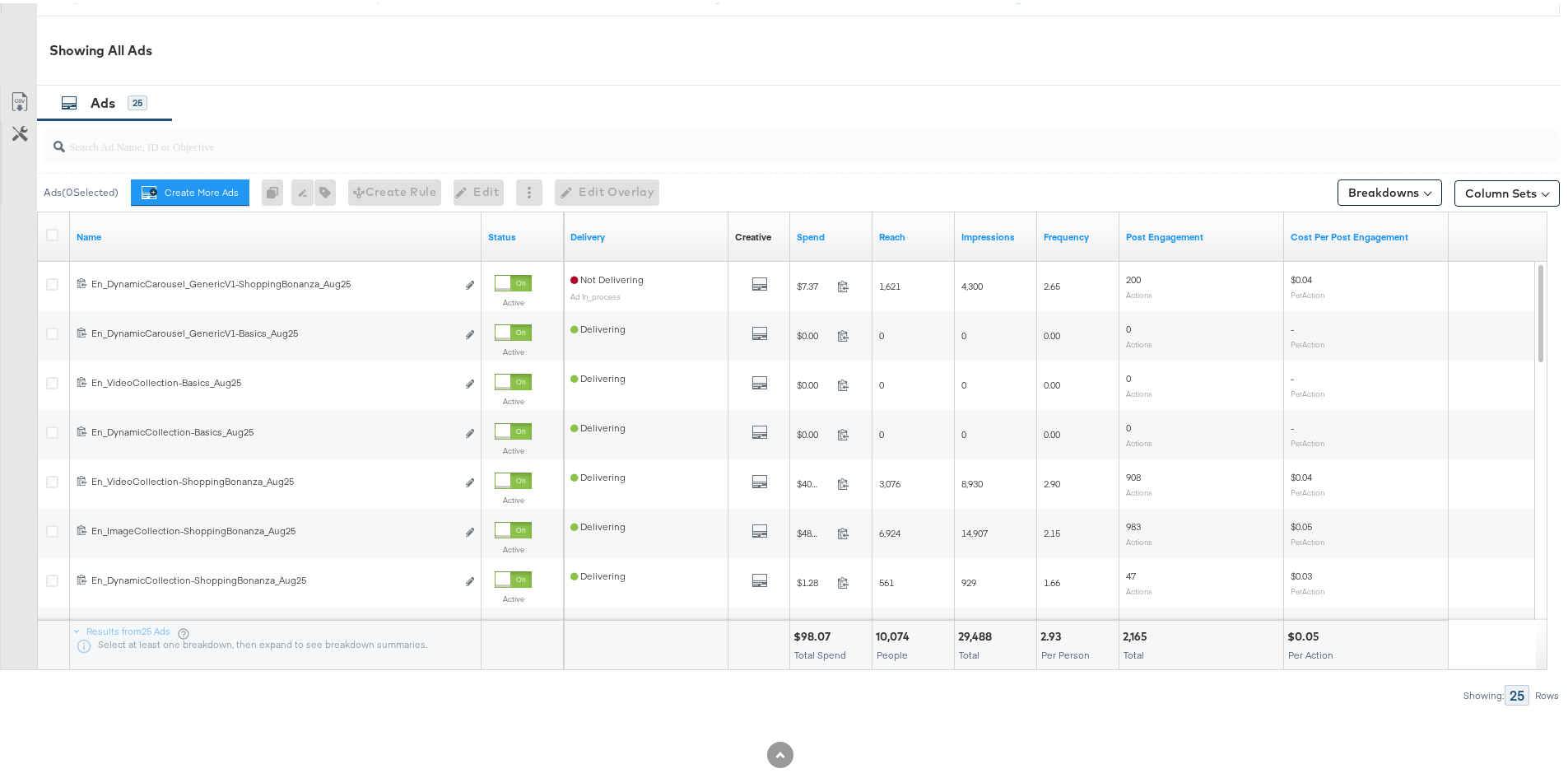
scroll to position [824, 0]
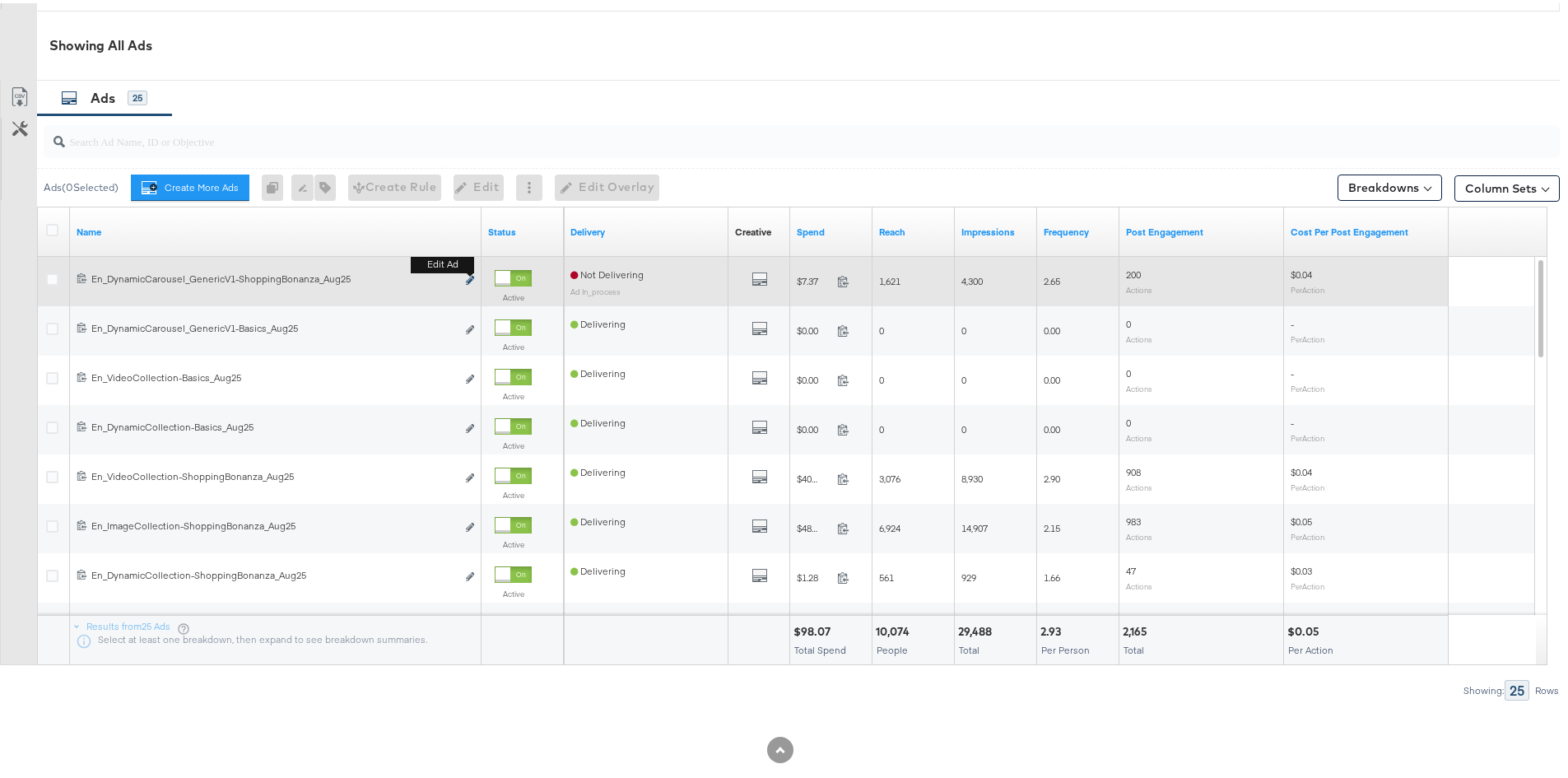
click at [471, 275] on icon "link" at bounding box center [470, 277] width 9 height 9
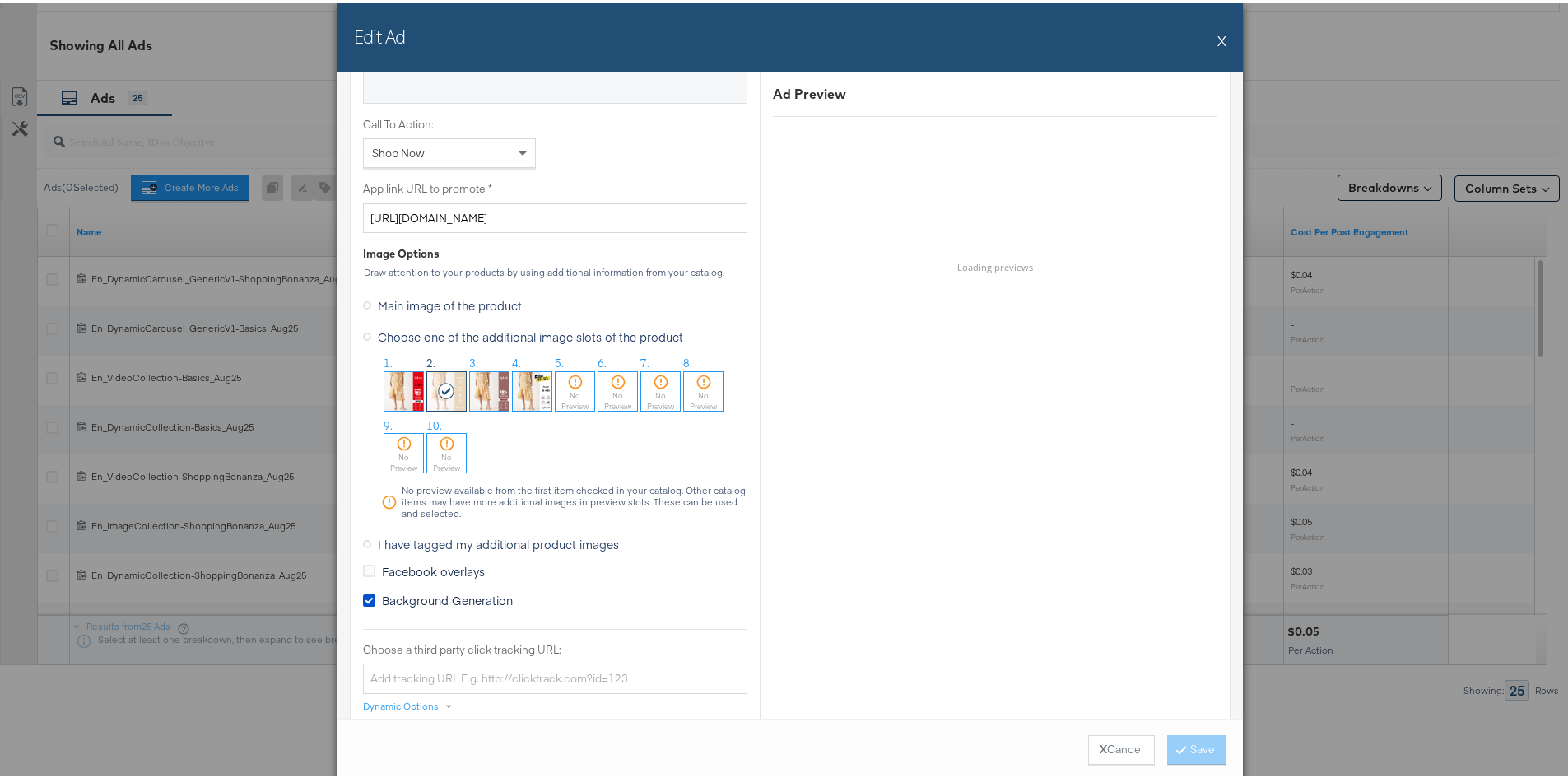
scroll to position [1236, 0]
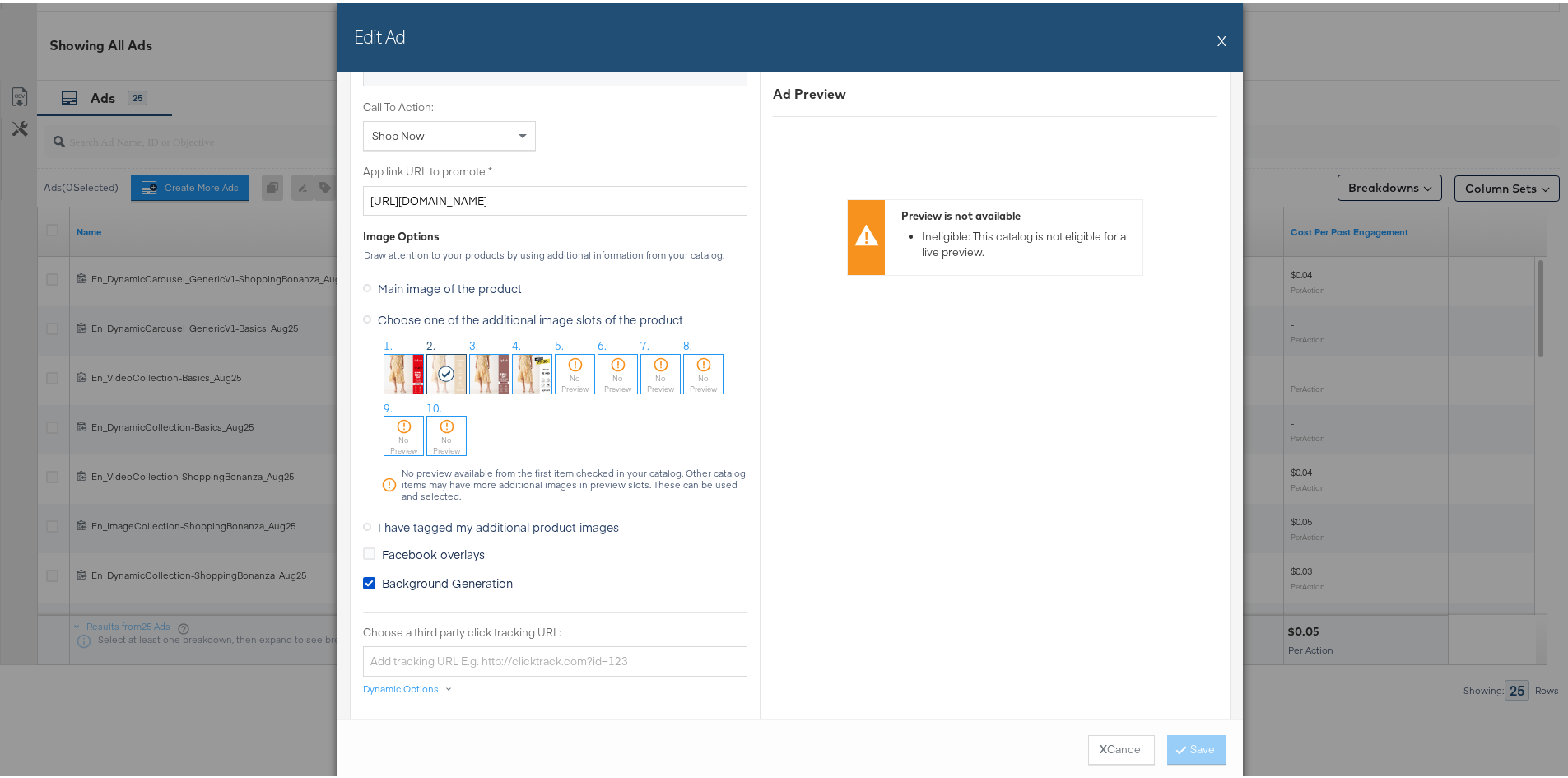
click at [515, 378] on img at bounding box center [532, 370] width 39 height 39
click at [1176, 741] on button "Save" at bounding box center [1196, 747] width 60 height 29
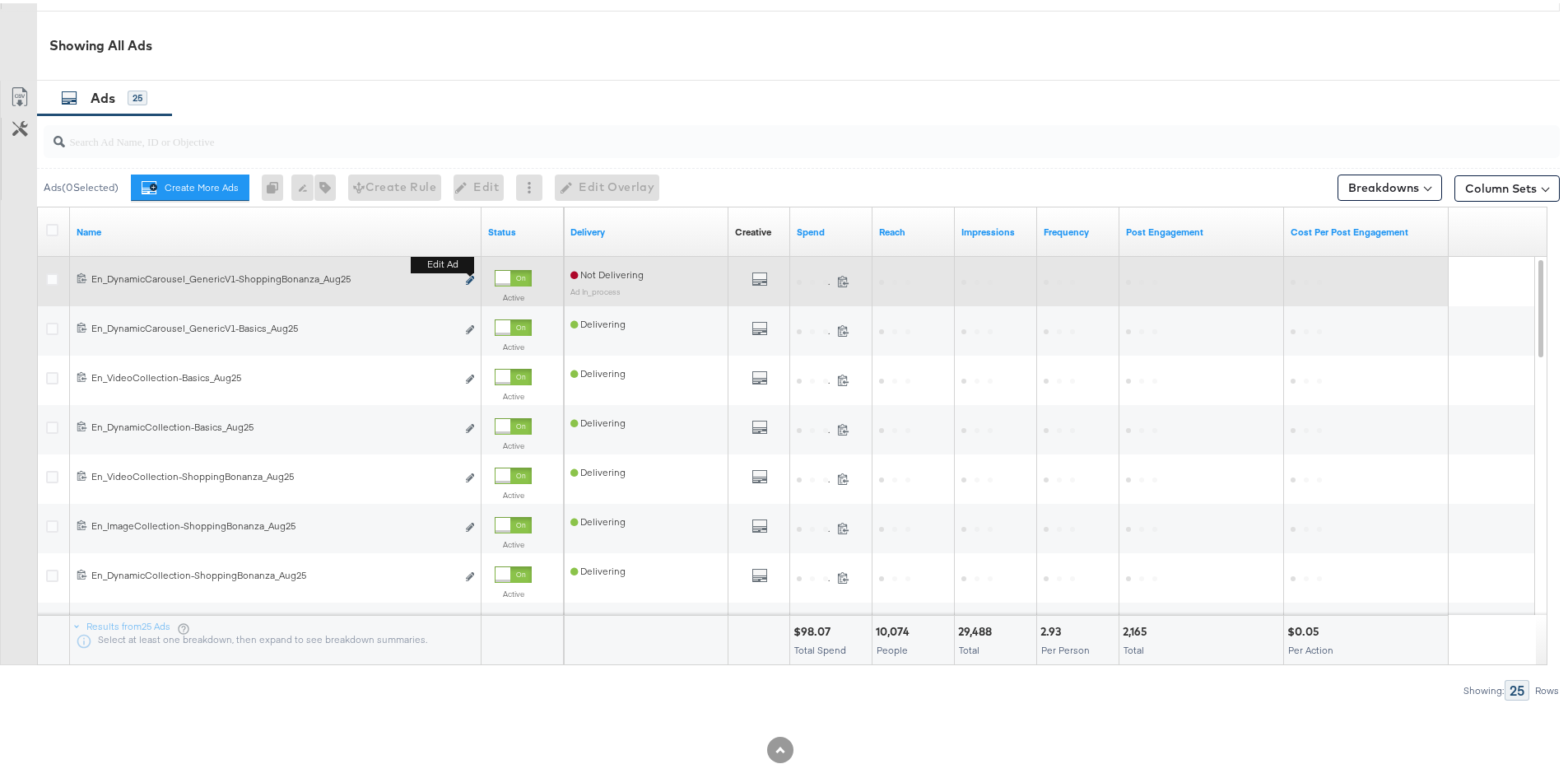
click at [470, 279] on icon "link" at bounding box center [470, 277] width 9 height 9
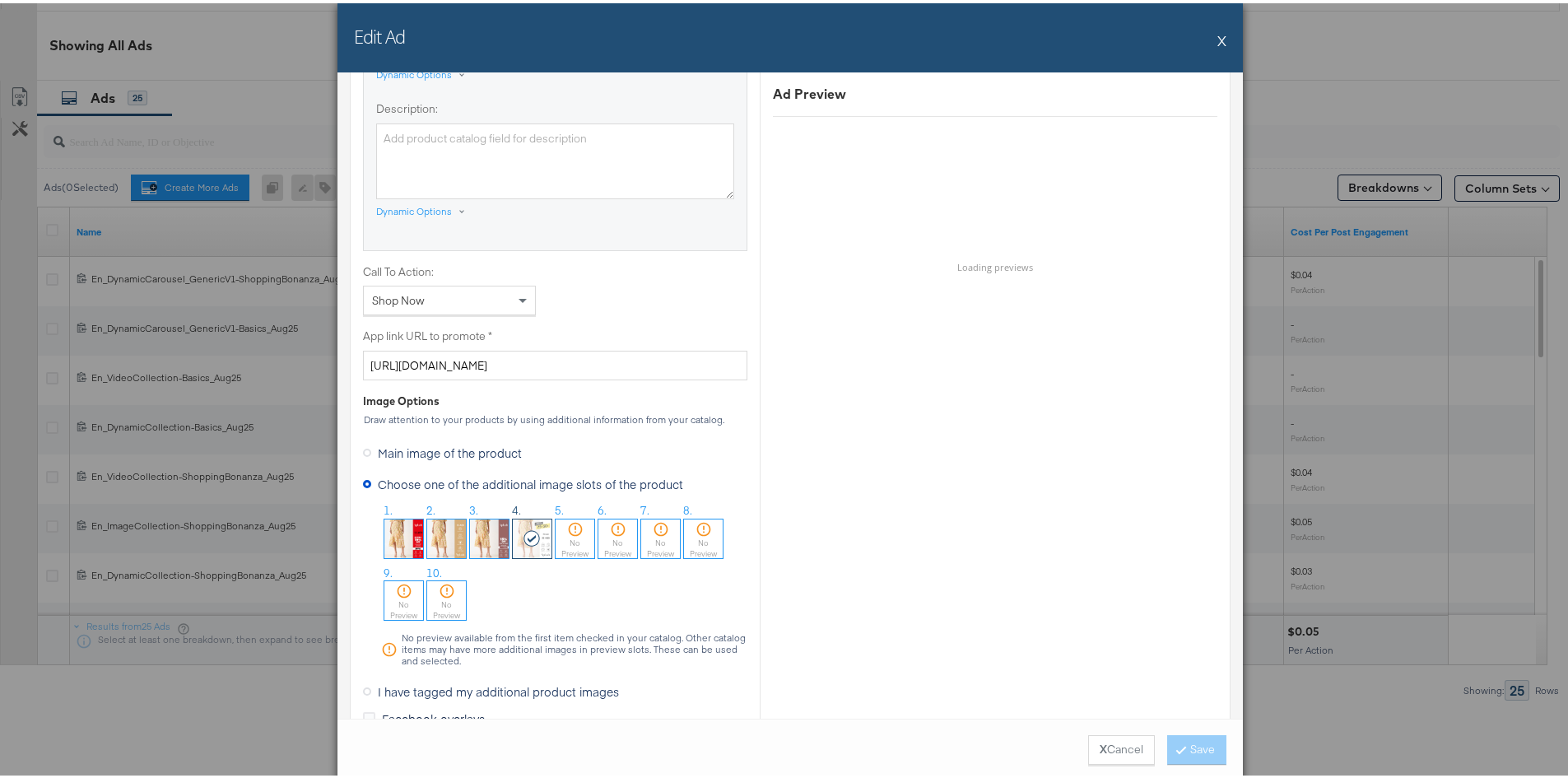
scroll to position [1318, 0]
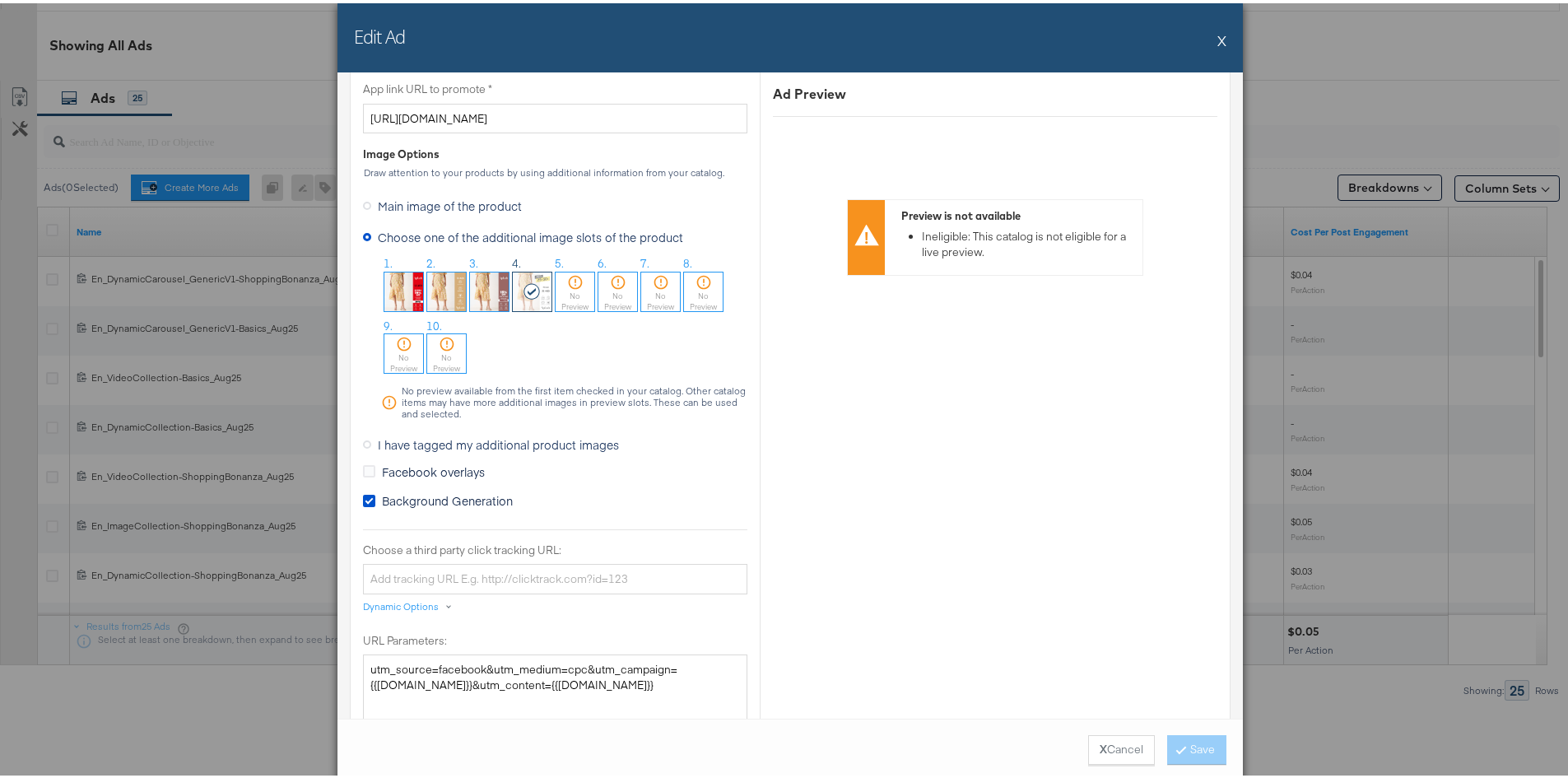
click at [1218, 34] on button "X" at bounding box center [1222, 37] width 9 height 33
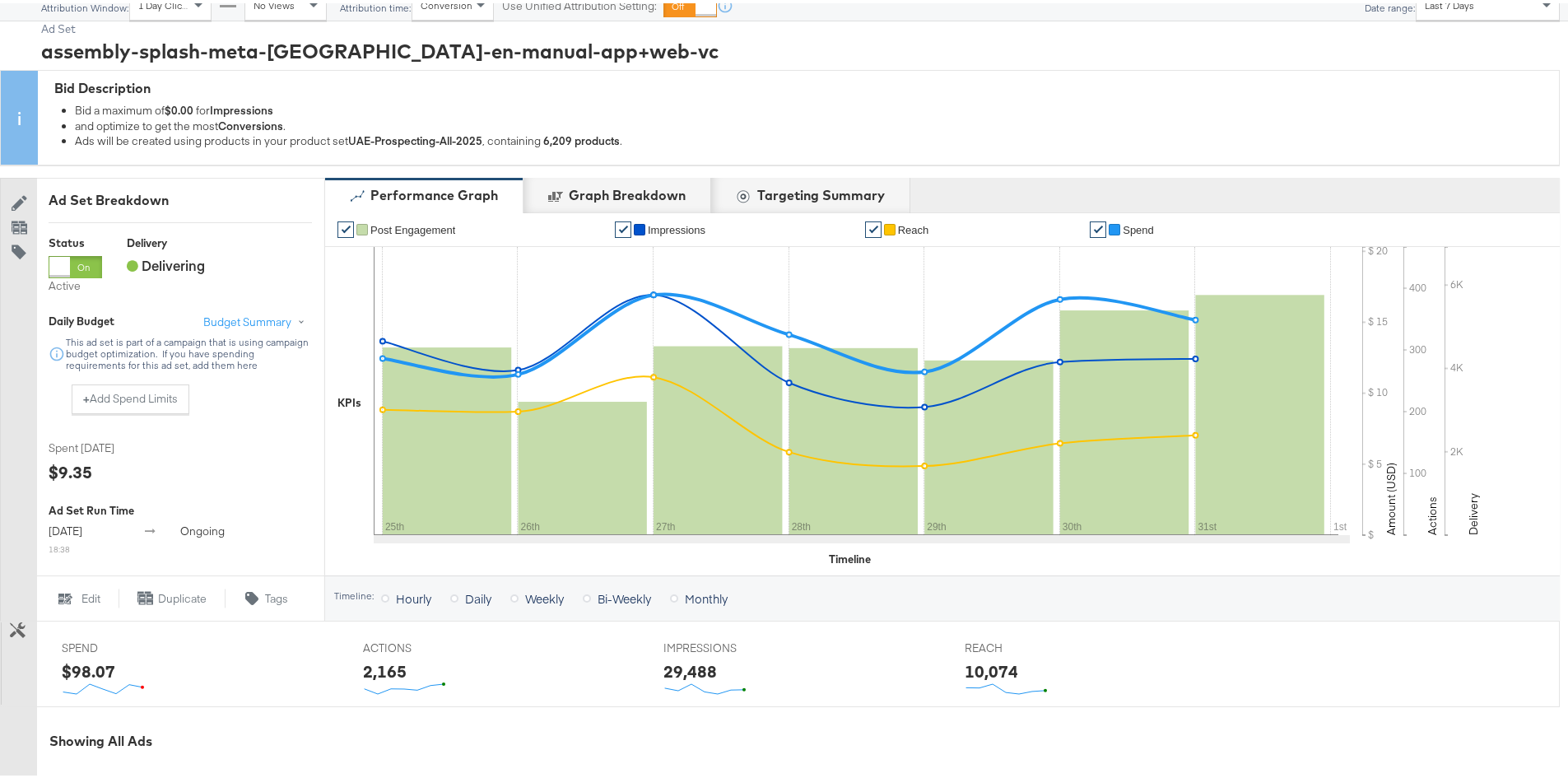
scroll to position [0, 0]
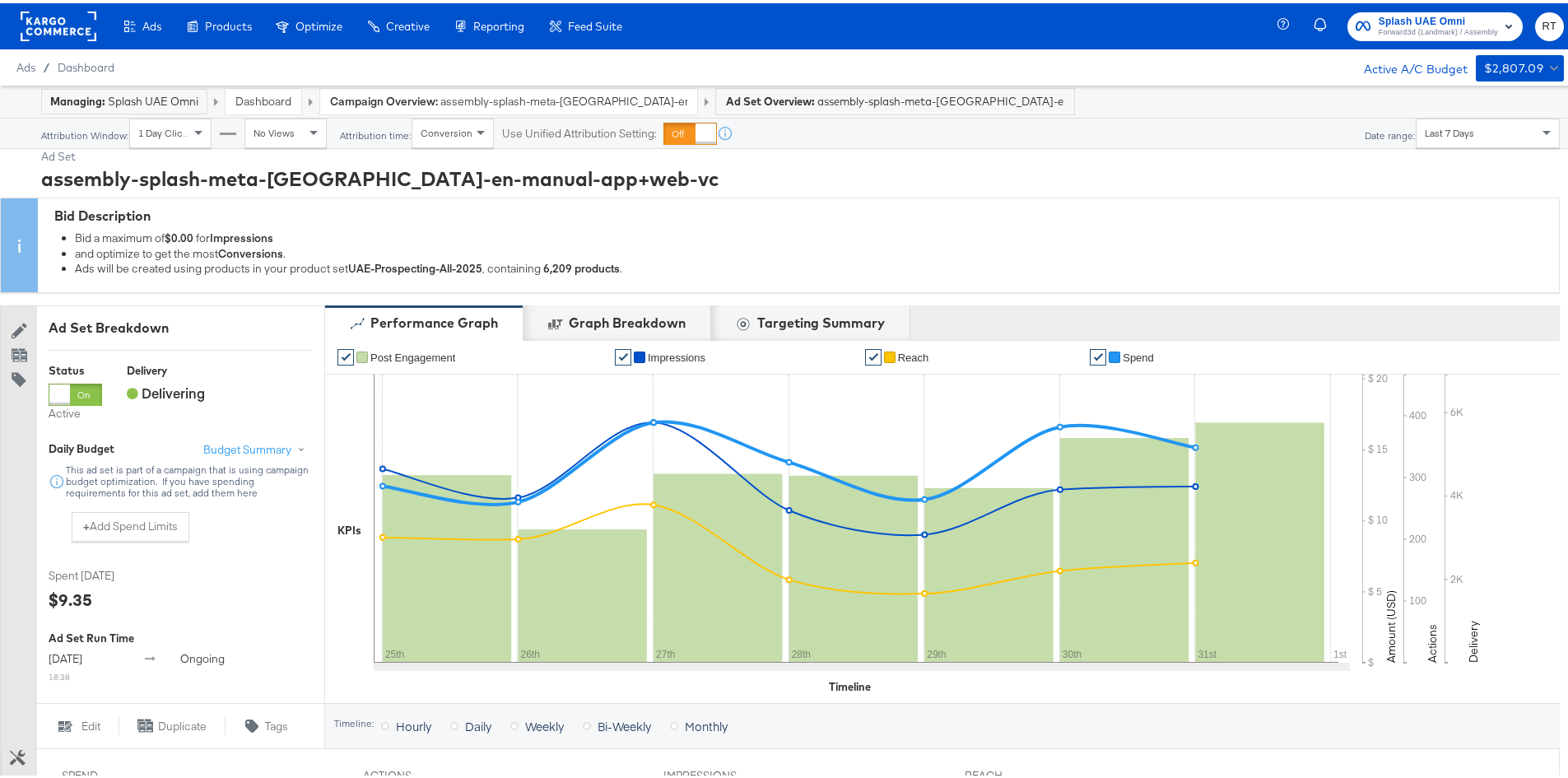
click at [1444, 27] on span "Forward3d (Landmark) / Assembly" at bounding box center [1439, 29] width 119 height 13
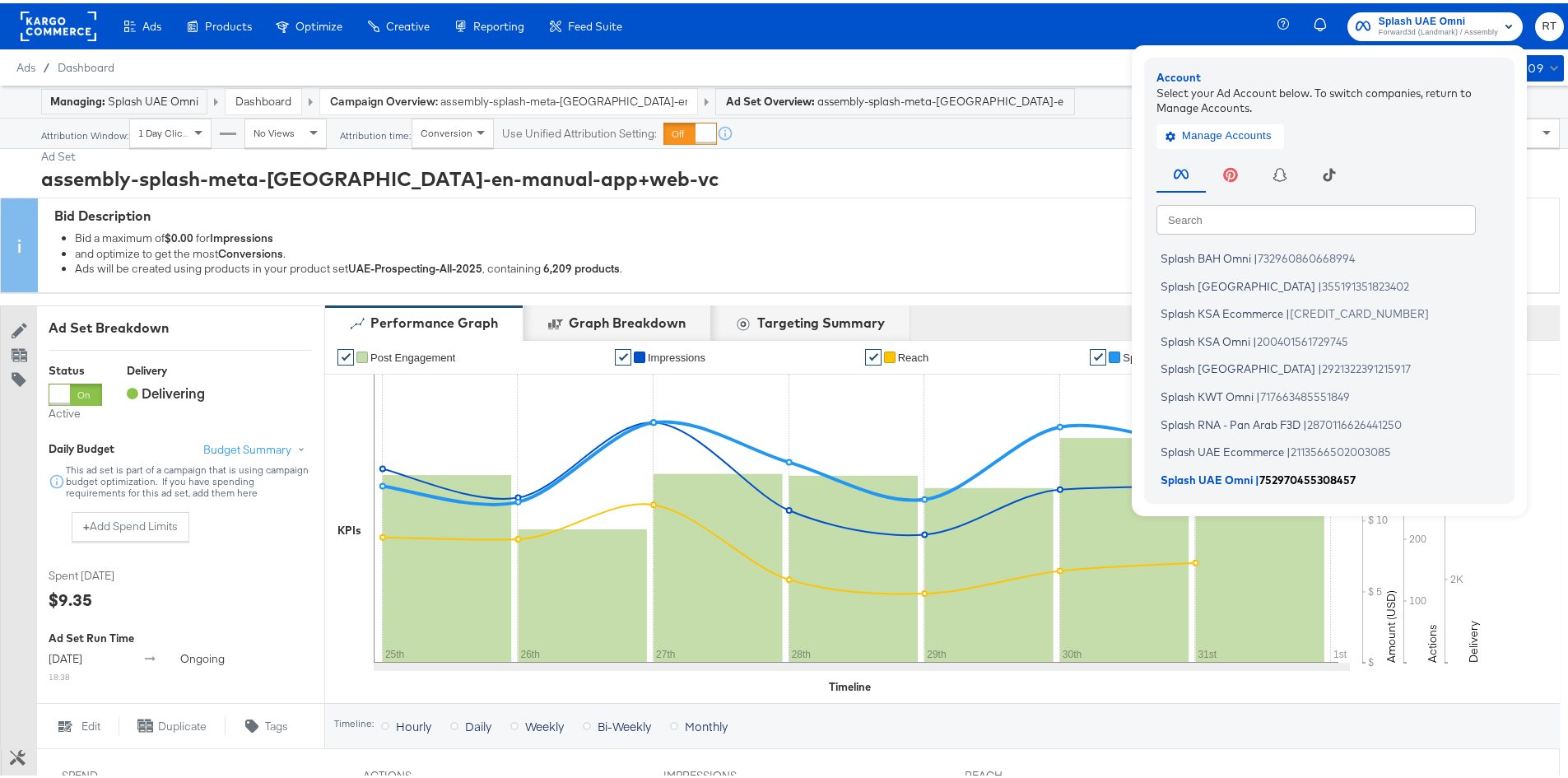
click at [1217, 472] on span "Splash UAE Omni" at bounding box center [1206, 476] width 92 height 13
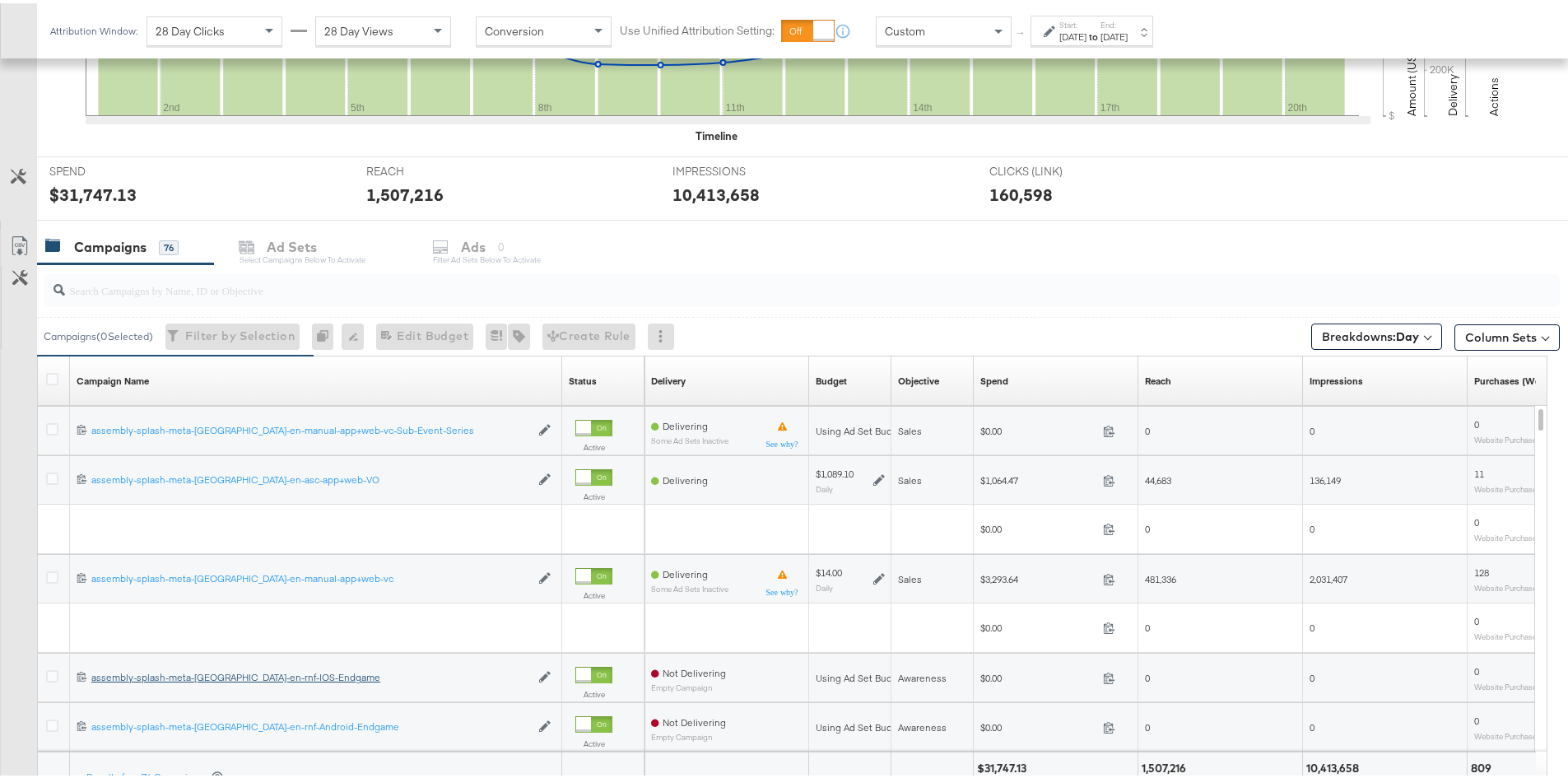
scroll to position [669, 0]
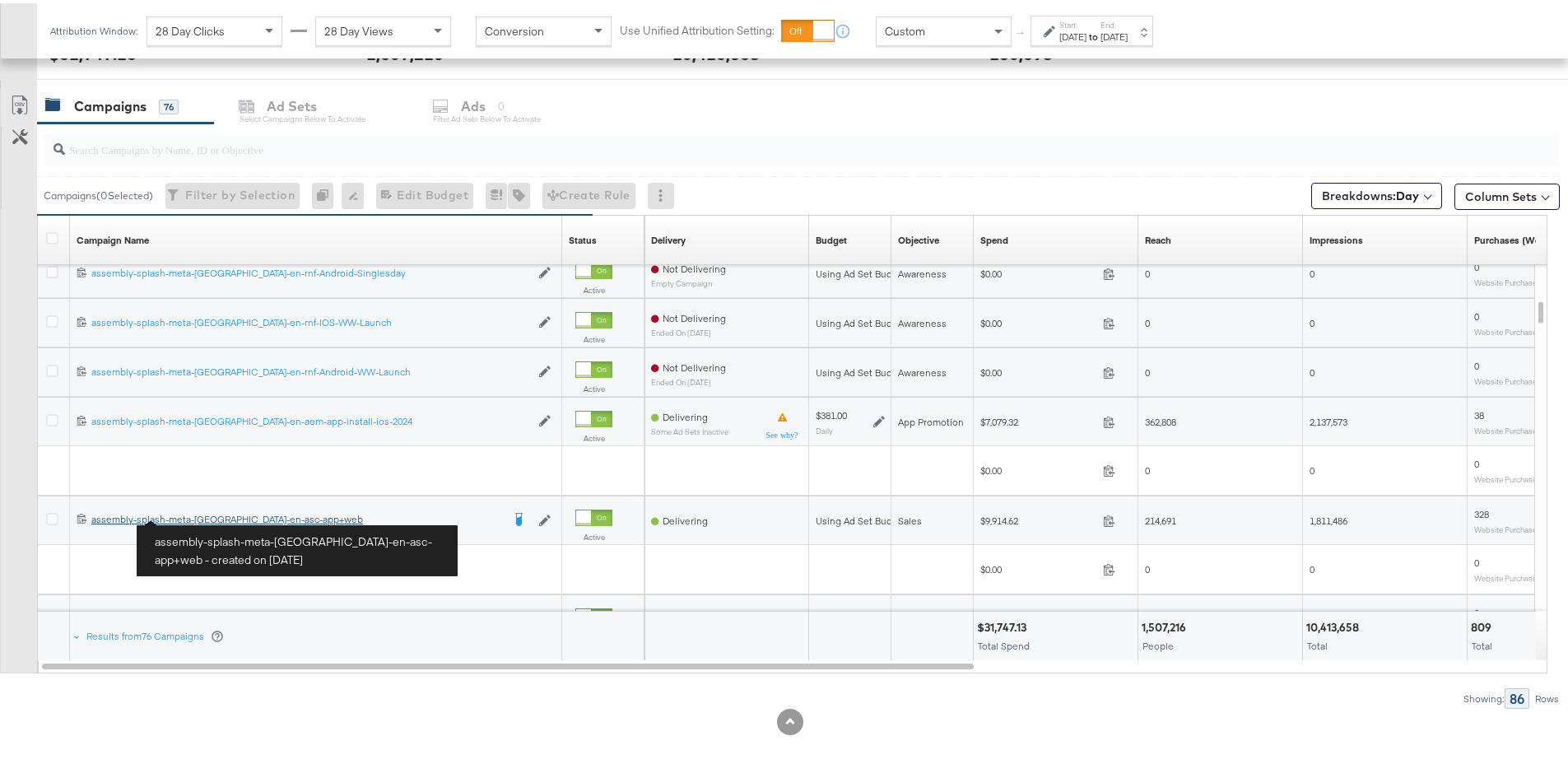
click at [198, 515] on div "assembly-splash-meta-[GEOGRAPHIC_DATA]-en-asc-app+web assembly-splash-meta-[GEO…" at bounding box center [296, 516] width 410 height 13
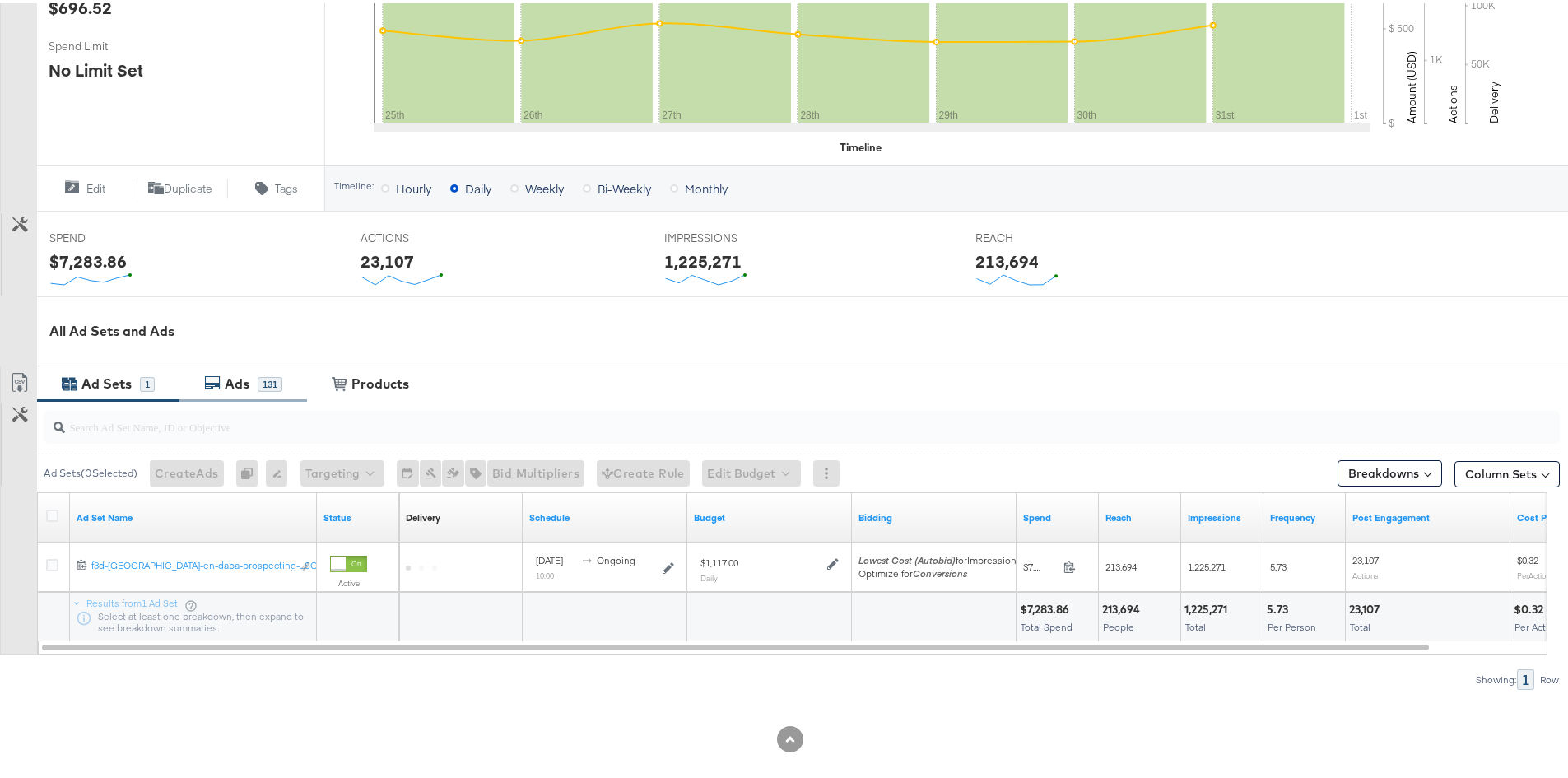
scroll to position [469, 0]
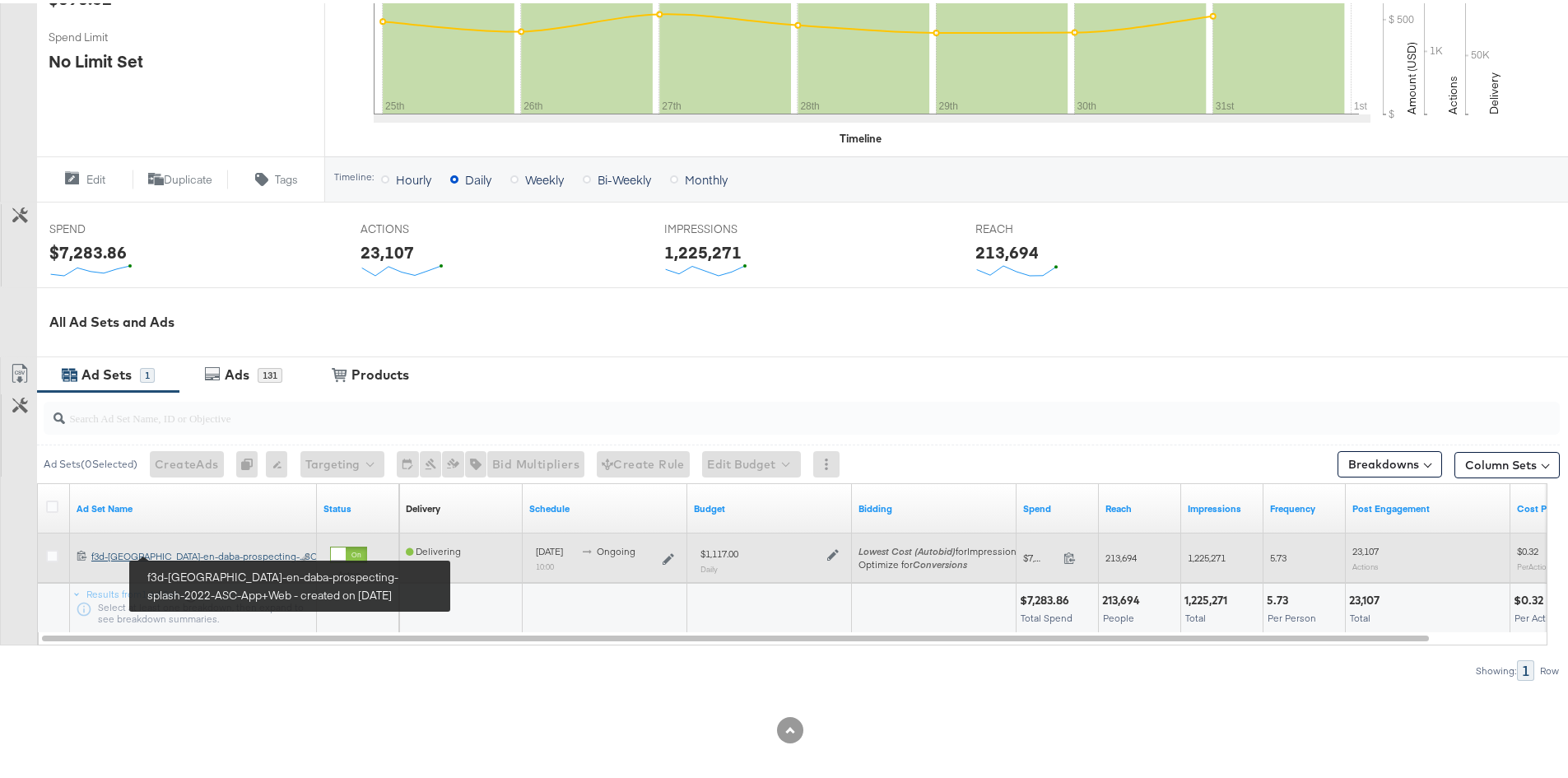
click at [169, 555] on div "f3d-[GEOGRAPHIC_DATA]-en-daba-prospecting-splash-2022-ASC-App+Web f3d-[GEOGRAPH…" at bounding box center [192, 553] width 200 height 13
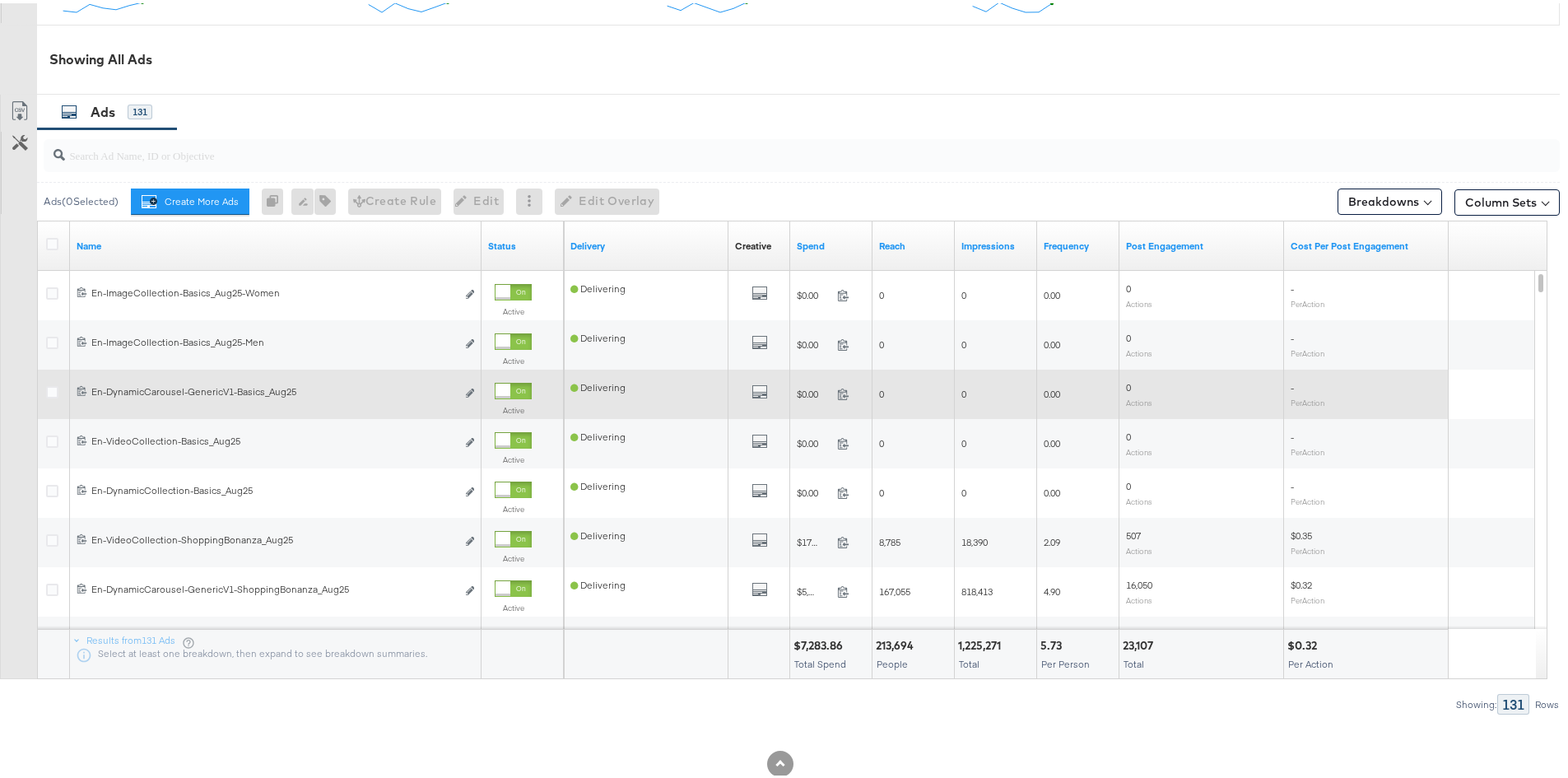
scroll to position [798, 0]
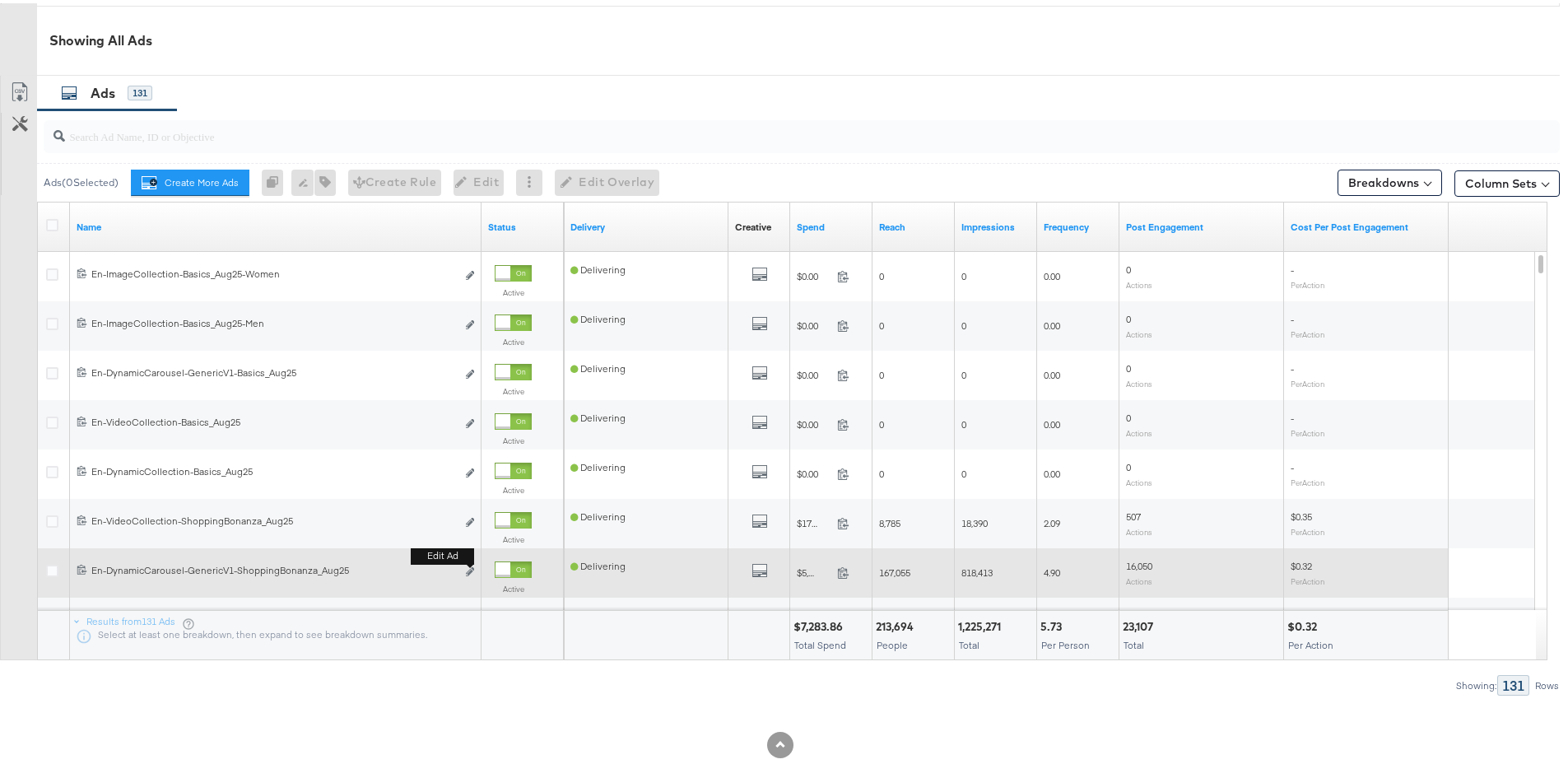
click at [472, 574] on button "Edit ad" at bounding box center [469, 570] width 9 height 17
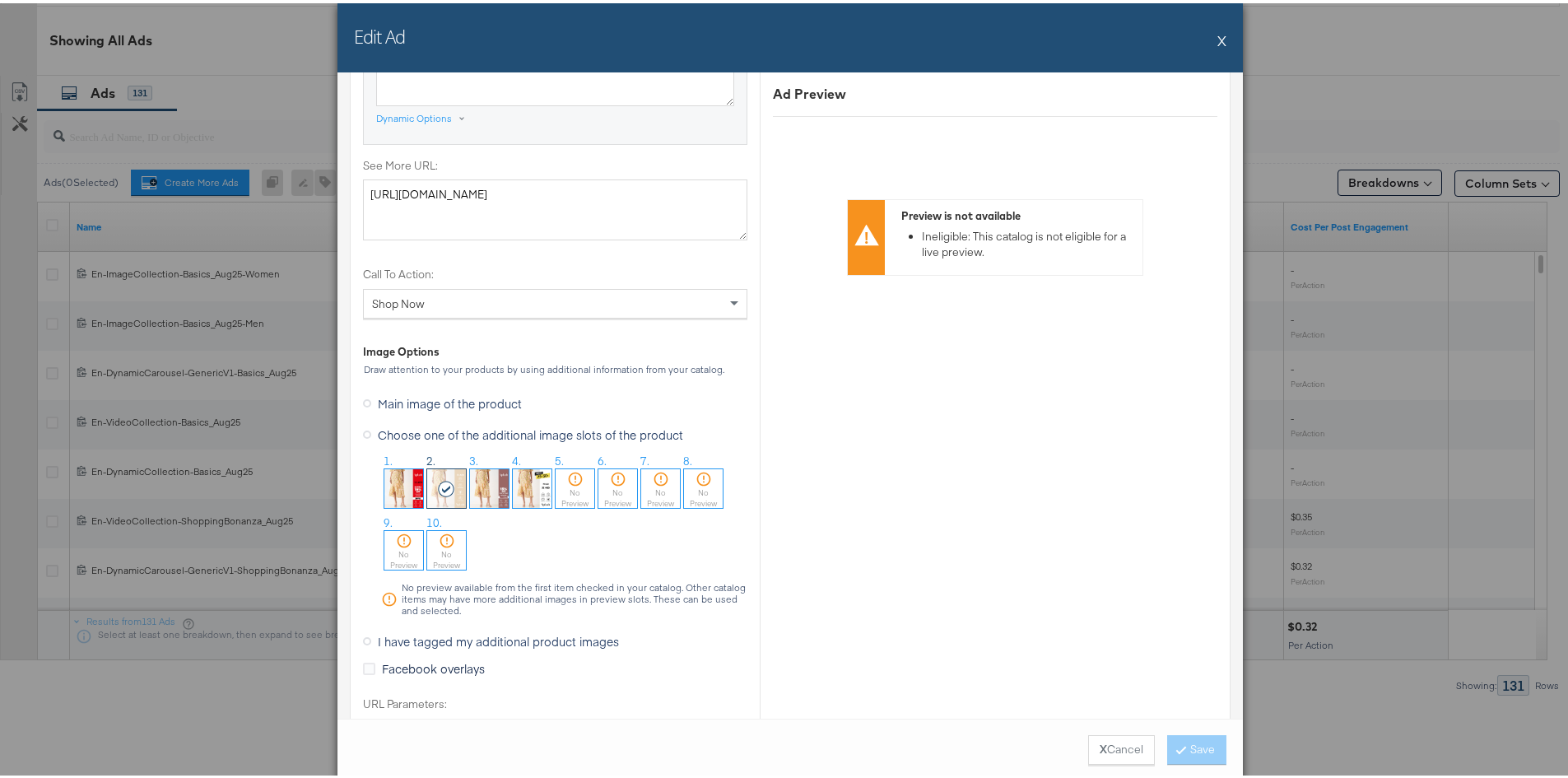
scroll to position [1400, 0]
click at [514, 484] on img at bounding box center [532, 484] width 39 height 39
drag, startPoint x: 1195, startPoint y: 748, endPoint x: 1184, endPoint y: 740, distance: 13.6
click at [1193, 747] on button "Save" at bounding box center [1196, 747] width 60 height 29
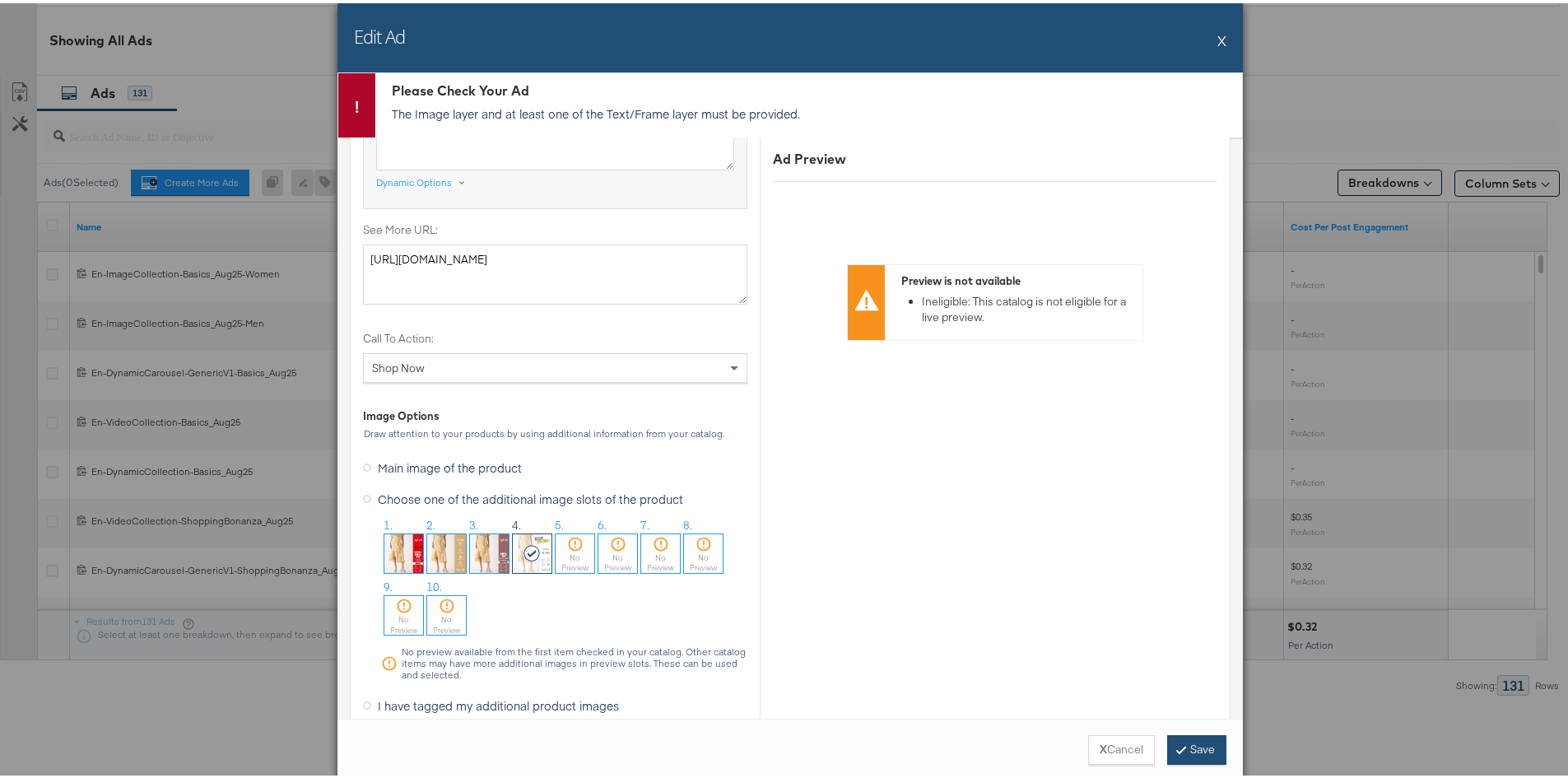
click at [1180, 741] on button "Save" at bounding box center [1196, 747] width 60 height 29
click at [1182, 737] on button "Save" at bounding box center [1196, 747] width 60 height 29
click at [1208, 27] on div "Edit Ad X" at bounding box center [790, 35] width 905 height 69
click at [1218, 39] on button "X" at bounding box center [1222, 37] width 9 height 33
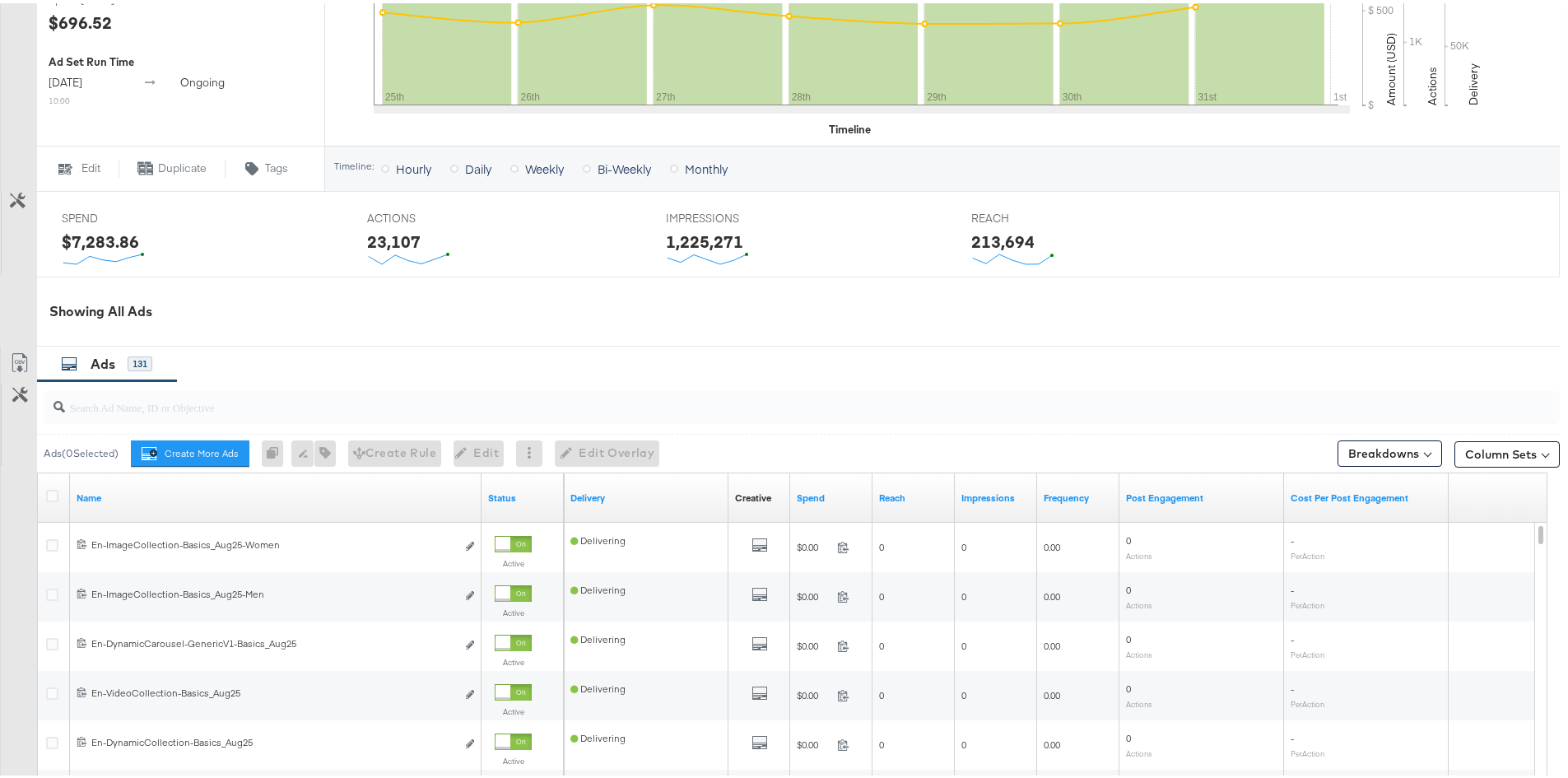
scroll to position [813, 0]
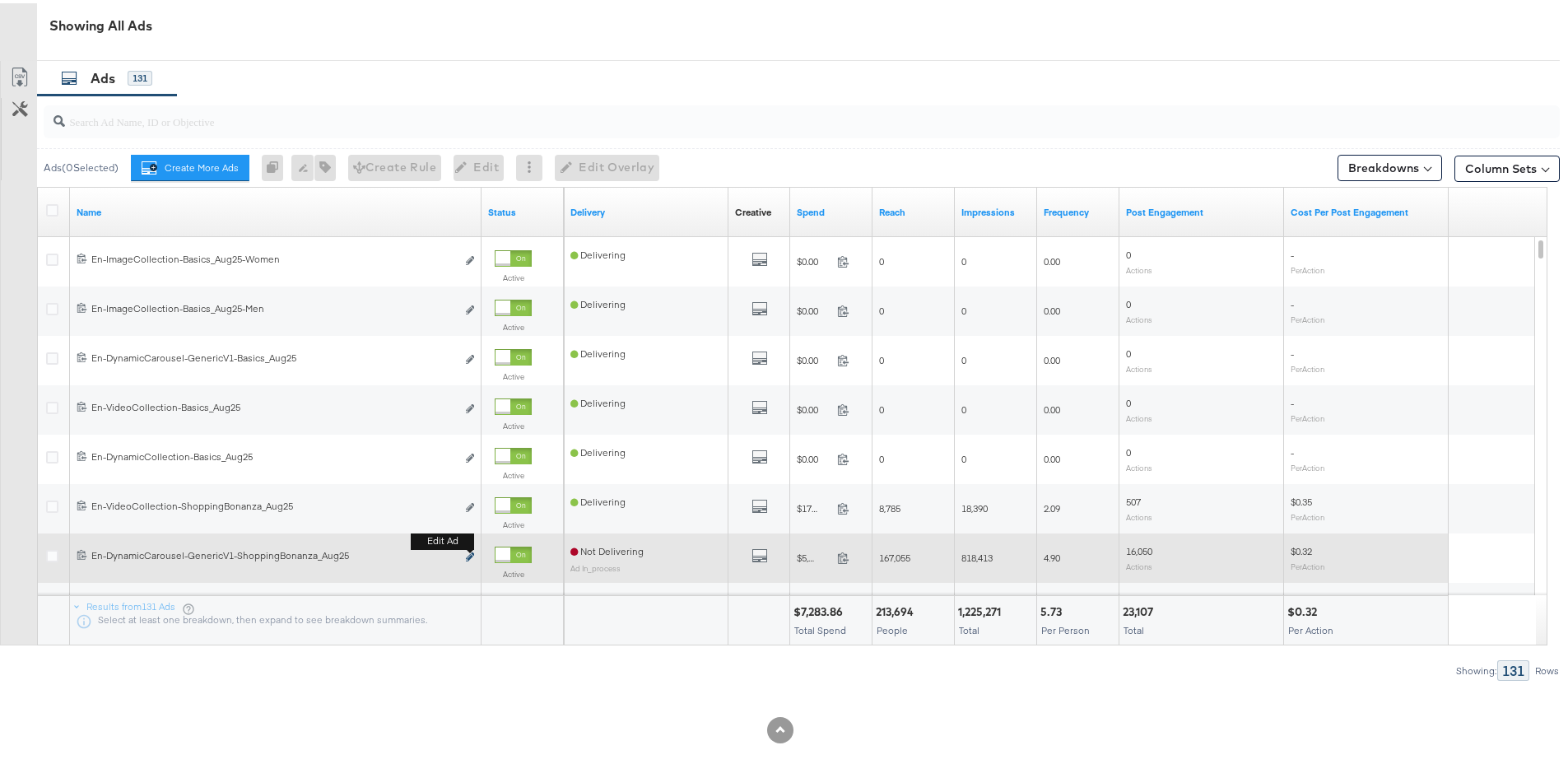
click at [469, 552] on icon "link" at bounding box center [470, 553] width 9 height 9
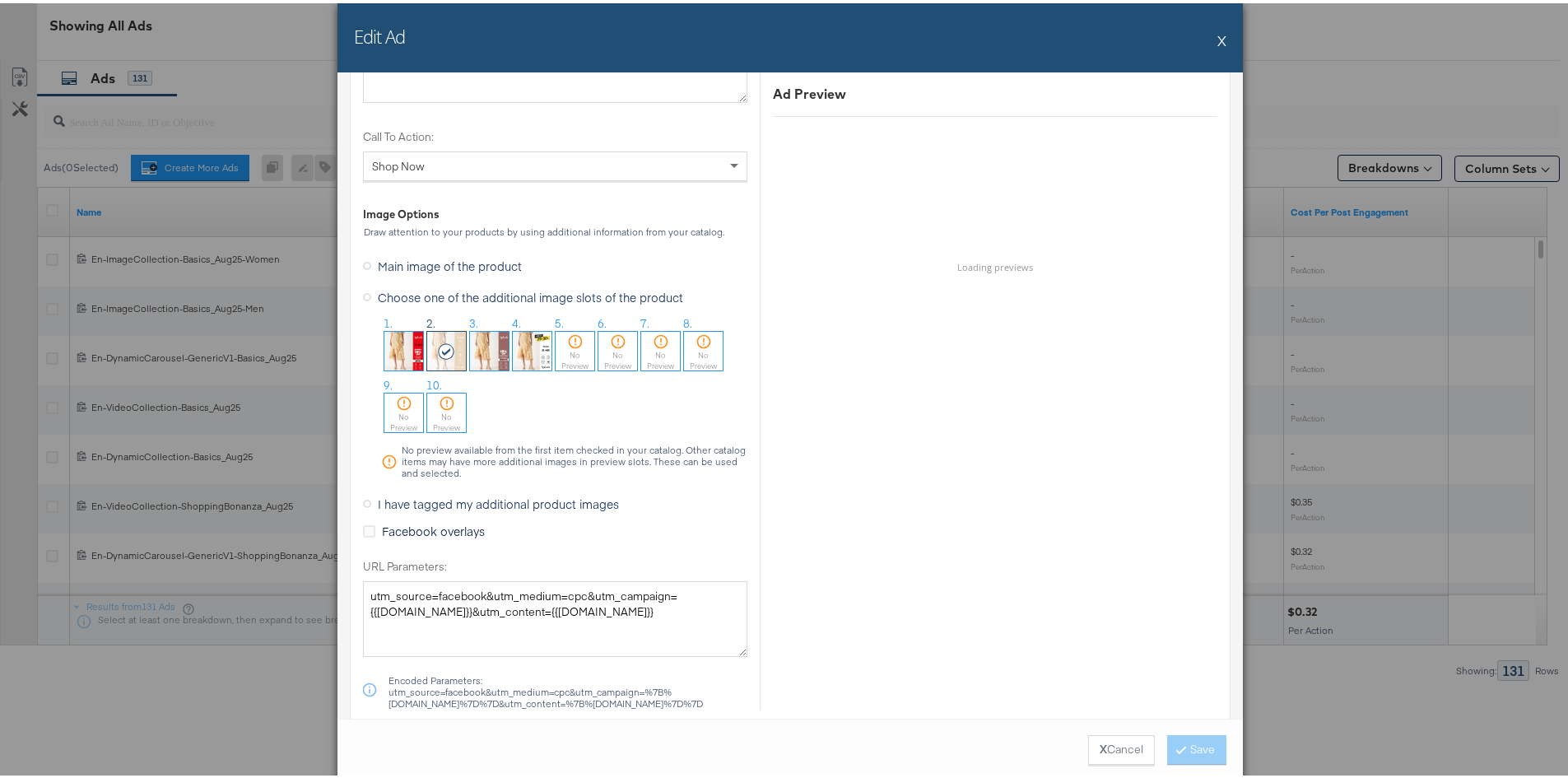
scroll to position [1648, 0]
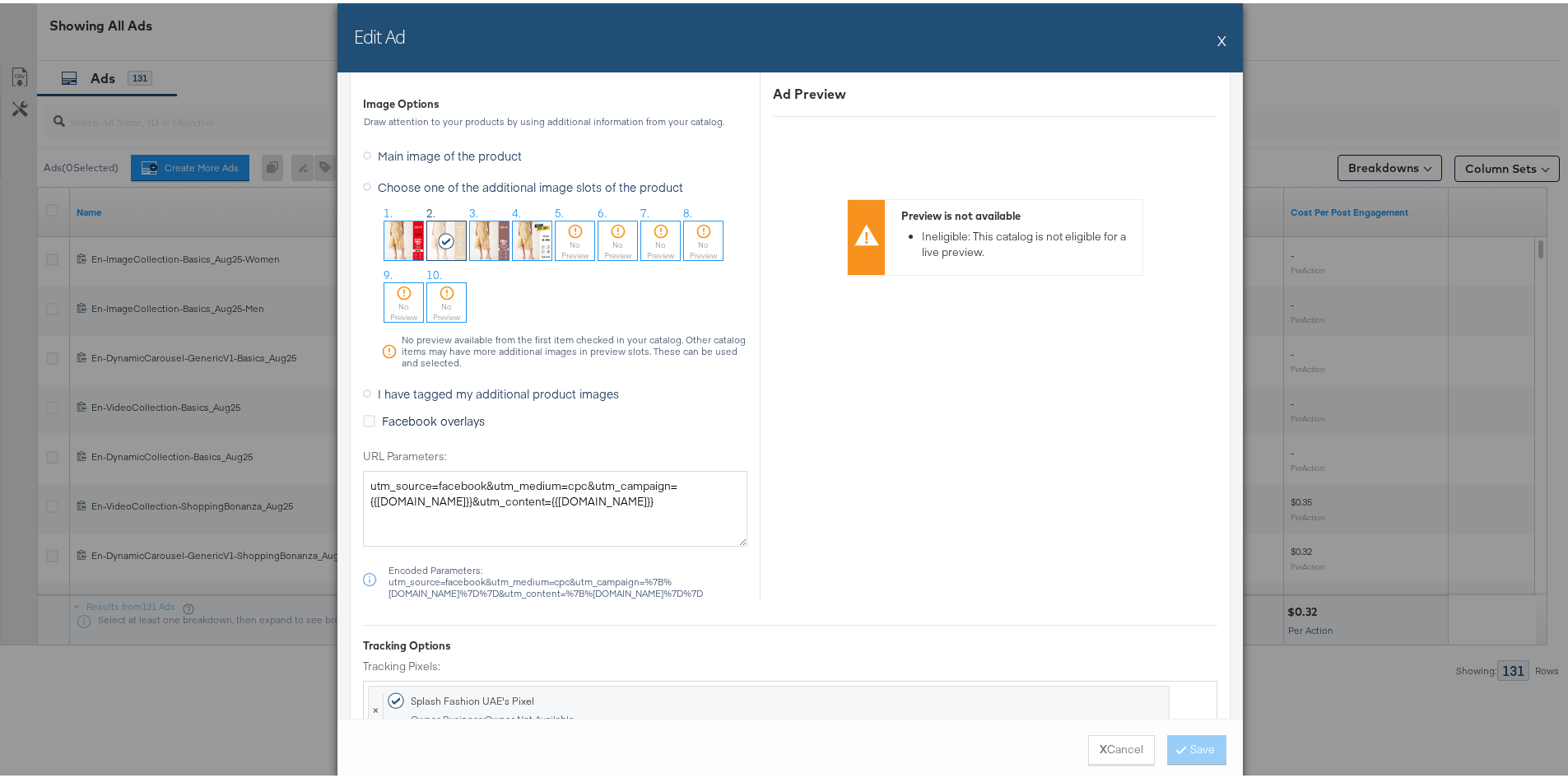
click at [526, 243] on img at bounding box center [532, 237] width 39 height 39
click at [1188, 743] on button "Save" at bounding box center [1196, 747] width 60 height 29
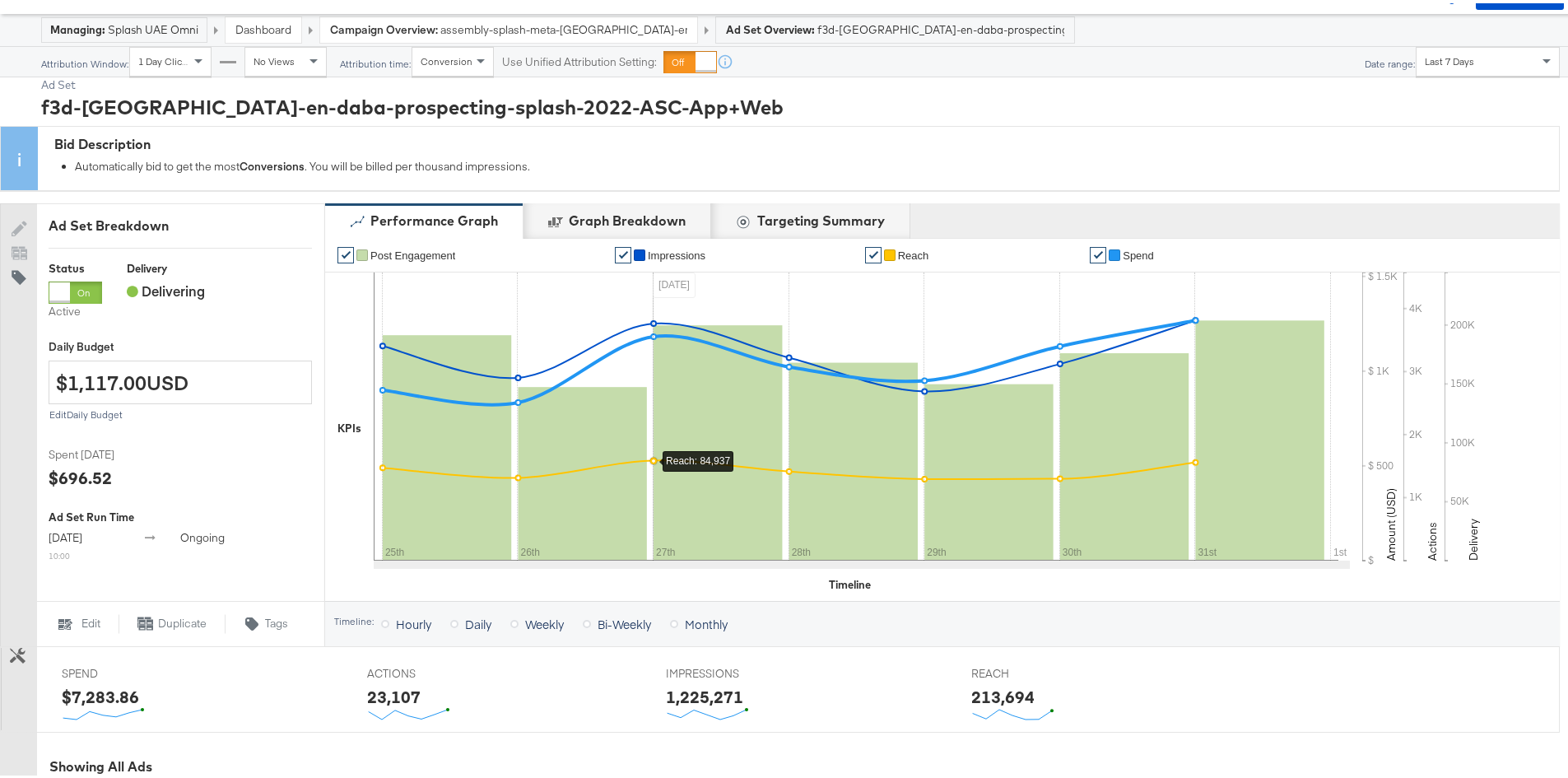
scroll to position [0, 0]
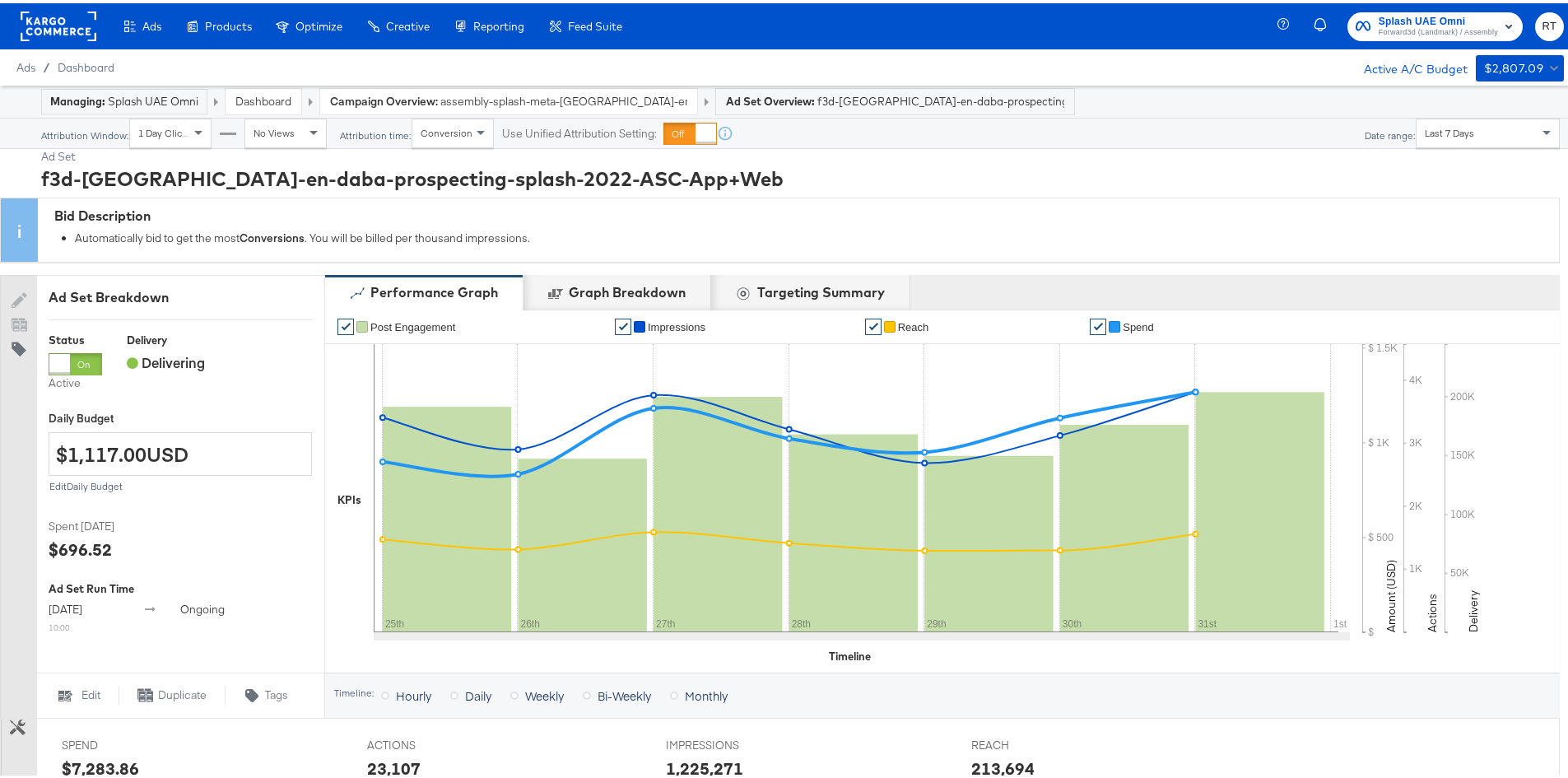
click at [1379, 23] on span "Forward3d (Landmark) / Assembly" at bounding box center [1439, 29] width 119 height 13
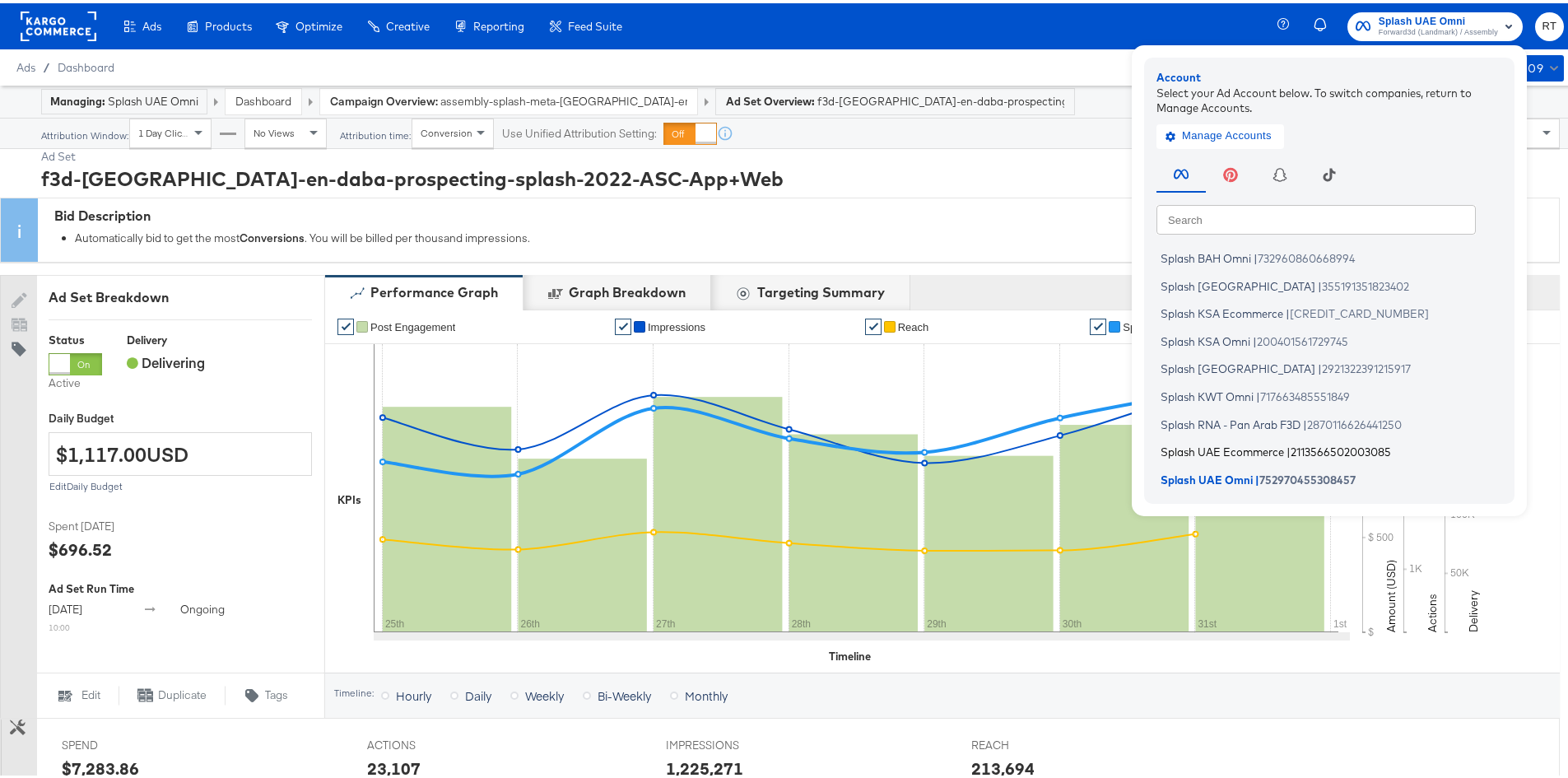
click at [1196, 446] on span "Splash UAE Ecommerce" at bounding box center [1222, 448] width 123 height 13
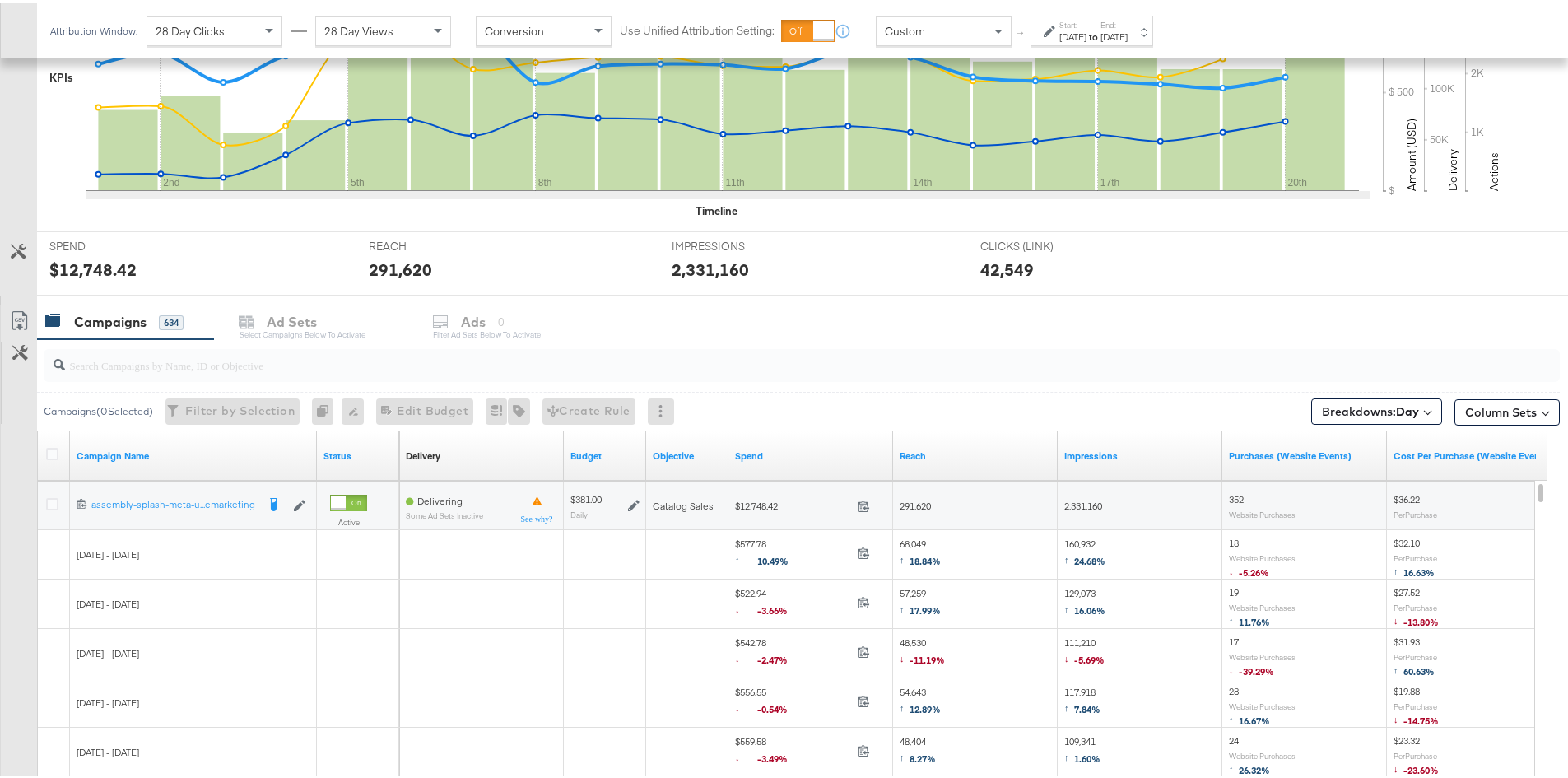
scroll to position [659, 0]
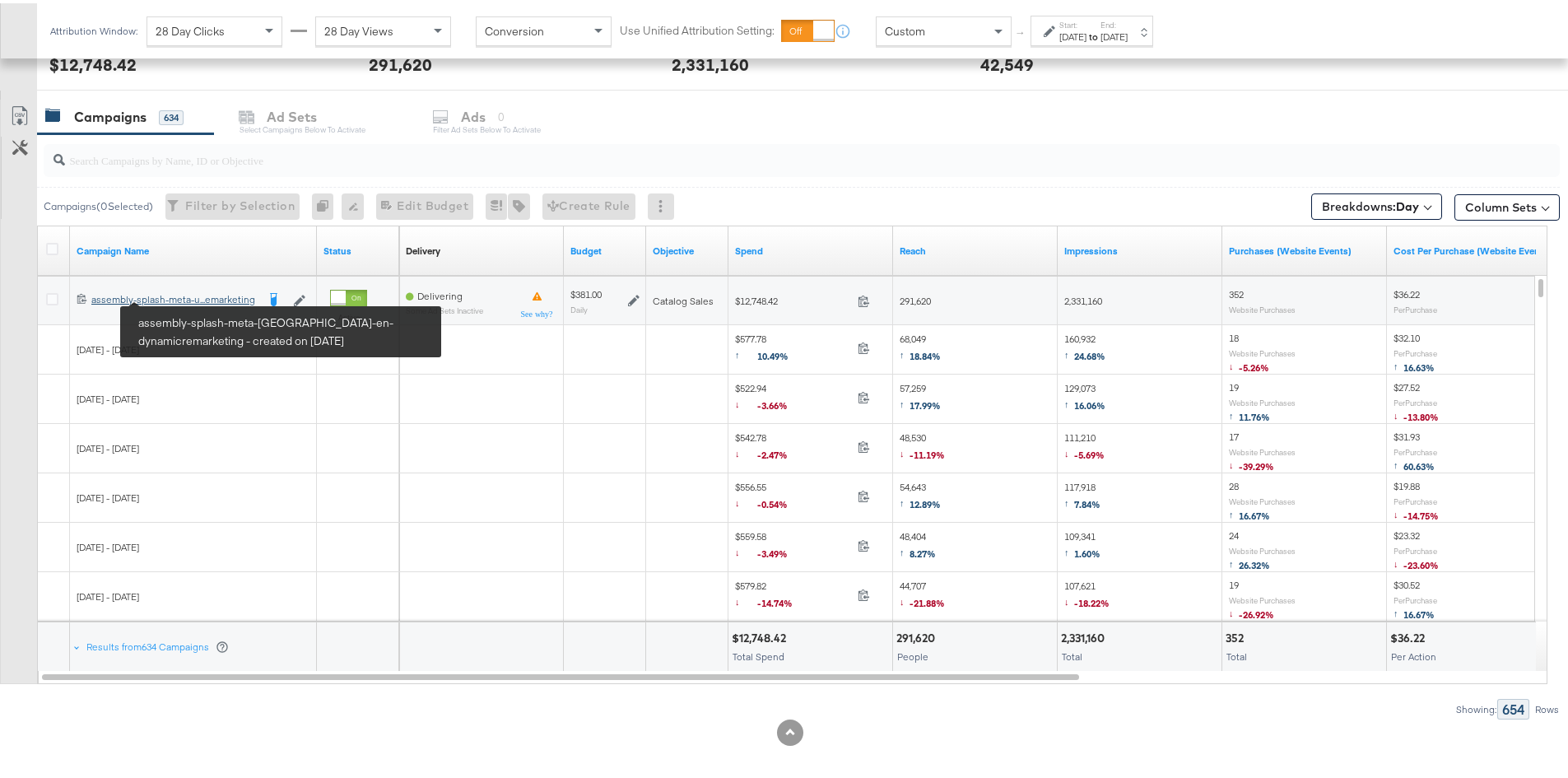
click at [182, 295] on div "assembly-splash-meta-[GEOGRAPHIC_DATA]-en-dynamicremarketing assembly-splash-me…" at bounding box center [173, 296] width 165 height 13
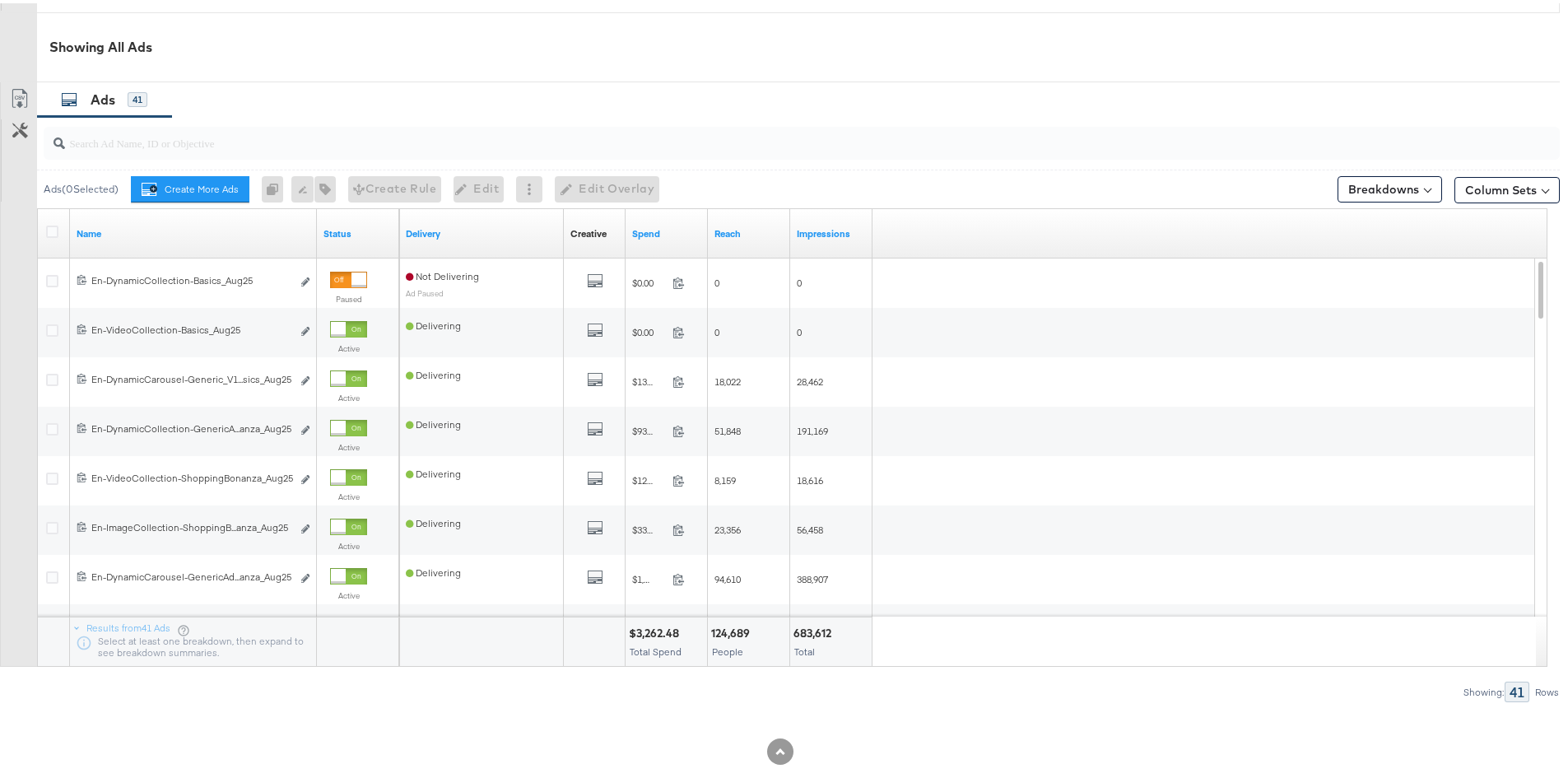
scroll to position [824, 0]
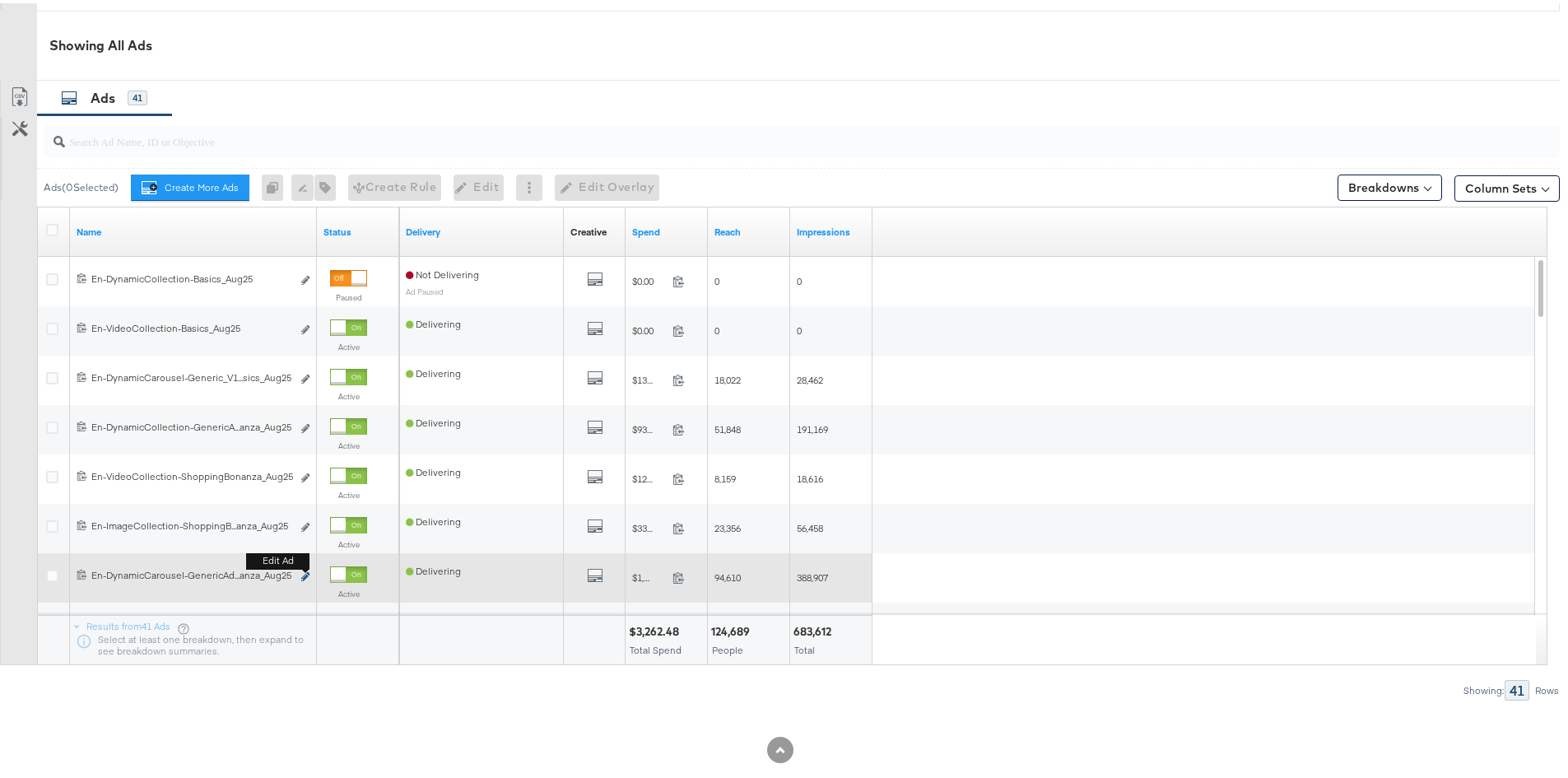
click at [308, 576] on icon "link" at bounding box center [305, 573] width 9 height 9
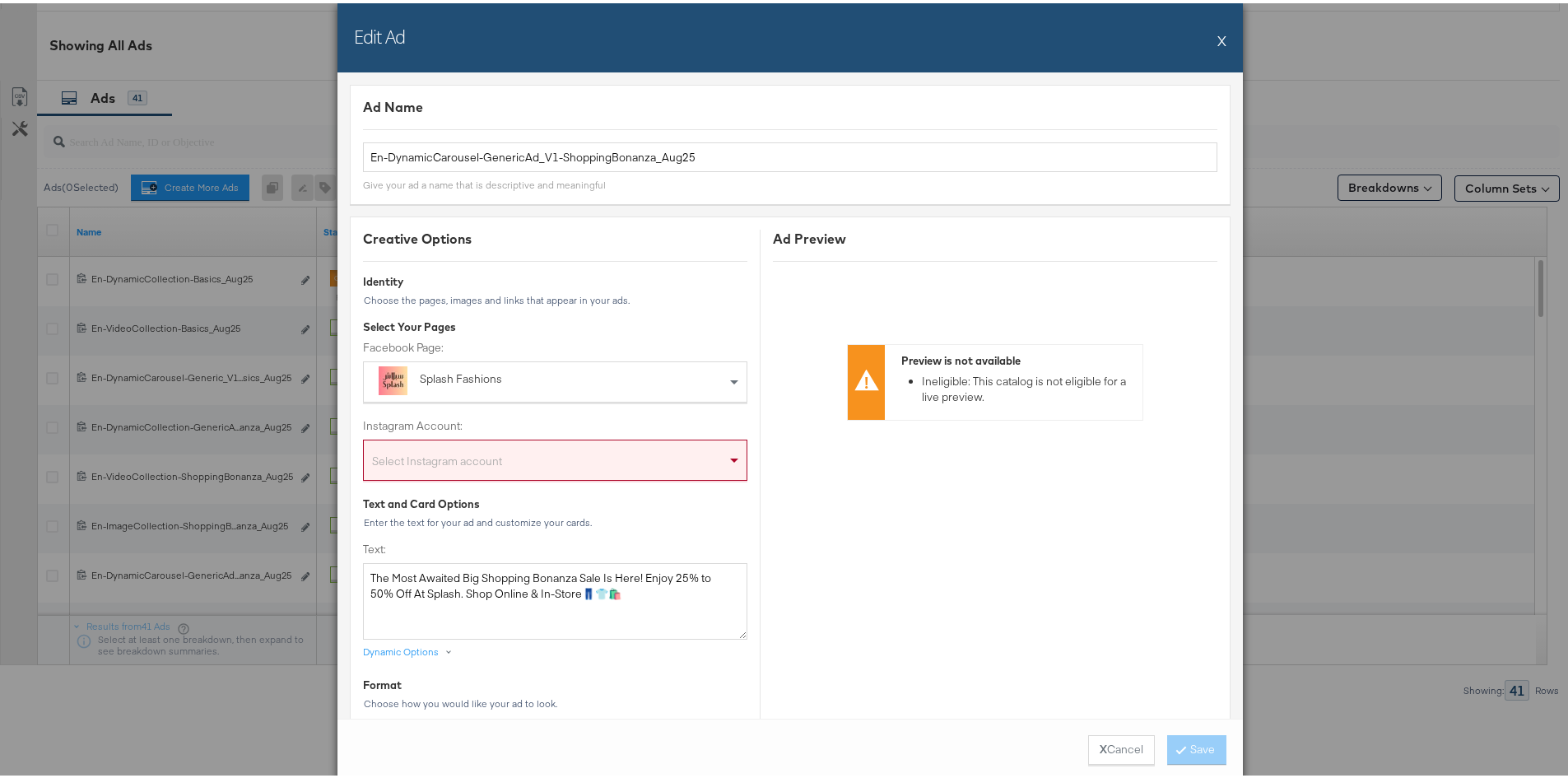
click at [1221, 41] on div "Edit Ad X" at bounding box center [790, 35] width 905 height 69
click at [1218, 40] on button "X" at bounding box center [1222, 37] width 9 height 33
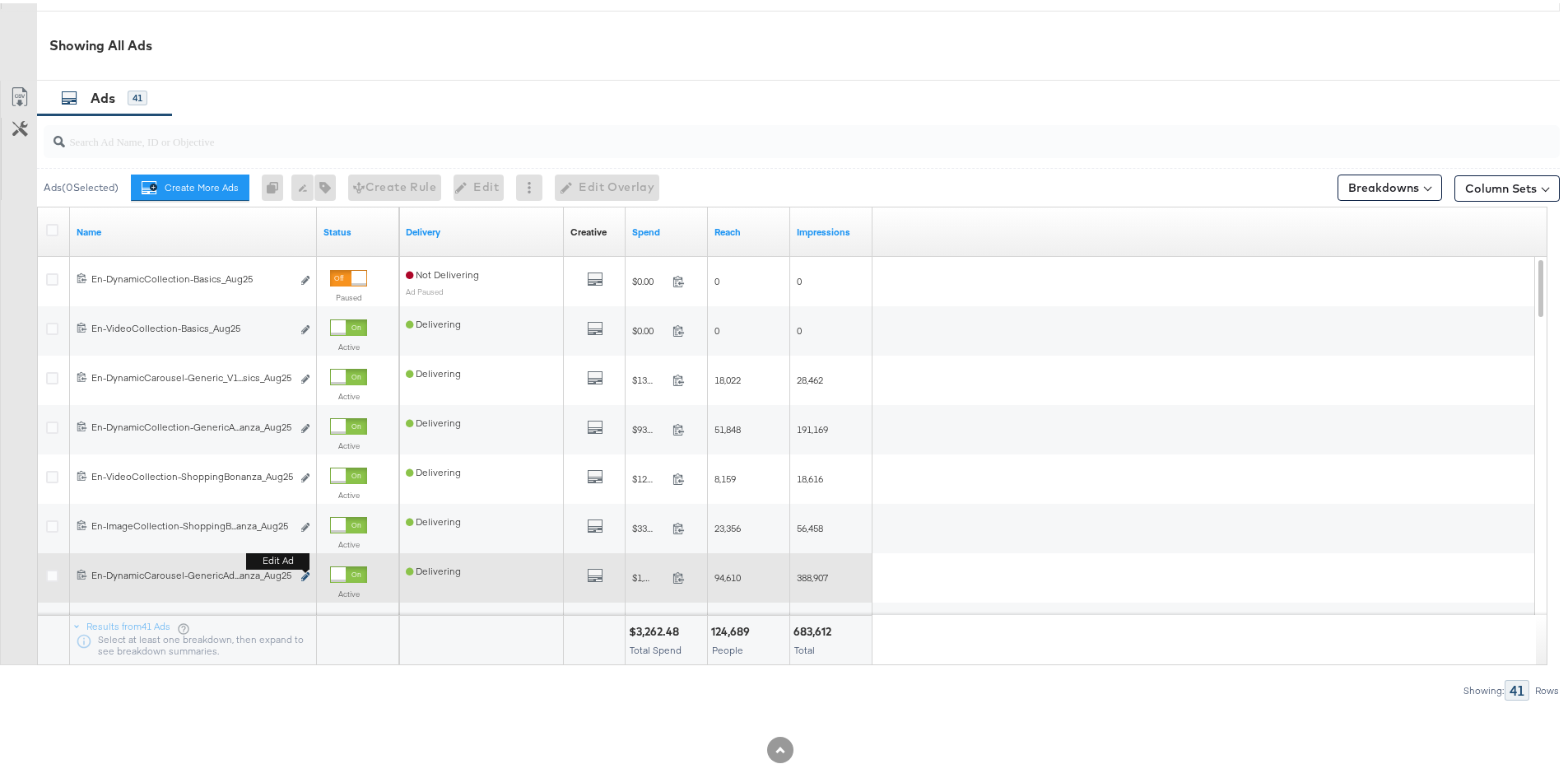
click at [305, 574] on icon "link" at bounding box center [305, 573] width 9 height 9
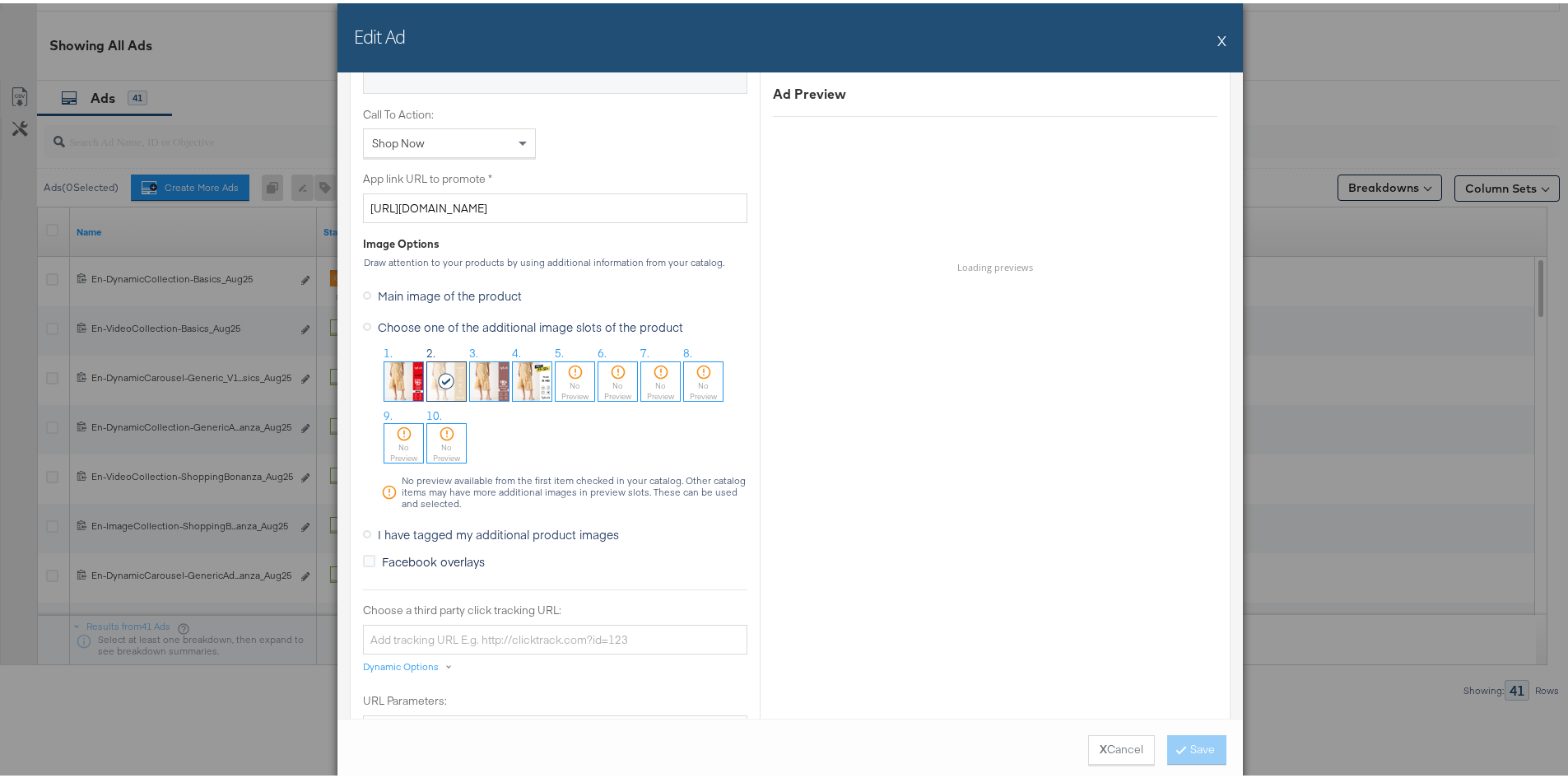
scroll to position [1236, 0]
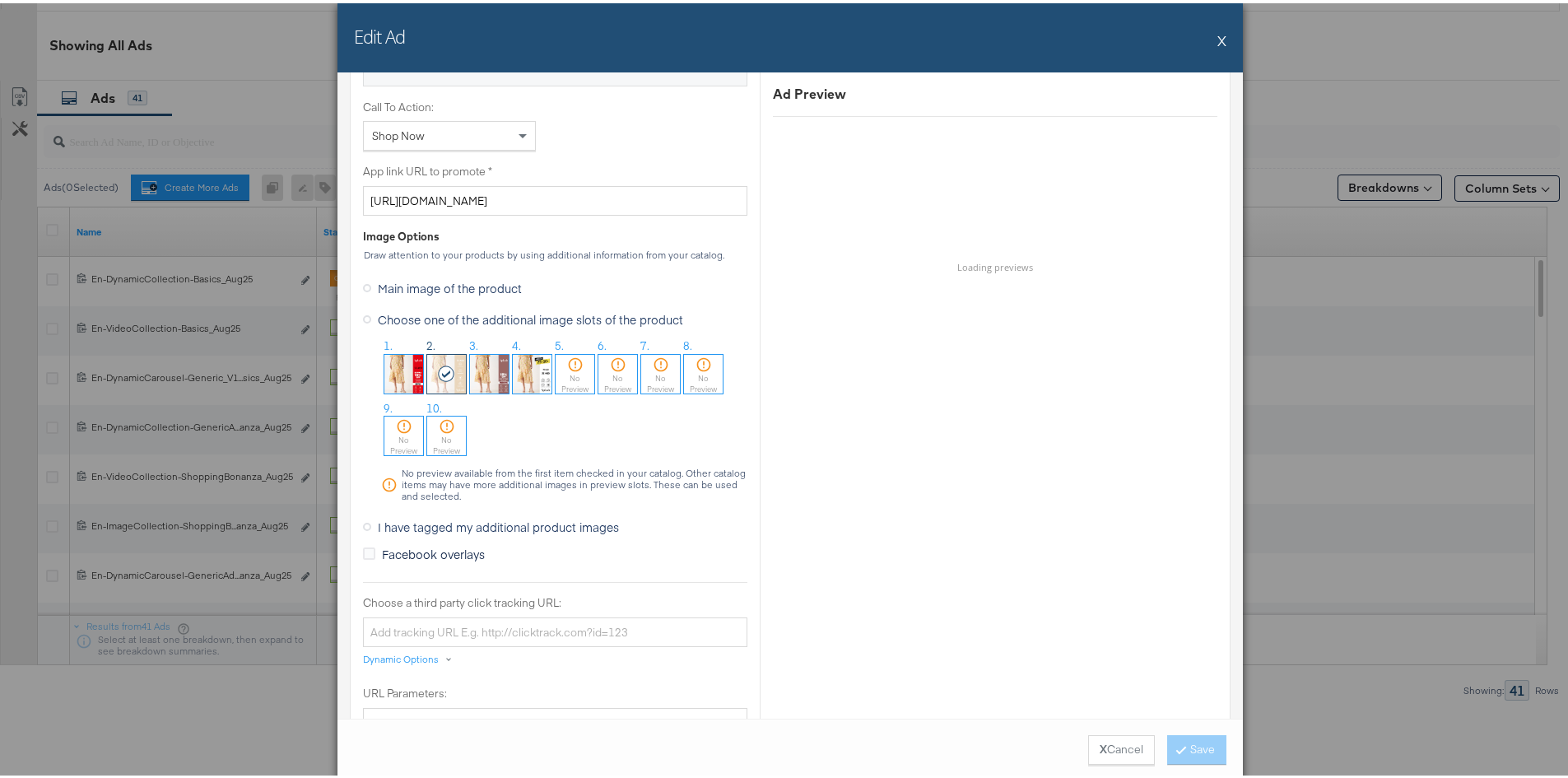
click at [521, 351] on img at bounding box center [532, 370] width 39 height 39
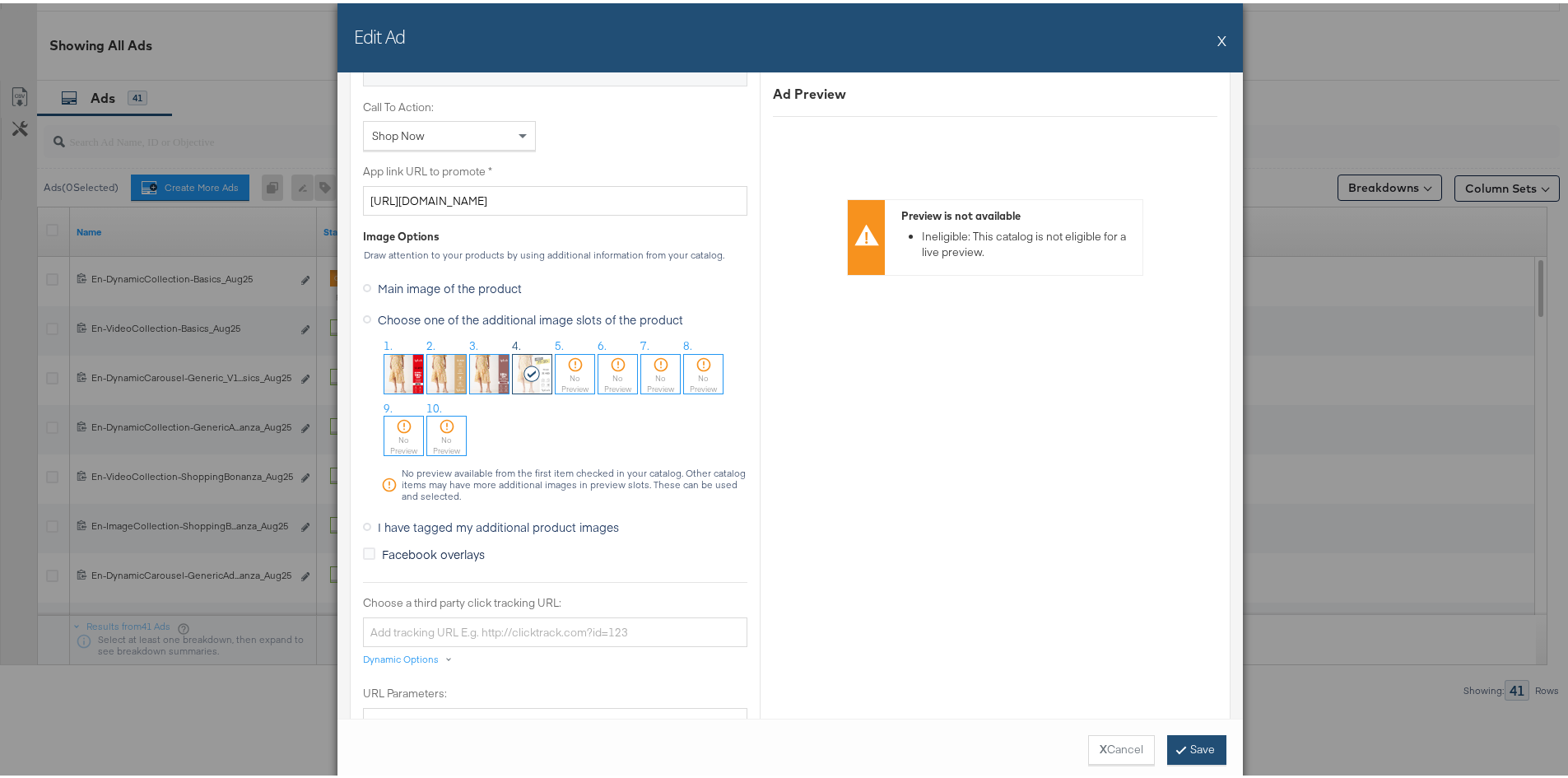
click at [1185, 744] on button "Save" at bounding box center [1196, 747] width 60 height 29
